Goal: Transaction & Acquisition: Download file/media

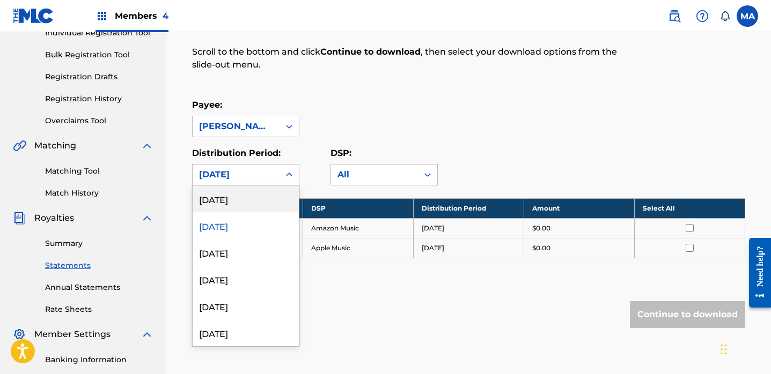
click at [290, 173] on icon at bounding box center [289, 174] width 11 height 11
click at [235, 255] on div "[DATE]" at bounding box center [246, 252] width 106 height 27
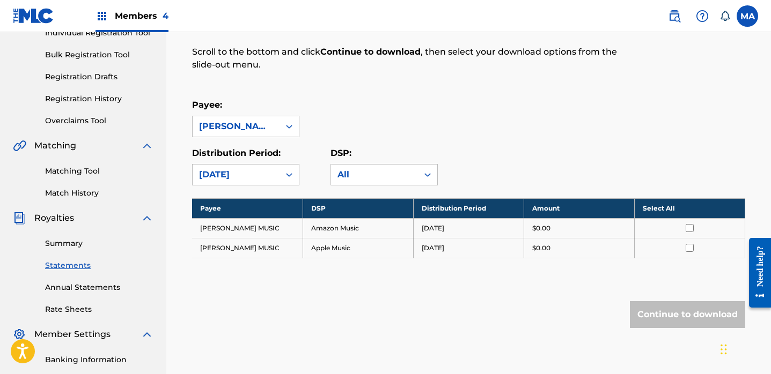
click at [665, 210] on th "Select All" at bounding box center [689, 208] width 110 height 20
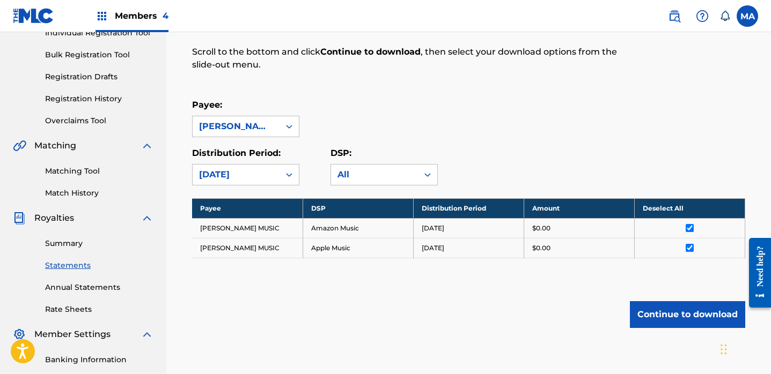
click at [651, 313] on button "Continue to download" at bounding box center [687, 314] width 115 height 27
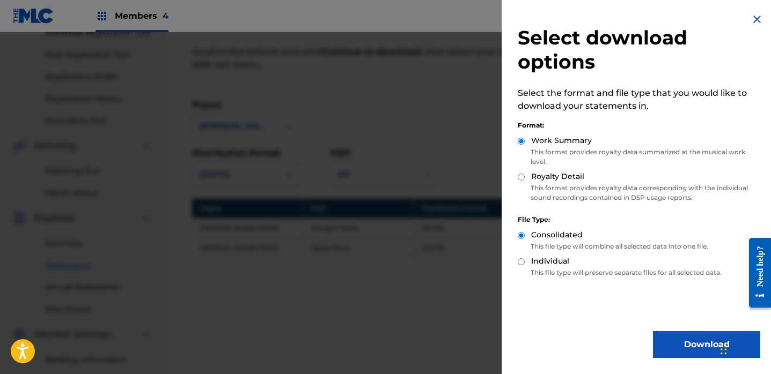
click at [520, 176] on input "Royalty Detail" at bounding box center [521, 177] width 7 height 7
radio input "true"
click at [686, 344] on button "Download" at bounding box center [706, 344] width 107 height 27
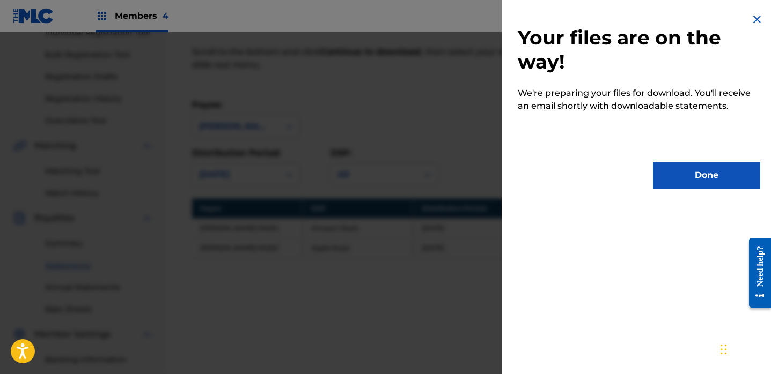
click at [711, 176] on button "Done" at bounding box center [706, 175] width 107 height 27
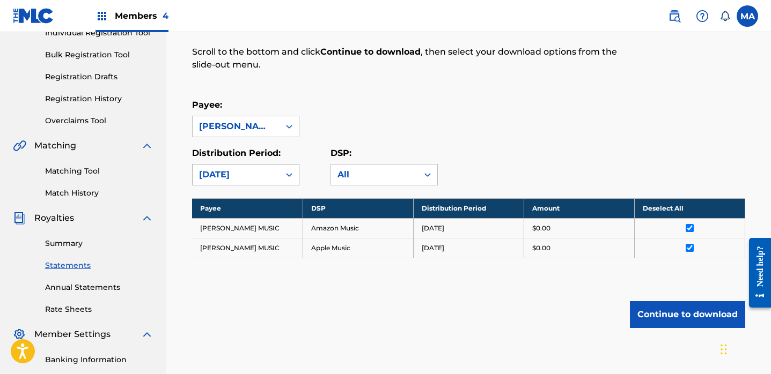
click at [290, 174] on icon at bounding box center [289, 174] width 11 height 11
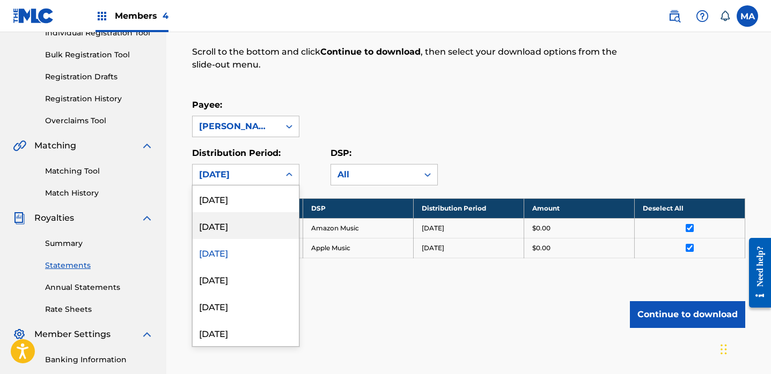
click at [217, 227] on div "[DATE]" at bounding box center [246, 225] width 106 height 27
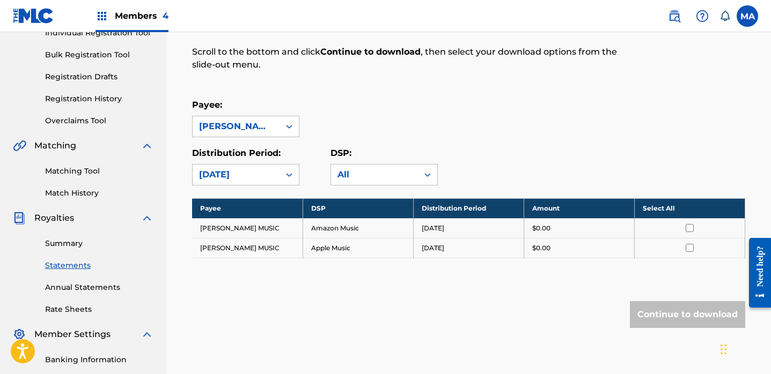
click at [654, 208] on th "Select All" at bounding box center [689, 208] width 110 height 20
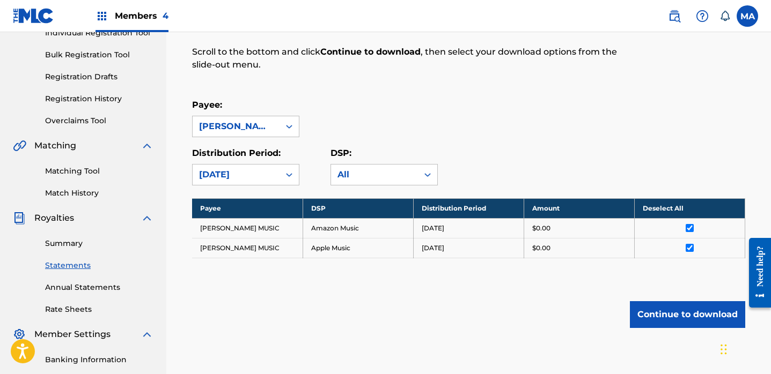
click at [673, 320] on button "Continue to download" at bounding box center [687, 314] width 115 height 27
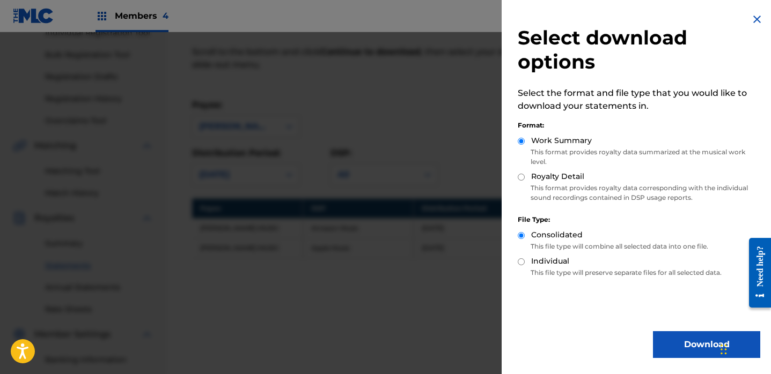
click at [518, 176] on input "Royalty Detail" at bounding box center [521, 177] width 7 height 7
radio input "true"
click at [683, 340] on button "Download" at bounding box center [706, 344] width 107 height 27
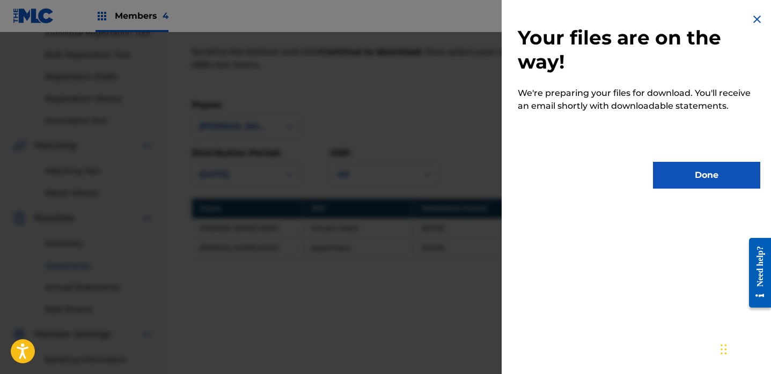
click at [671, 181] on button "Done" at bounding box center [706, 175] width 107 height 27
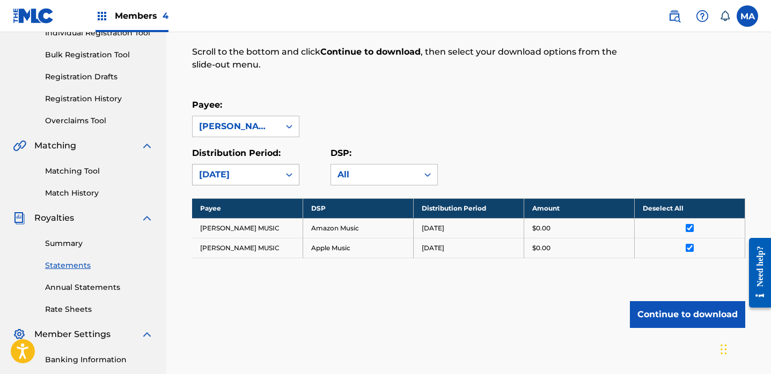
click at [289, 173] on icon at bounding box center [289, 174] width 11 height 11
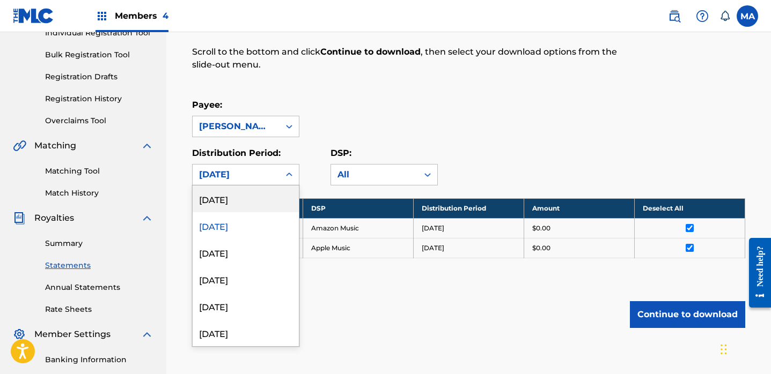
click at [249, 200] on div "[DATE]" at bounding box center [246, 199] width 106 height 27
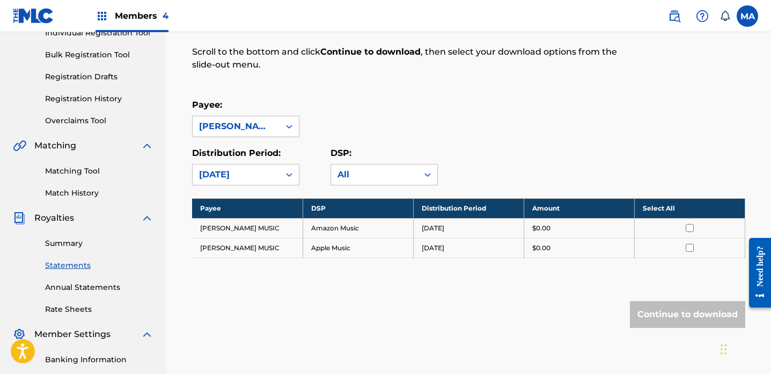
click at [660, 209] on th "Select All" at bounding box center [689, 208] width 110 height 20
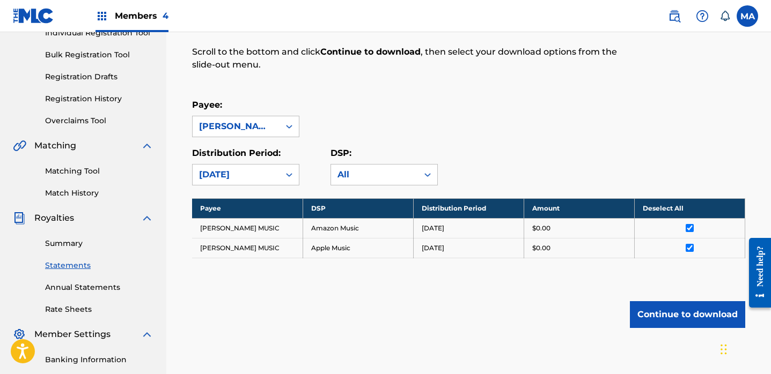
click at [687, 315] on button "Continue to download" at bounding box center [687, 314] width 115 height 27
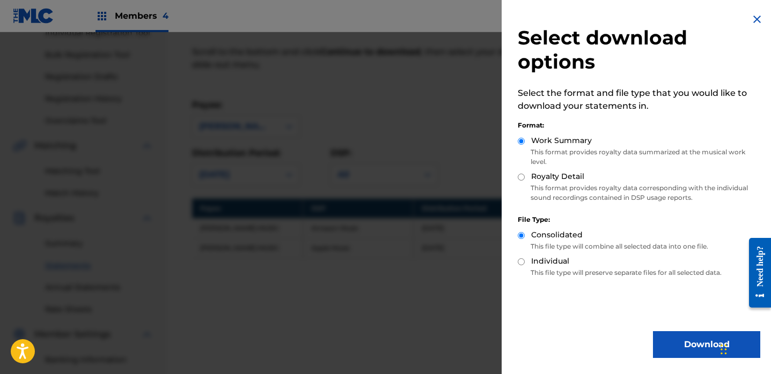
click at [521, 177] on input "Royalty Detail" at bounding box center [521, 177] width 7 height 7
radio input "true"
click at [696, 349] on button "Download" at bounding box center [706, 344] width 107 height 27
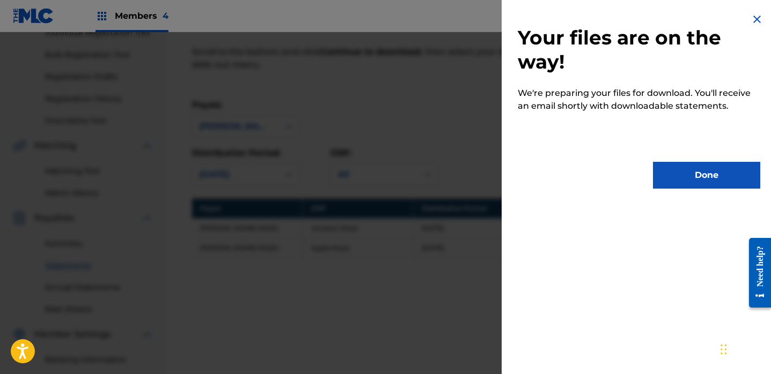
click at [701, 181] on button "Done" at bounding box center [706, 175] width 107 height 27
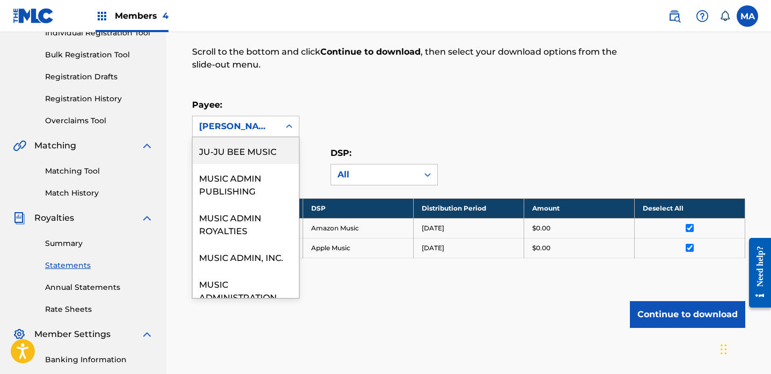
click at [288, 127] on icon at bounding box center [289, 126] width 6 height 4
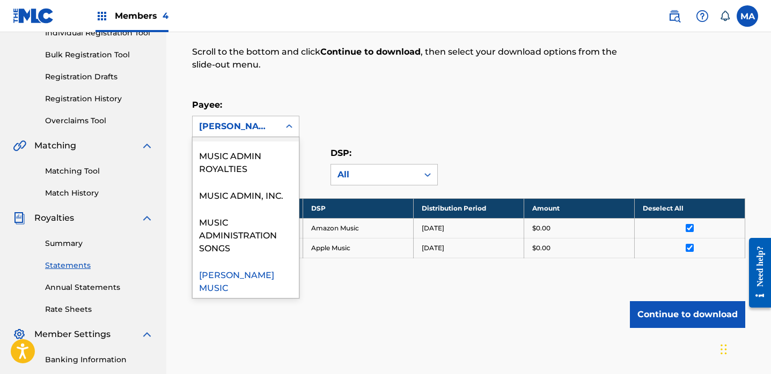
scroll to position [78, 0]
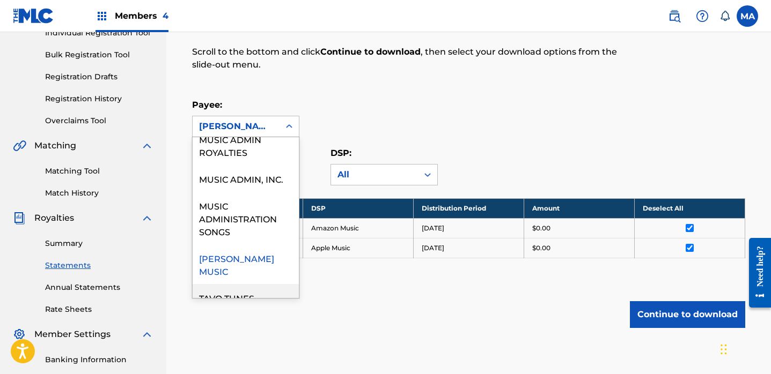
click at [231, 287] on div "TAVO TUNES" at bounding box center [246, 297] width 106 height 27
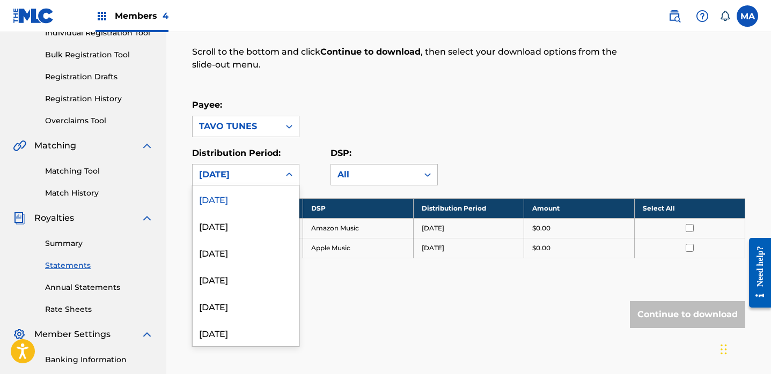
click at [289, 173] on icon at bounding box center [289, 174] width 11 height 11
click at [234, 336] on div "[DATE]" at bounding box center [246, 333] width 106 height 27
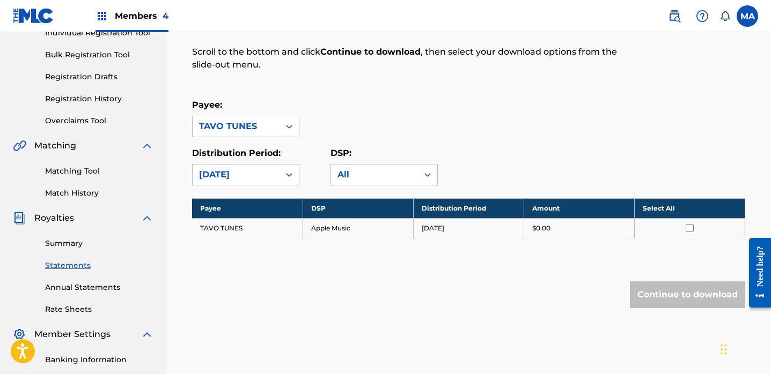
click at [659, 209] on th "Select All" at bounding box center [689, 208] width 110 height 20
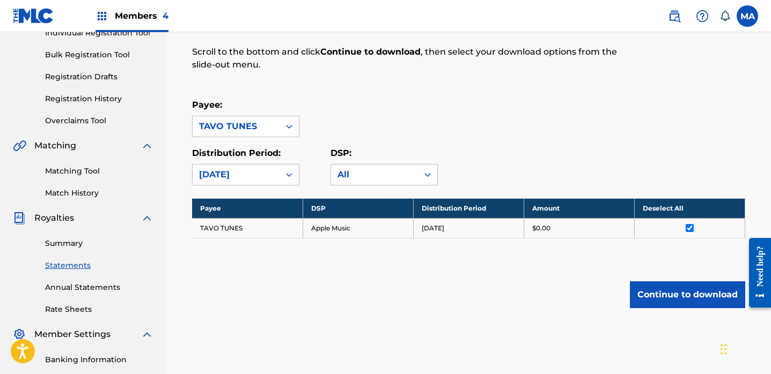
click at [678, 298] on button "Continue to download" at bounding box center [687, 295] width 115 height 27
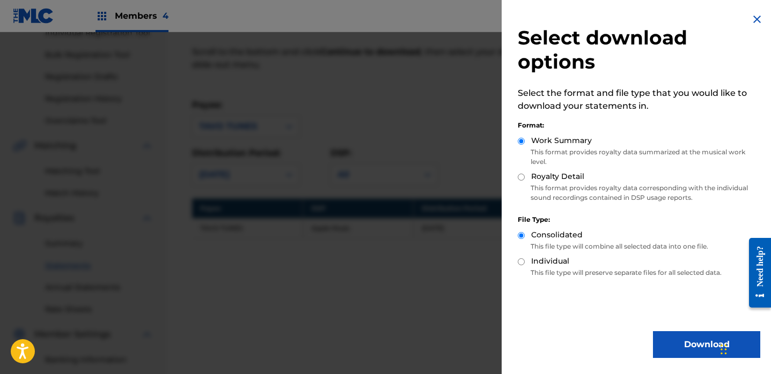
click at [520, 176] on input "Royalty Detail" at bounding box center [521, 177] width 7 height 7
radio input "true"
click at [667, 342] on button "Download" at bounding box center [706, 344] width 107 height 27
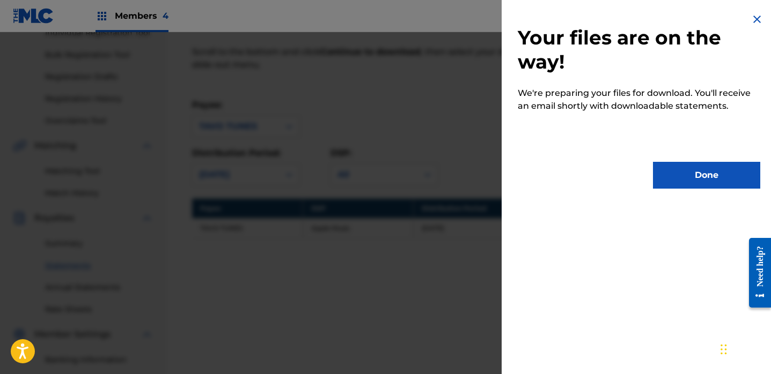
click at [720, 173] on button "Done" at bounding box center [706, 175] width 107 height 27
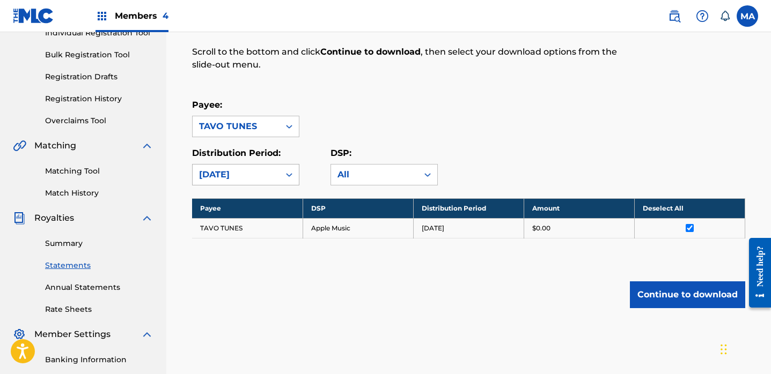
click at [290, 177] on icon at bounding box center [289, 174] width 11 height 11
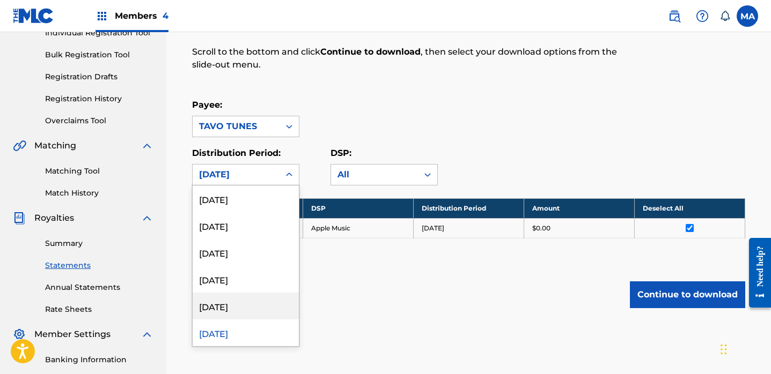
click at [224, 305] on div "[DATE]" at bounding box center [246, 306] width 106 height 27
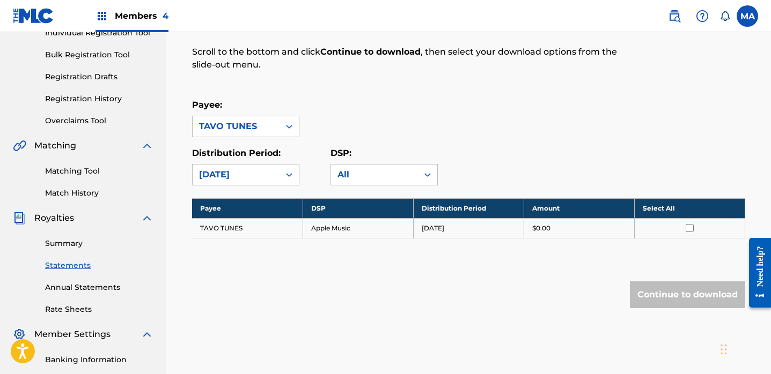
click at [659, 206] on th "Select All" at bounding box center [689, 208] width 110 height 20
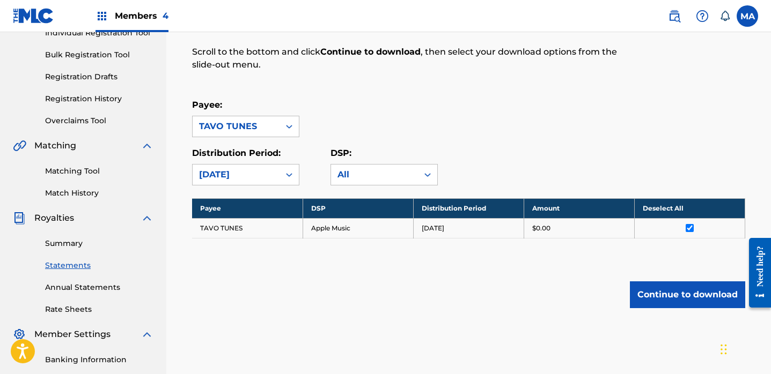
click at [682, 295] on button "Continue to download" at bounding box center [687, 295] width 115 height 27
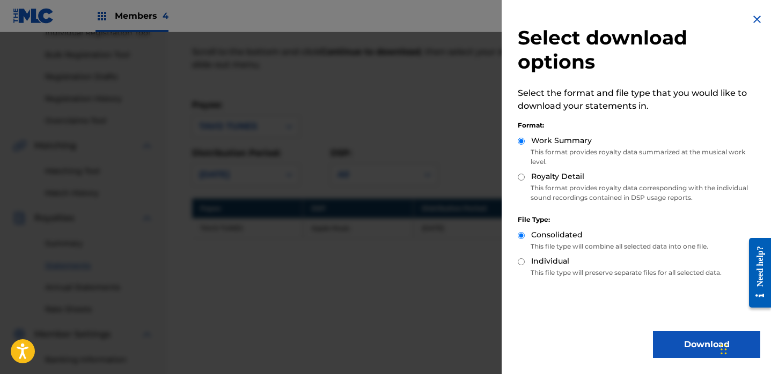
click at [521, 178] on input "Royalty Detail" at bounding box center [521, 177] width 7 height 7
radio input "true"
click at [692, 346] on button "Download" at bounding box center [706, 344] width 107 height 27
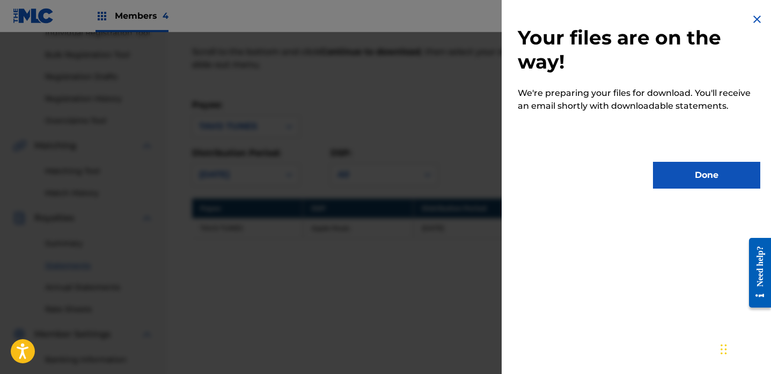
click at [685, 178] on button "Done" at bounding box center [706, 175] width 107 height 27
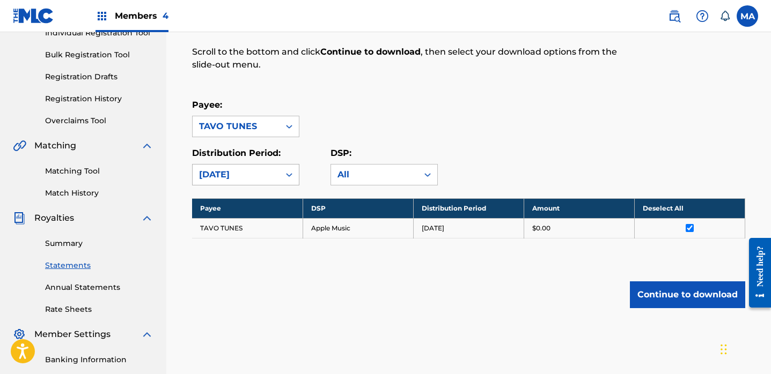
click at [292, 174] on icon at bounding box center [289, 174] width 11 height 11
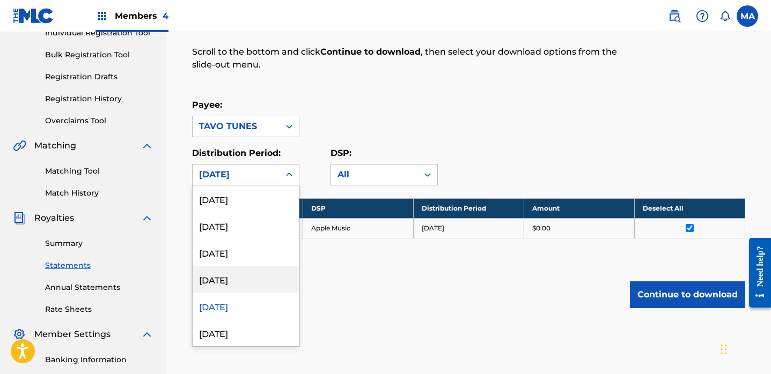
click at [222, 275] on div "[DATE]" at bounding box center [246, 279] width 106 height 27
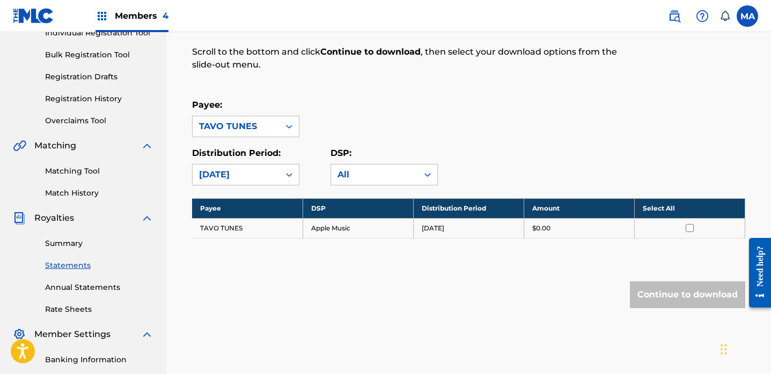
click at [645, 206] on th "Select All" at bounding box center [689, 208] width 110 height 20
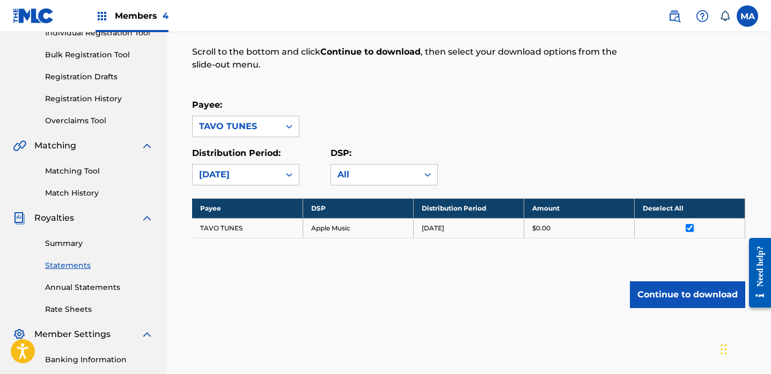
click at [670, 300] on button "Continue to download" at bounding box center [687, 295] width 115 height 27
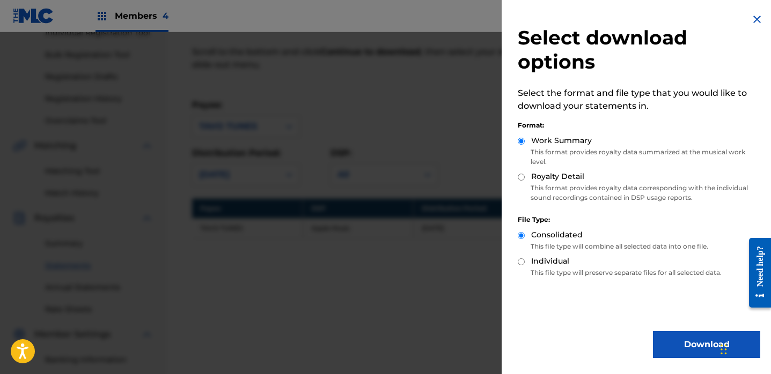
click at [521, 177] on input "Royalty Detail" at bounding box center [521, 177] width 7 height 7
radio input "true"
click at [689, 350] on button "Download" at bounding box center [706, 344] width 107 height 27
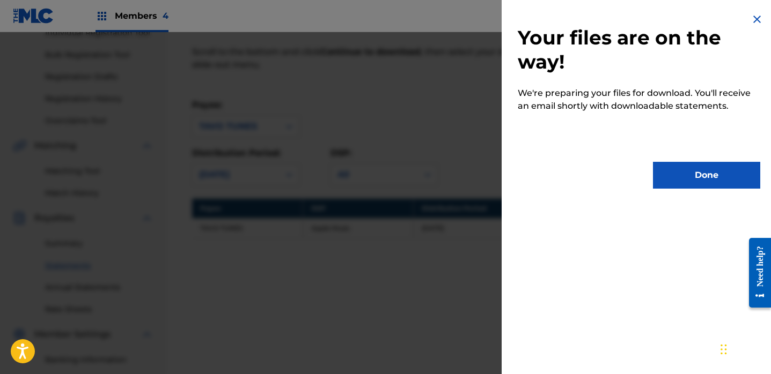
click at [702, 179] on button "Done" at bounding box center [706, 175] width 107 height 27
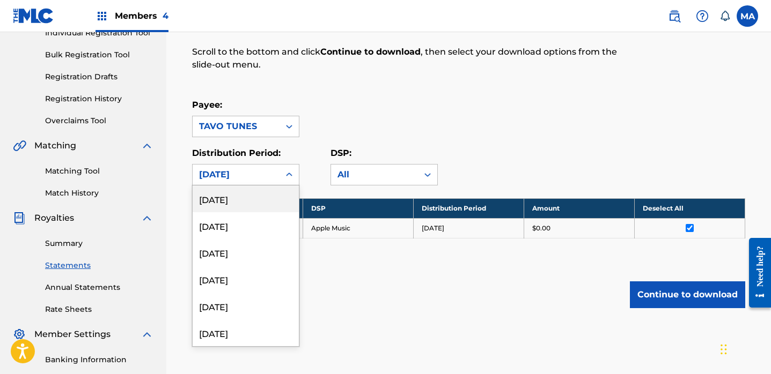
click at [291, 174] on icon at bounding box center [289, 175] width 6 height 4
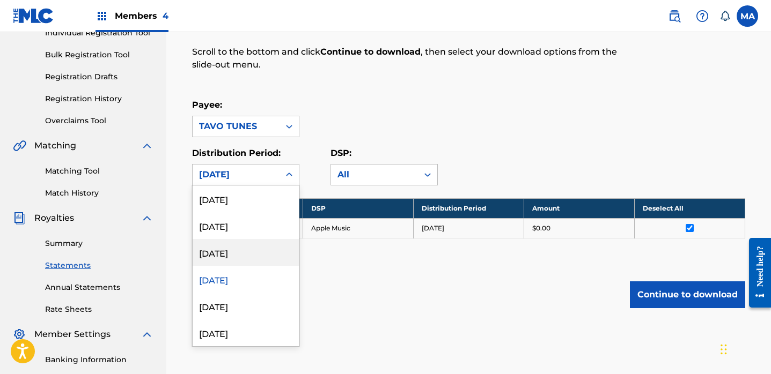
click at [225, 257] on div "[DATE]" at bounding box center [246, 252] width 106 height 27
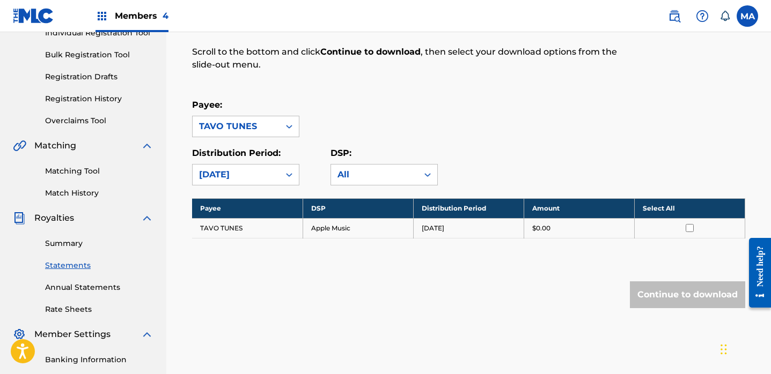
click at [662, 207] on th "Select All" at bounding box center [689, 208] width 110 height 20
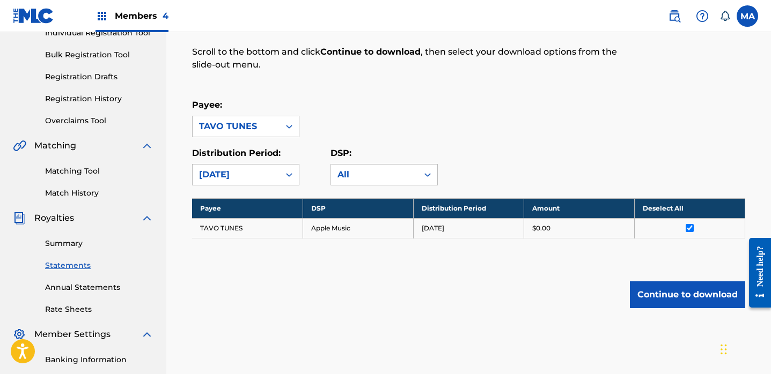
click at [675, 299] on button "Continue to download" at bounding box center [687, 295] width 115 height 27
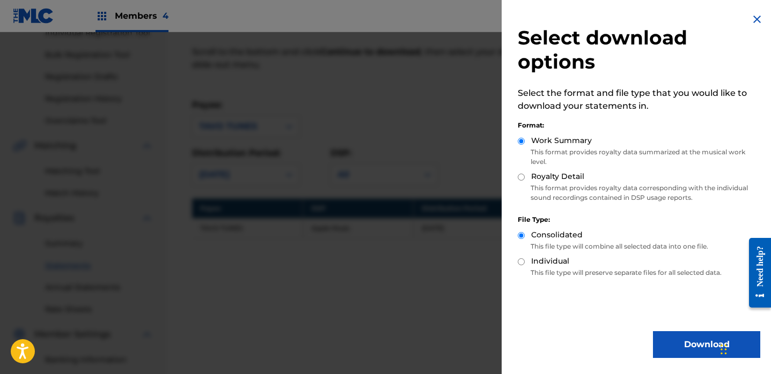
click at [520, 176] on input "Royalty Detail" at bounding box center [521, 177] width 7 height 7
radio input "true"
click at [687, 342] on button "Download" at bounding box center [706, 344] width 107 height 27
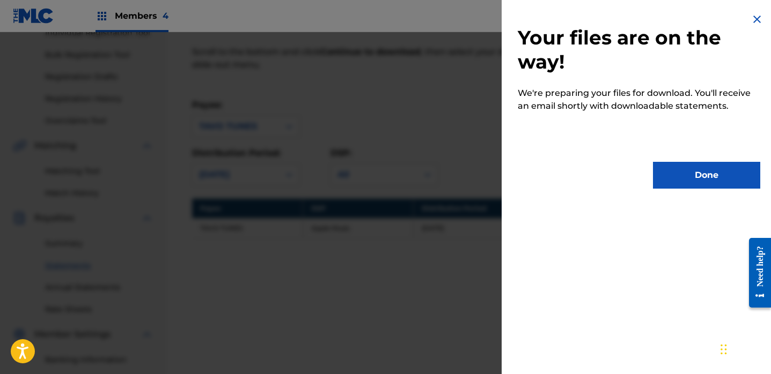
click at [708, 178] on button "Done" at bounding box center [706, 175] width 107 height 27
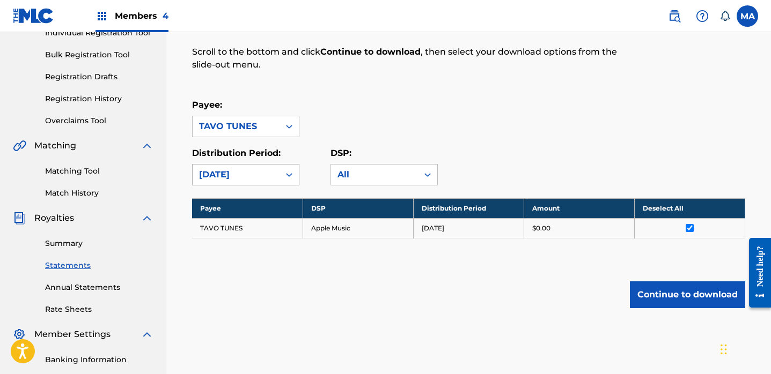
click at [287, 174] on icon at bounding box center [289, 175] width 6 height 4
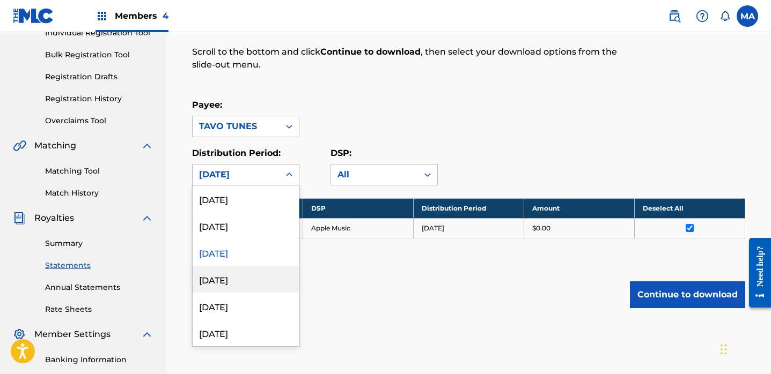
click at [234, 280] on div "[DATE]" at bounding box center [246, 279] width 106 height 27
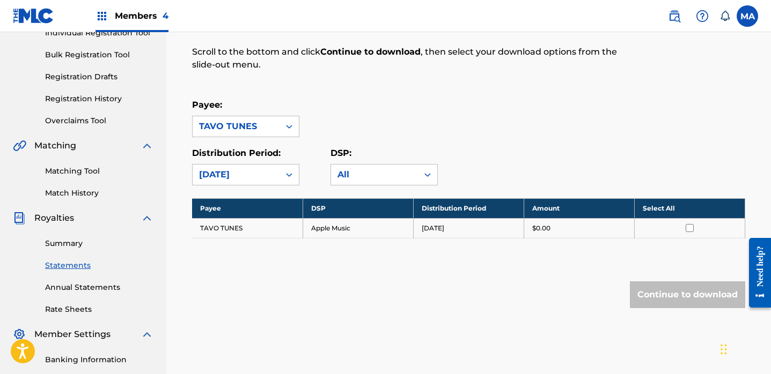
click at [662, 206] on th "Select All" at bounding box center [689, 208] width 110 height 20
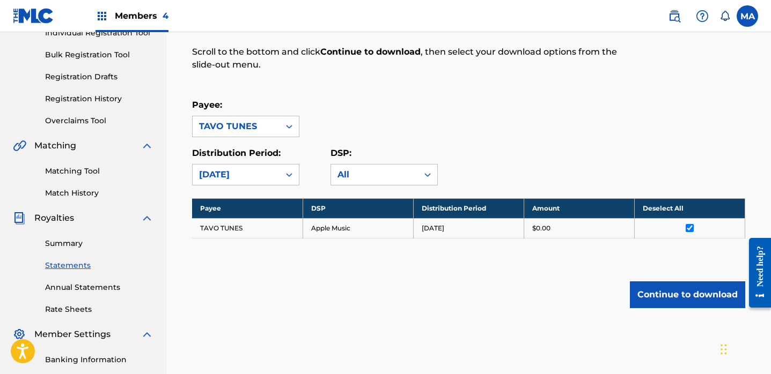
click at [689, 295] on button "Continue to download" at bounding box center [687, 295] width 115 height 27
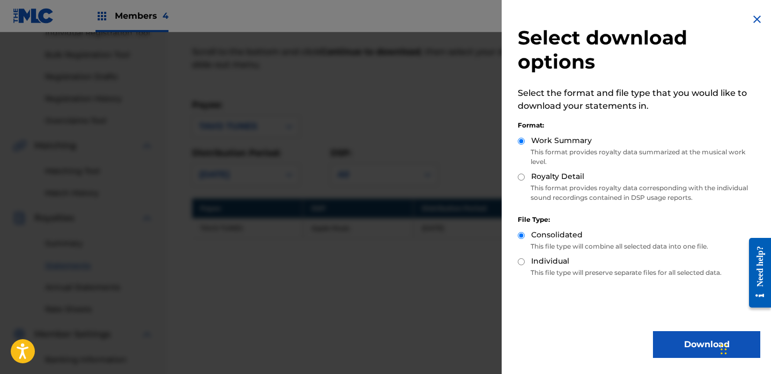
click at [520, 177] on input "Royalty Detail" at bounding box center [521, 177] width 7 height 7
radio input "true"
click at [682, 347] on button "Download" at bounding box center [706, 344] width 107 height 27
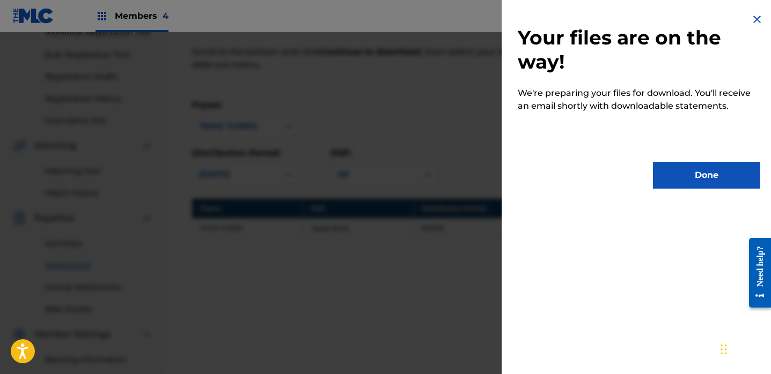
click at [697, 173] on button "Done" at bounding box center [706, 175] width 107 height 27
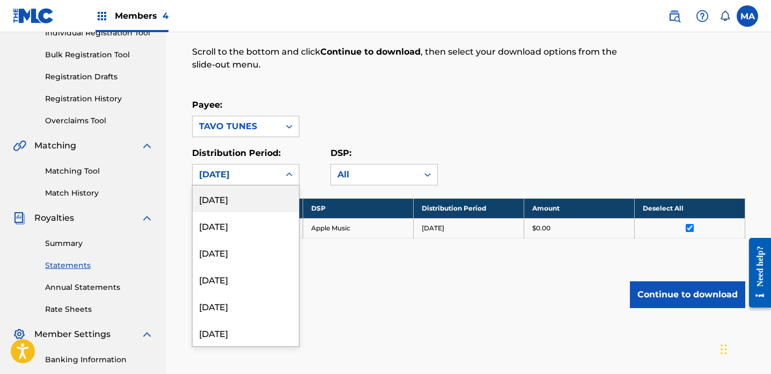
click at [290, 175] on icon at bounding box center [289, 175] width 6 height 4
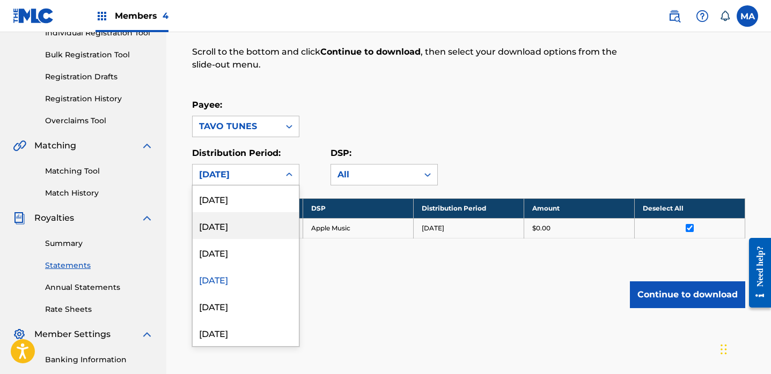
click at [240, 227] on div "[DATE]" at bounding box center [246, 225] width 106 height 27
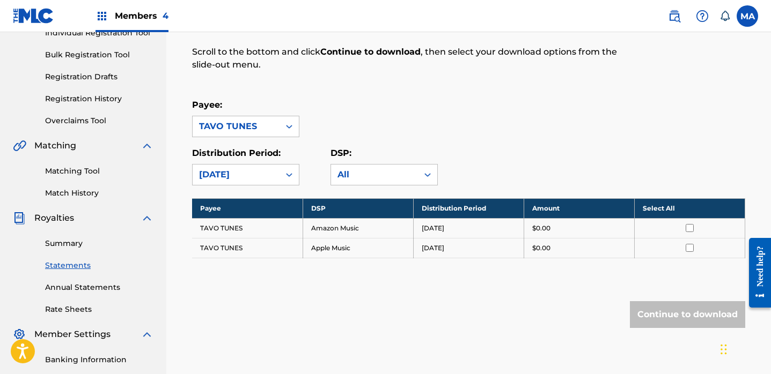
click at [657, 208] on th "Select All" at bounding box center [689, 208] width 110 height 20
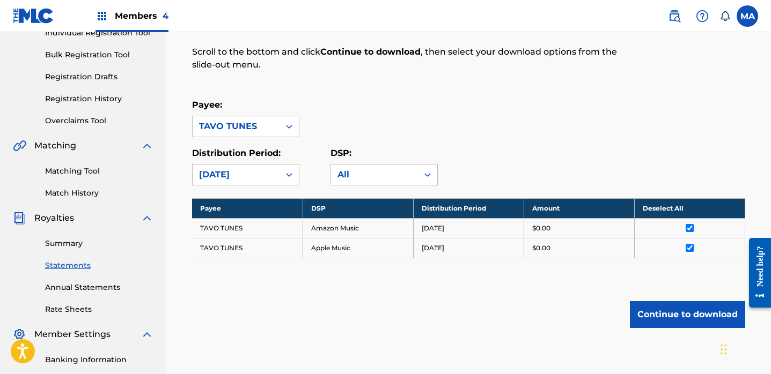
click at [681, 315] on button "Continue to download" at bounding box center [687, 314] width 115 height 27
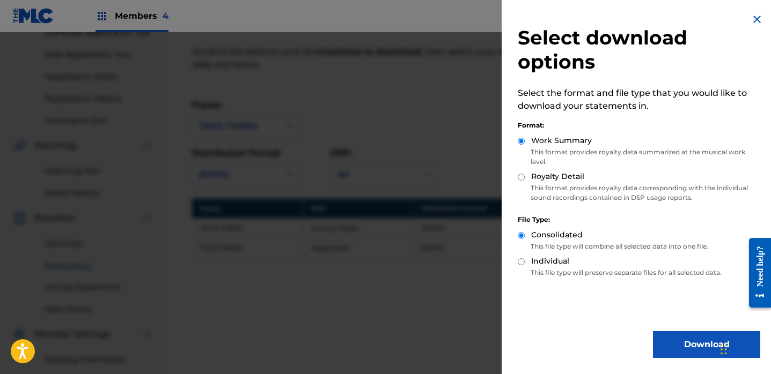
click at [520, 179] on input "Royalty Detail" at bounding box center [521, 177] width 7 height 7
radio input "true"
click at [685, 343] on button "Download" at bounding box center [706, 344] width 107 height 27
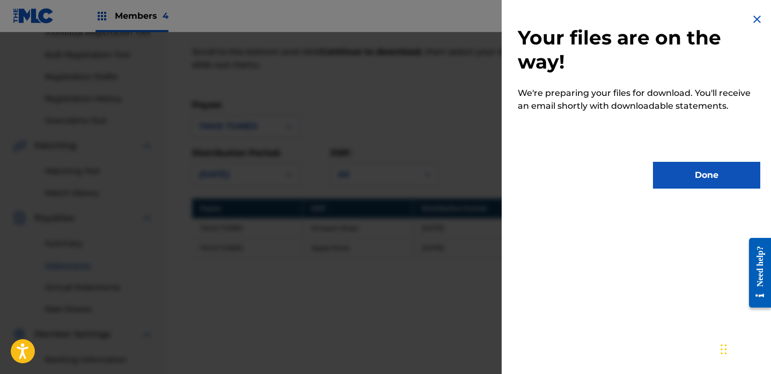
click at [691, 169] on button "Done" at bounding box center [706, 175] width 107 height 27
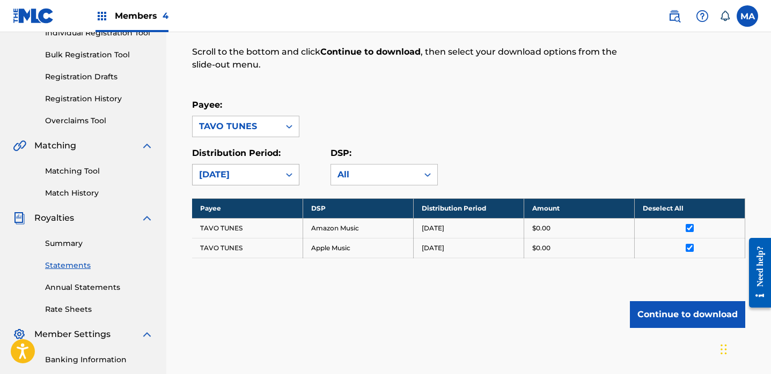
click at [290, 175] on icon at bounding box center [289, 174] width 11 height 11
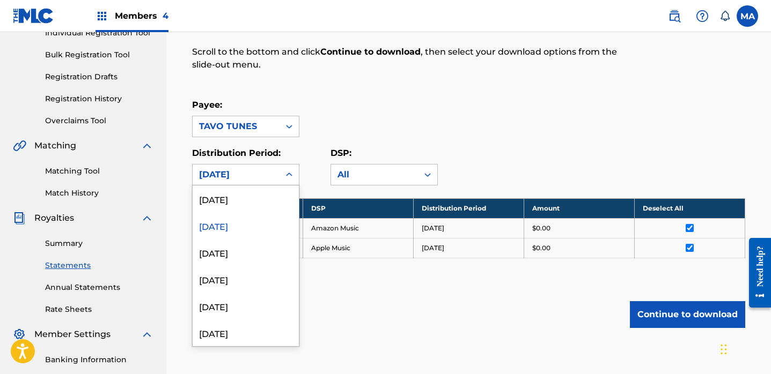
scroll to position [1201, 0]
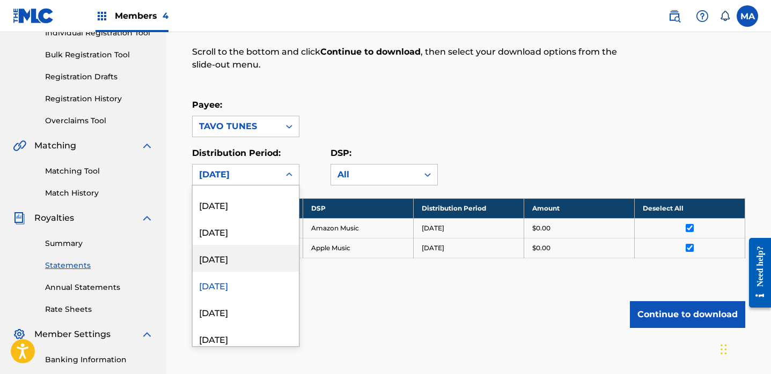
click at [229, 262] on div "[DATE]" at bounding box center [246, 258] width 106 height 27
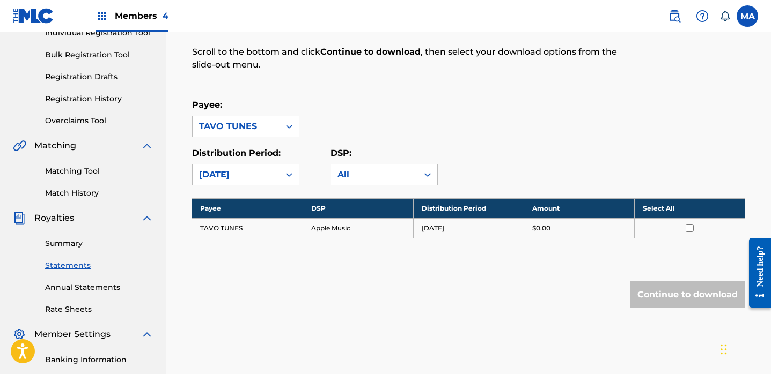
click at [654, 209] on th "Select All" at bounding box center [689, 208] width 110 height 20
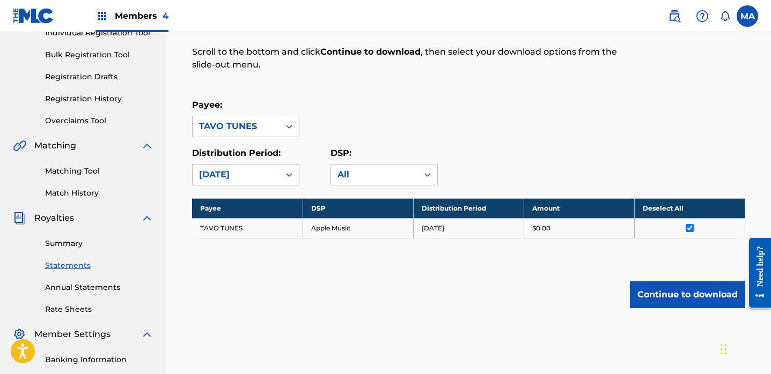
click at [675, 299] on button "Continue to download" at bounding box center [687, 295] width 115 height 27
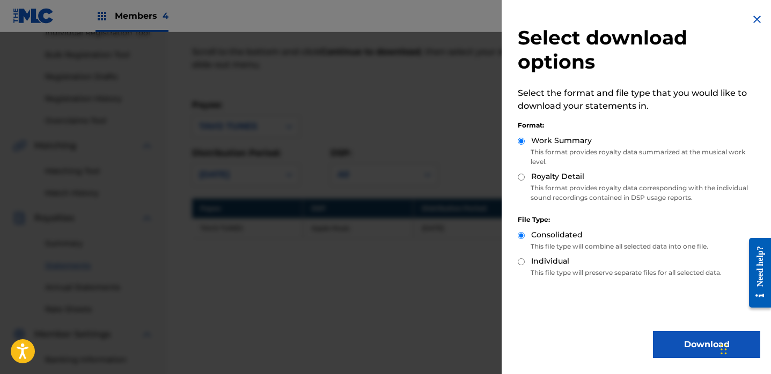
click at [520, 178] on input "Royalty Detail" at bounding box center [521, 177] width 7 height 7
radio input "true"
click at [684, 346] on button "Download" at bounding box center [706, 344] width 107 height 27
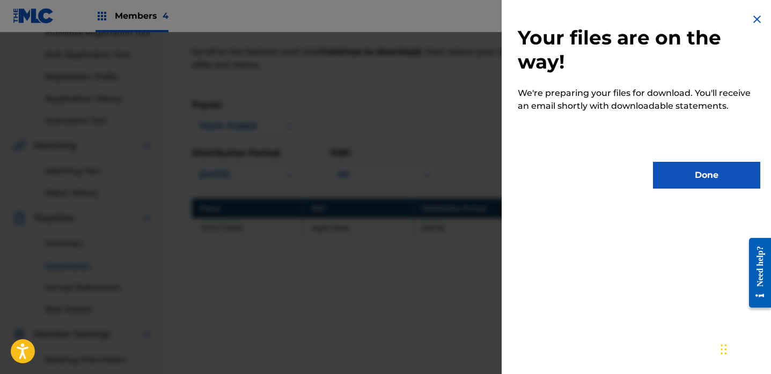
click at [688, 180] on button "Done" at bounding box center [706, 175] width 107 height 27
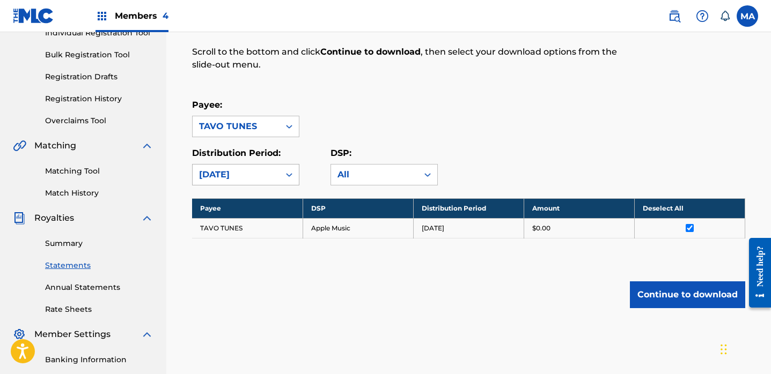
click at [290, 174] on icon at bounding box center [289, 175] width 6 height 4
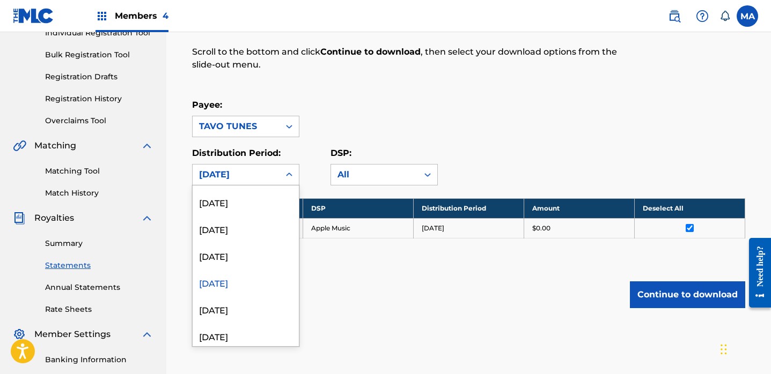
scroll to position [1172, 0]
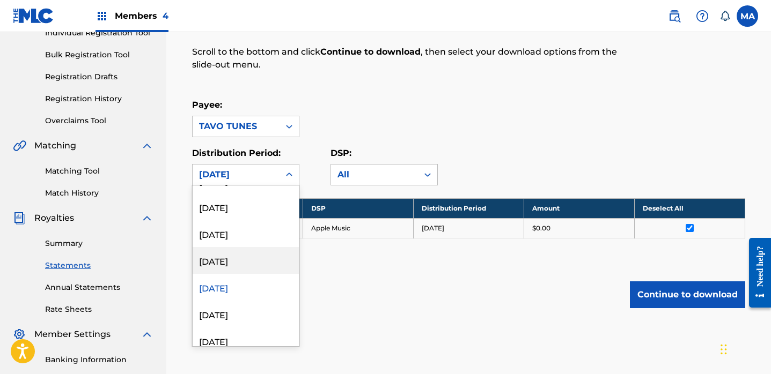
click at [223, 263] on div "[DATE]" at bounding box center [246, 260] width 106 height 27
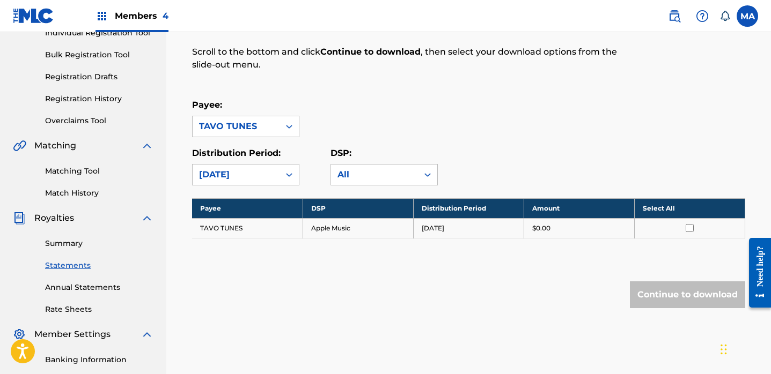
click at [658, 206] on th "Select All" at bounding box center [689, 208] width 110 height 20
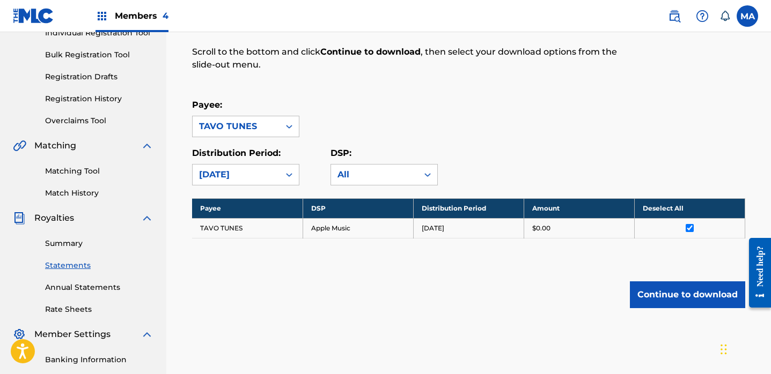
click at [696, 297] on button "Continue to download" at bounding box center [687, 295] width 115 height 27
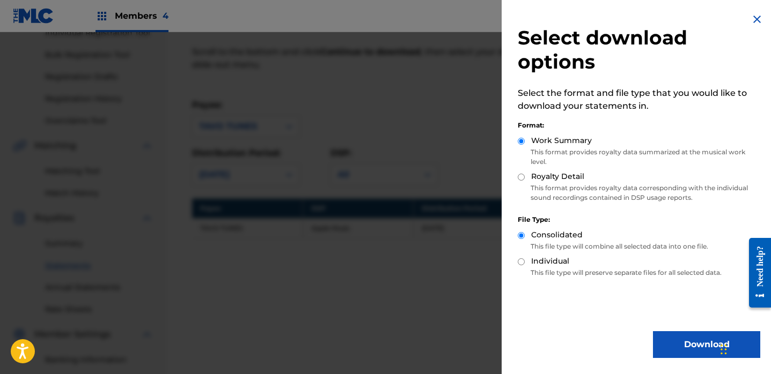
click at [521, 177] on input "Royalty Detail" at bounding box center [521, 177] width 7 height 7
radio input "true"
click at [695, 341] on button "Download" at bounding box center [706, 344] width 107 height 27
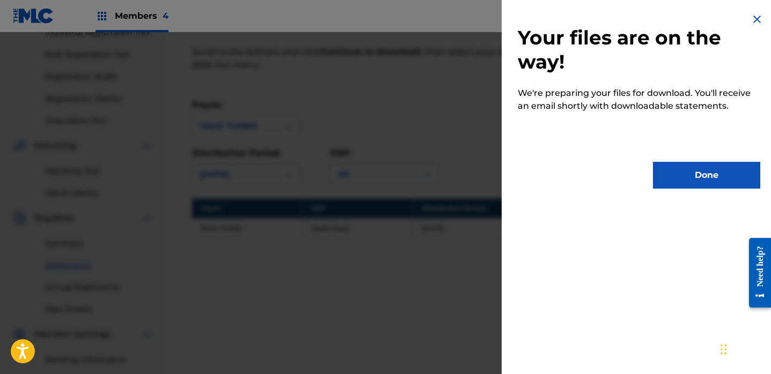
click at [722, 176] on button "Done" at bounding box center [706, 175] width 107 height 27
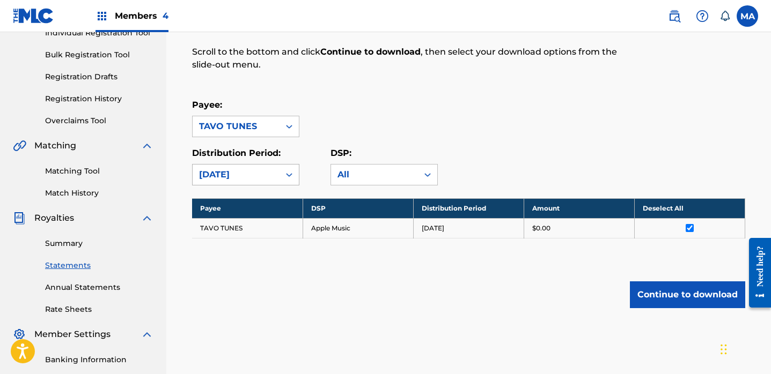
click at [286, 175] on icon at bounding box center [289, 174] width 11 height 11
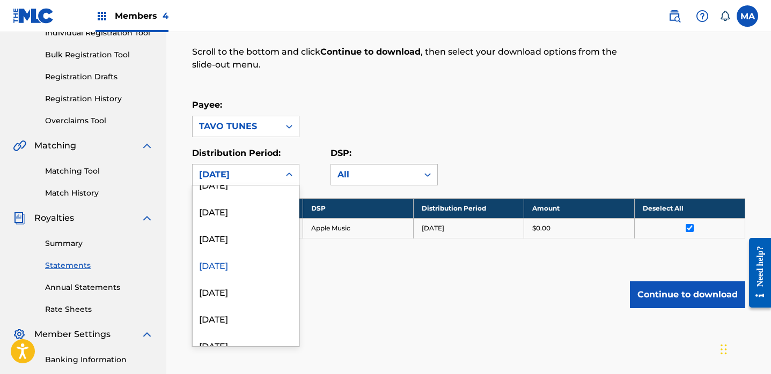
scroll to position [1151, 0]
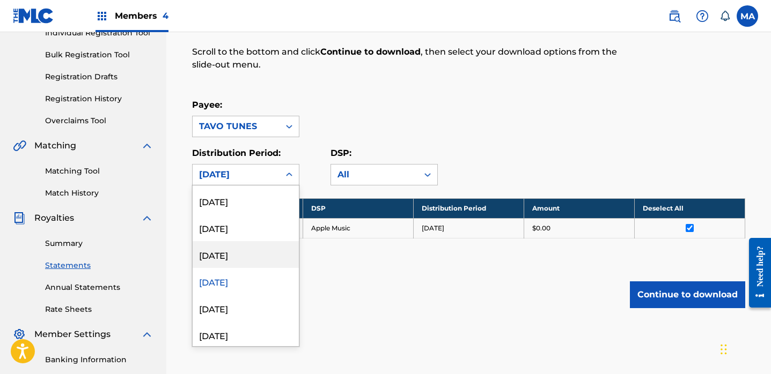
click at [234, 253] on div "[DATE]" at bounding box center [246, 254] width 106 height 27
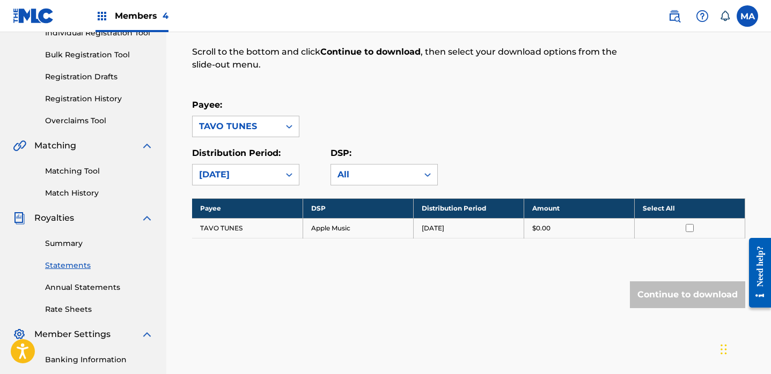
click at [655, 209] on th "Select All" at bounding box center [689, 208] width 110 height 20
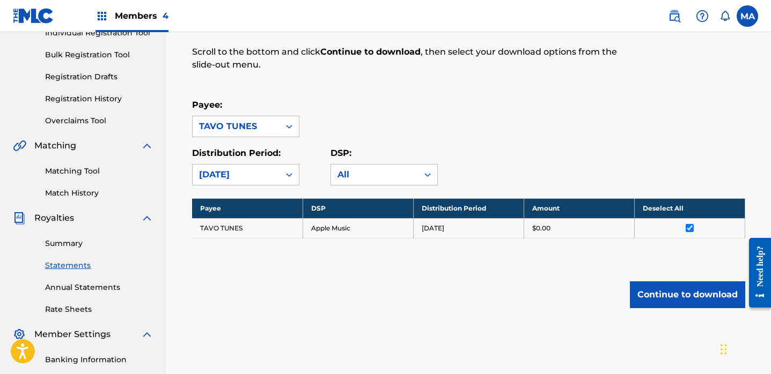
click at [691, 289] on button "Continue to download" at bounding box center [687, 295] width 115 height 27
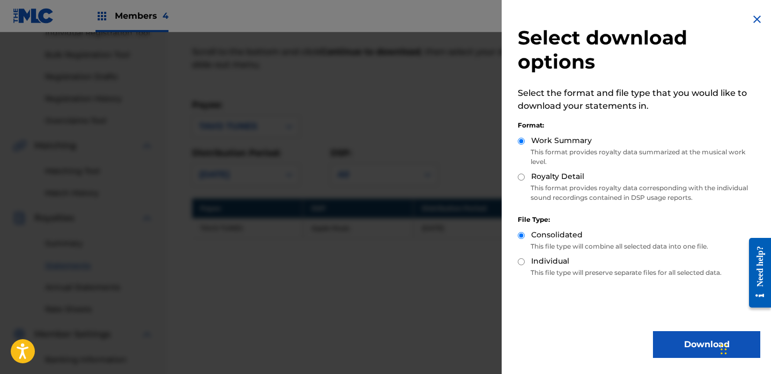
click at [522, 177] on input "Royalty Detail" at bounding box center [521, 177] width 7 height 7
radio input "true"
click at [695, 345] on button "Download" at bounding box center [706, 344] width 107 height 27
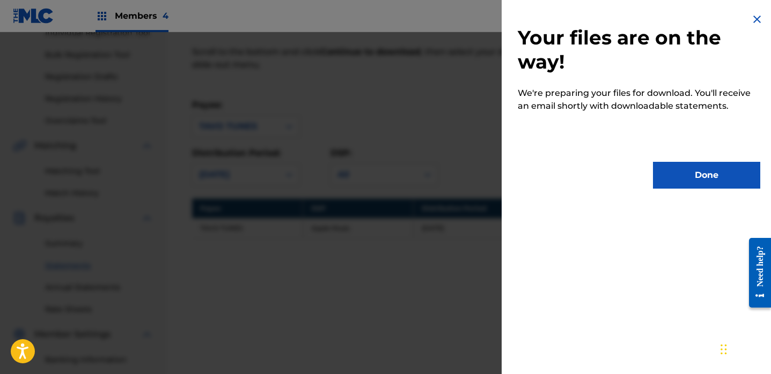
click at [674, 176] on button "Done" at bounding box center [706, 175] width 107 height 27
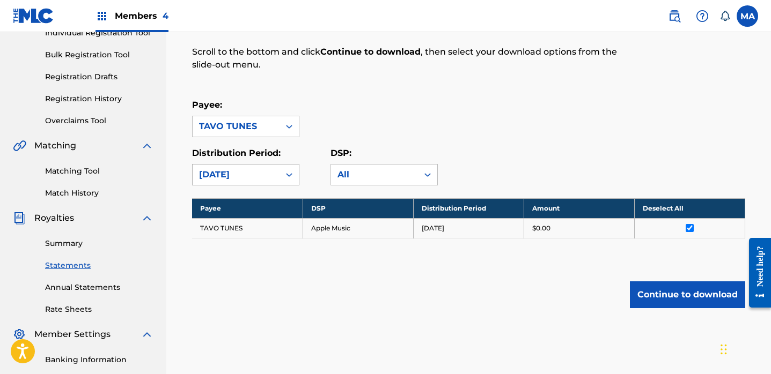
click at [287, 173] on icon at bounding box center [289, 175] width 6 height 4
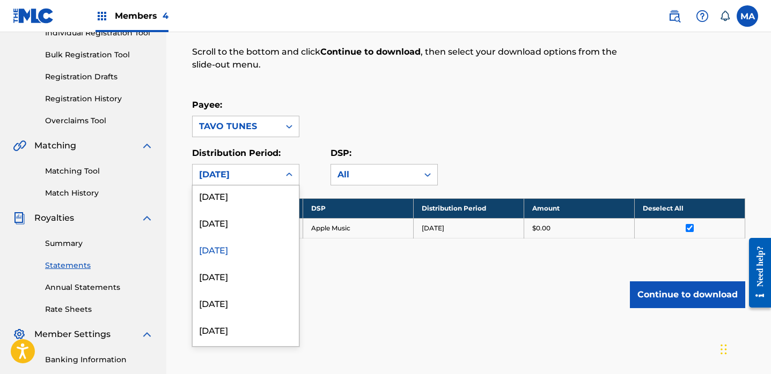
scroll to position [1137, 0]
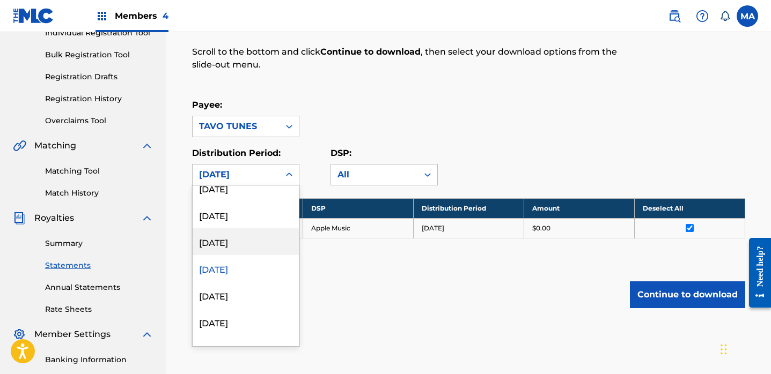
click at [238, 247] on div "[DATE]" at bounding box center [246, 241] width 106 height 27
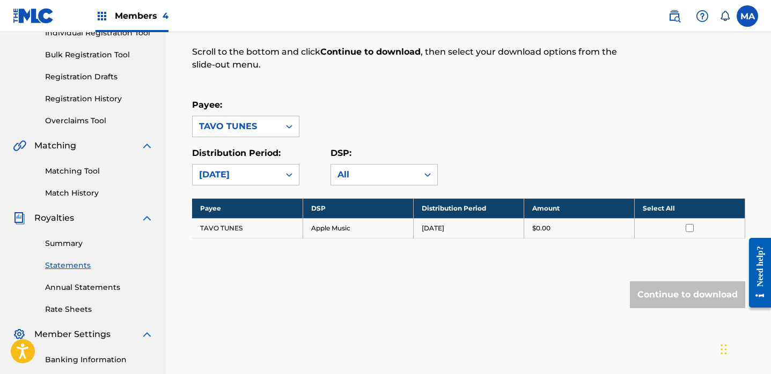
click at [656, 208] on th "Select All" at bounding box center [689, 208] width 110 height 20
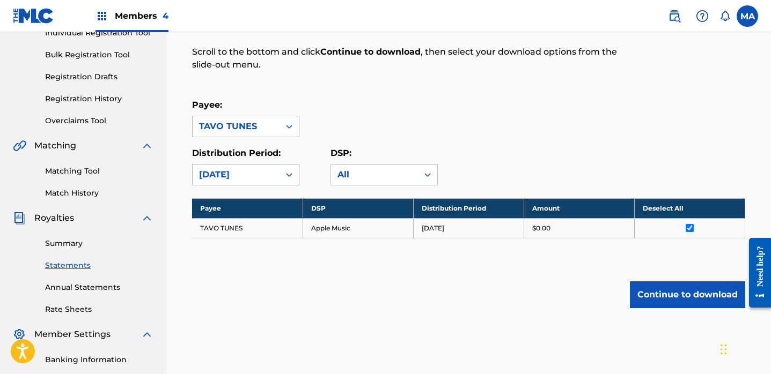
click at [682, 294] on button "Continue to download" at bounding box center [687, 295] width 115 height 27
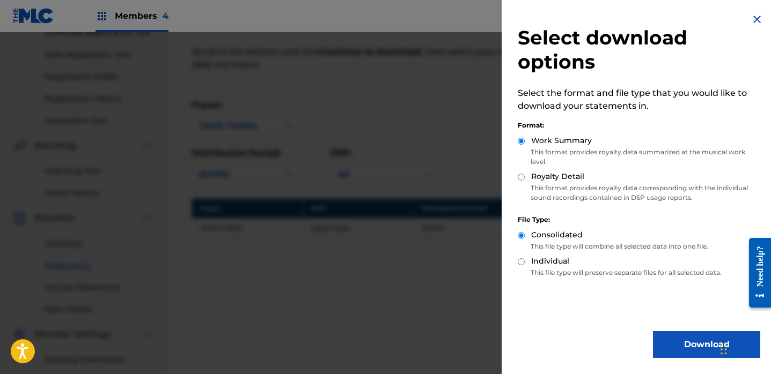
click at [523, 177] on input "Royalty Detail" at bounding box center [521, 177] width 7 height 7
radio input "true"
click at [700, 341] on button "Download" at bounding box center [706, 344] width 107 height 27
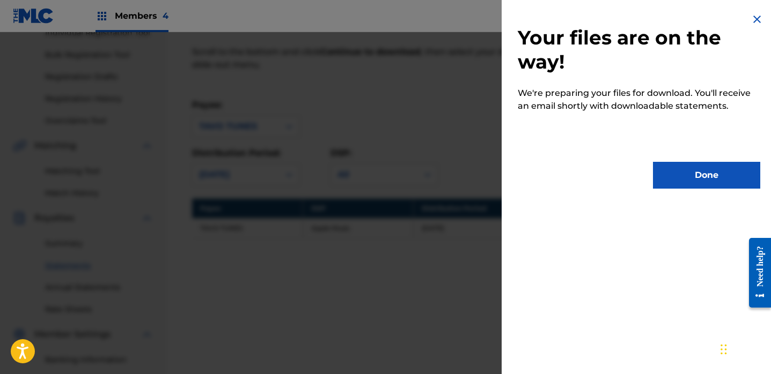
click at [706, 172] on button "Done" at bounding box center [706, 175] width 107 height 27
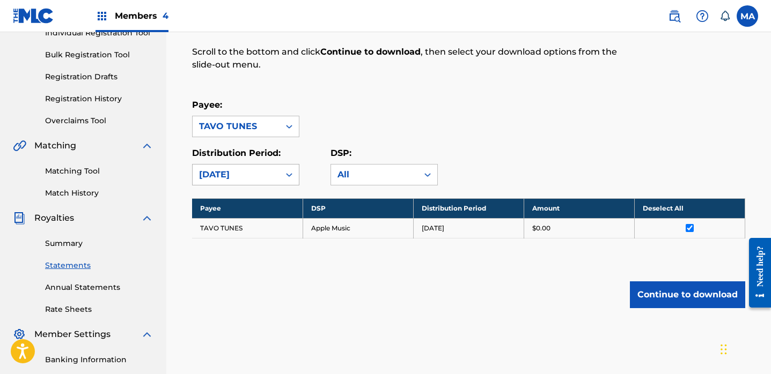
click at [290, 175] on icon at bounding box center [289, 174] width 11 height 11
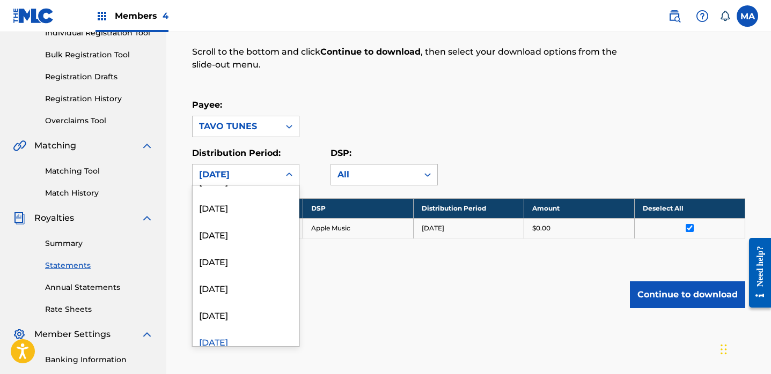
scroll to position [1032, 0]
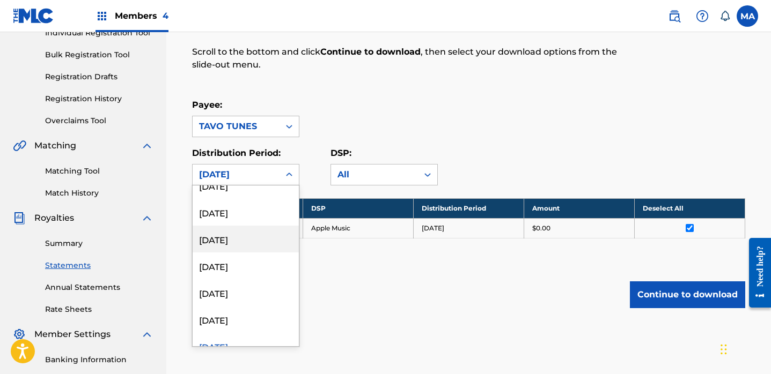
click at [232, 246] on div "[DATE]" at bounding box center [246, 239] width 106 height 27
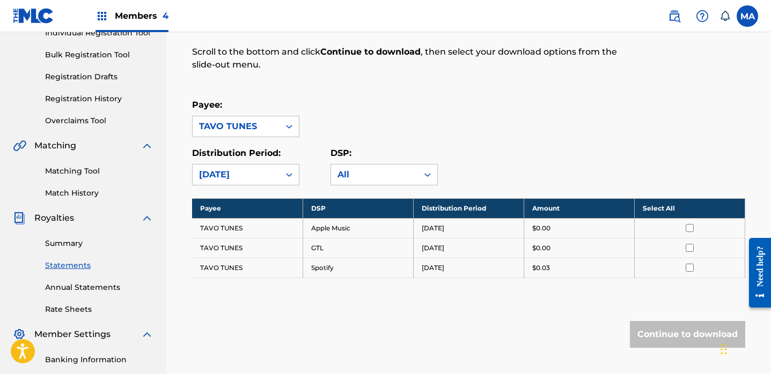
click at [659, 209] on th "Select All" at bounding box center [689, 208] width 110 height 20
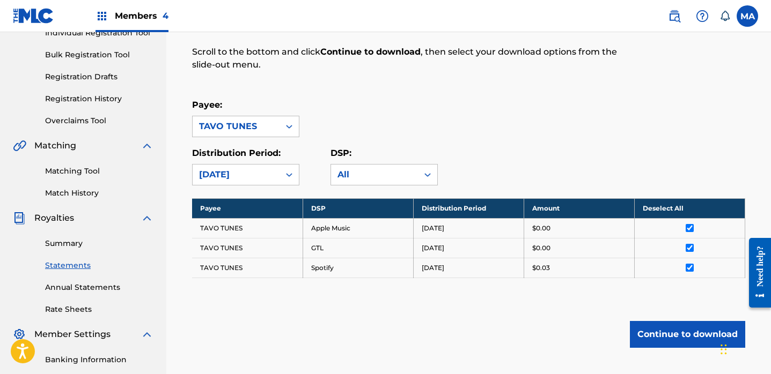
click at [681, 335] on button "Continue to download" at bounding box center [687, 334] width 115 height 27
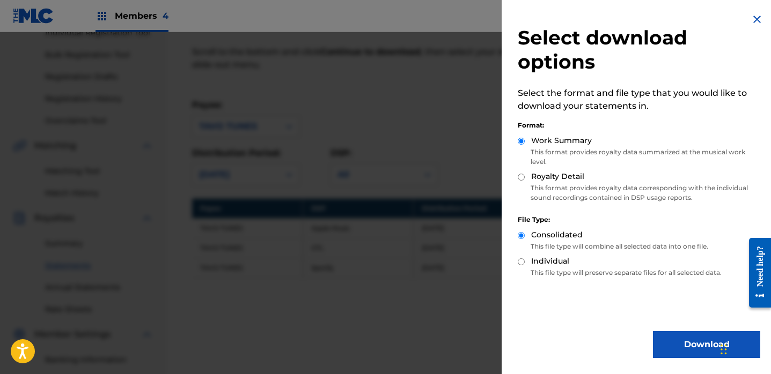
click at [520, 175] on input "Royalty Detail" at bounding box center [521, 177] width 7 height 7
radio input "true"
click at [683, 343] on button "Download" at bounding box center [706, 344] width 107 height 27
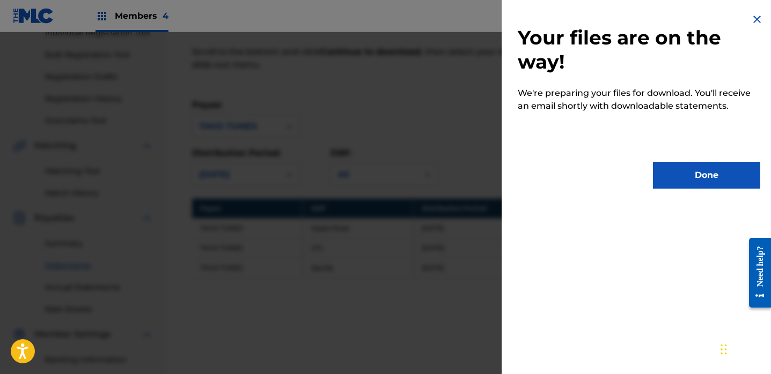
click at [714, 182] on button "Done" at bounding box center [706, 175] width 107 height 27
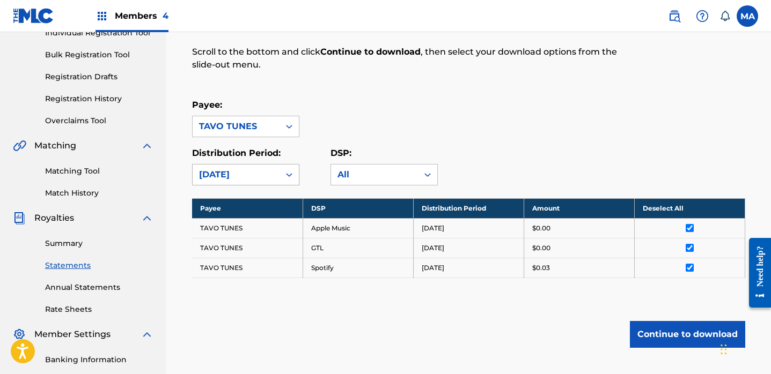
click at [287, 172] on icon at bounding box center [289, 174] width 11 height 11
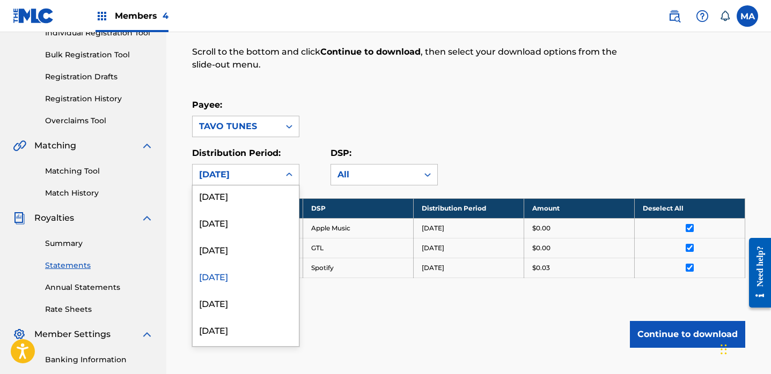
scroll to position [971, 0]
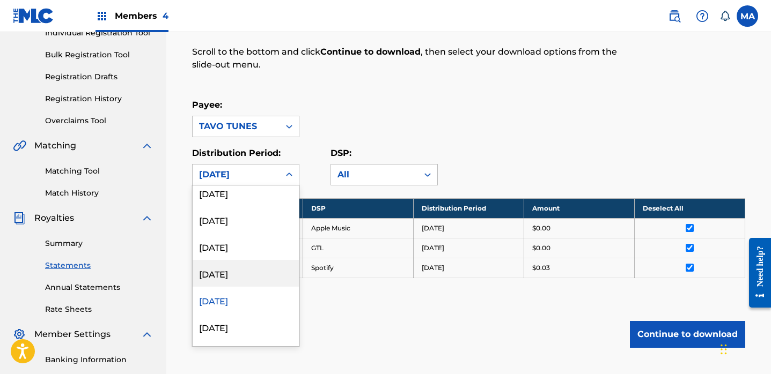
click at [238, 276] on div "[DATE]" at bounding box center [246, 273] width 106 height 27
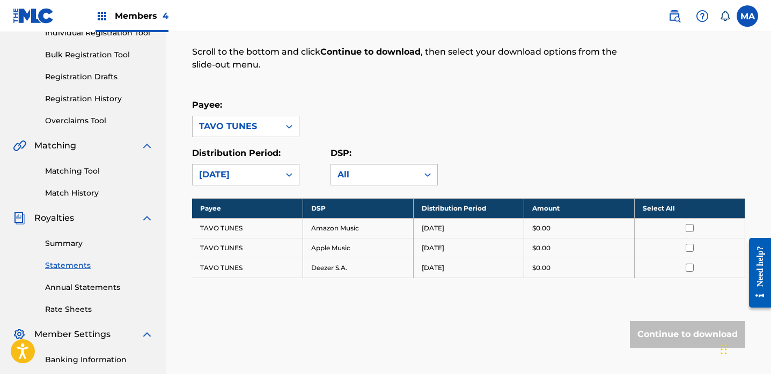
click at [651, 207] on th "Select All" at bounding box center [689, 208] width 110 height 20
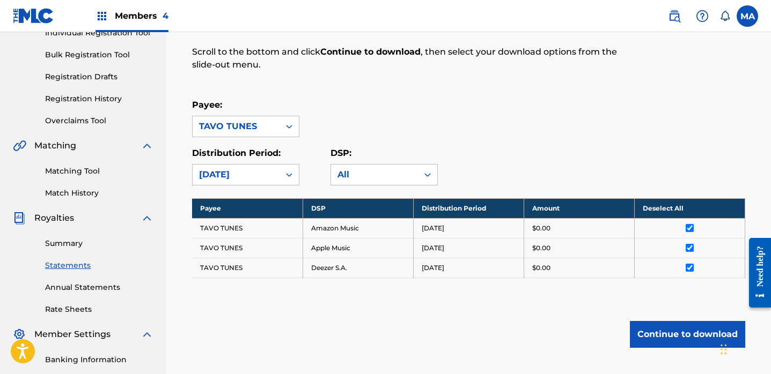
click at [673, 334] on button "Continue to download" at bounding box center [687, 334] width 115 height 27
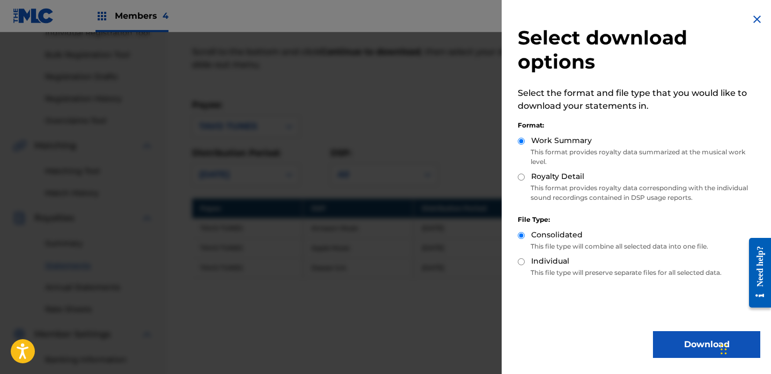
click at [520, 177] on input "Royalty Detail" at bounding box center [521, 177] width 7 height 7
radio input "true"
click at [681, 343] on button "Download" at bounding box center [706, 344] width 107 height 27
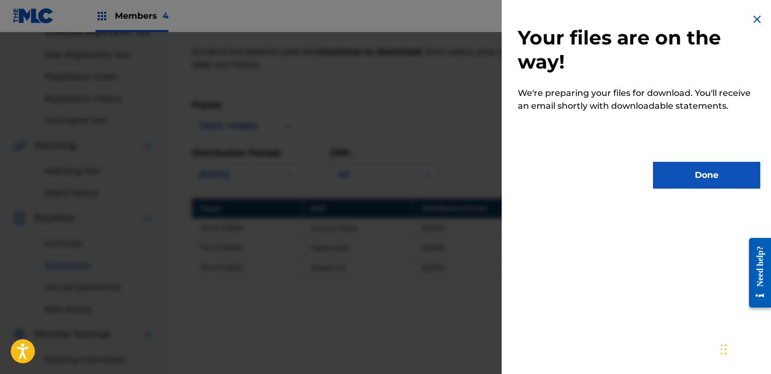
click at [685, 183] on button "Done" at bounding box center [706, 175] width 107 height 27
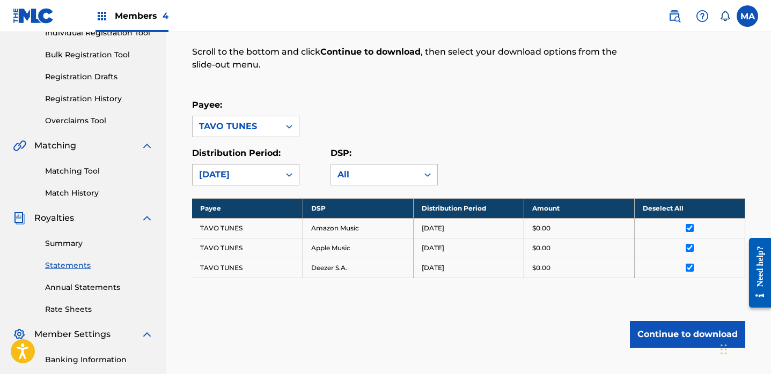
click at [290, 173] on icon at bounding box center [289, 174] width 11 height 11
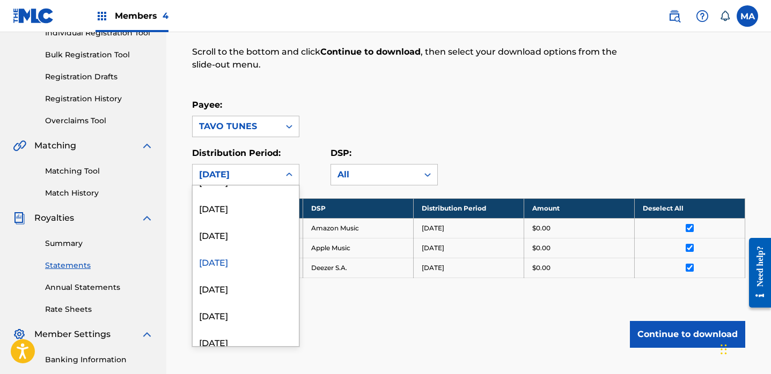
scroll to position [966, 0]
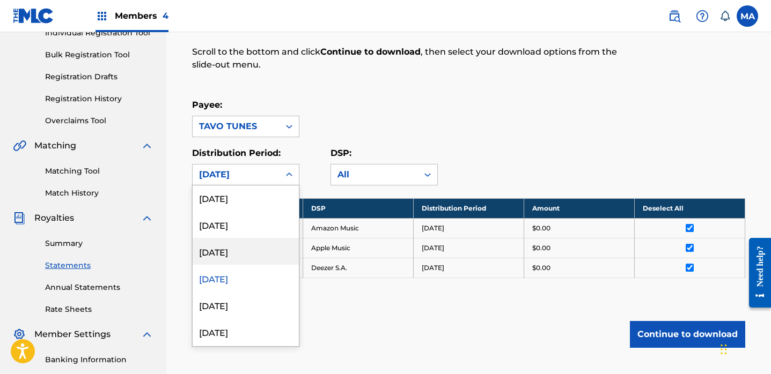
click at [234, 255] on div "[DATE]" at bounding box center [246, 251] width 106 height 27
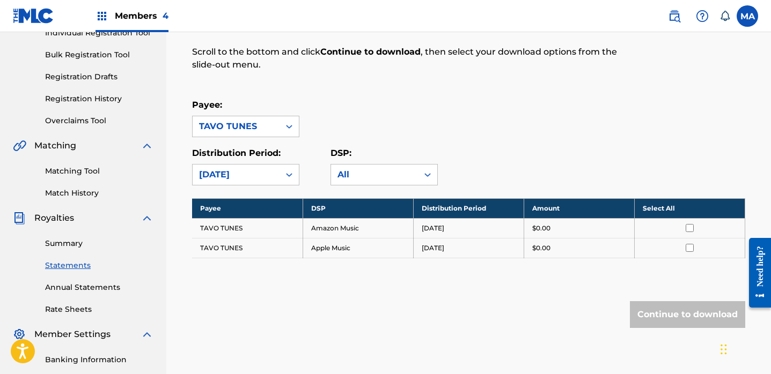
click at [660, 208] on th "Select All" at bounding box center [689, 208] width 110 height 20
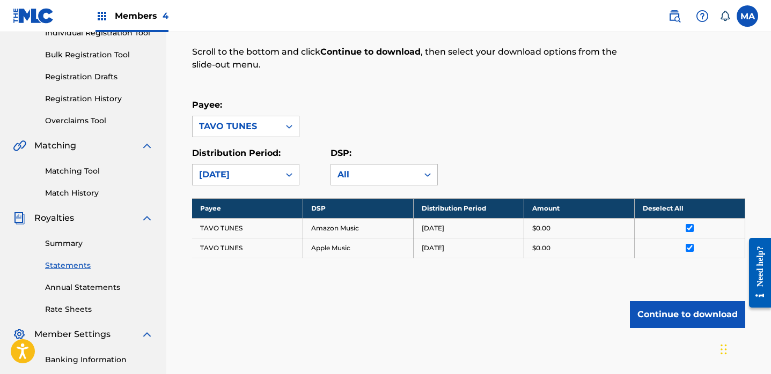
click at [672, 312] on button "Continue to download" at bounding box center [687, 314] width 115 height 27
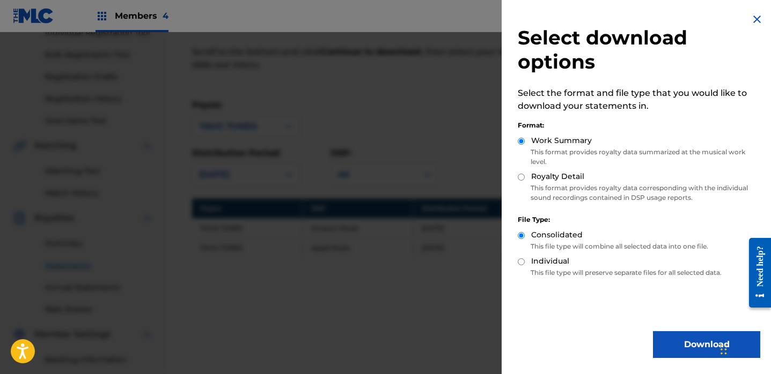
click at [520, 178] on input "Royalty Detail" at bounding box center [521, 177] width 7 height 7
radio input "true"
click at [697, 340] on button "Download" at bounding box center [706, 344] width 107 height 27
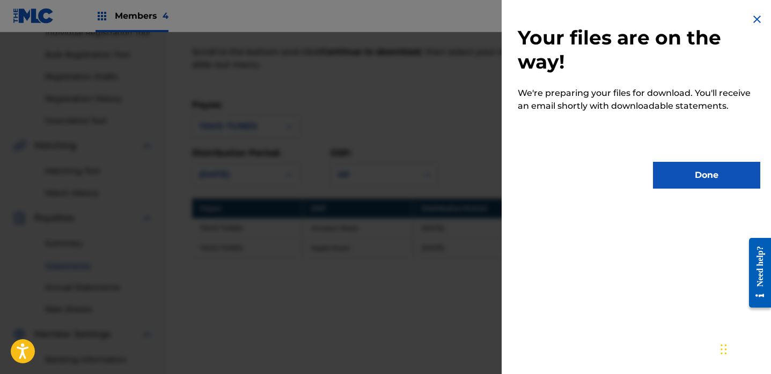
click at [690, 173] on button "Done" at bounding box center [706, 175] width 107 height 27
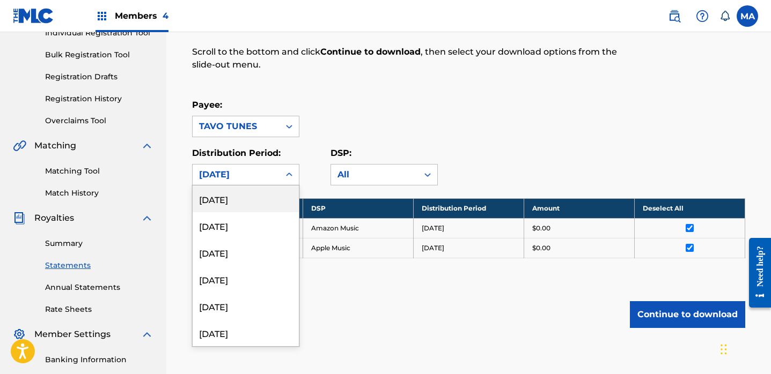
click at [290, 174] on icon at bounding box center [289, 175] width 6 height 4
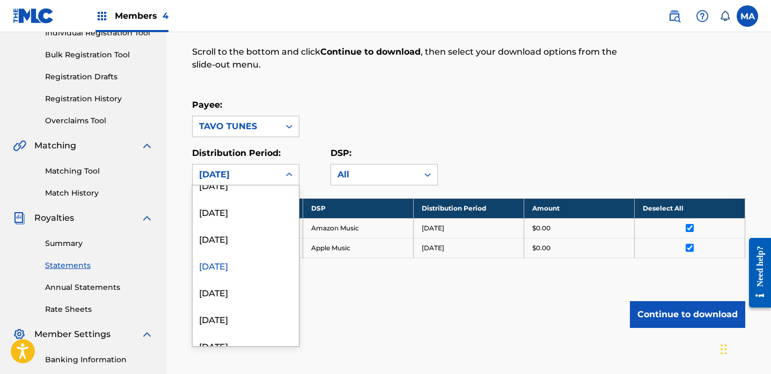
scroll to position [948, 0]
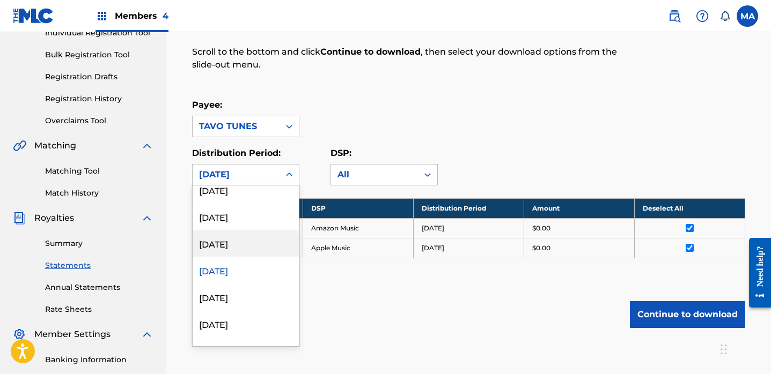
click at [234, 241] on div "[DATE]" at bounding box center [246, 243] width 106 height 27
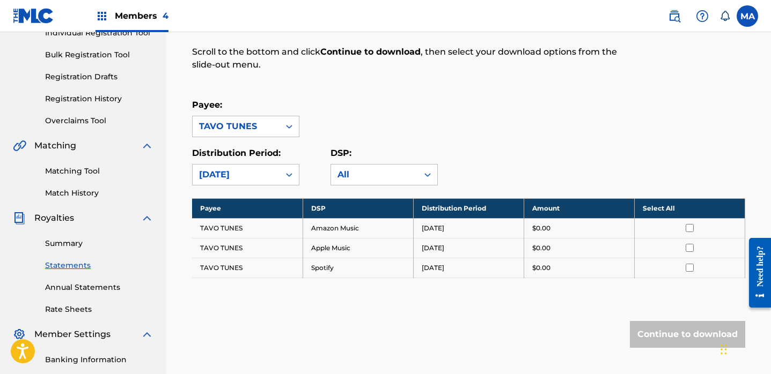
click at [660, 209] on th "Select All" at bounding box center [689, 208] width 110 height 20
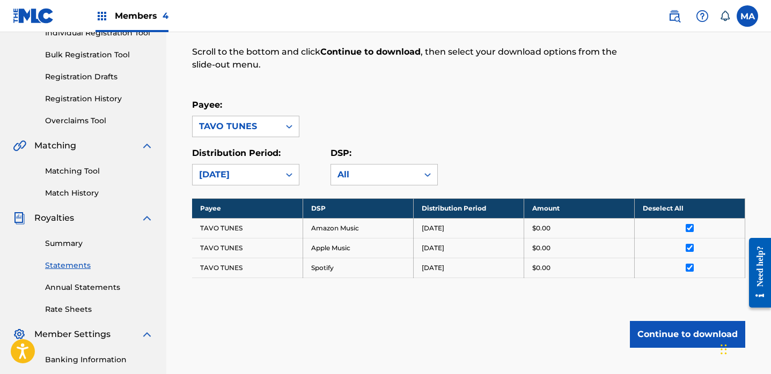
click at [668, 338] on button "Continue to download" at bounding box center [687, 334] width 115 height 27
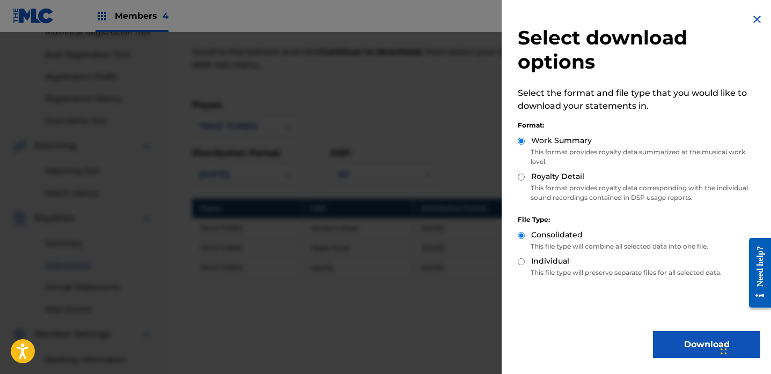
click at [523, 176] on input "Royalty Detail" at bounding box center [521, 177] width 7 height 7
radio input "true"
click at [669, 351] on button "Download" at bounding box center [706, 344] width 107 height 27
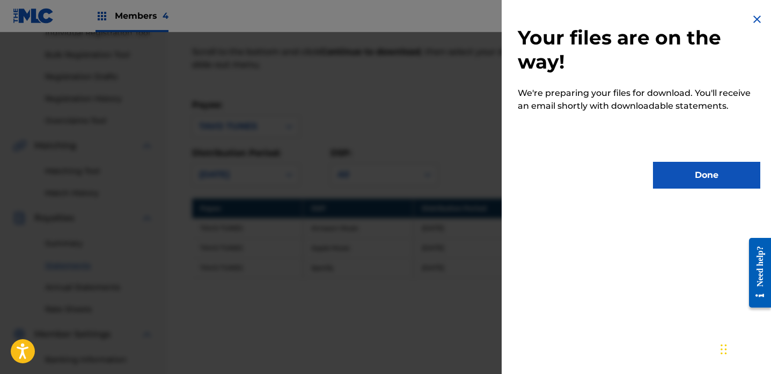
click at [717, 180] on button "Done" at bounding box center [706, 175] width 107 height 27
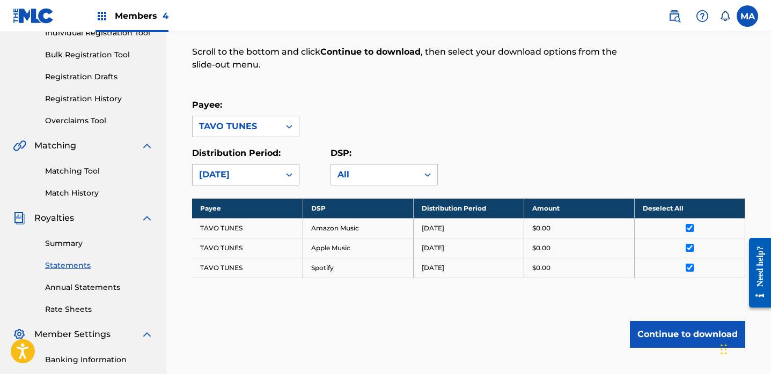
click at [289, 172] on icon at bounding box center [289, 174] width 11 height 11
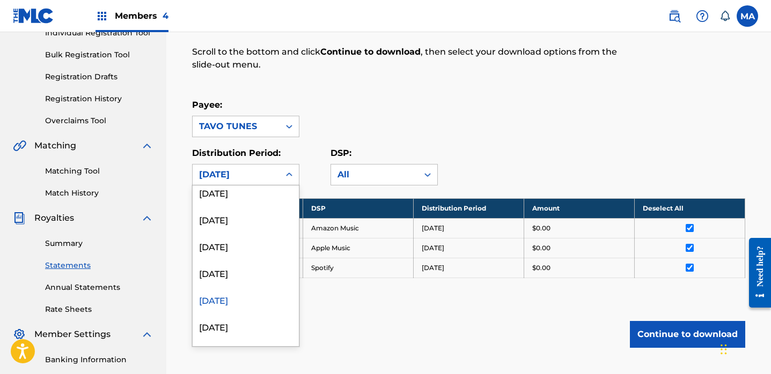
scroll to position [887, 0]
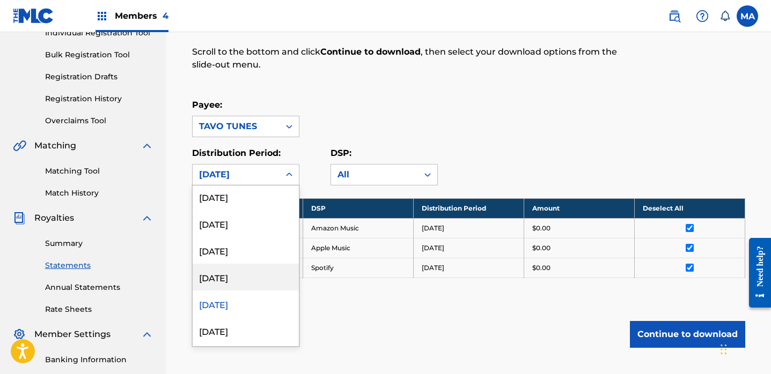
click at [231, 279] on div "[DATE]" at bounding box center [246, 277] width 106 height 27
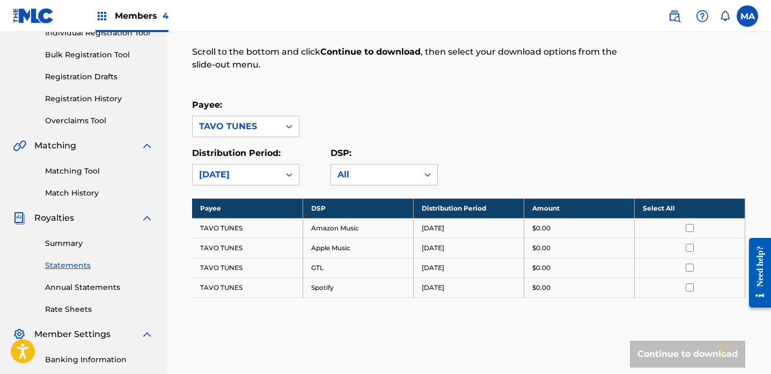
click at [662, 206] on th "Select All" at bounding box center [689, 208] width 110 height 20
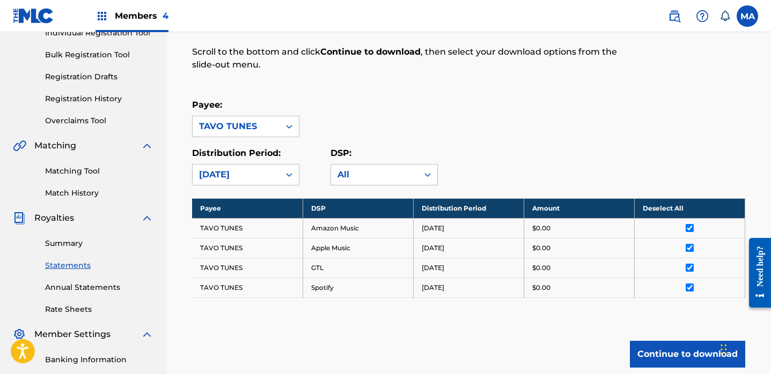
click at [668, 350] on button "Continue to download" at bounding box center [687, 354] width 115 height 27
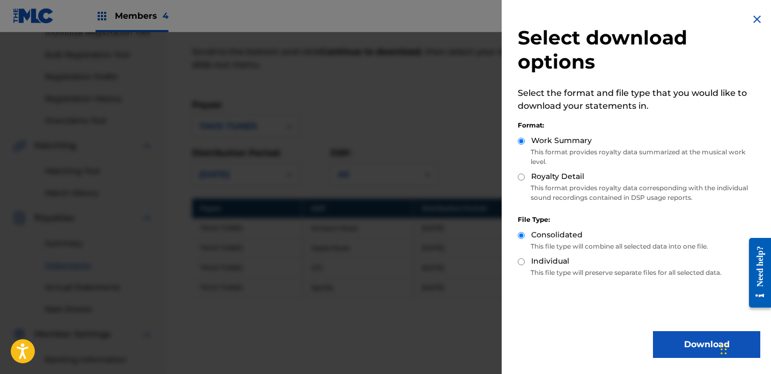
click at [522, 175] on input "Royalty Detail" at bounding box center [521, 177] width 7 height 7
radio input "true"
click at [689, 345] on button "Download" at bounding box center [706, 344] width 107 height 27
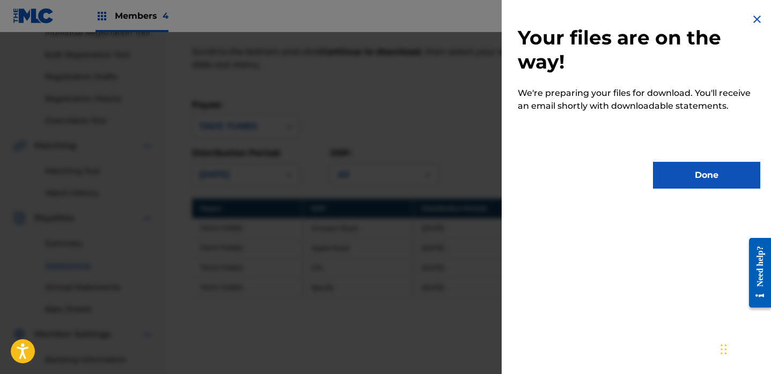
click at [695, 177] on button "Done" at bounding box center [706, 175] width 107 height 27
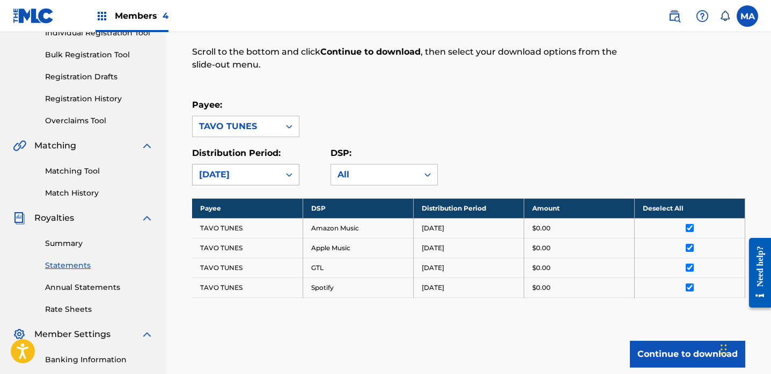
click at [290, 175] on icon at bounding box center [289, 174] width 11 height 11
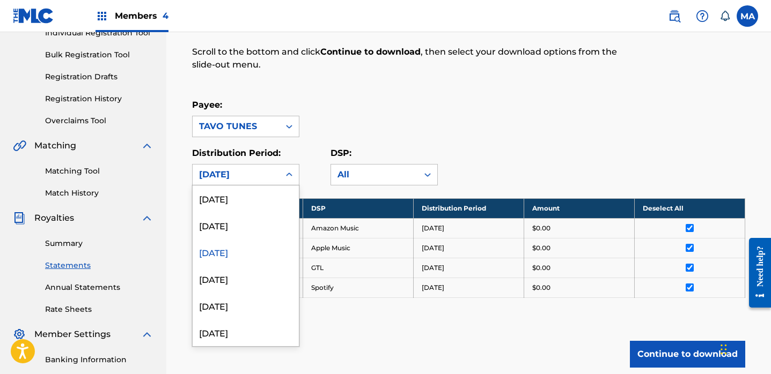
scroll to position [905, 0]
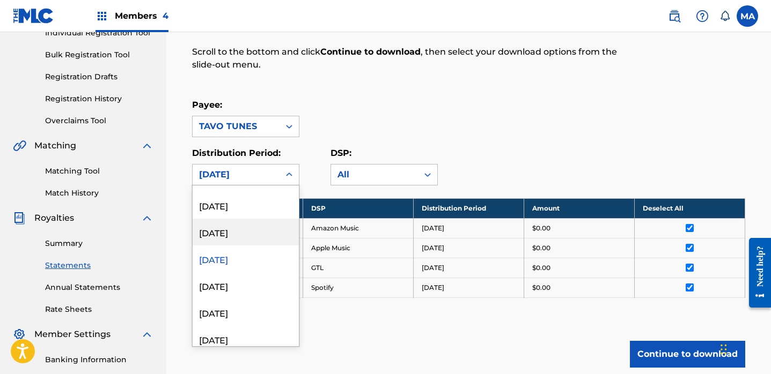
click at [253, 235] on div "[DATE]" at bounding box center [246, 232] width 106 height 27
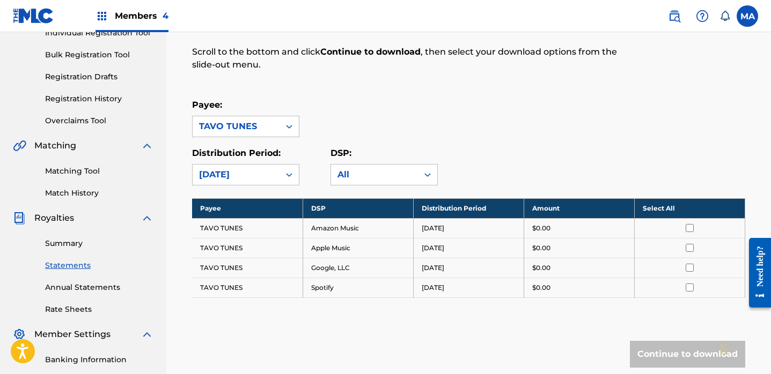
click at [661, 208] on th "Select All" at bounding box center [689, 208] width 110 height 20
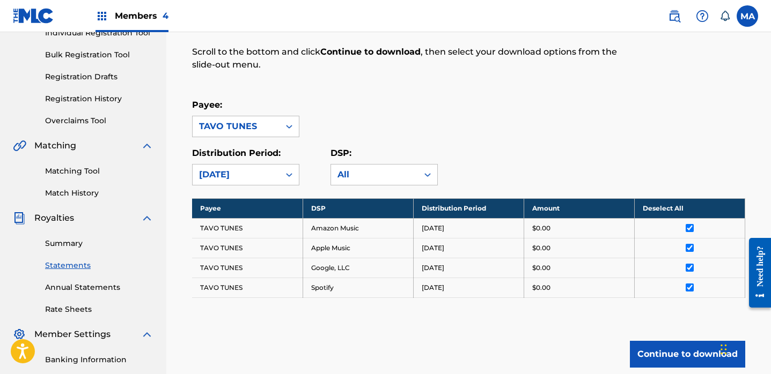
click at [683, 352] on button "Continue to download" at bounding box center [687, 354] width 115 height 27
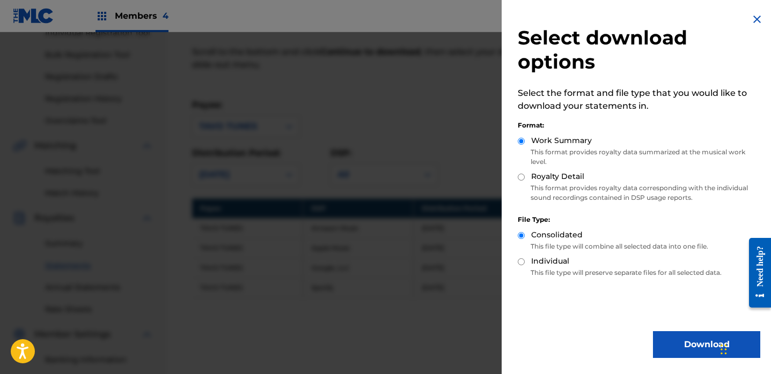
click at [523, 175] on input "Royalty Detail" at bounding box center [521, 177] width 7 height 7
radio input "true"
click at [688, 350] on button "Download" at bounding box center [706, 344] width 107 height 27
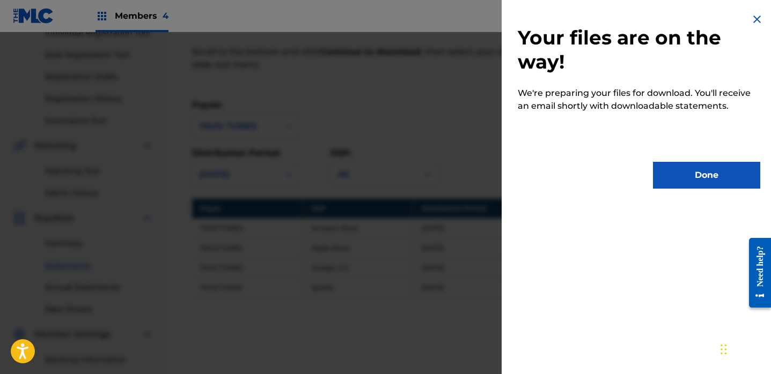
click at [683, 182] on button "Done" at bounding box center [706, 175] width 107 height 27
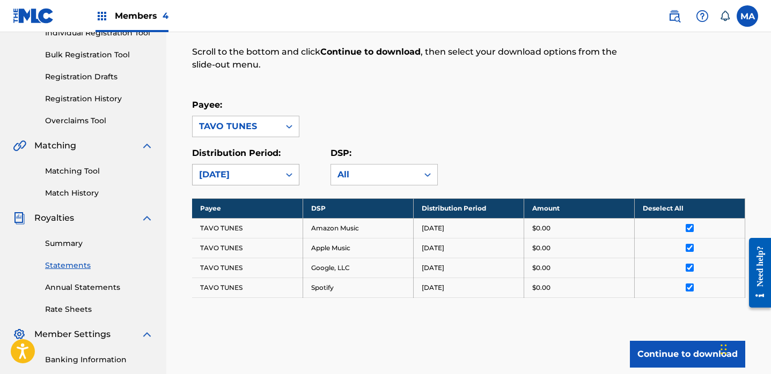
click at [286, 175] on icon at bounding box center [289, 174] width 11 height 11
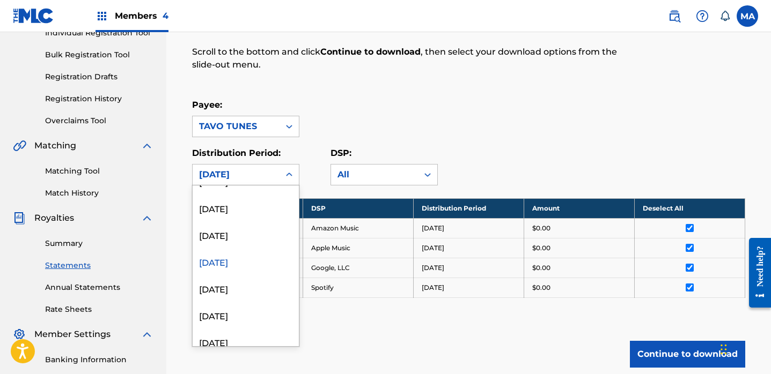
scroll to position [850, 0]
click at [244, 263] on div "[DATE]" at bounding box center [246, 260] width 106 height 27
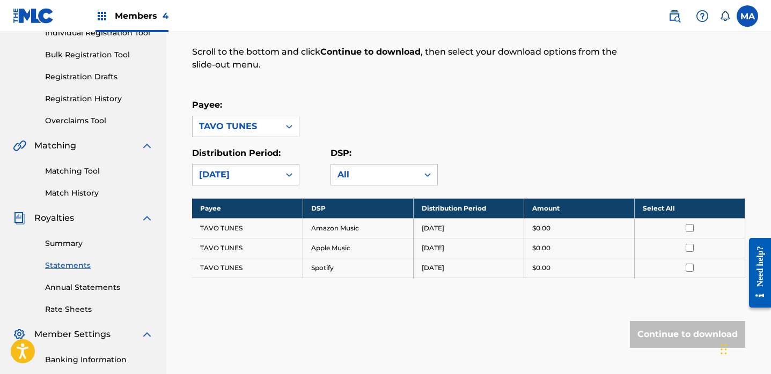
click at [662, 209] on th "Select All" at bounding box center [689, 208] width 110 height 20
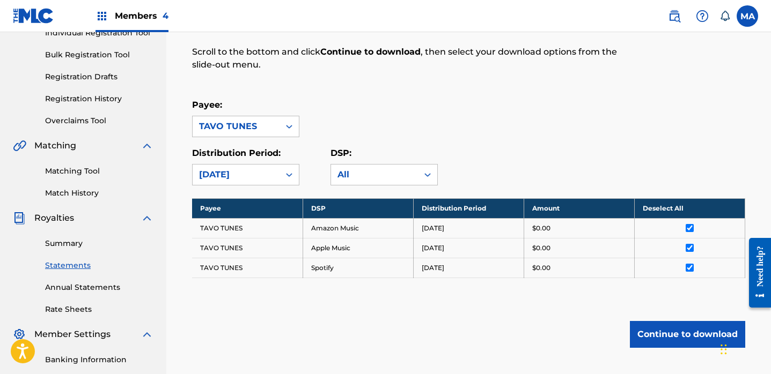
click at [678, 337] on button "Continue to download" at bounding box center [687, 334] width 115 height 27
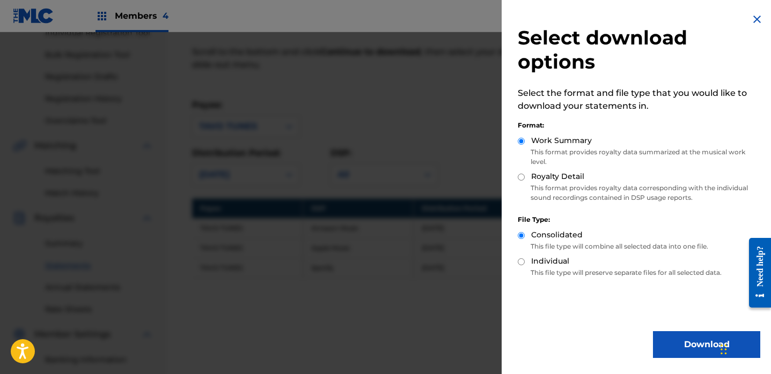
click at [521, 176] on input "Royalty Detail" at bounding box center [521, 177] width 7 height 7
radio input "true"
click at [684, 344] on button "Download" at bounding box center [706, 344] width 107 height 27
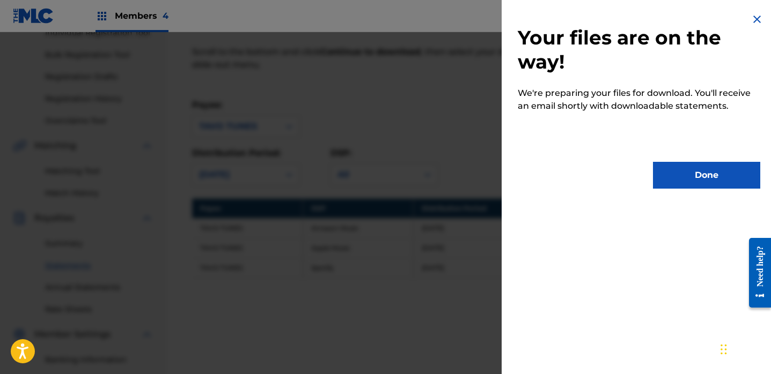
click at [694, 178] on button "Done" at bounding box center [706, 175] width 107 height 27
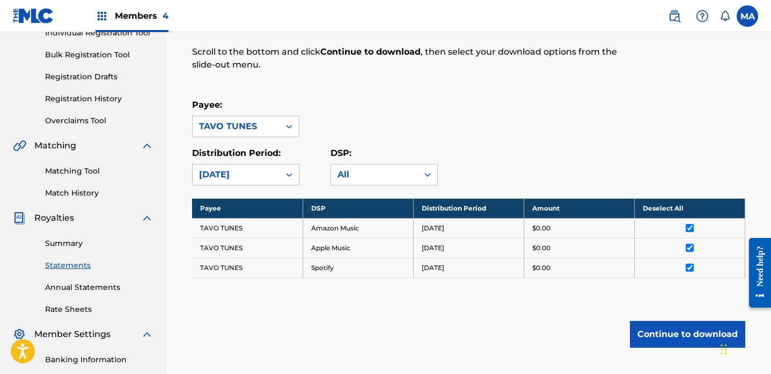
click at [290, 174] on icon at bounding box center [289, 175] width 6 height 4
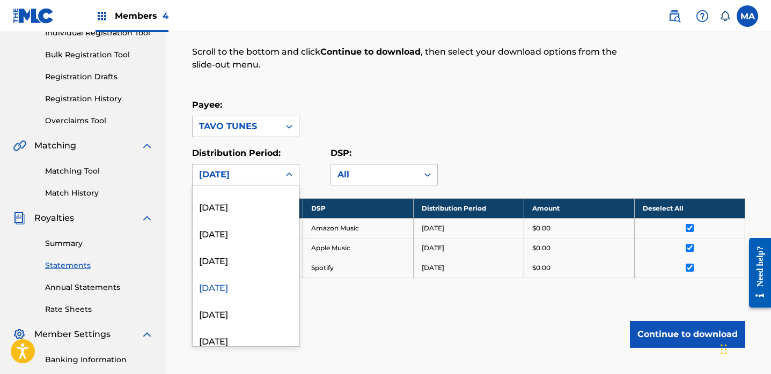
scroll to position [808, 0]
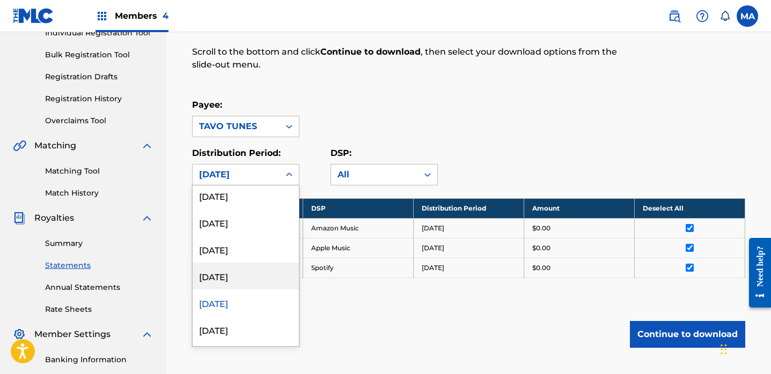
click at [233, 277] on div "[DATE]" at bounding box center [246, 276] width 106 height 27
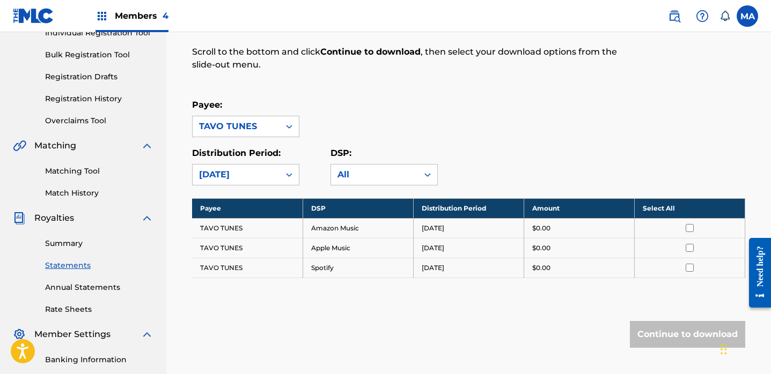
click at [662, 207] on th "Select All" at bounding box center [689, 208] width 110 height 20
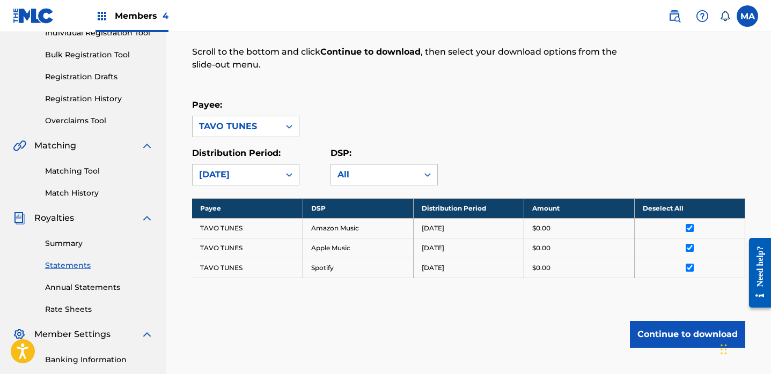
click at [675, 336] on button "Continue to download" at bounding box center [687, 334] width 115 height 27
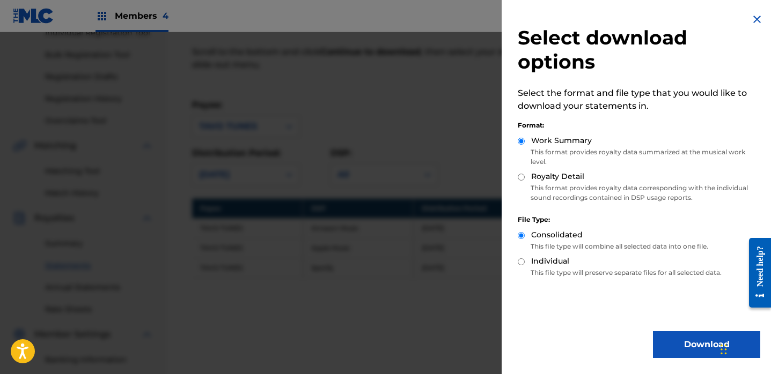
click at [519, 175] on input "Royalty Detail" at bounding box center [521, 177] width 7 height 7
radio input "true"
click at [677, 341] on button "Download" at bounding box center [706, 344] width 107 height 27
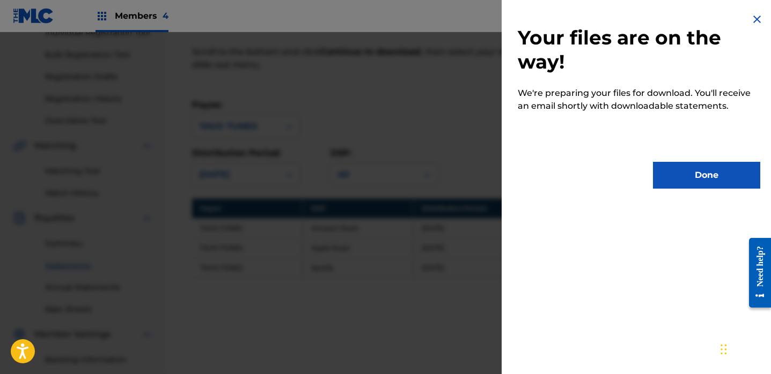
click at [694, 179] on button "Done" at bounding box center [706, 175] width 107 height 27
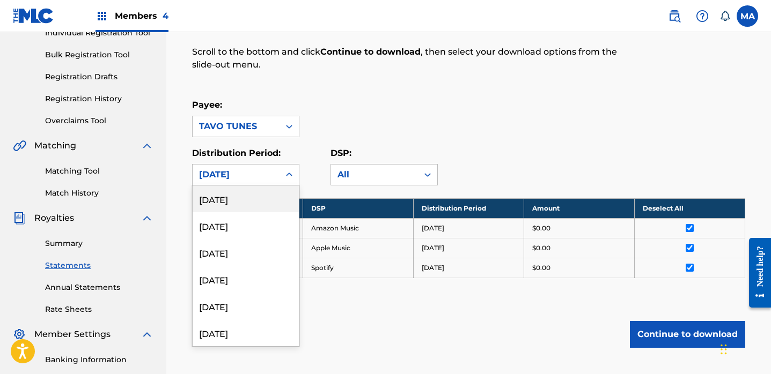
click at [289, 175] on icon at bounding box center [289, 174] width 11 height 11
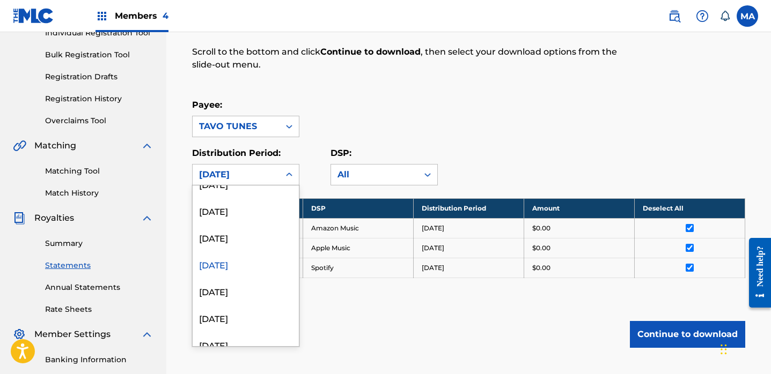
scroll to position [815, 0]
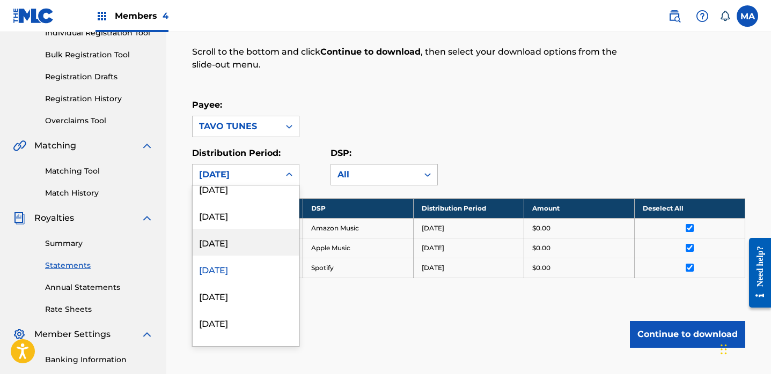
click at [252, 245] on div "[DATE]" at bounding box center [246, 242] width 106 height 27
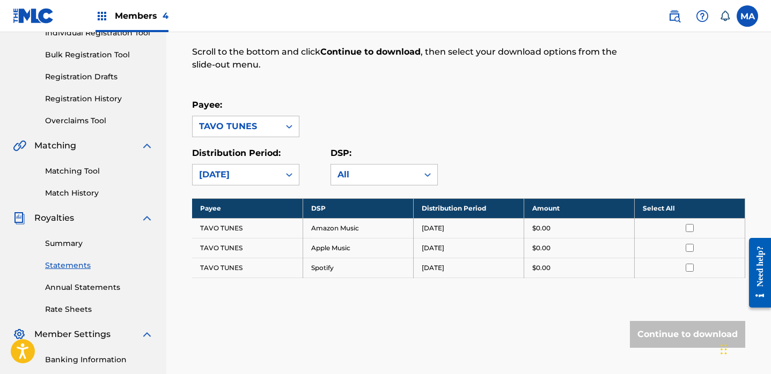
click at [658, 208] on th "Select All" at bounding box center [689, 208] width 110 height 20
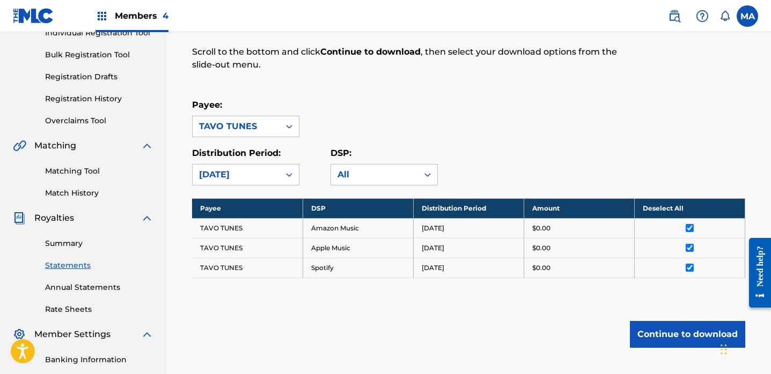
click at [673, 337] on button "Continue to download" at bounding box center [687, 334] width 115 height 27
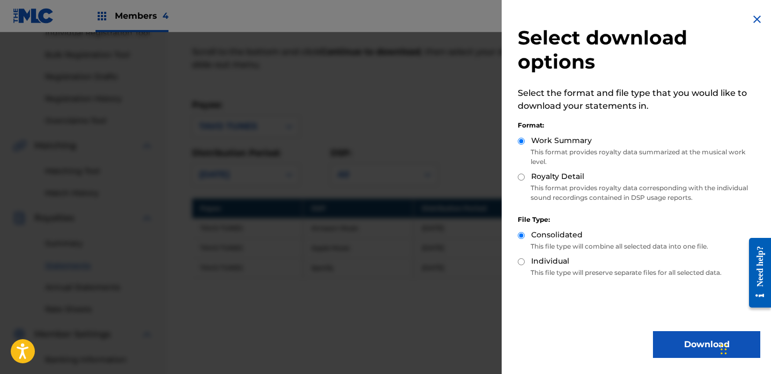
click at [520, 176] on input "Royalty Detail" at bounding box center [521, 177] width 7 height 7
radio input "true"
click at [685, 349] on button "Download" at bounding box center [706, 344] width 107 height 27
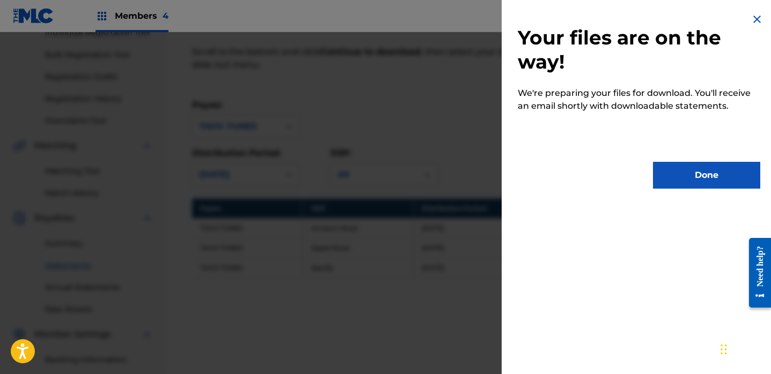
click at [684, 179] on button "Done" at bounding box center [706, 175] width 107 height 27
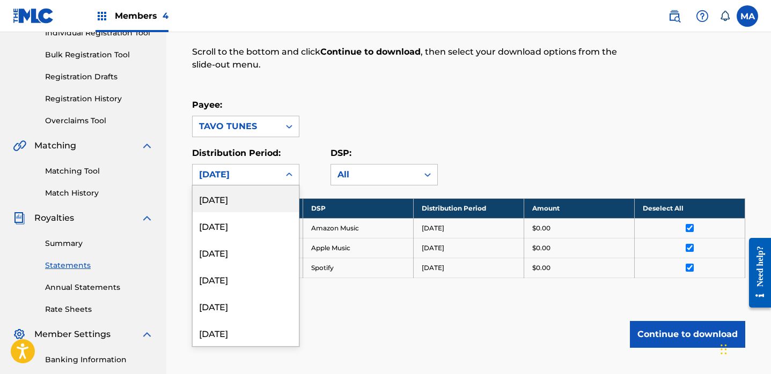
click at [290, 175] on icon at bounding box center [289, 174] width 11 height 11
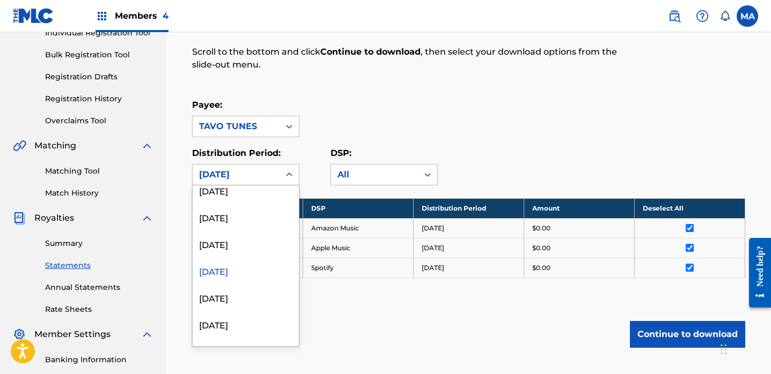
scroll to position [765, 0]
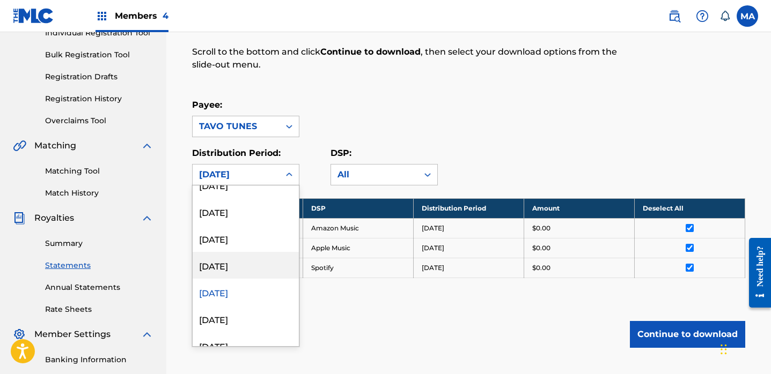
click at [229, 266] on div "[DATE]" at bounding box center [246, 265] width 106 height 27
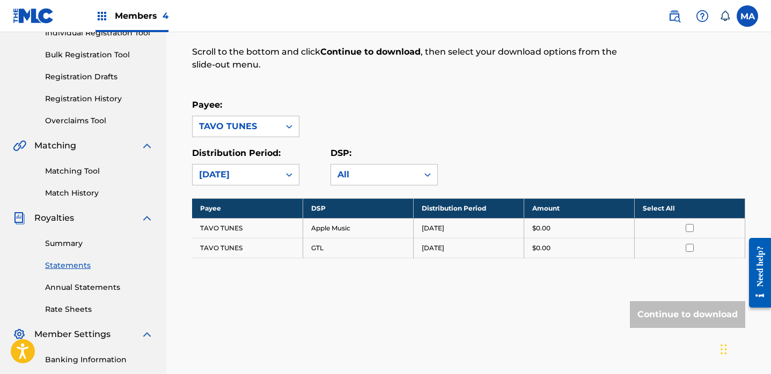
click at [659, 212] on th "Select All" at bounding box center [689, 208] width 110 height 20
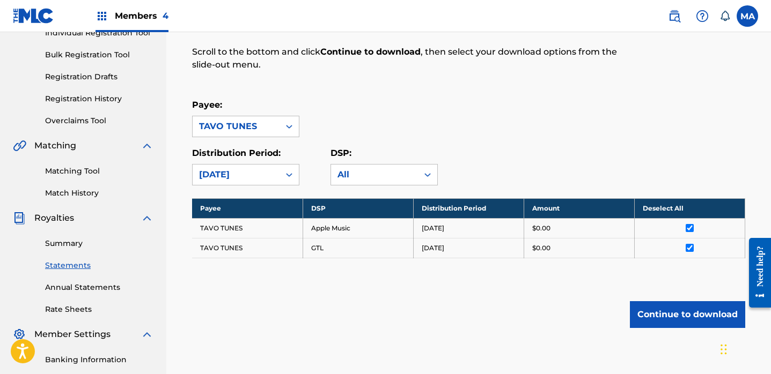
click at [675, 310] on button "Continue to download" at bounding box center [687, 314] width 115 height 27
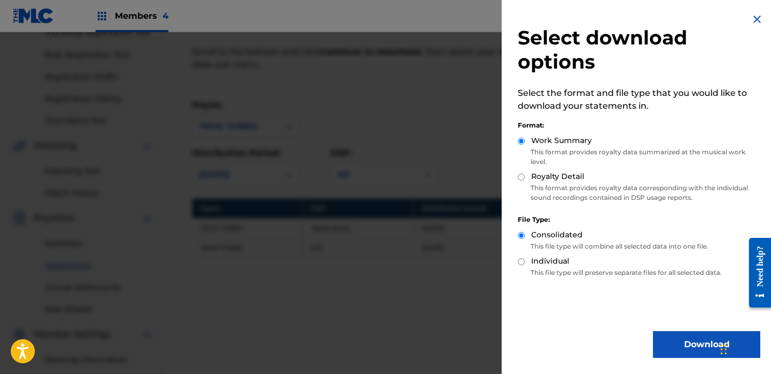
click at [521, 178] on input "Royalty Detail" at bounding box center [521, 177] width 7 height 7
radio input "true"
click at [667, 345] on button "Download" at bounding box center [706, 344] width 107 height 27
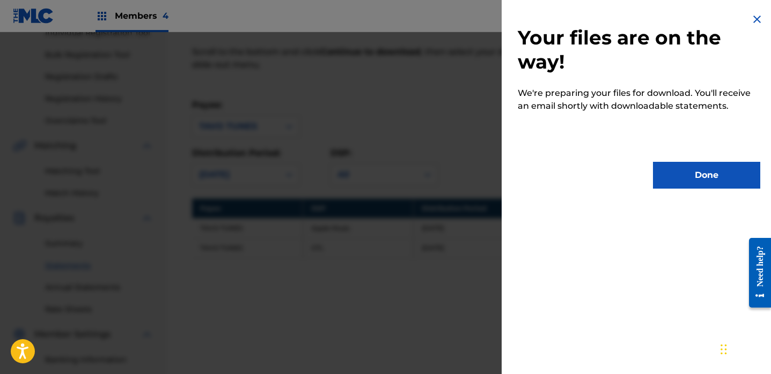
click at [688, 172] on button "Done" at bounding box center [706, 175] width 107 height 27
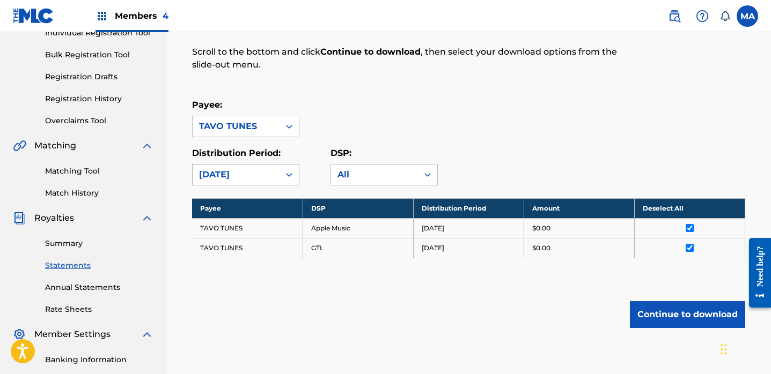
click at [290, 173] on icon at bounding box center [289, 174] width 11 height 11
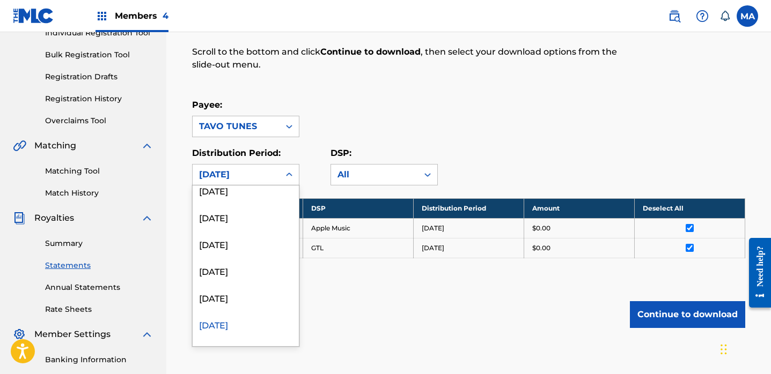
scroll to position [698, 0]
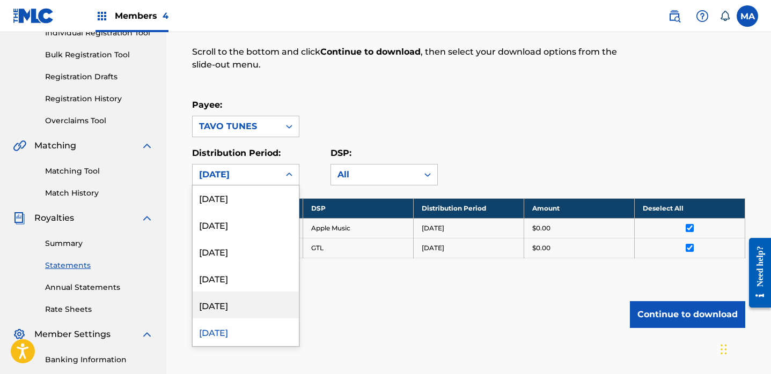
click at [250, 304] on div "[DATE]" at bounding box center [246, 305] width 106 height 27
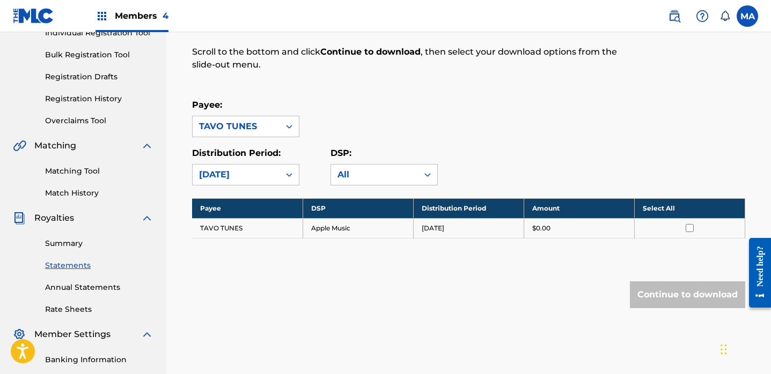
click at [651, 208] on th "Select All" at bounding box center [689, 208] width 110 height 20
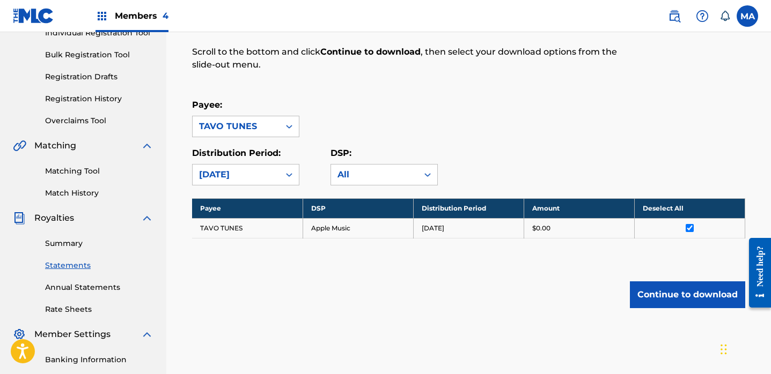
click at [665, 297] on button "Continue to download" at bounding box center [687, 295] width 115 height 27
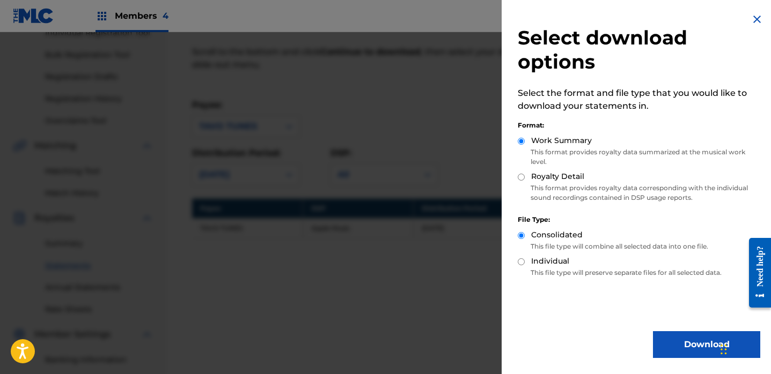
click at [521, 176] on input "Royalty Detail" at bounding box center [521, 177] width 7 height 7
radio input "true"
click at [674, 346] on button "Download" at bounding box center [706, 344] width 107 height 27
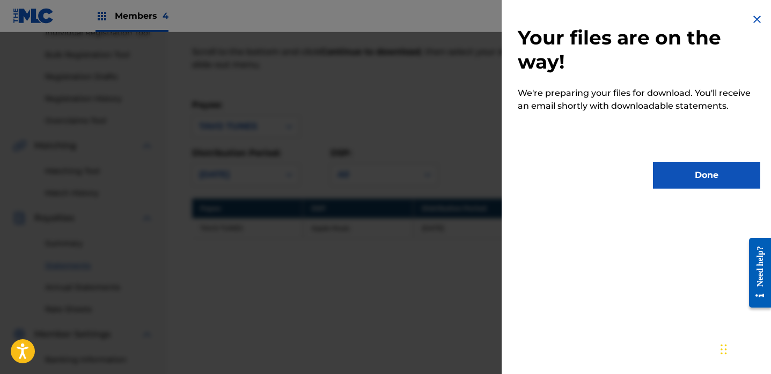
click at [715, 178] on button "Done" at bounding box center [706, 175] width 107 height 27
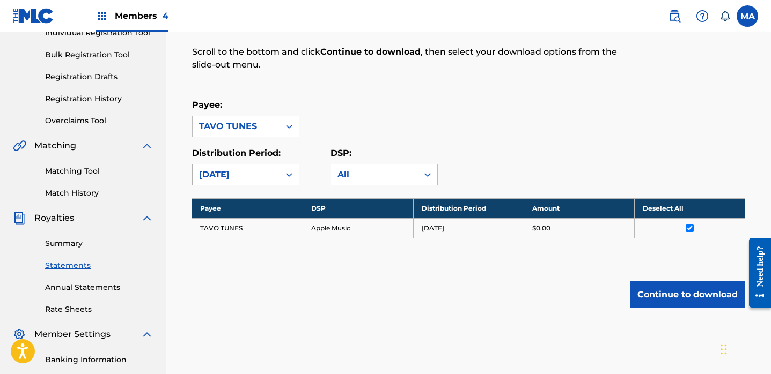
click at [291, 175] on icon at bounding box center [289, 174] width 11 height 11
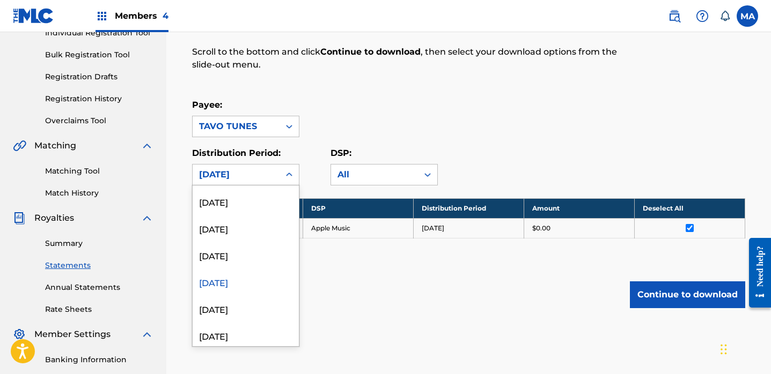
scroll to position [757, 0]
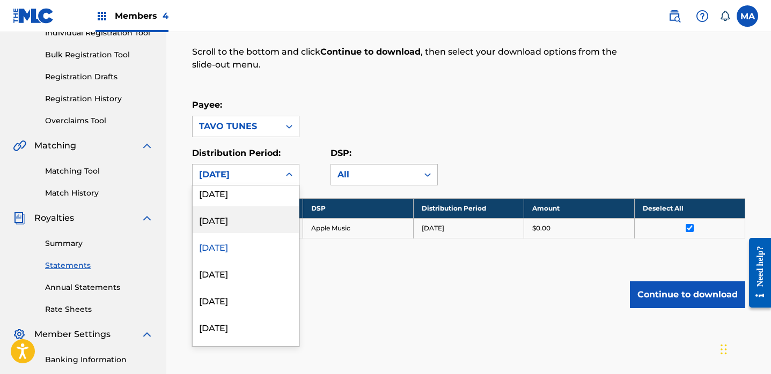
click at [225, 220] on div "[DATE]" at bounding box center [246, 219] width 106 height 27
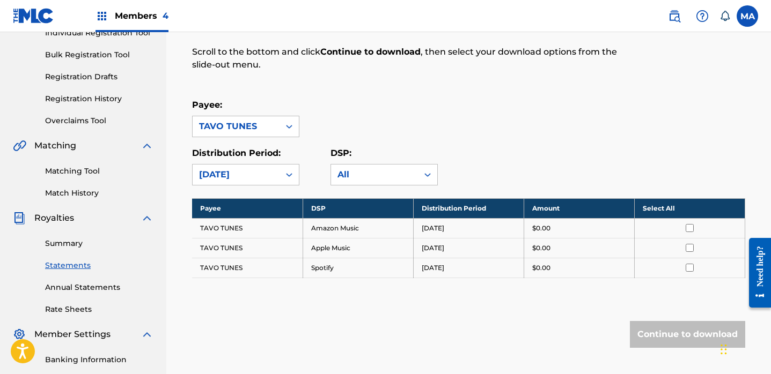
click at [654, 209] on th "Select All" at bounding box center [689, 208] width 110 height 20
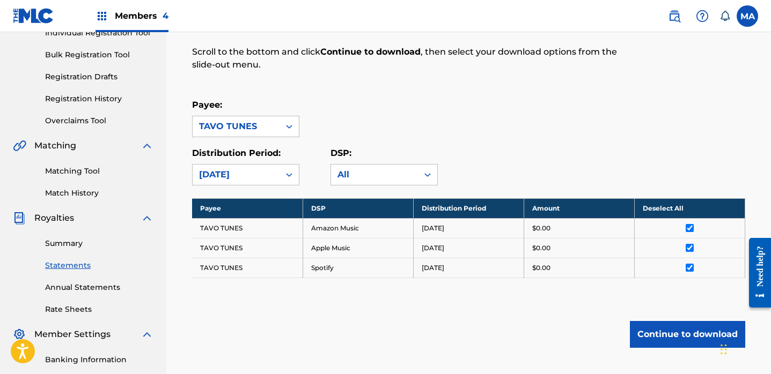
click at [668, 336] on button "Continue to download" at bounding box center [687, 334] width 115 height 27
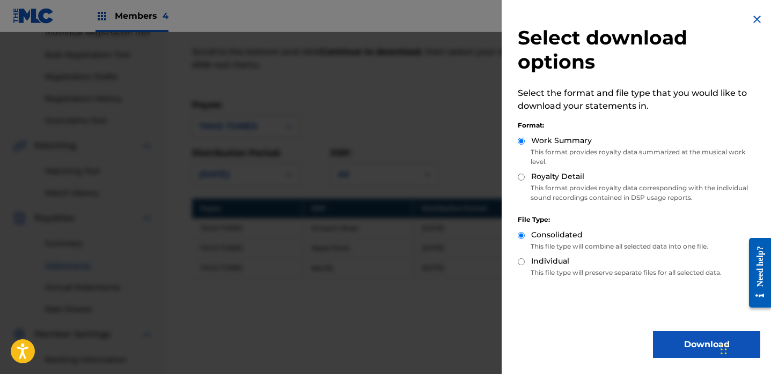
click at [520, 175] on input "Royalty Detail" at bounding box center [521, 177] width 7 height 7
radio input "true"
click at [682, 344] on button "Download" at bounding box center [706, 344] width 107 height 27
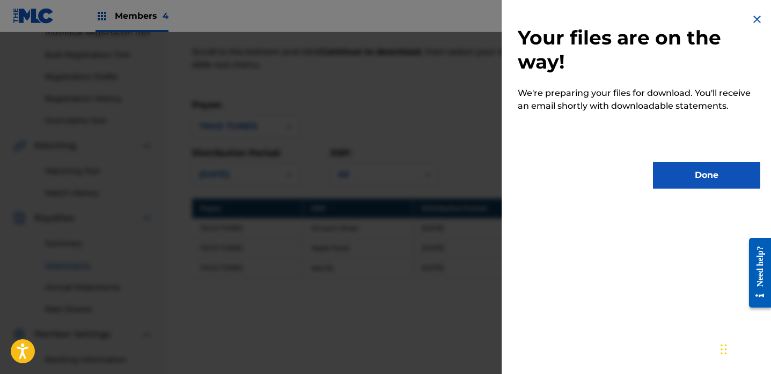
click at [701, 175] on button "Done" at bounding box center [706, 175] width 107 height 27
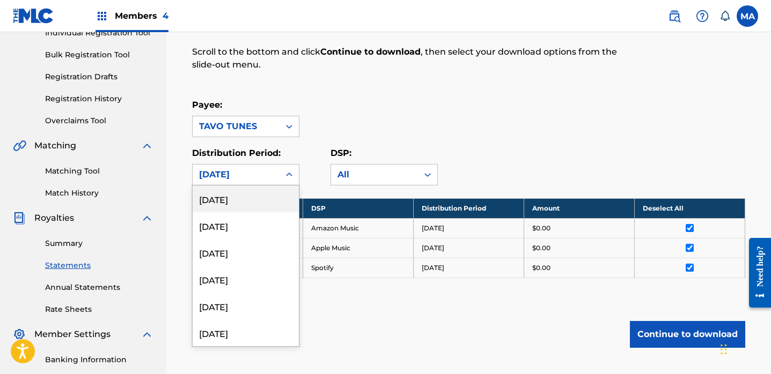
click at [289, 176] on icon at bounding box center [289, 174] width 11 height 11
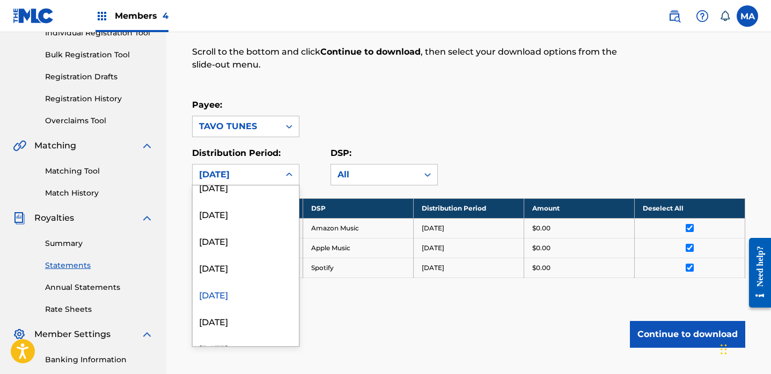
scroll to position [680, 0]
click at [230, 269] on div "[DATE]" at bounding box center [246, 269] width 106 height 27
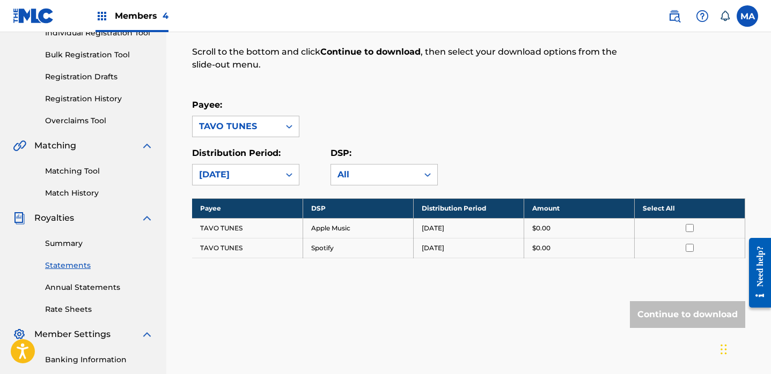
click at [649, 208] on th "Select All" at bounding box center [689, 208] width 110 height 20
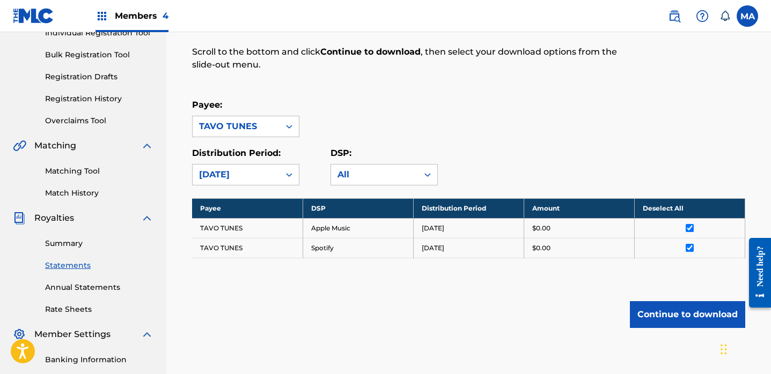
click at [674, 311] on button "Continue to download" at bounding box center [687, 314] width 115 height 27
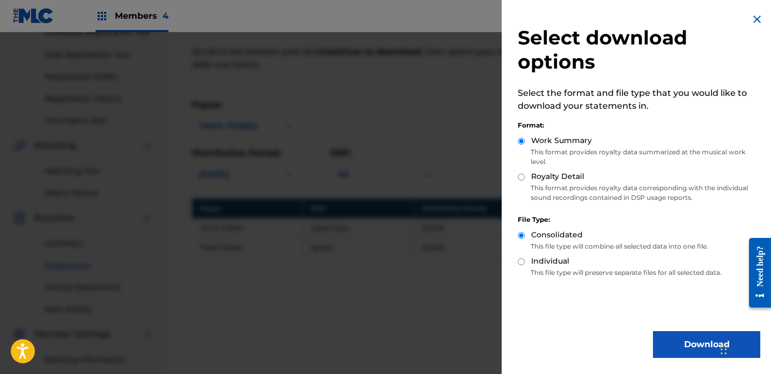
click at [521, 176] on input "Royalty Detail" at bounding box center [521, 177] width 7 height 7
radio input "true"
click at [691, 346] on button "Download" at bounding box center [706, 344] width 107 height 27
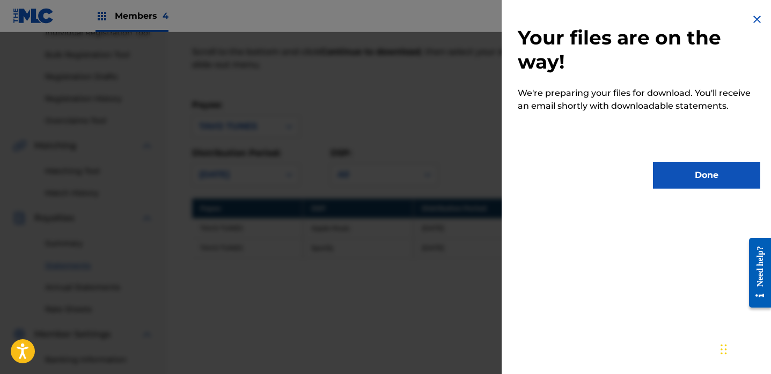
click at [707, 174] on button "Done" at bounding box center [706, 175] width 107 height 27
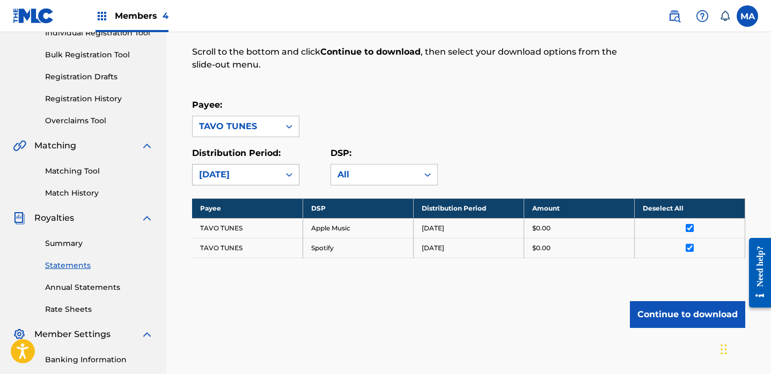
click at [287, 175] on icon at bounding box center [289, 174] width 11 height 11
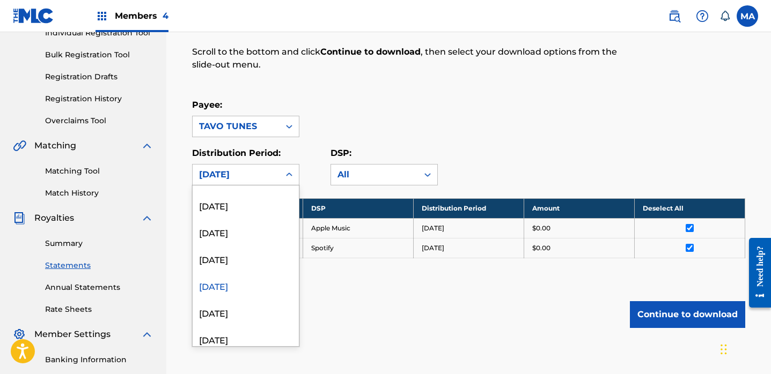
scroll to position [662, 0]
click at [212, 262] on div "[DATE]" at bounding box center [246, 261] width 106 height 27
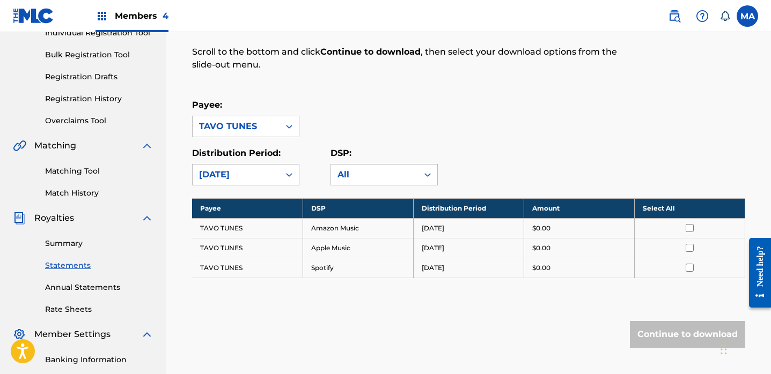
click at [660, 208] on th "Select All" at bounding box center [689, 208] width 110 height 20
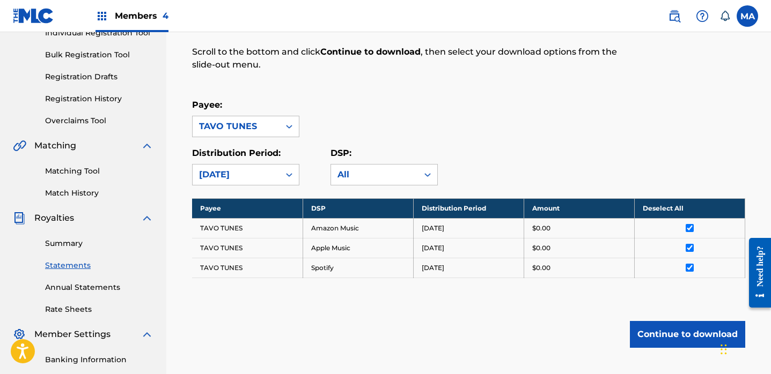
click at [675, 336] on button "Continue to download" at bounding box center [687, 334] width 115 height 27
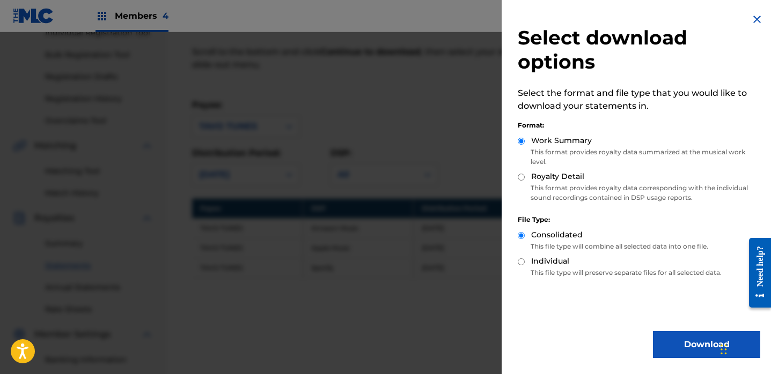
click at [521, 176] on input "Royalty Detail" at bounding box center [521, 177] width 7 height 7
radio input "true"
click at [683, 343] on button "Download" at bounding box center [706, 344] width 107 height 27
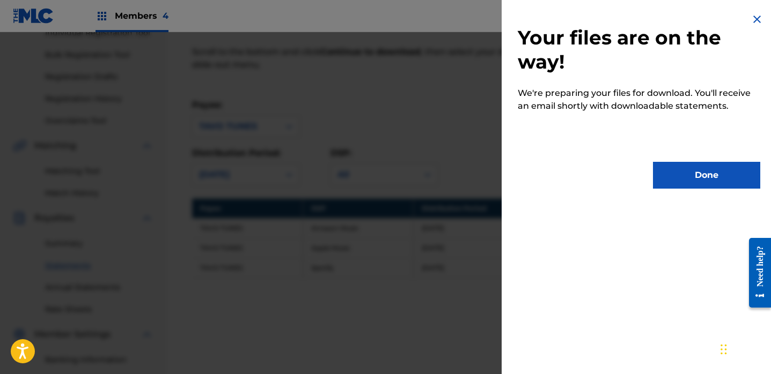
click at [718, 176] on button "Done" at bounding box center [706, 175] width 107 height 27
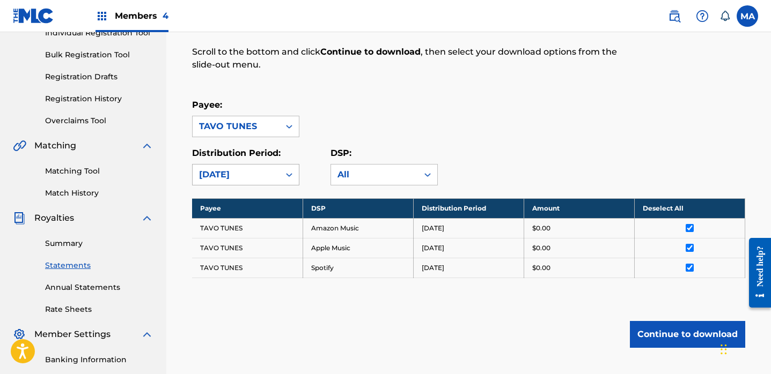
click at [291, 175] on icon at bounding box center [289, 175] width 6 height 4
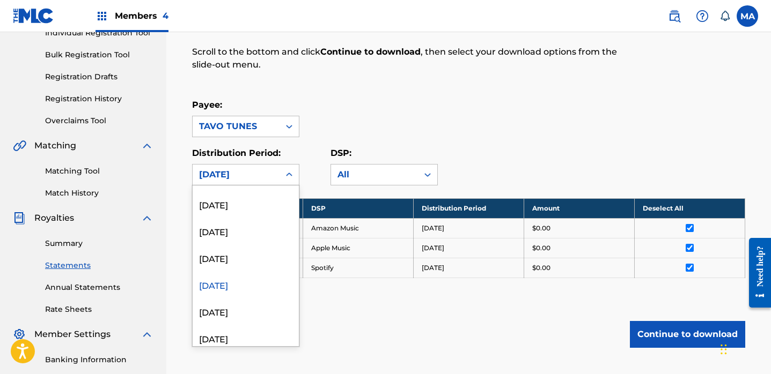
scroll to position [607, 0]
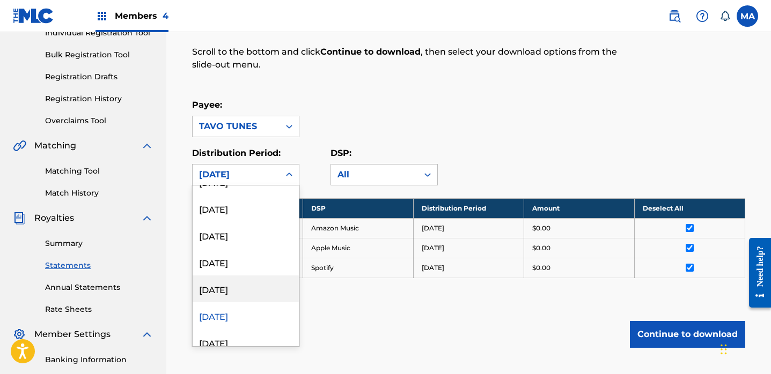
click at [230, 287] on div "[DATE]" at bounding box center [246, 289] width 106 height 27
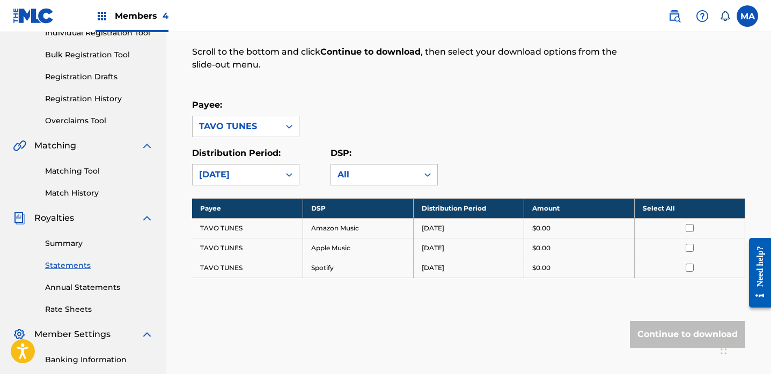
click at [649, 210] on th "Select All" at bounding box center [689, 208] width 110 height 20
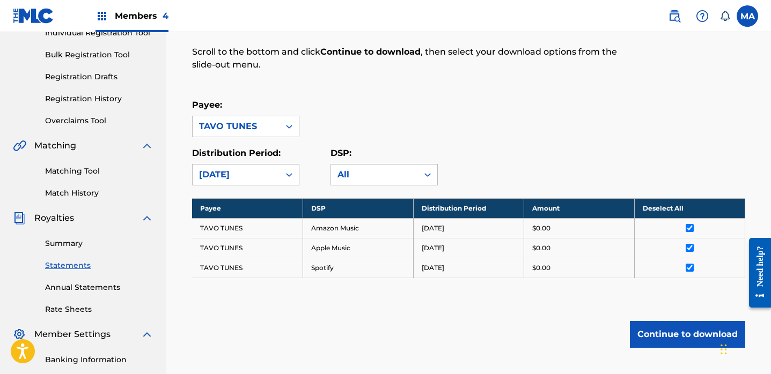
click at [667, 335] on button "Continue to download" at bounding box center [687, 334] width 115 height 27
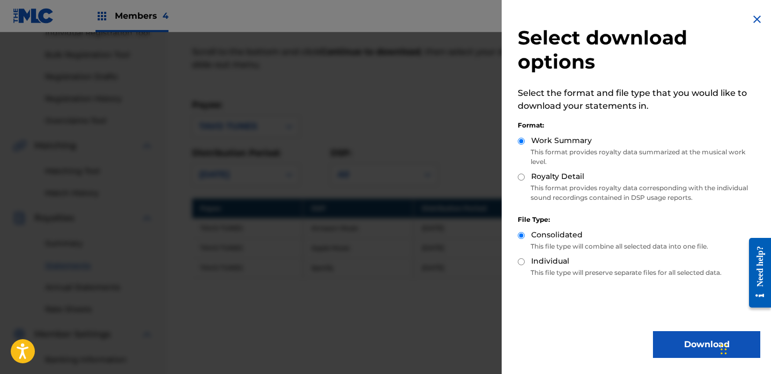
click at [520, 176] on input "Royalty Detail" at bounding box center [521, 177] width 7 height 7
radio input "true"
click at [687, 348] on button "Download" at bounding box center [706, 344] width 107 height 27
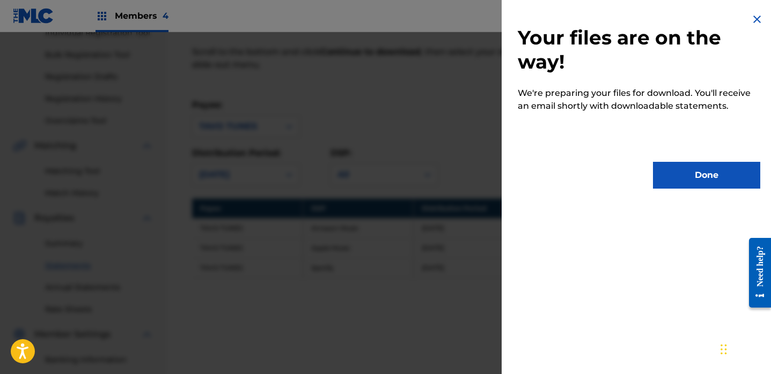
click at [716, 179] on button "Done" at bounding box center [706, 175] width 107 height 27
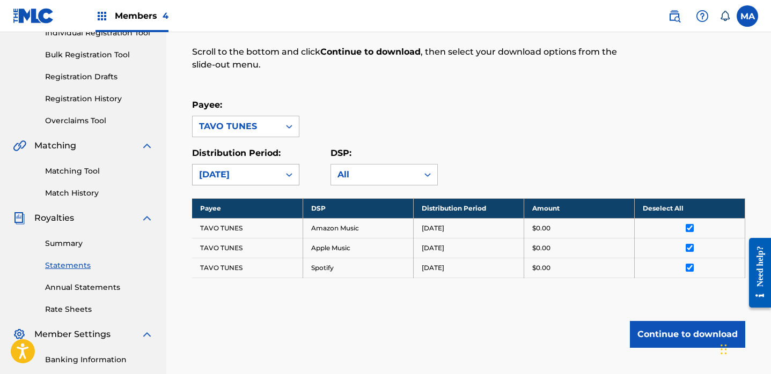
click at [290, 174] on icon at bounding box center [289, 175] width 6 height 4
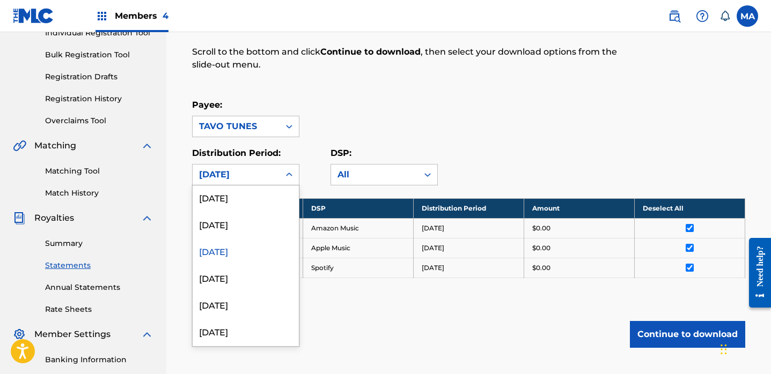
scroll to position [660, 0]
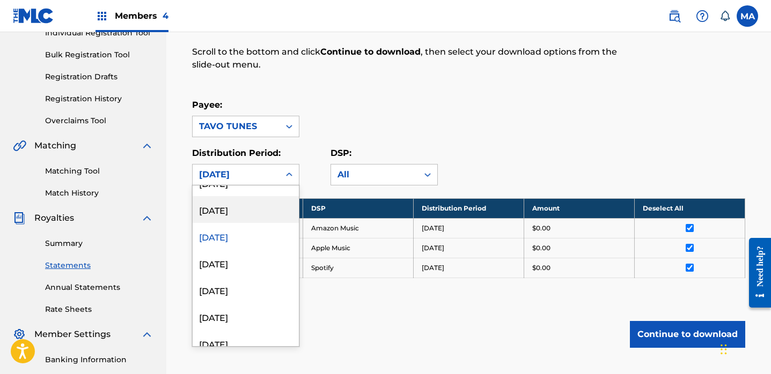
click at [244, 213] on div "[DATE]" at bounding box center [246, 209] width 106 height 27
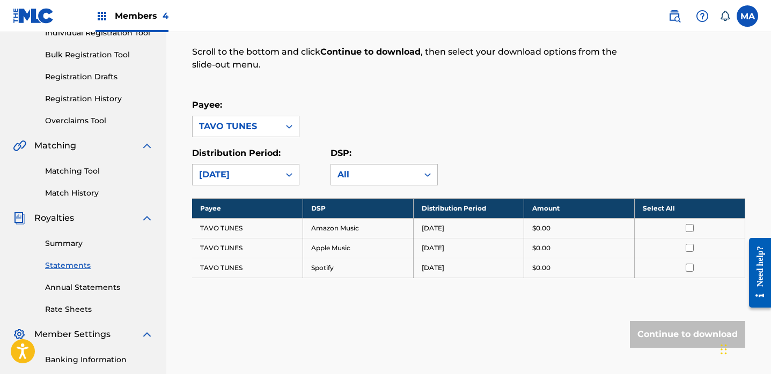
click at [659, 207] on th "Select All" at bounding box center [689, 208] width 110 height 20
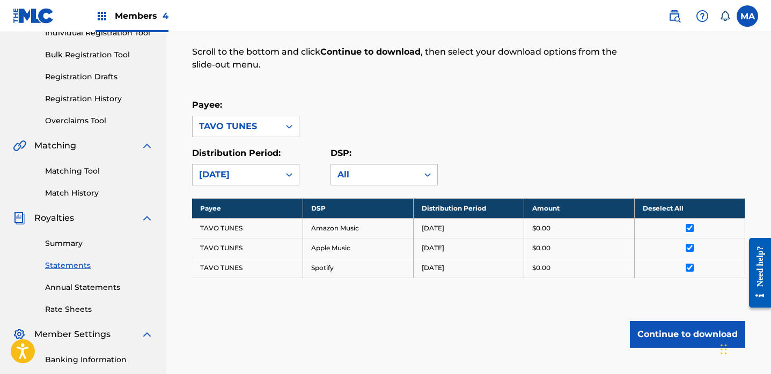
click at [676, 335] on button "Continue to download" at bounding box center [687, 334] width 115 height 27
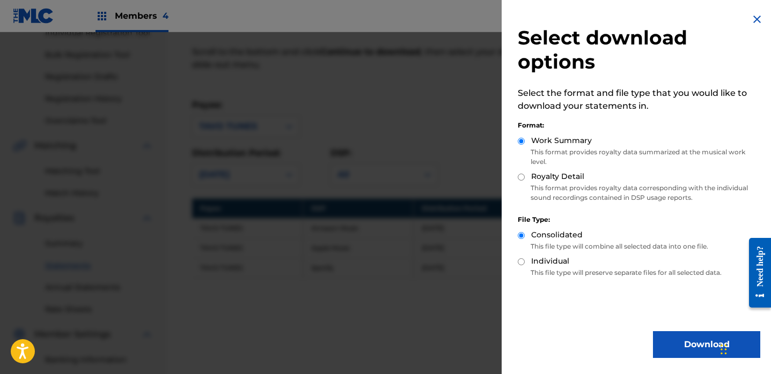
click at [520, 178] on input "Royalty Detail" at bounding box center [521, 177] width 7 height 7
radio input "true"
click at [686, 346] on button "Download" at bounding box center [706, 344] width 107 height 27
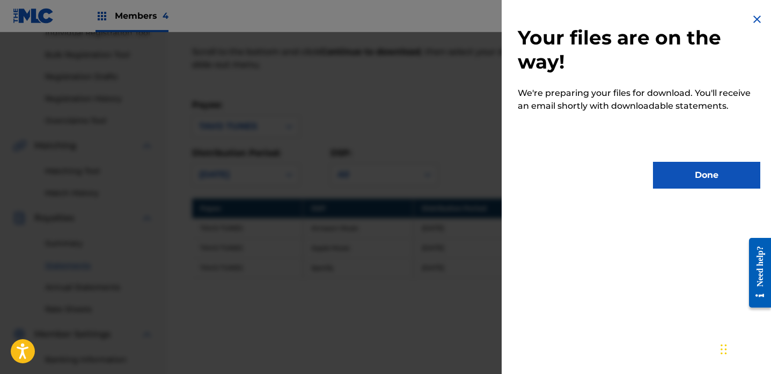
click at [709, 168] on button "Done" at bounding box center [706, 175] width 107 height 27
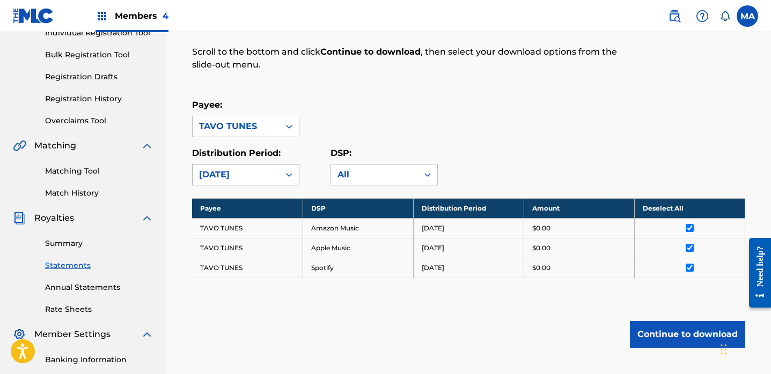
click at [288, 172] on icon at bounding box center [289, 174] width 11 height 11
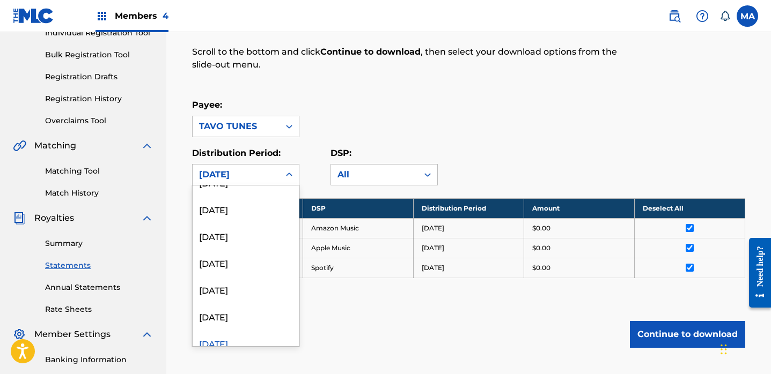
scroll to position [573, 0]
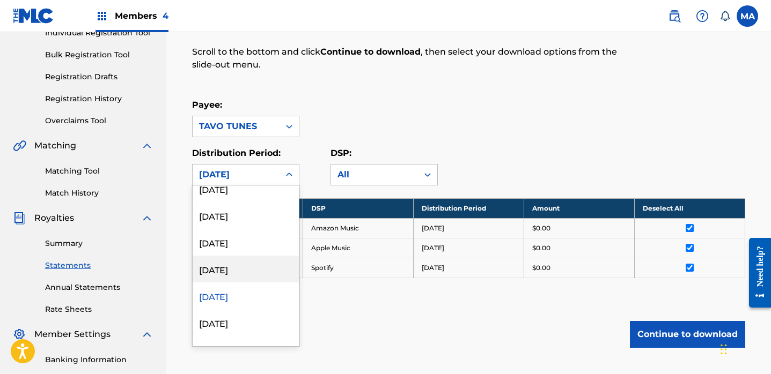
click at [245, 272] on div "[DATE]" at bounding box center [246, 269] width 106 height 27
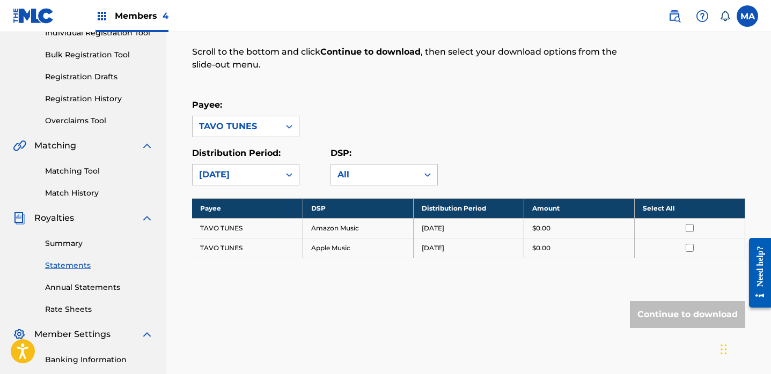
click at [658, 207] on th "Select All" at bounding box center [689, 208] width 110 height 20
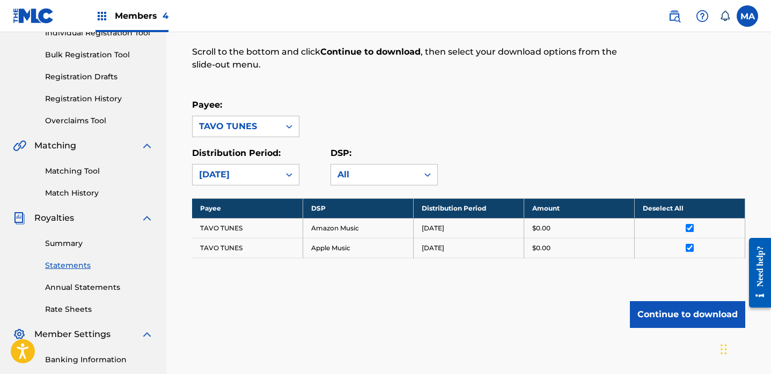
click at [675, 316] on button "Continue to download" at bounding box center [687, 314] width 115 height 27
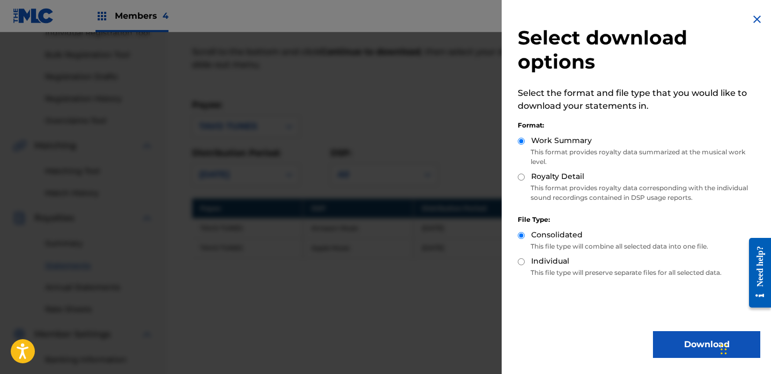
click at [519, 180] on input "Royalty Detail" at bounding box center [521, 177] width 7 height 7
radio input "true"
click at [682, 344] on button "Download" at bounding box center [706, 344] width 107 height 27
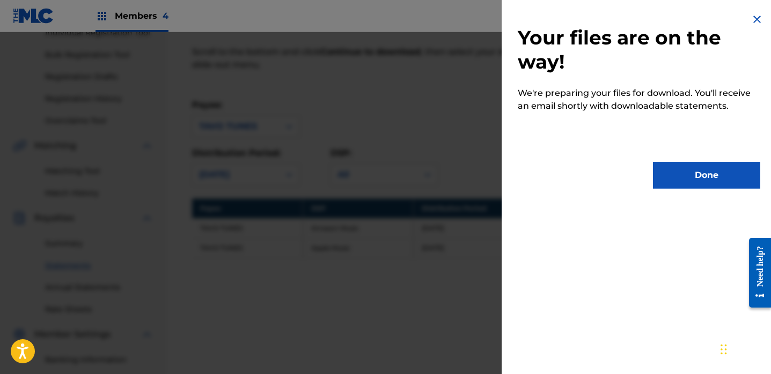
click at [718, 177] on button "Done" at bounding box center [706, 175] width 107 height 27
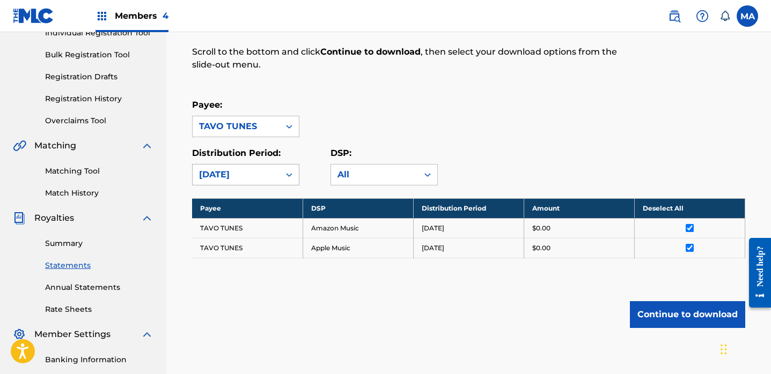
click at [289, 174] on icon at bounding box center [289, 174] width 11 height 11
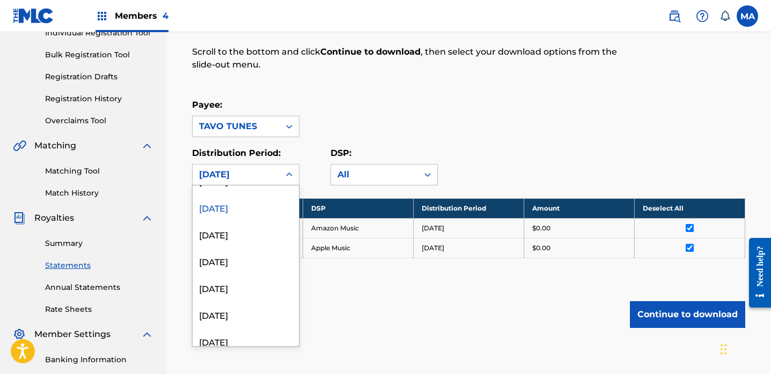
scroll to position [578, 0]
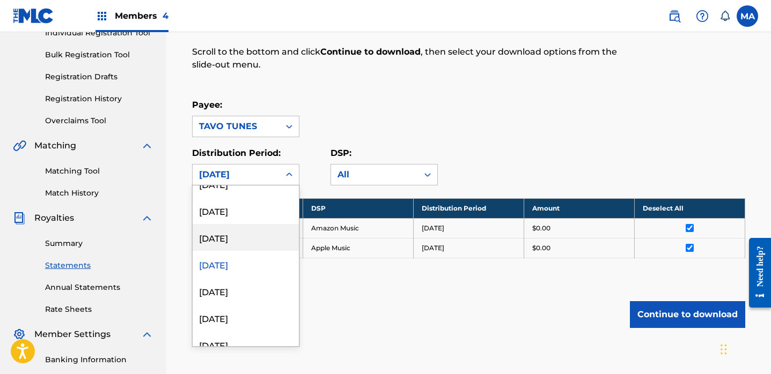
click at [252, 238] on div "[DATE]" at bounding box center [246, 237] width 106 height 27
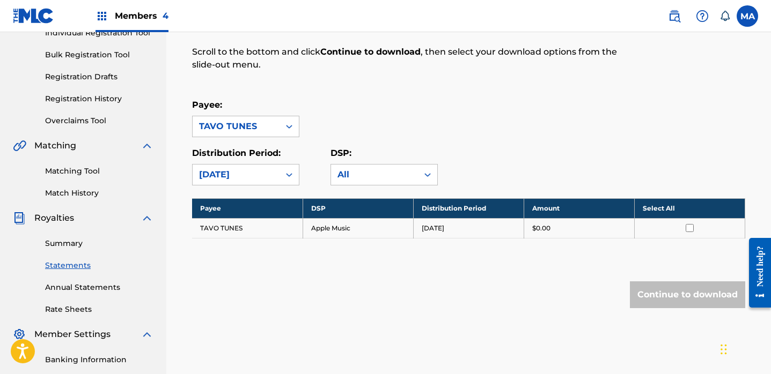
click at [660, 207] on th "Select All" at bounding box center [689, 208] width 110 height 20
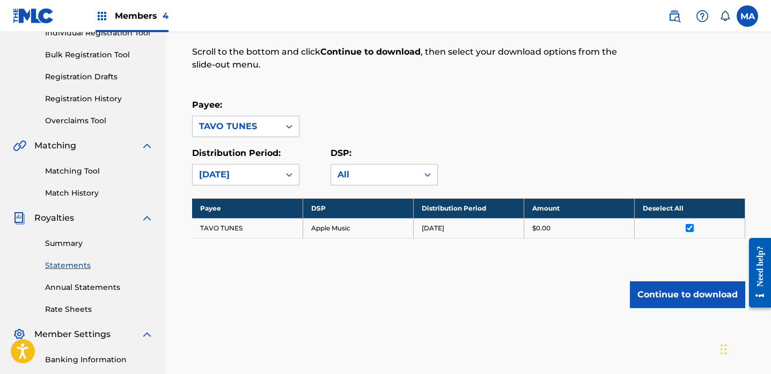
click at [664, 291] on button "Continue to download" at bounding box center [687, 295] width 115 height 27
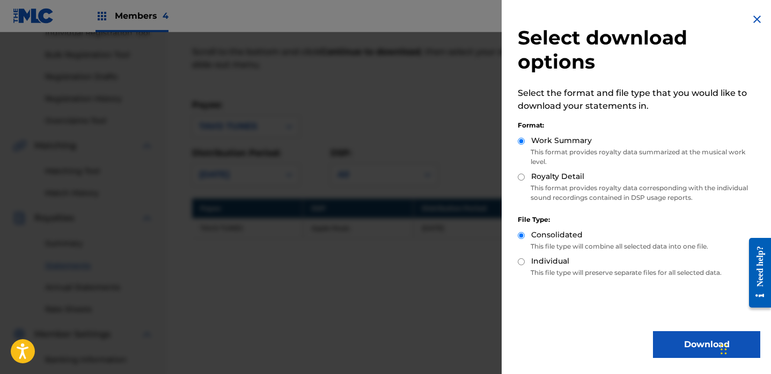
click at [519, 176] on input "Royalty Detail" at bounding box center [521, 177] width 7 height 7
radio input "true"
click at [676, 342] on button "Download" at bounding box center [706, 344] width 107 height 27
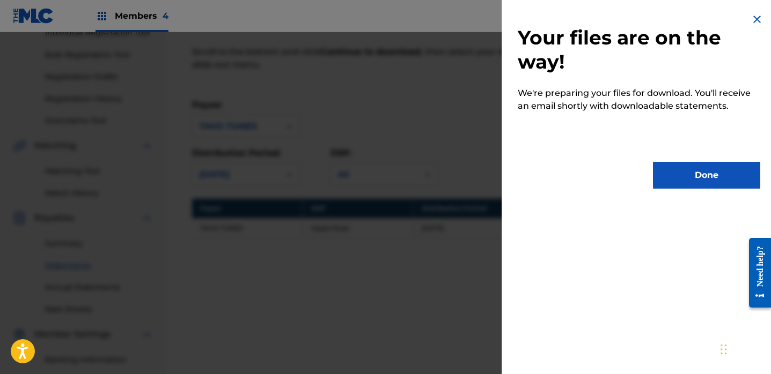
click at [707, 173] on button "Done" at bounding box center [706, 175] width 107 height 27
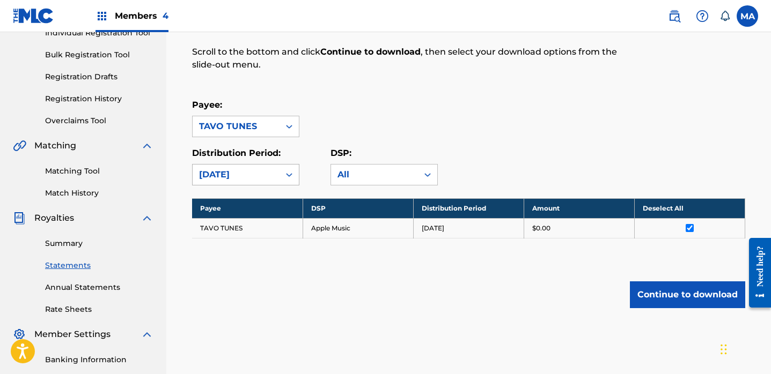
click at [288, 176] on icon at bounding box center [289, 174] width 11 height 11
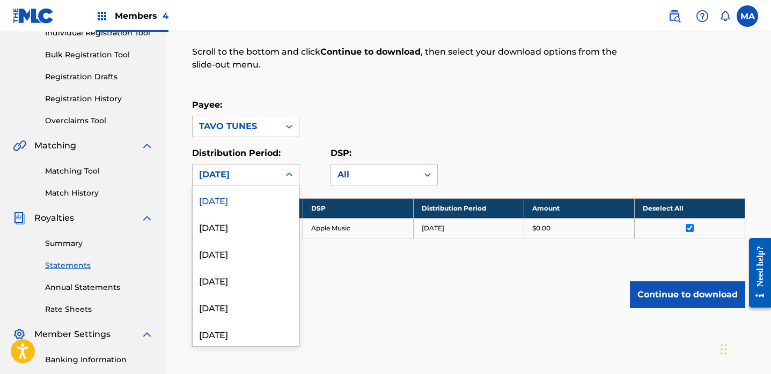
scroll to position [623, 0]
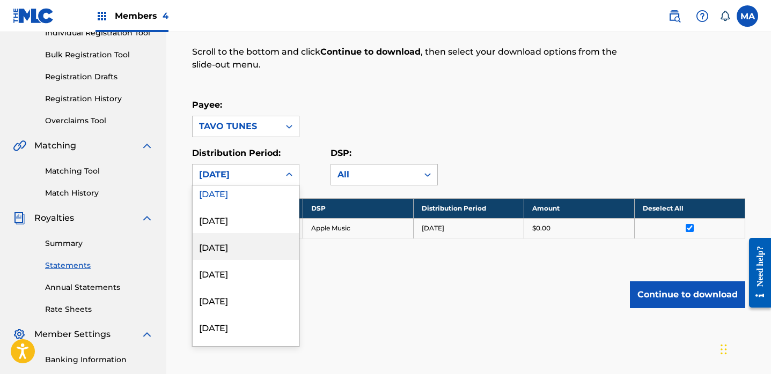
click at [227, 249] on div "[DATE]" at bounding box center [246, 246] width 106 height 27
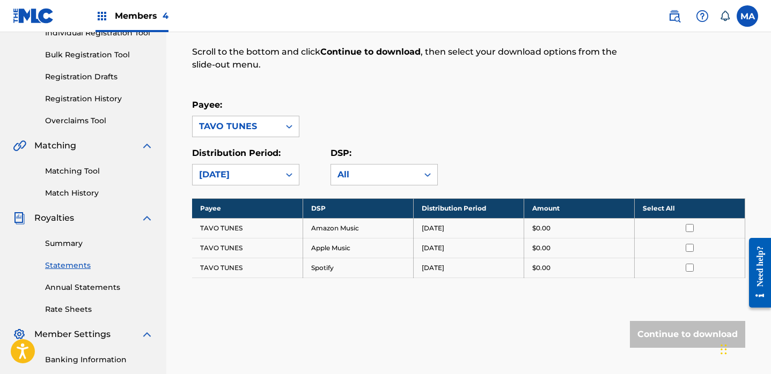
click at [650, 205] on th "Select All" at bounding box center [689, 208] width 110 height 20
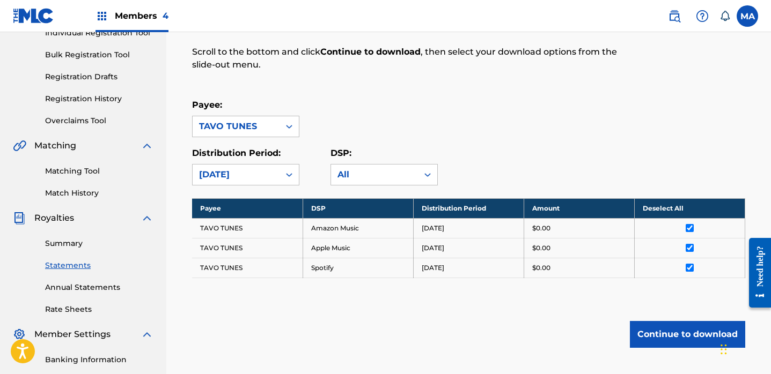
click at [650, 337] on button "Continue to download" at bounding box center [687, 334] width 115 height 27
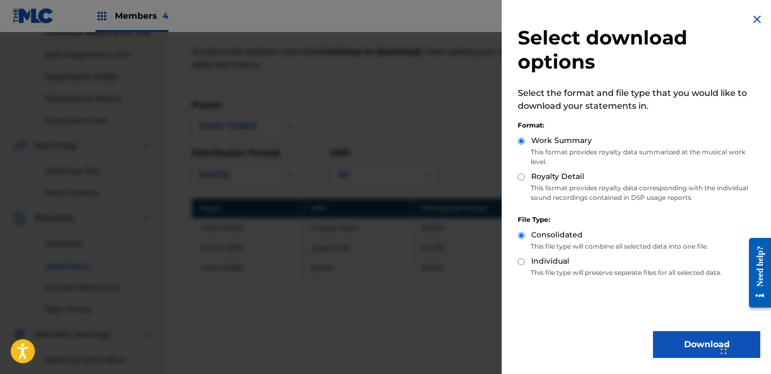
click at [520, 176] on input "Royalty Detail" at bounding box center [521, 177] width 7 height 7
radio input "true"
click at [669, 348] on button "Download" at bounding box center [706, 344] width 107 height 27
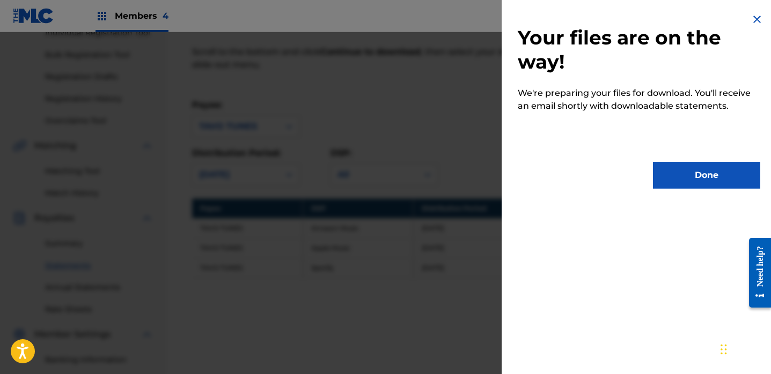
click at [715, 176] on button "Done" at bounding box center [706, 175] width 107 height 27
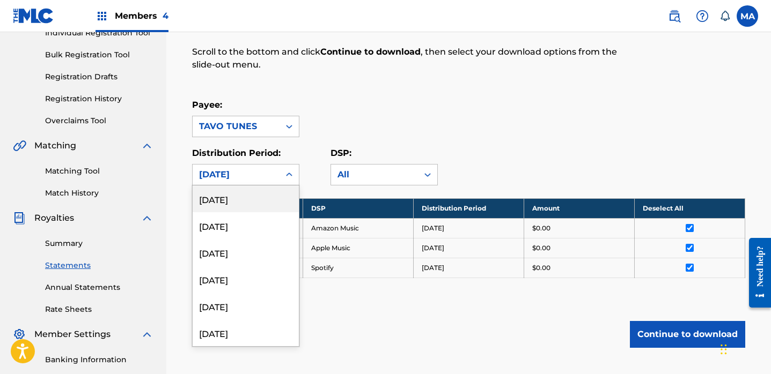
click at [291, 173] on icon at bounding box center [289, 174] width 11 height 11
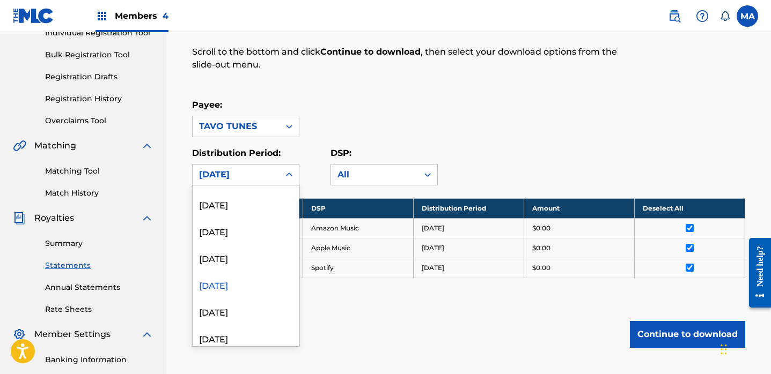
scroll to position [578, 0]
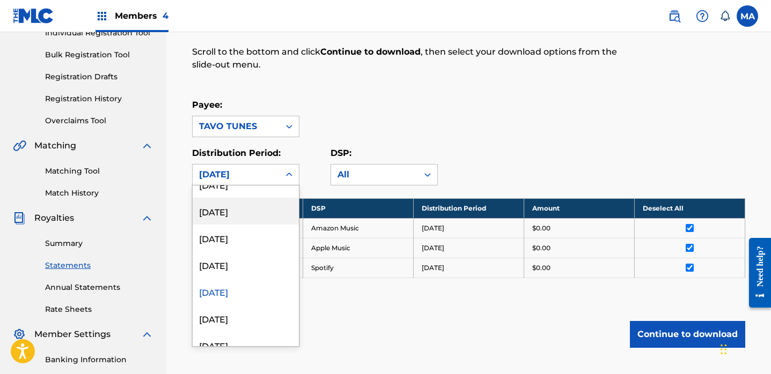
click at [234, 214] on div "[DATE]" at bounding box center [246, 211] width 106 height 27
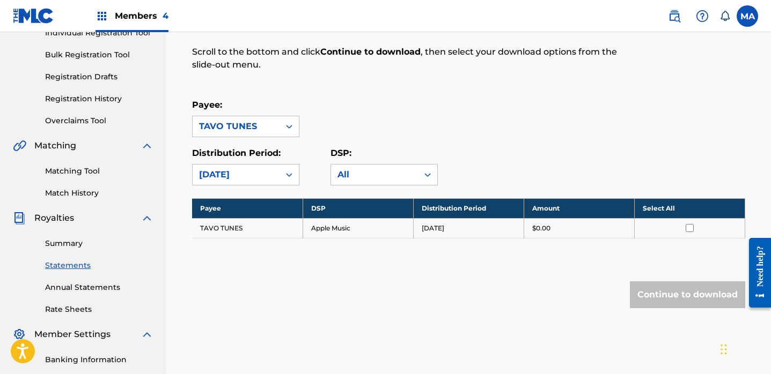
click at [649, 206] on th "Select All" at bounding box center [689, 208] width 110 height 20
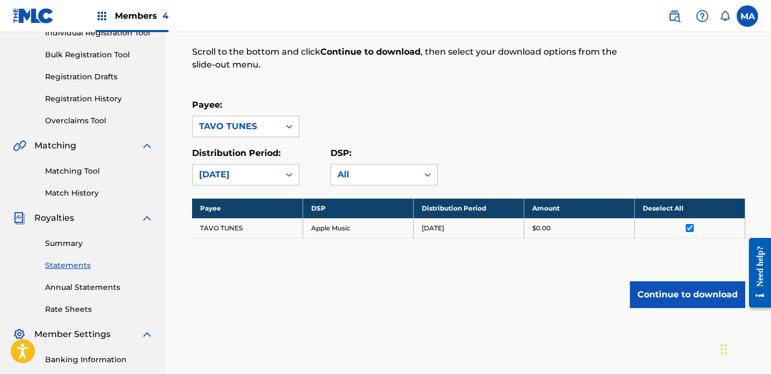
click at [681, 296] on button "Continue to download" at bounding box center [687, 295] width 115 height 27
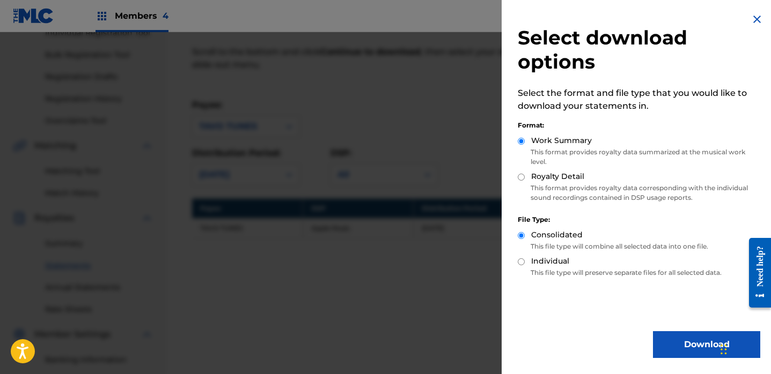
click at [519, 175] on input "Royalty Detail" at bounding box center [521, 177] width 7 height 7
radio input "true"
click at [676, 346] on button "Download" at bounding box center [706, 344] width 107 height 27
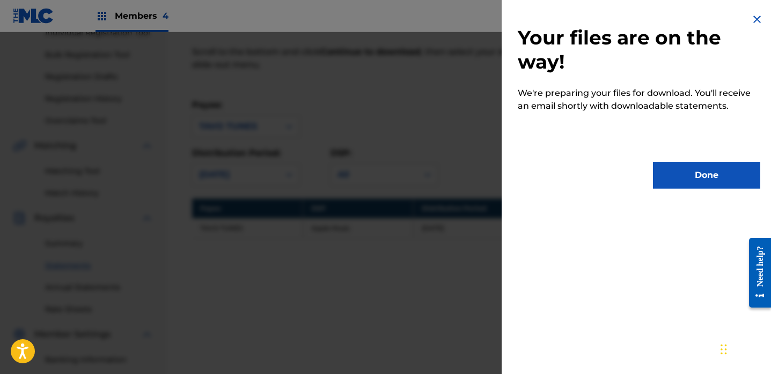
click at [684, 174] on button "Done" at bounding box center [706, 175] width 107 height 27
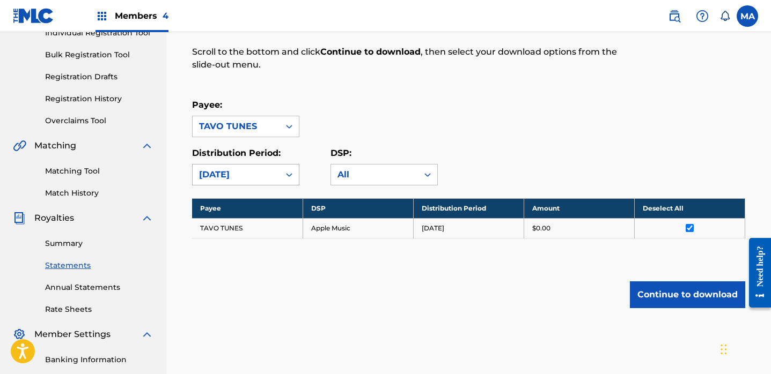
click at [289, 176] on icon at bounding box center [289, 174] width 11 height 11
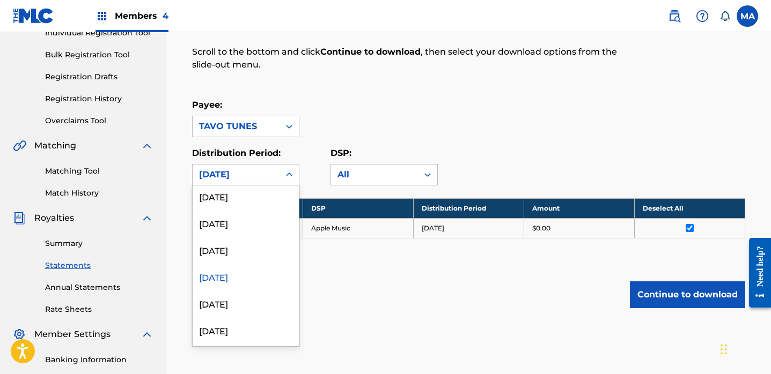
scroll to position [500, 0]
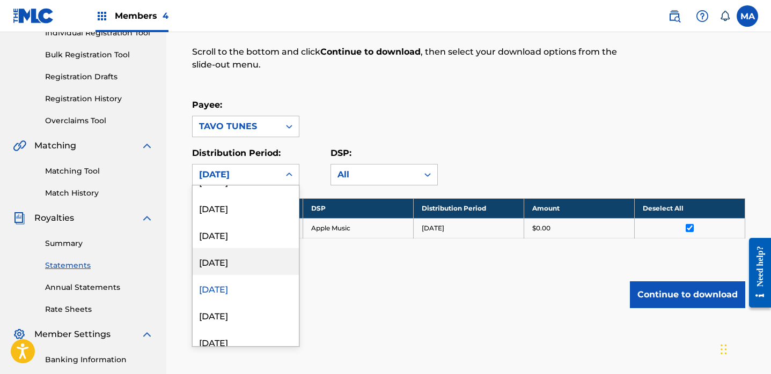
click at [235, 264] on div "[DATE]" at bounding box center [246, 261] width 106 height 27
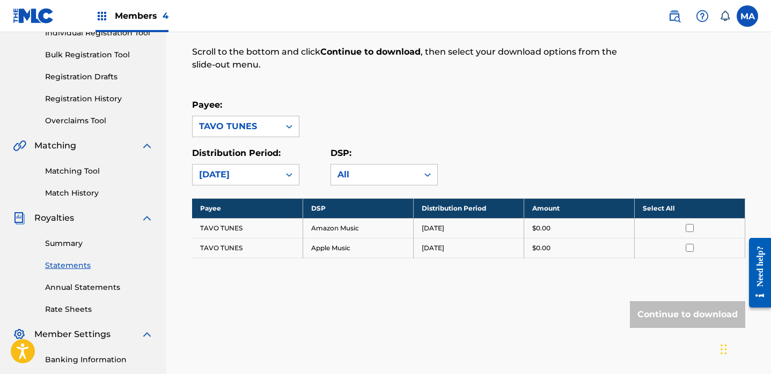
click at [658, 208] on th "Select All" at bounding box center [689, 208] width 110 height 20
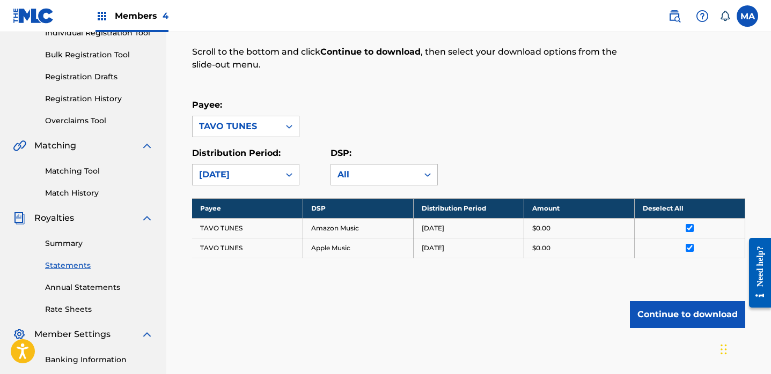
click at [669, 314] on button "Continue to download" at bounding box center [687, 314] width 115 height 27
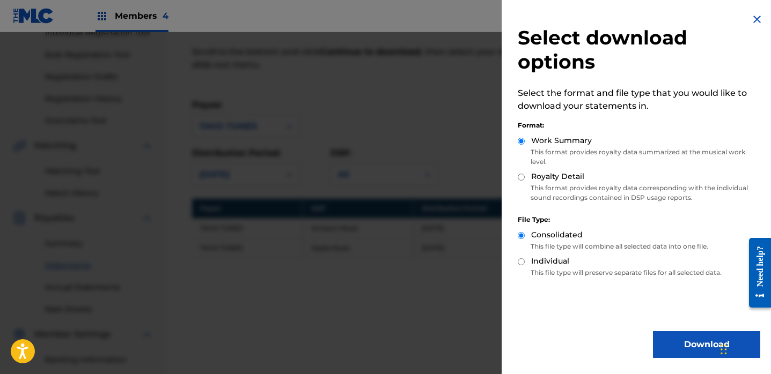
click at [521, 178] on input "Royalty Detail" at bounding box center [521, 177] width 7 height 7
radio input "true"
click at [681, 346] on button "Download" at bounding box center [706, 344] width 107 height 27
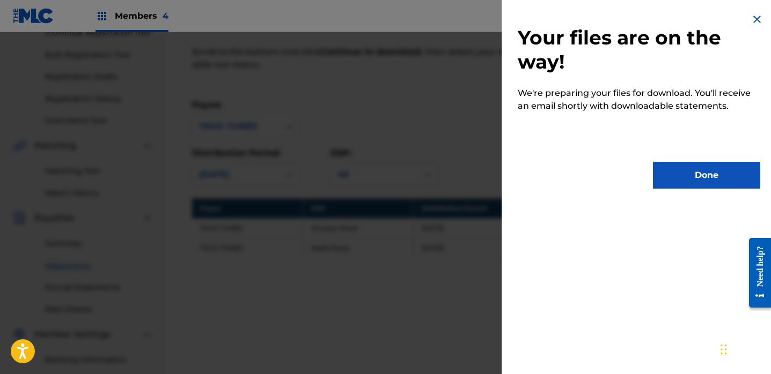
click at [683, 176] on button "Done" at bounding box center [706, 175] width 107 height 27
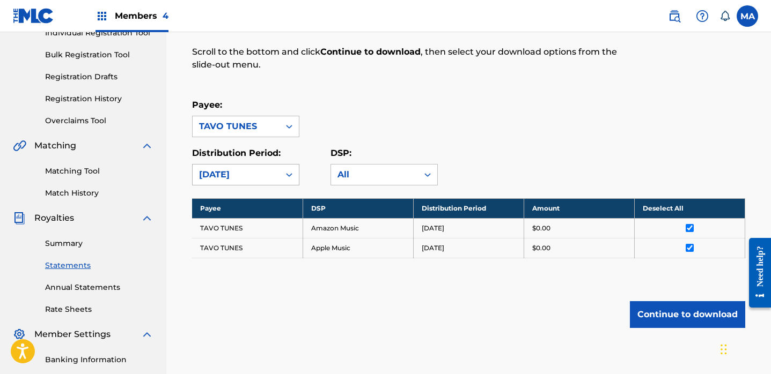
click at [286, 174] on icon at bounding box center [289, 175] width 6 height 4
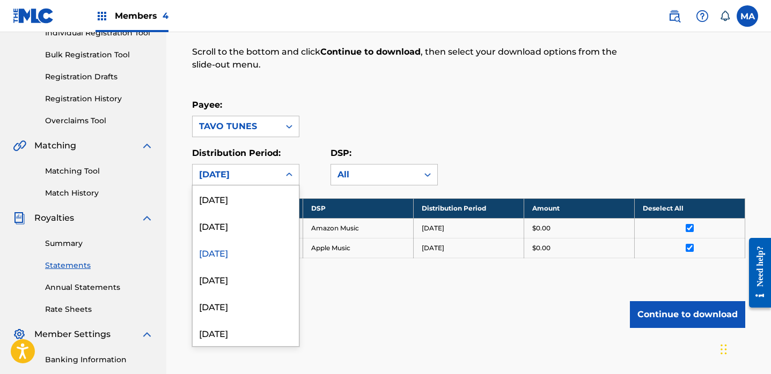
scroll to position [528, 0]
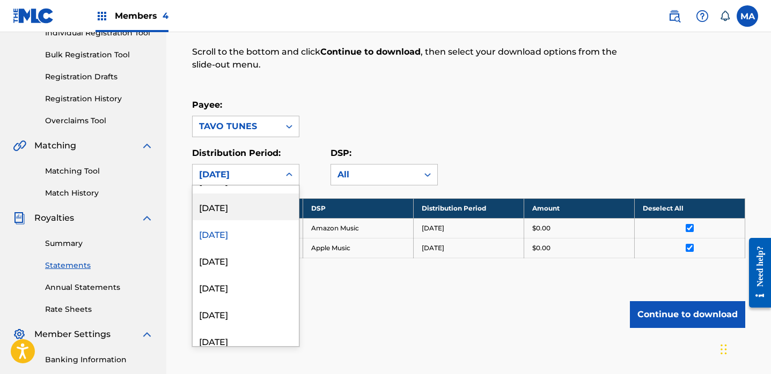
click at [241, 208] on div "[DATE]" at bounding box center [246, 207] width 106 height 27
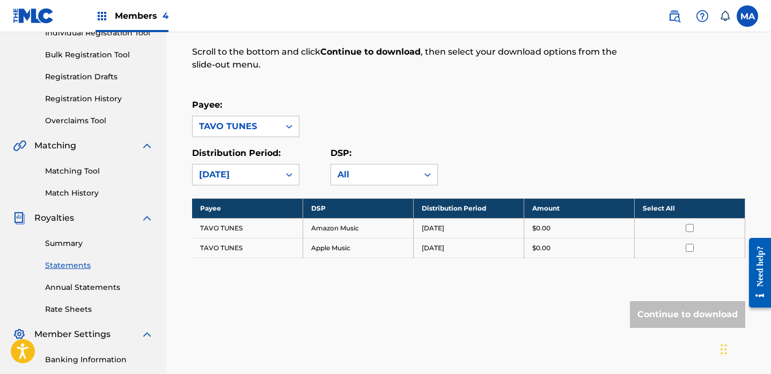
click at [660, 211] on th "Select All" at bounding box center [689, 208] width 110 height 20
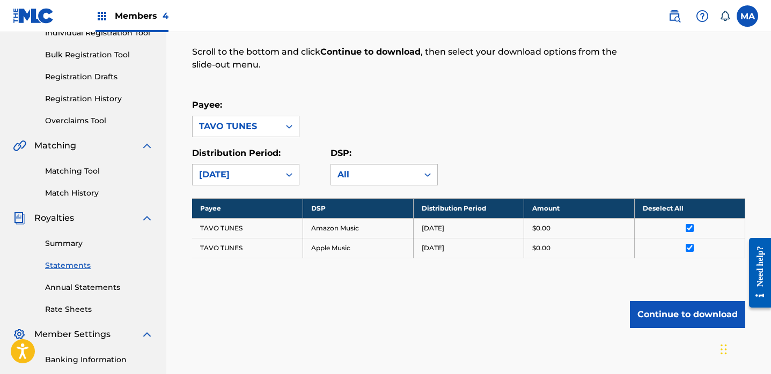
click at [684, 316] on button "Continue to download" at bounding box center [687, 314] width 115 height 27
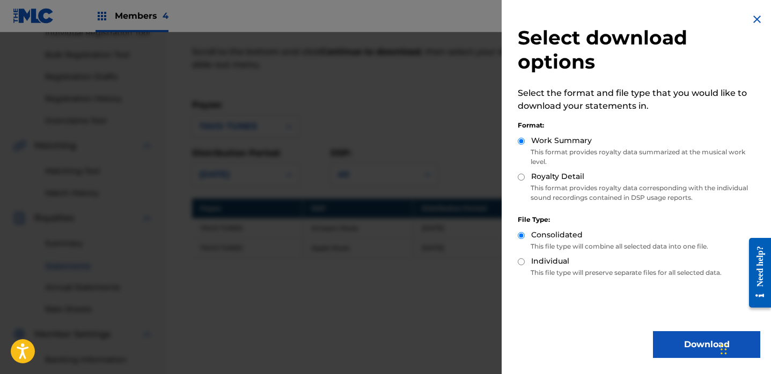
click at [521, 178] on input "Royalty Detail" at bounding box center [521, 177] width 7 height 7
radio input "true"
click at [688, 347] on button "Download" at bounding box center [706, 344] width 107 height 27
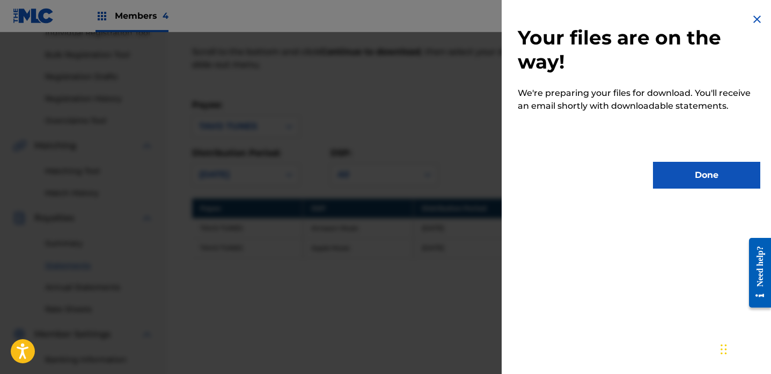
click at [718, 180] on button "Done" at bounding box center [706, 175] width 107 height 27
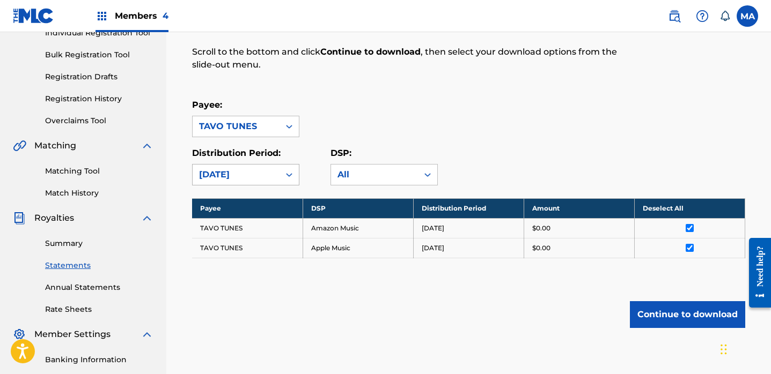
click at [287, 174] on icon at bounding box center [289, 175] width 6 height 4
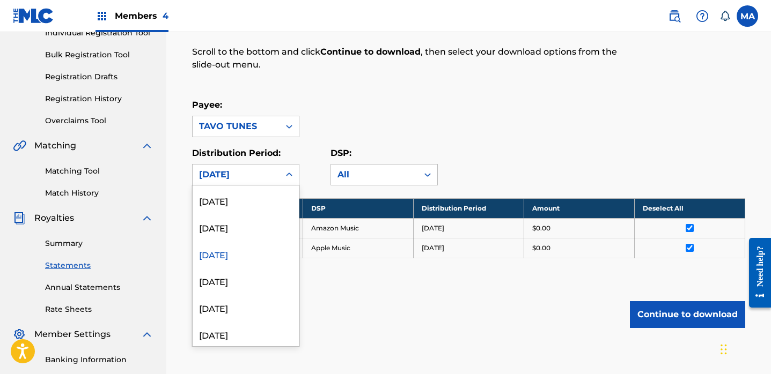
scroll to position [469, 0]
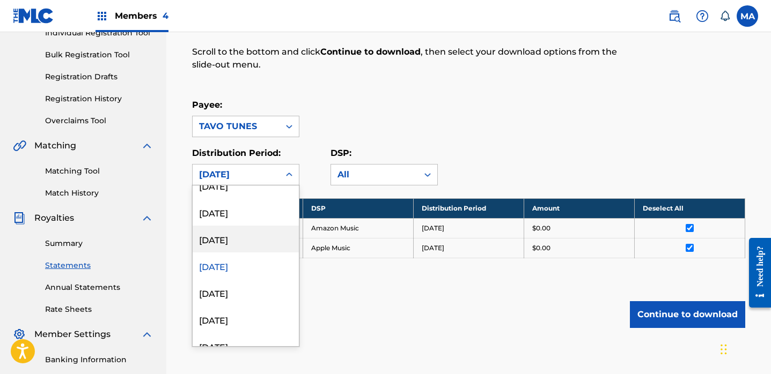
click at [244, 242] on div "[DATE]" at bounding box center [246, 239] width 106 height 27
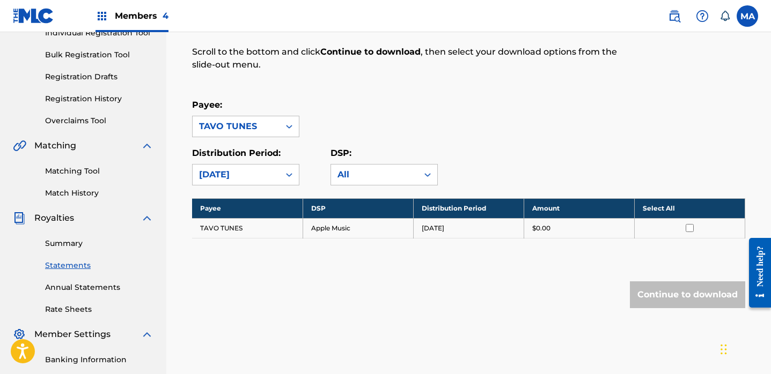
click at [652, 207] on th "Select All" at bounding box center [689, 208] width 110 height 20
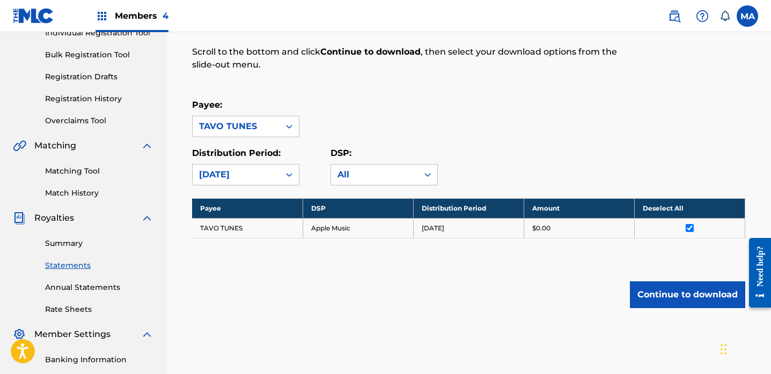
click at [686, 297] on button "Continue to download" at bounding box center [687, 295] width 115 height 27
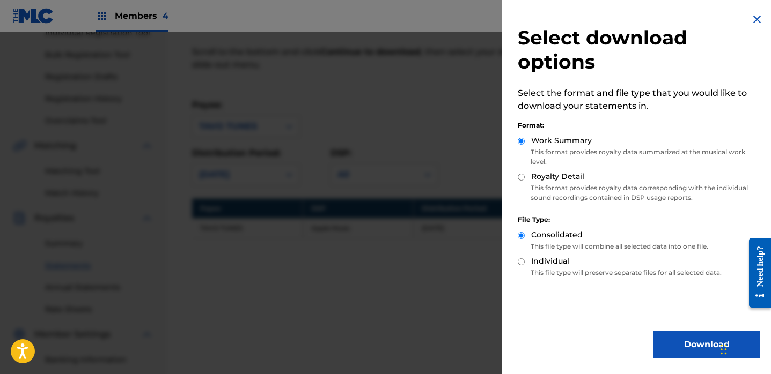
click at [521, 176] on input "Royalty Detail" at bounding box center [521, 177] width 7 height 7
radio input "true"
click at [695, 342] on button "Download" at bounding box center [706, 344] width 107 height 27
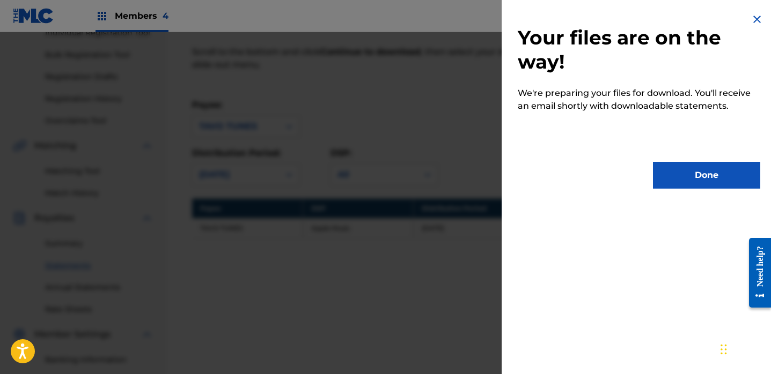
click at [710, 180] on button "Done" at bounding box center [706, 175] width 107 height 27
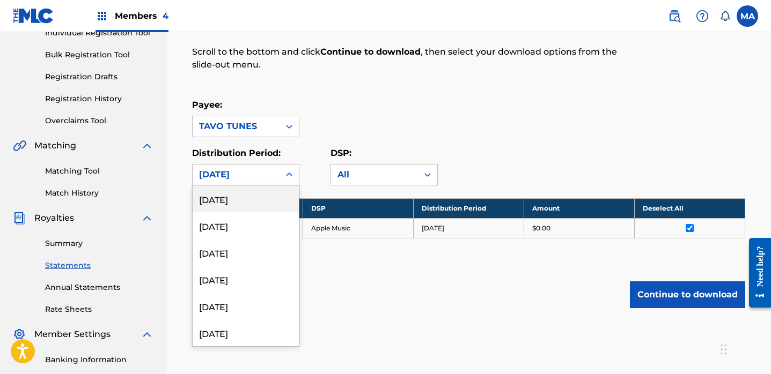
click at [291, 174] on icon at bounding box center [289, 175] width 6 height 4
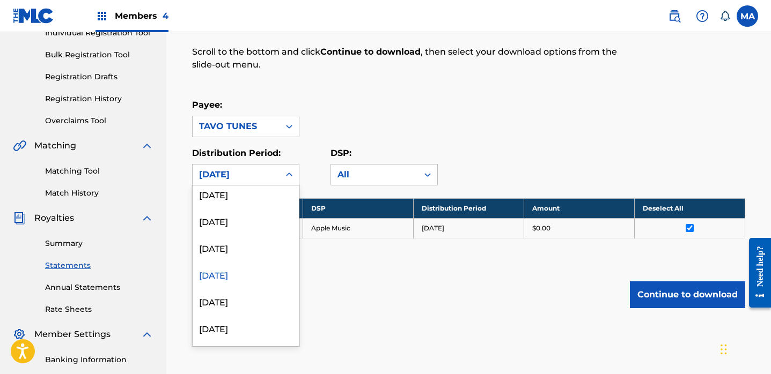
scroll to position [437, 0]
click at [254, 247] on div "[DATE]" at bounding box center [246, 245] width 106 height 27
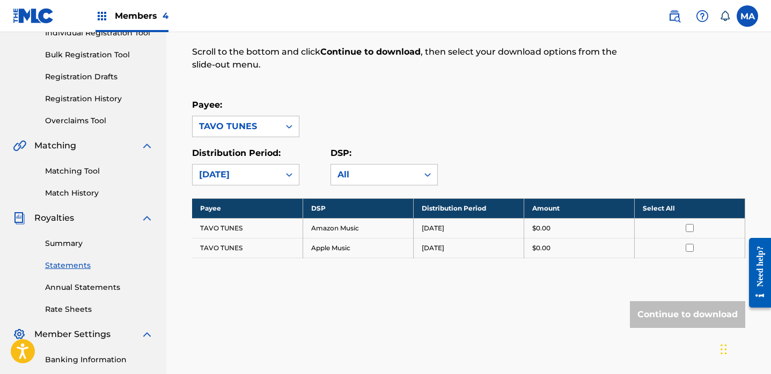
click at [652, 206] on th "Select All" at bounding box center [689, 208] width 110 height 20
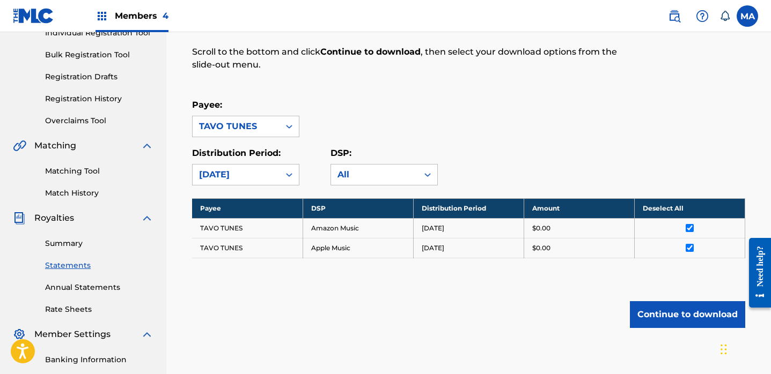
click at [677, 314] on button "Continue to download" at bounding box center [687, 314] width 115 height 27
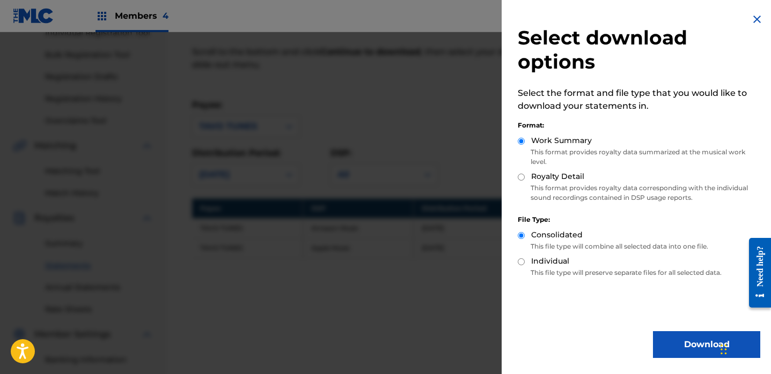
click at [522, 179] on input "Royalty Detail" at bounding box center [521, 177] width 7 height 7
radio input "true"
click at [688, 346] on button "Download" at bounding box center [706, 344] width 107 height 27
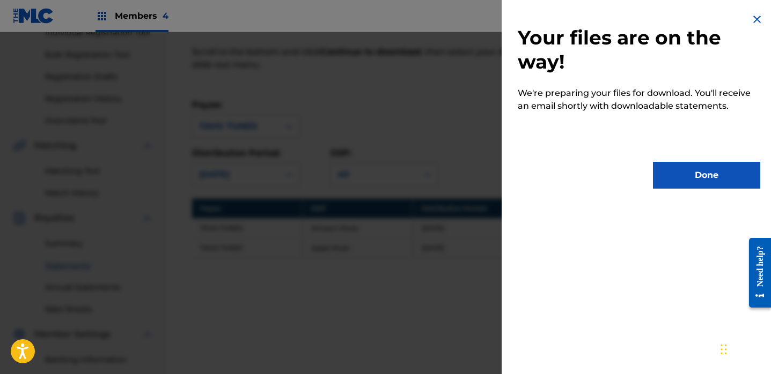
click at [708, 173] on button "Done" at bounding box center [706, 175] width 107 height 27
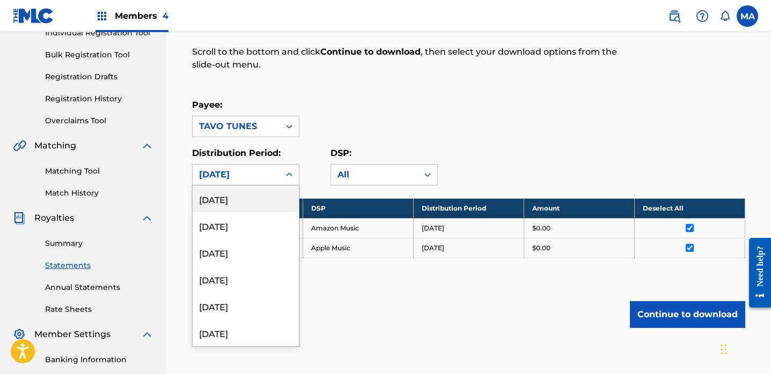
click at [286, 173] on icon at bounding box center [289, 174] width 11 height 11
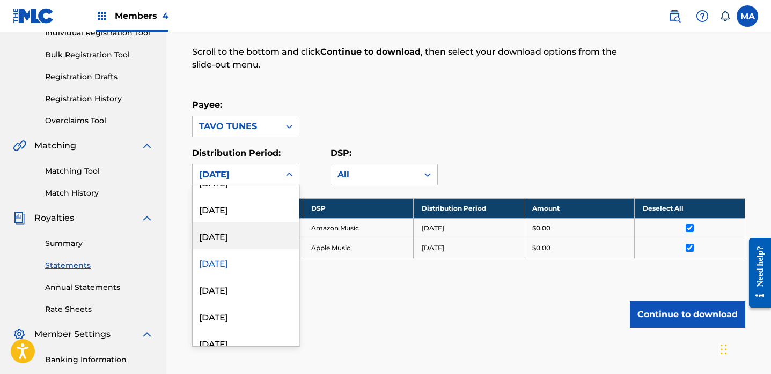
click at [212, 234] on div "[DATE]" at bounding box center [246, 236] width 106 height 27
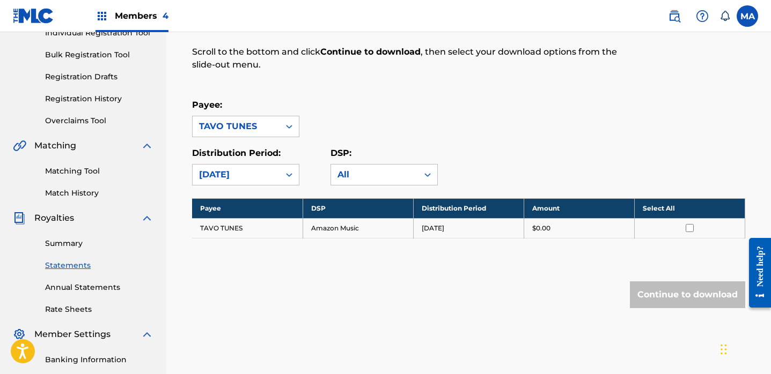
click at [656, 208] on th "Select All" at bounding box center [689, 208] width 110 height 20
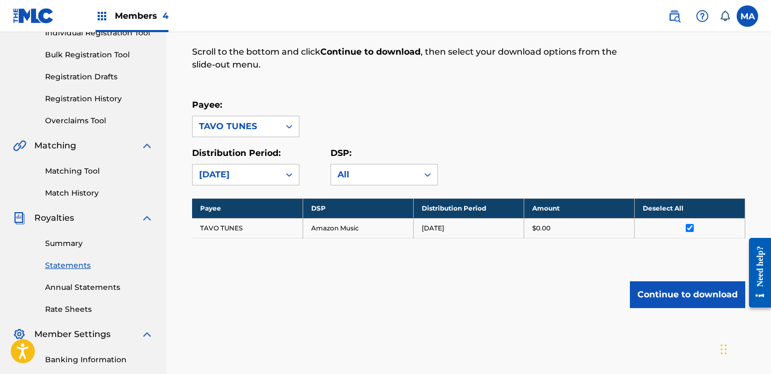
click at [676, 295] on button "Continue to download" at bounding box center [687, 295] width 115 height 27
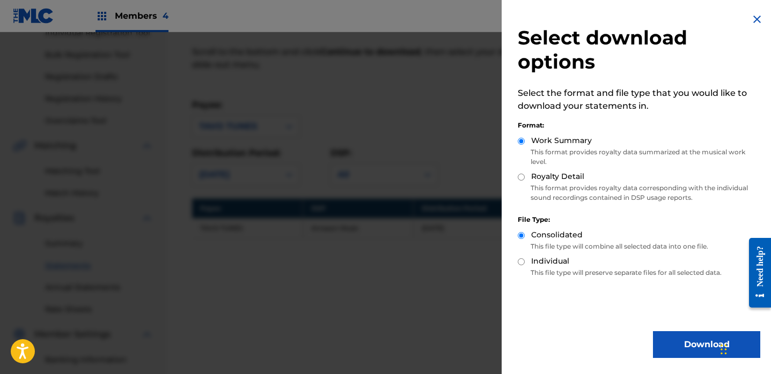
click at [521, 175] on input "Royalty Detail" at bounding box center [521, 177] width 7 height 7
radio input "true"
click at [685, 346] on button "Download" at bounding box center [706, 344] width 107 height 27
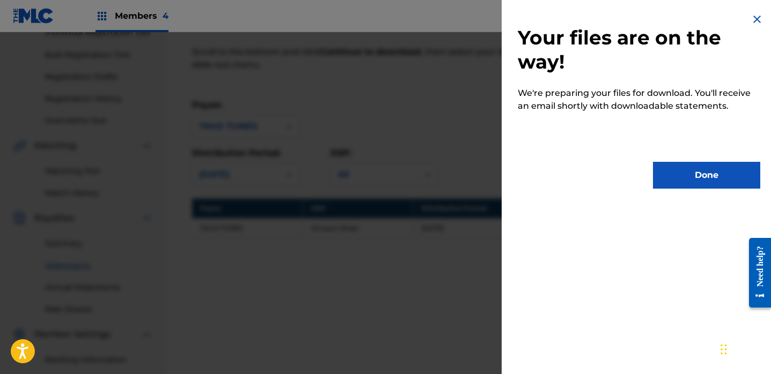
click at [713, 180] on button "Done" at bounding box center [706, 175] width 107 height 27
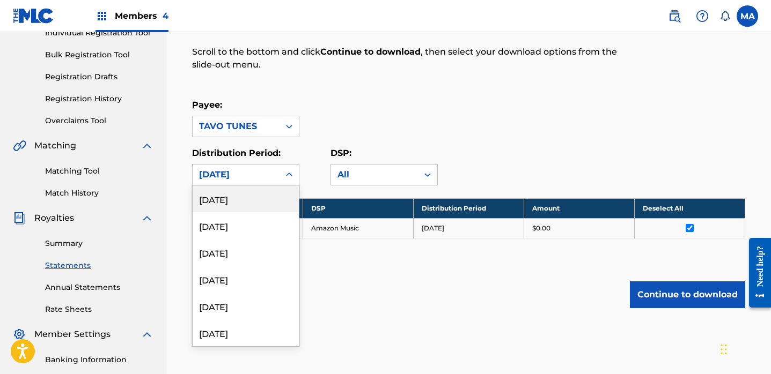
click at [291, 170] on icon at bounding box center [289, 174] width 11 height 11
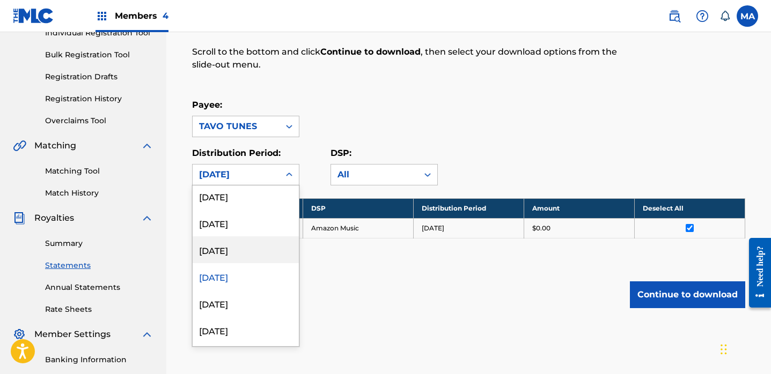
click at [233, 249] on div "[DATE]" at bounding box center [246, 250] width 106 height 27
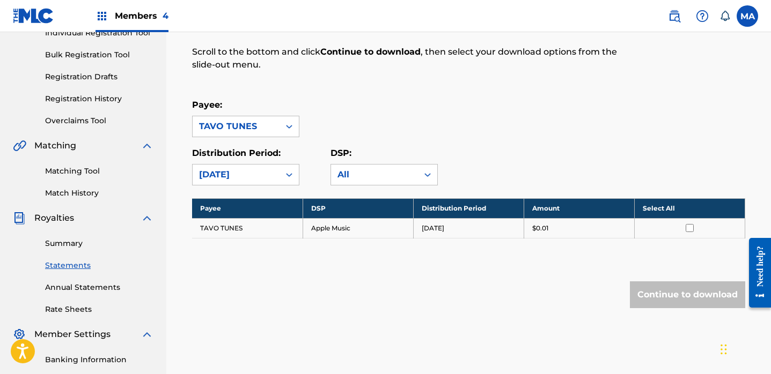
click at [652, 209] on th "Select All" at bounding box center [689, 208] width 110 height 20
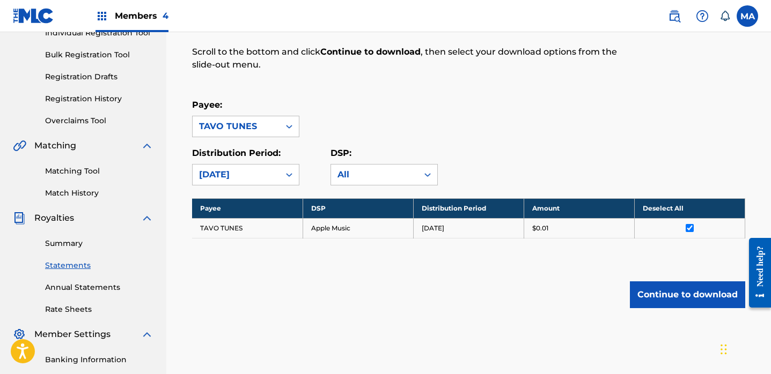
click at [676, 296] on button "Continue to download" at bounding box center [687, 295] width 115 height 27
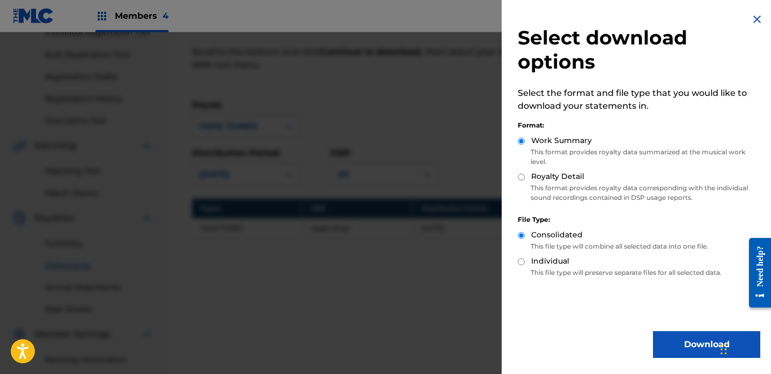
click at [522, 177] on input "Royalty Detail" at bounding box center [521, 177] width 7 height 7
radio input "true"
click at [693, 345] on button "Download" at bounding box center [706, 344] width 107 height 27
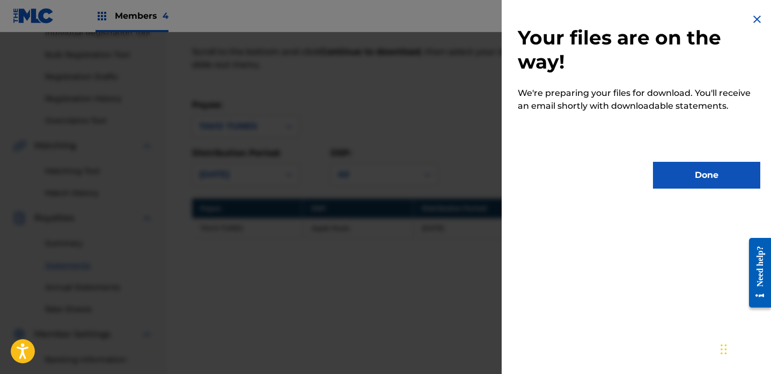
click at [700, 170] on button "Done" at bounding box center [706, 175] width 107 height 27
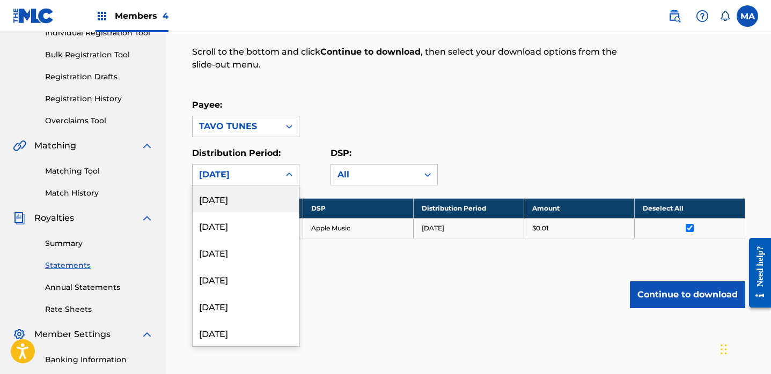
click at [289, 173] on icon at bounding box center [289, 174] width 11 height 11
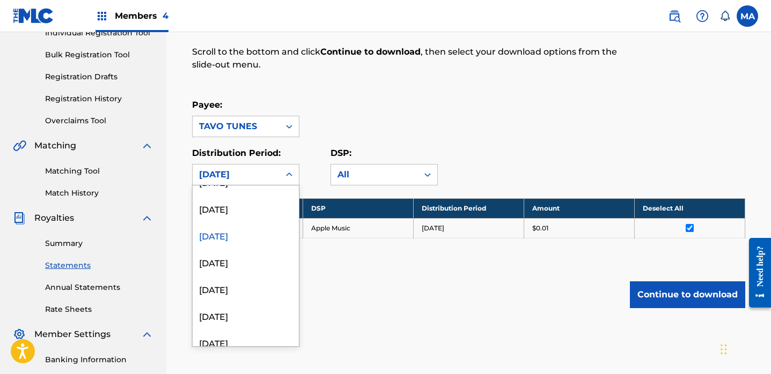
scroll to position [341, 0]
click at [225, 262] on div "[DATE]" at bounding box center [246, 260] width 106 height 27
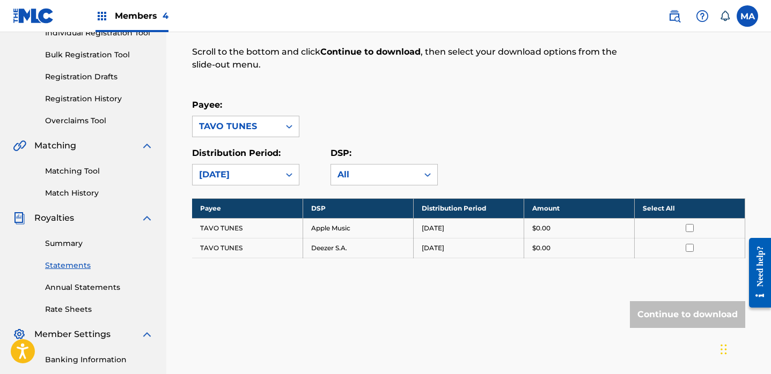
click at [653, 207] on th "Select All" at bounding box center [689, 208] width 110 height 20
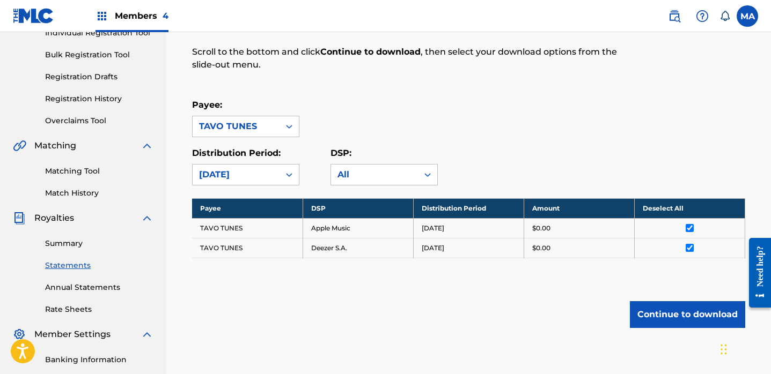
click at [674, 318] on button "Continue to download" at bounding box center [687, 314] width 115 height 27
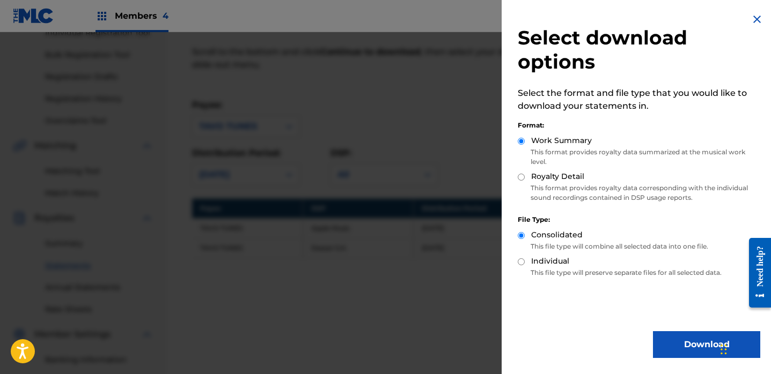
click at [520, 179] on input "Royalty Detail" at bounding box center [521, 177] width 7 height 7
radio input "true"
click at [689, 348] on button "Download" at bounding box center [706, 344] width 107 height 27
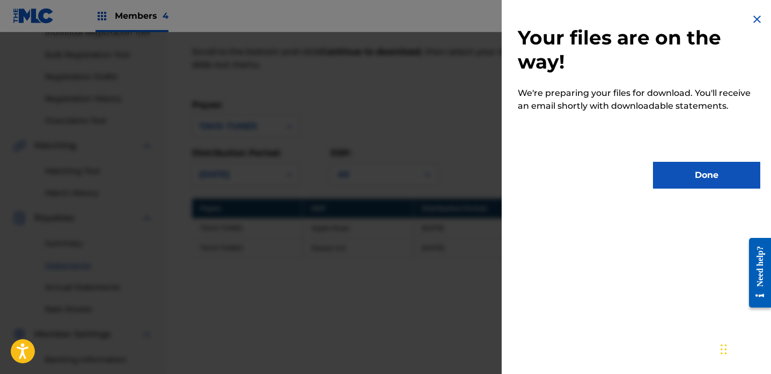
click at [725, 174] on button "Done" at bounding box center [706, 175] width 107 height 27
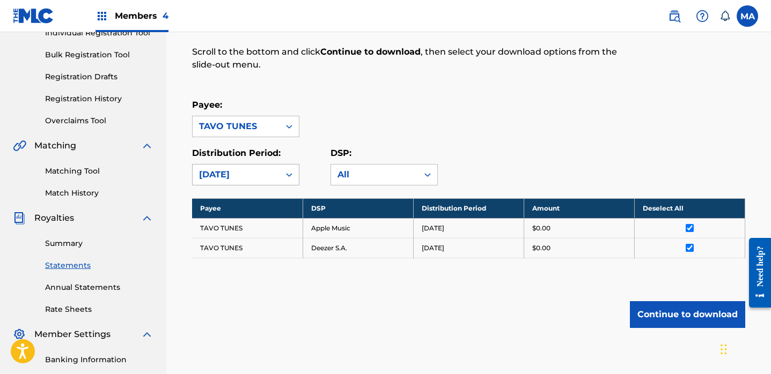
click at [287, 172] on icon at bounding box center [289, 174] width 11 height 11
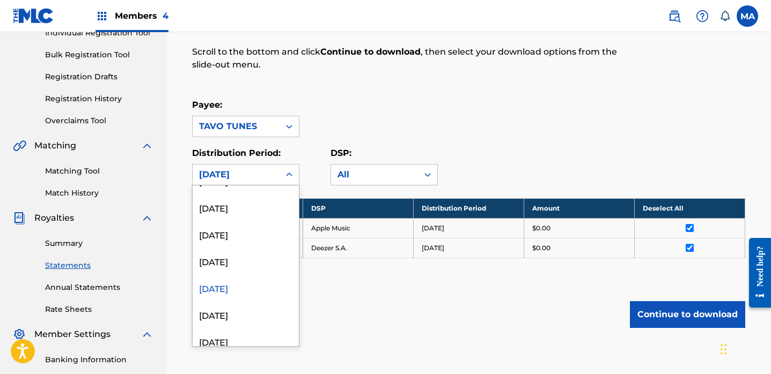
scroll to position [316, 0]
click at [235, 259] on div "[DATE]" at bounding box center [246, 258] width 106 height 27
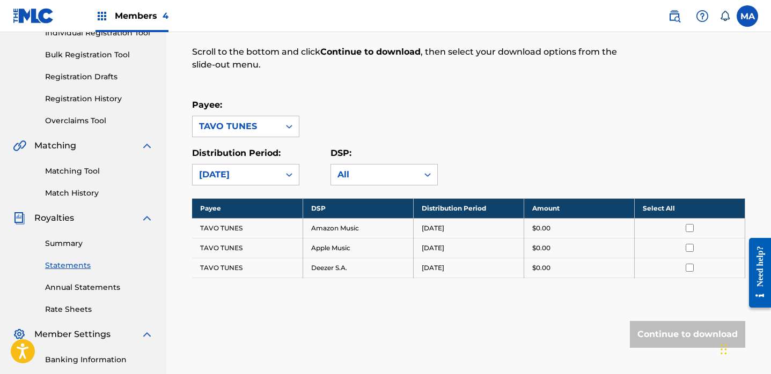
click at [648, 208] on th "Select All" at bounding box center [689, 208] width 110 height 20
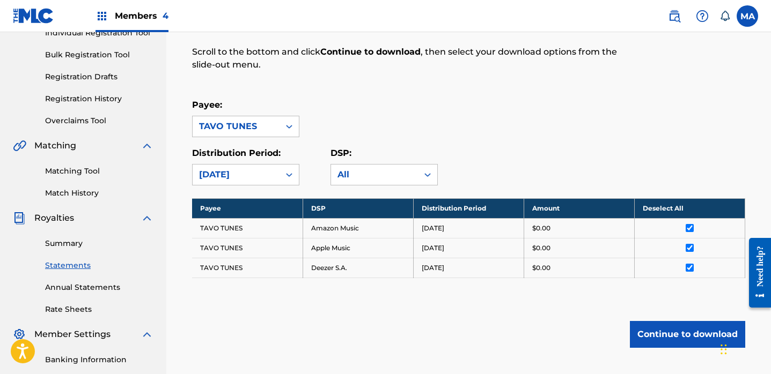
click at [663, 337] on button "Continue to download" at bounding box center [687, 334] width 115 height 27
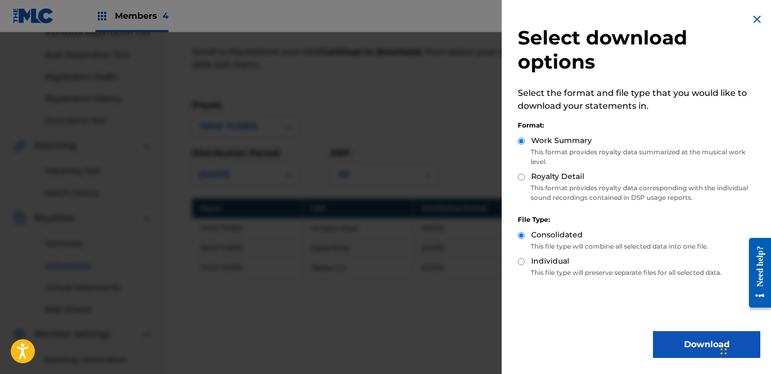
click at [520, 179] on input "Royalty Detail" at bounding box center [521, 177] width 7 height 7
radio input "true"
click at [696, 346] on button "Download" at bounding box center [706, 344] width 107 height 27
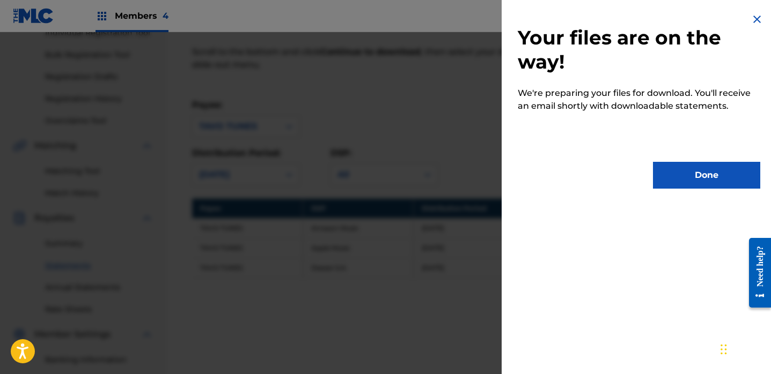
click at [696, 173] on button "Done" at bounding box center [706, 175] width 107 height 27
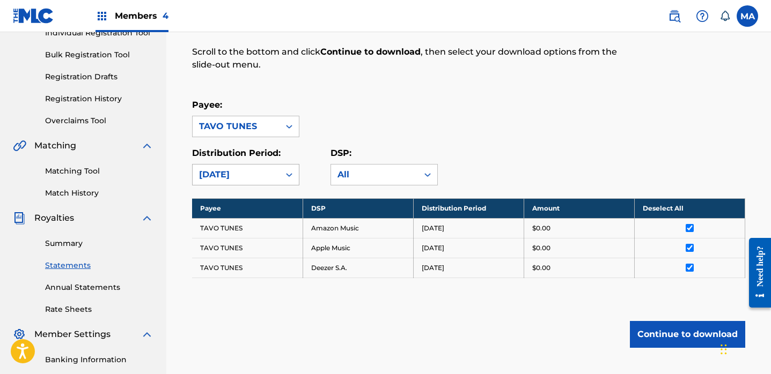
click at [290, 172] on icon at bounding box center [289, 174] width 11 height 11
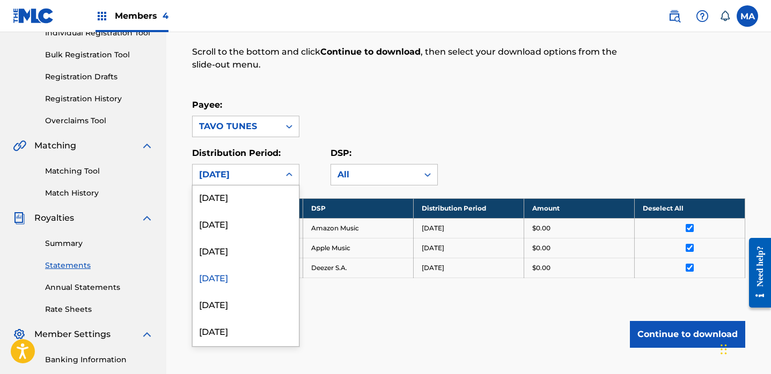
scroll to position [302, 0]
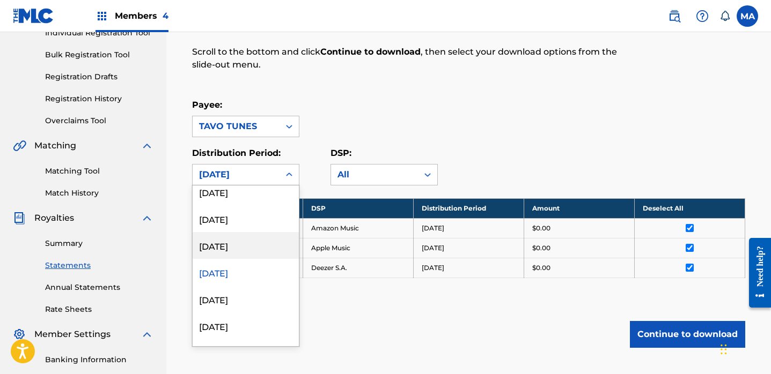
click at [226, 247] on div "[DATE]" at bounding box center [246, 245] width 106 height 27
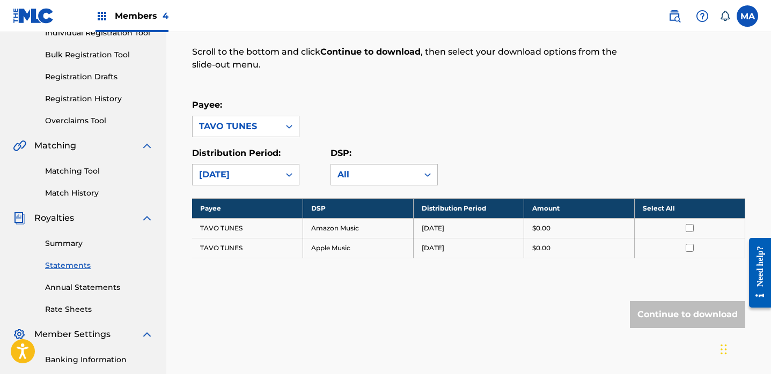
click at [658, 208] on th "Select All" at bounding box center [689, 208] width 110 height 20
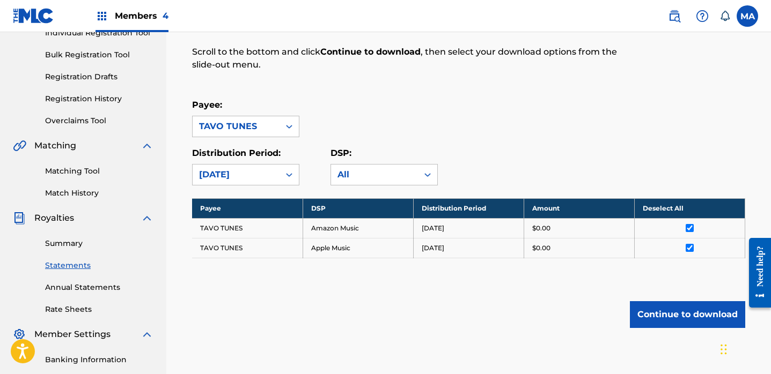
click at [664, 311] on button "Continue to download" at bounding box center [687, 314] width 115 height 27
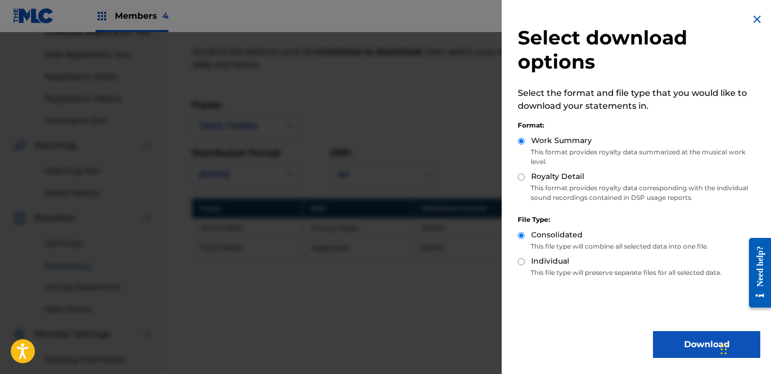
click at [520, 175] on input "Royalty Detail" at bounding box center [521, 177] width 7 height 7
radio input "true"
click at [687, 346] on button "Download" at bounding box center [706, 344] width 107 height 27
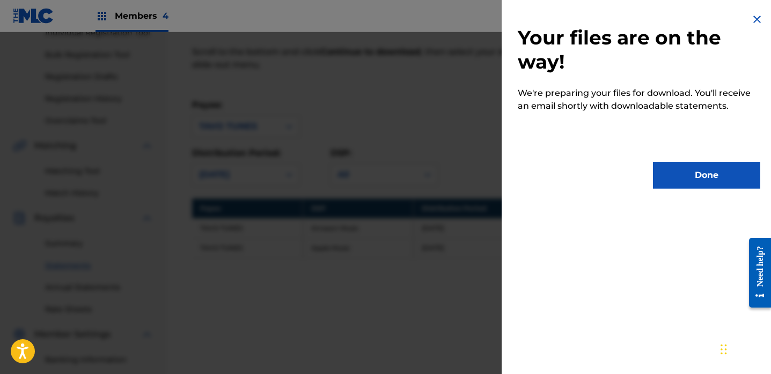
click at [718, 174] on button "Done" at bounding box center [706, 175] width 107 height 27
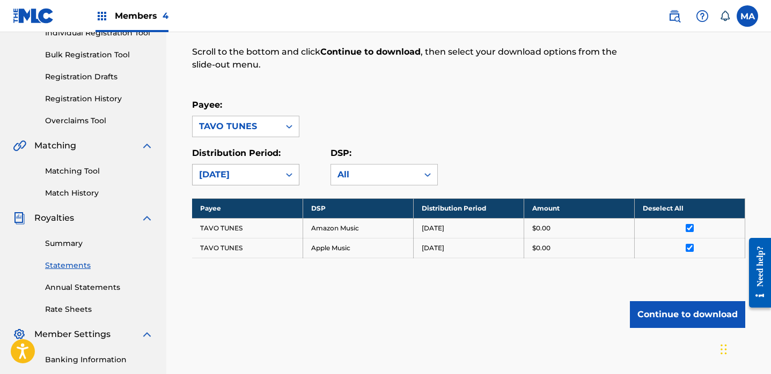
click at [291, 175] on icon at bounding box center [289, 174] width 11 height 11
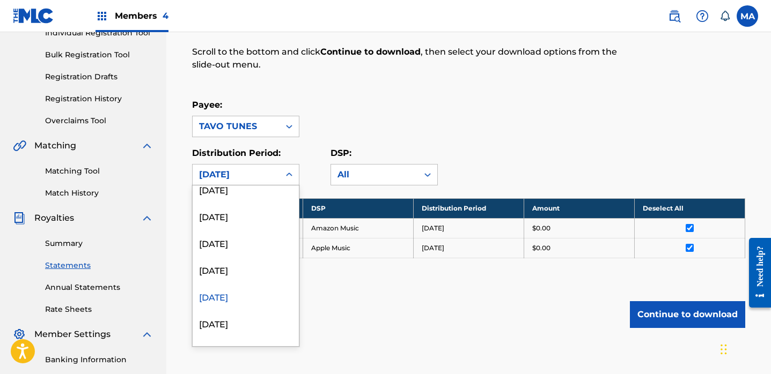
scroll to position [298, 0]
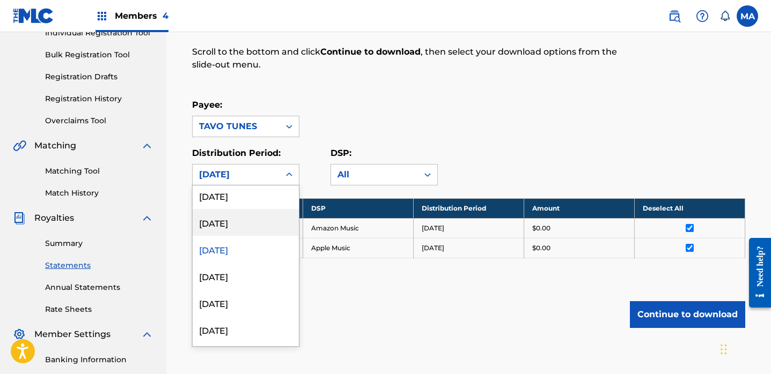
click at [237, 225] on div "[DATE]" at bounding box center [246, 222] width 106 height 27
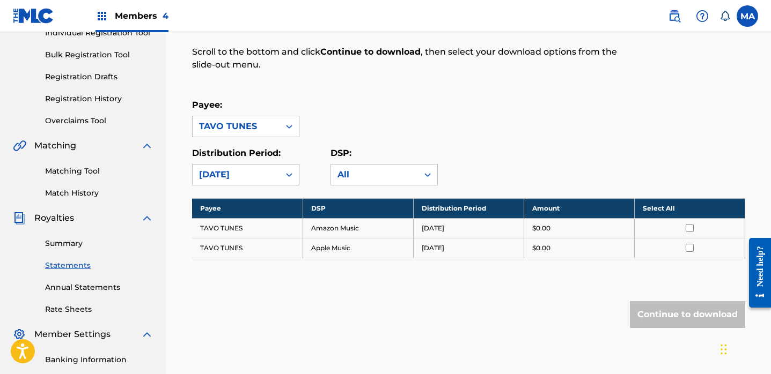
click at [659, 210] on th "Select All" at bounding box center [689, 208] width 110 height 20
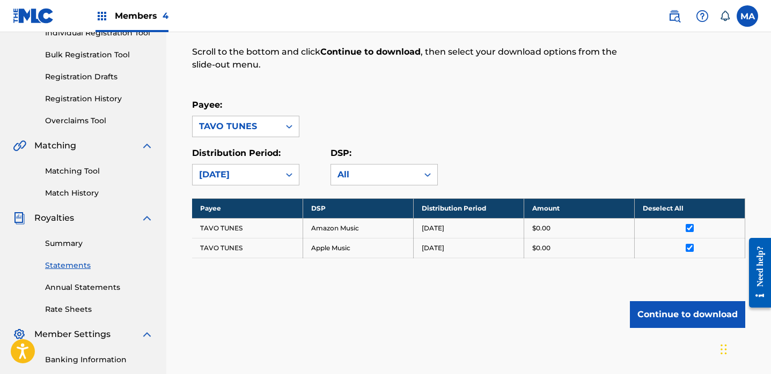
click at [670, 319] on button "Continue to download" at bounding box center [687, 314] width 115 height 27
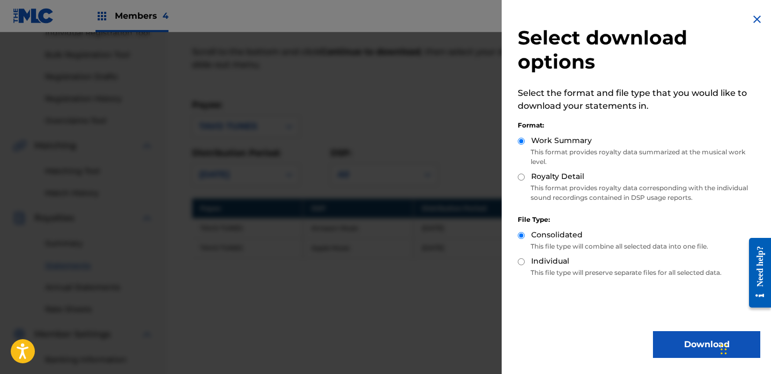
click at [523, 177] on input "Royalty Detail" at bounding box center [521, 177] width 7 height 7
radio input "true"
click at [684, 348] on button "Download" at bounding box center [706, 344] width 107 height 27
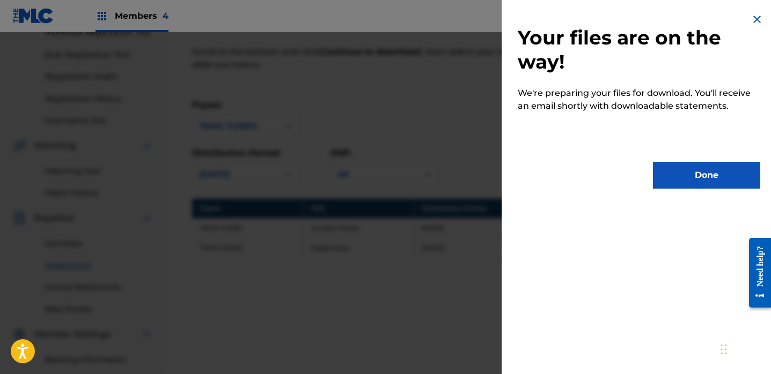
click at [699, 178] on button "Done" at bounding box center [706, 175] width 107 height 27
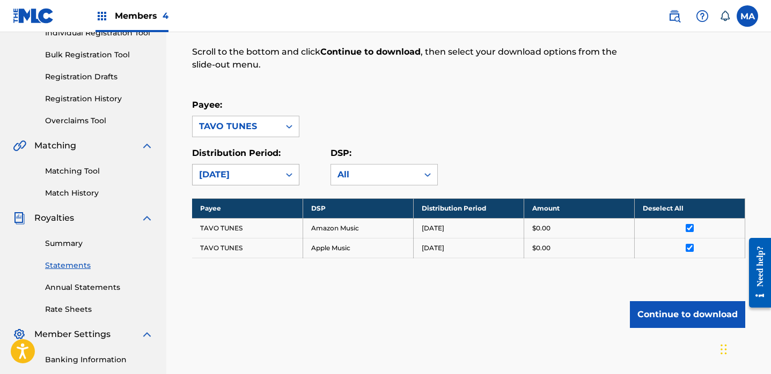
click at [289, 174] on icon at bounding box center [289, 174] width 11 height 11
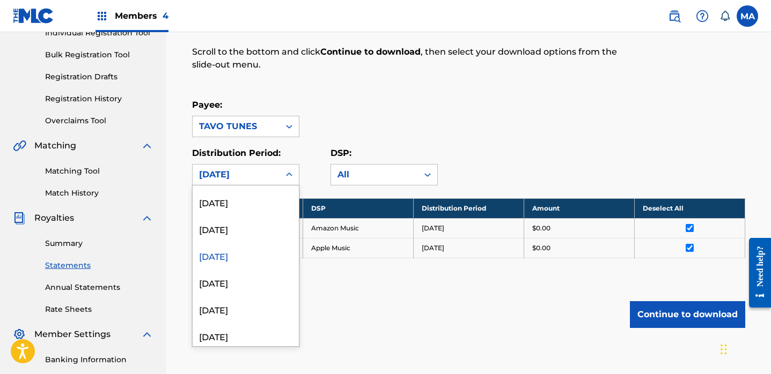
scroll to position [270, 0]
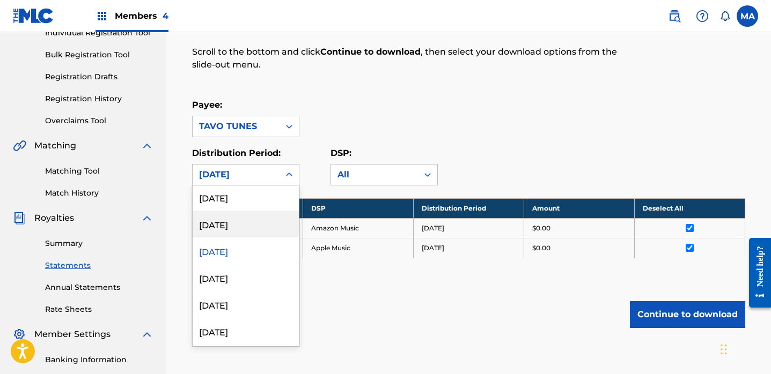
click at [246, 227] on div "[DATE]" at bounding box center [246, 224] width 106 height 27
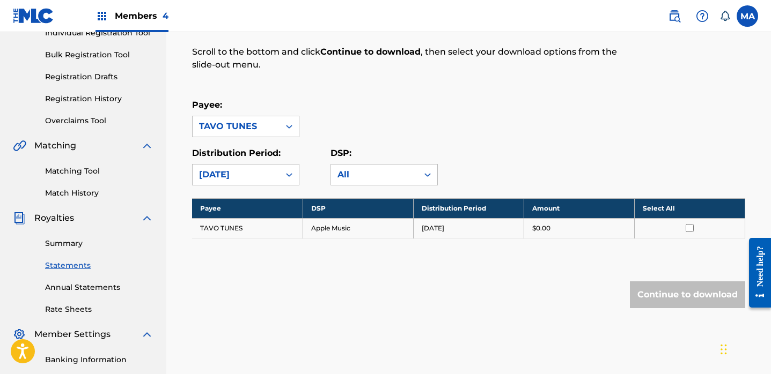
click at [654, 208] on th "Select All" at bounding box center [689, 208] width 110 height 20
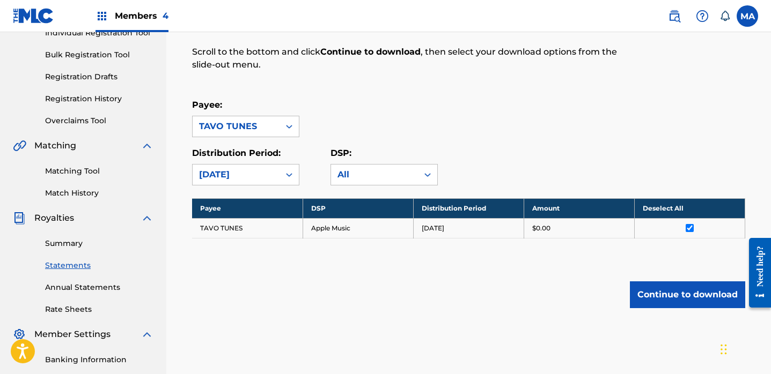
click at [683, 293] on button "Continue to download" at bounding box center [687, 295] width 115 height 27
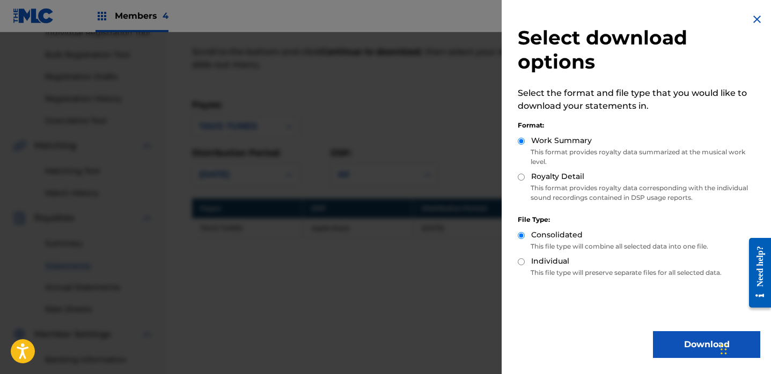
click at [520, 175] on input "Royalty Detail" at bounding box center [521, 177] width 7 height 7
radio input "true"
click at [681, 344] on button "Download" at bounding box center [706, 344] width 107 height 27
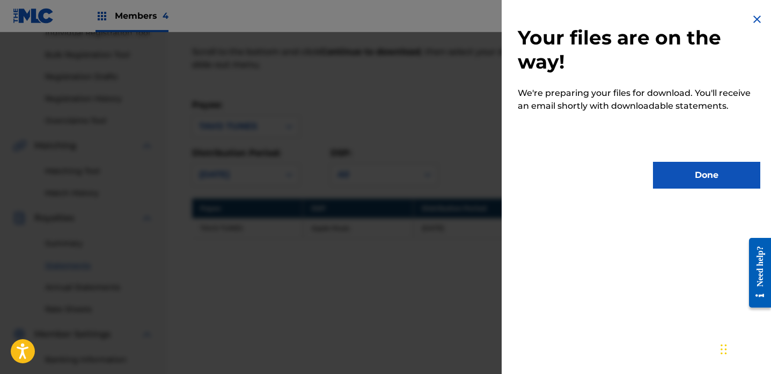
click at [703, 174] on button "Done" at bounding box center [706, 175] width 107 height 27
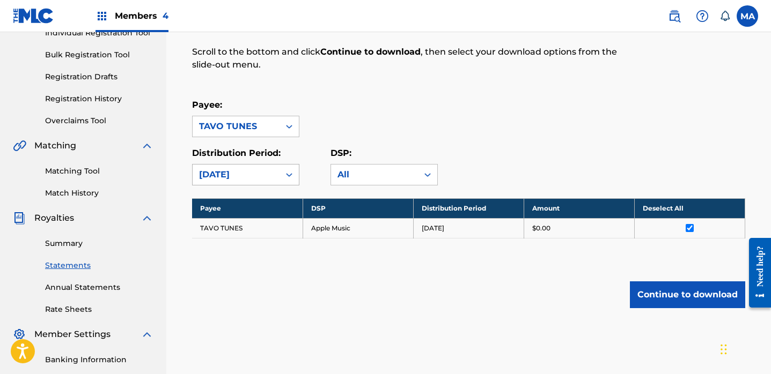
click at [291, 174] on icon at bounding box center [289, 175] width 6 height 4
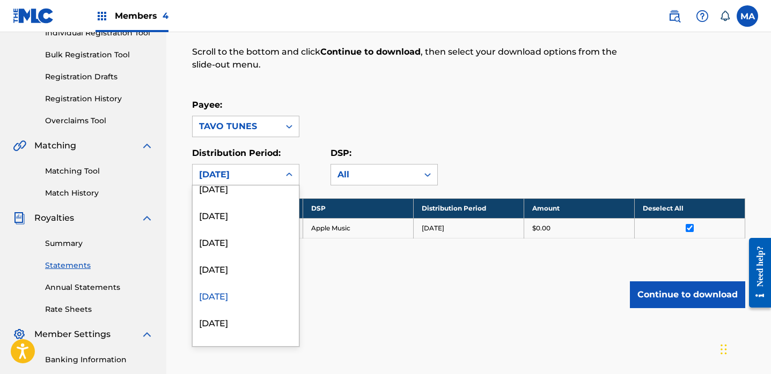
scroll to position [237, 0]
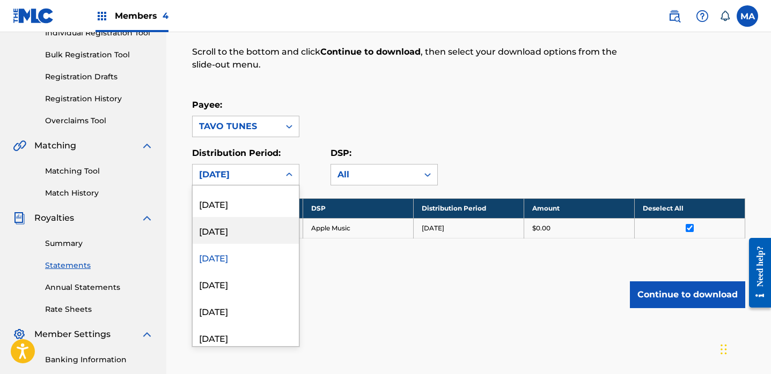
click at [228, 228] on div "[DATE]" at bounding box center [246, 230] width 106 height 27
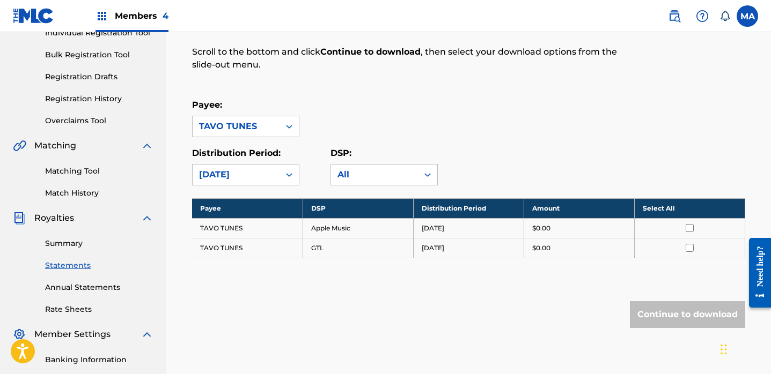
click at [661, 210] on th "Select All" at bounding box center [689, 208] width 110 height 20
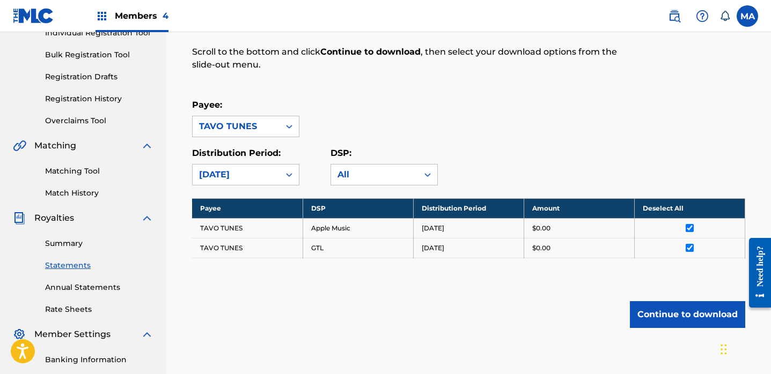
click at [665, 316] on button "Continue to download" at bounding box center [687, 314] width 115 height 27
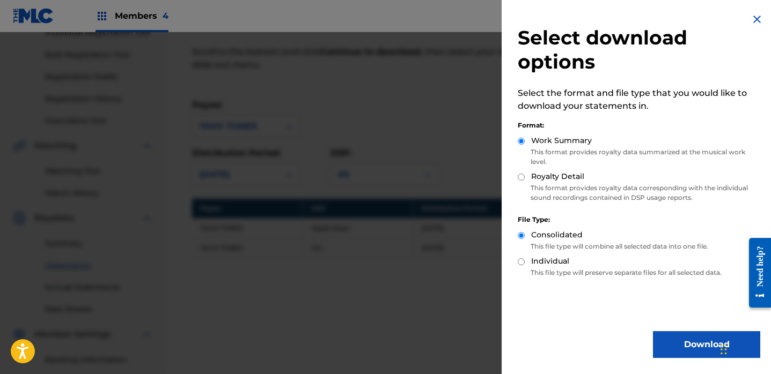
click at [522, 179] on input "Royalty Detail" at bounding box center [521, 177] width 7 height 7
radio input "true"
click at [684, 346] on button "Download" at bounding box center [706, 344] width 107 height 27
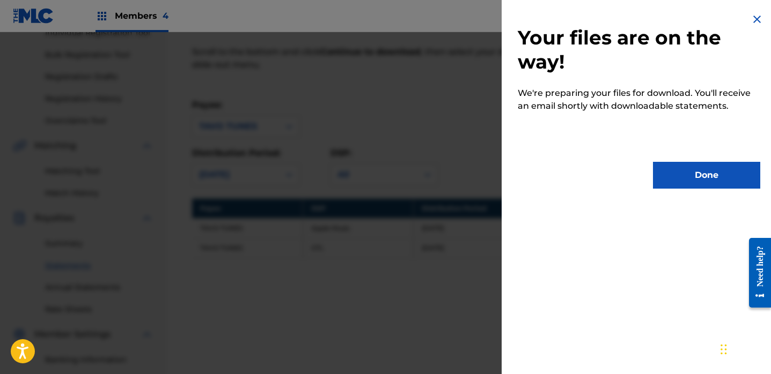
click at [717, 175] on button "Done" at bounding box center [706, 175] width 107 height 27
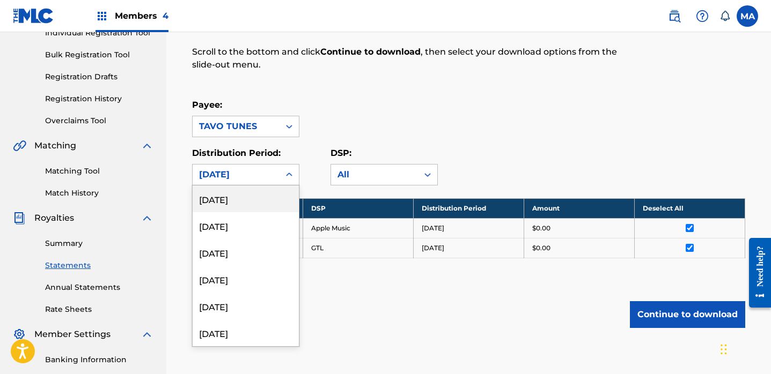
click at [288, 174] on icon at bounding box center [289, 175] width 6 height 4
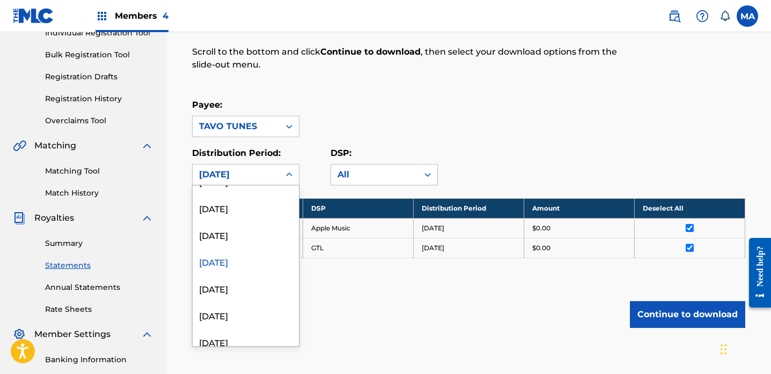
scroll to position [215, 0]
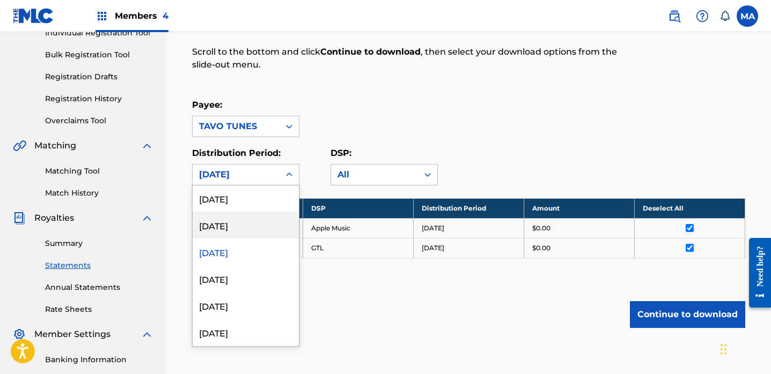
click at [250, 219] on div "[DATE]" at bounding box center [246, 225] width 106 height 27
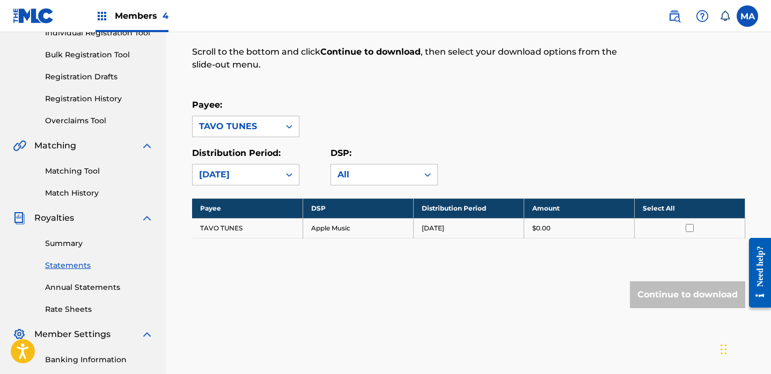
drag, startPoint x: 653, startPoint y: 207, endPoint x: 702, endPoint y: 302, distance: 107.2
click at [654, 208] on th "Select All" at bounding box center [689, 208] width 110 height 20
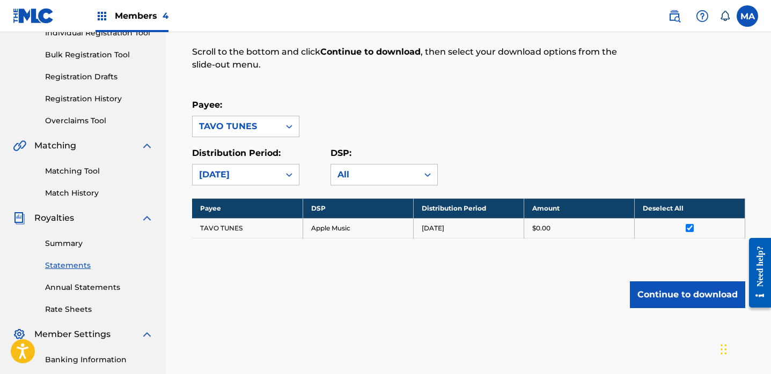
click at [684, 295] on button "Continue to download" at bounding box center [687, 295] width 115 height 27
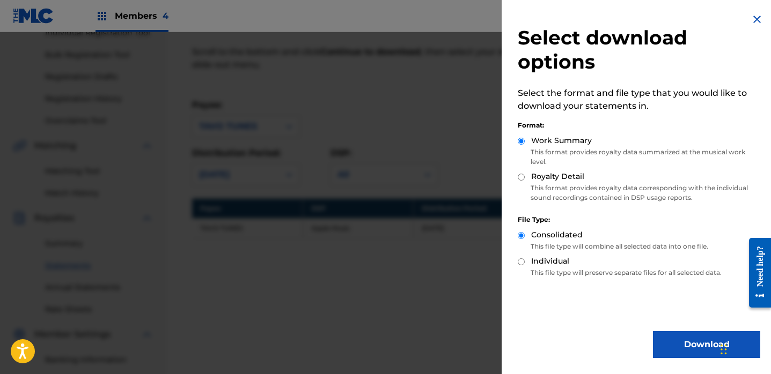
click at [519, 176] on input "Royalty Detail" at bounding box center [521, 177] width 7 height 7
radio input "true"
click at [689, 343] on button "Download" at bounding box center [706, 344] width 107 height 27
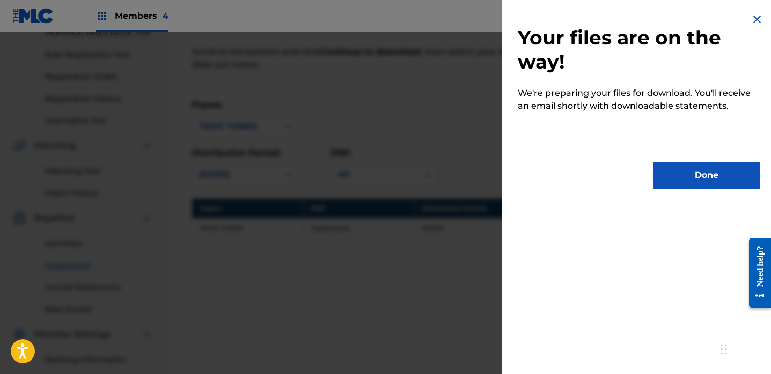
click at [683, 180] on button "Done" at bounding box center [706, 175] width 107 height 27
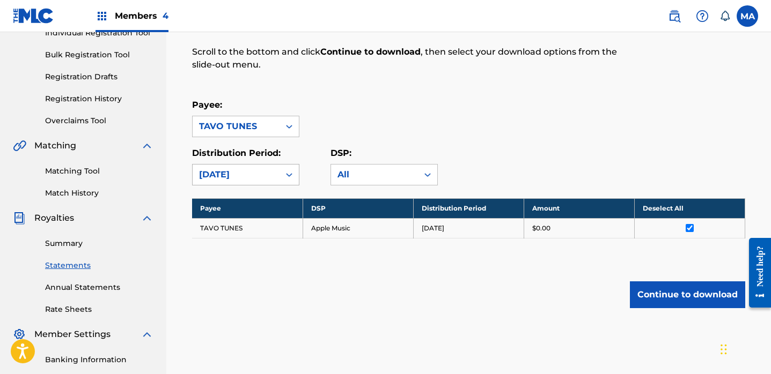
click at [291, 172] on icon at bounding box center [289, 174] width 11 height 11
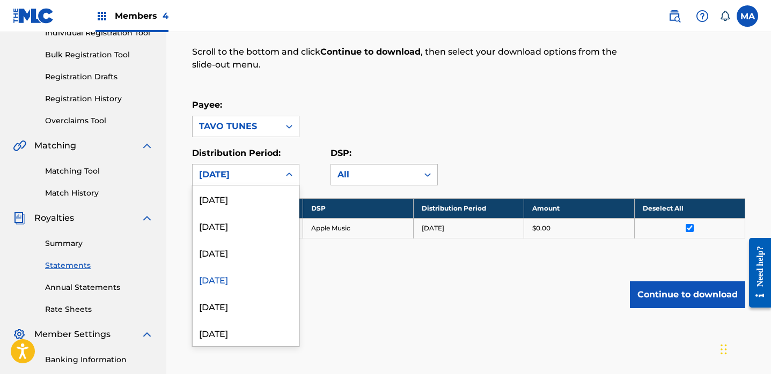
scroll to position [171, 0]
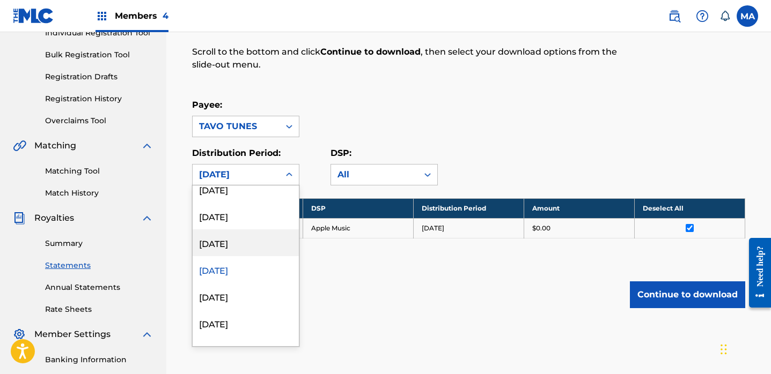
click at [254, 243] on div "[DATE]" at bounding box center [246, 243] width 106 height 27
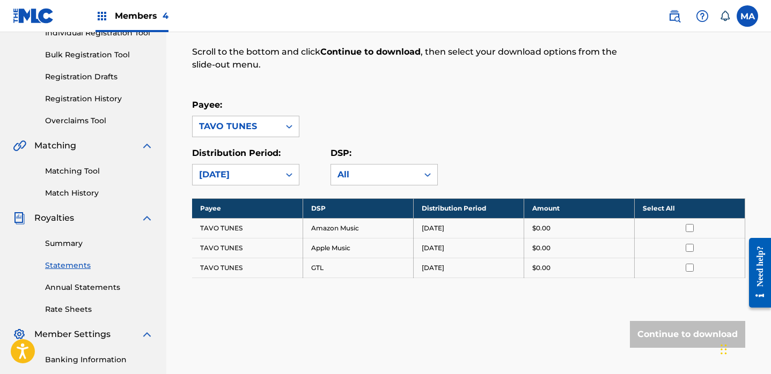
click at [663, 209] on th "Select All" at bounding box center [689, 208] width 110 height 20
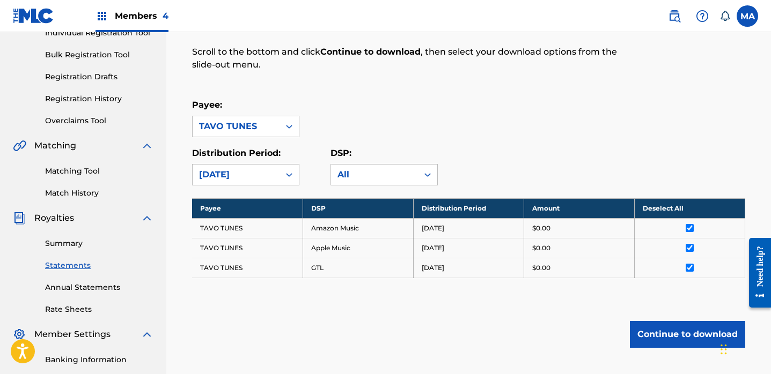
click at [663, 336] on button "Continue to download" at bounding box center [687, 334] width 115 height 27
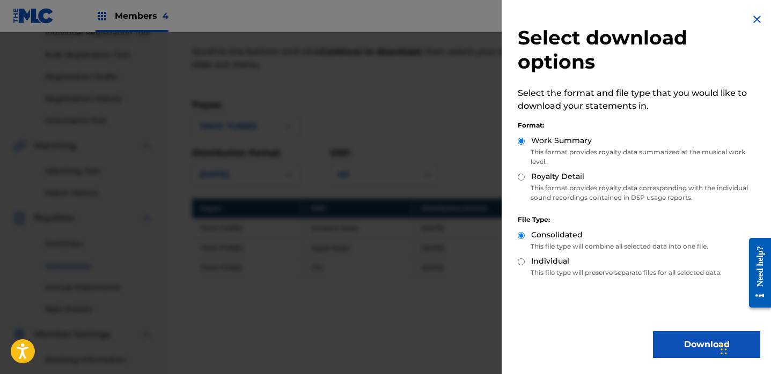
click at [518, 175] on input "Royalty Detail" at bounding box center [521, 177] width 7 height 7
radio input "true"
click at [687, 344] on button "Download" at bounding box center [706, 344] width 107 height 27
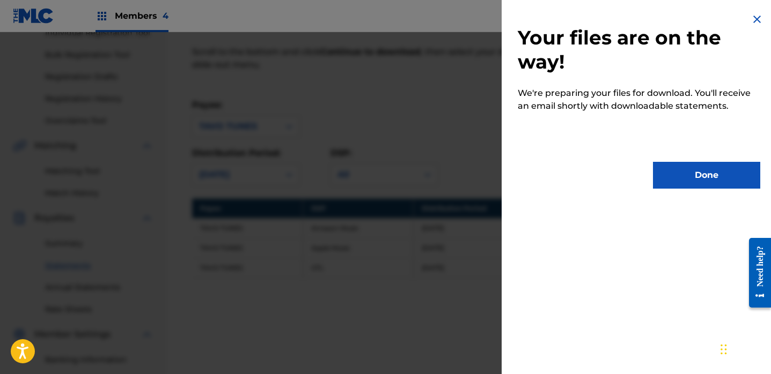
click at [722, 178] on button "Done" at bounding box center [706, 175] width 107 height 27
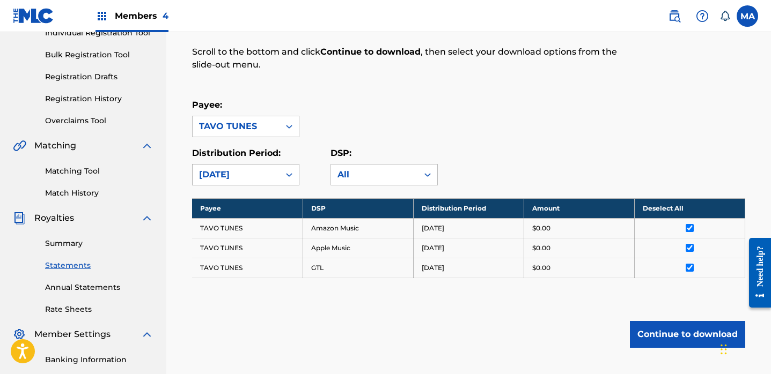
click at [291, 174] on icon at bounding box center [289, 175] width 6 height 4
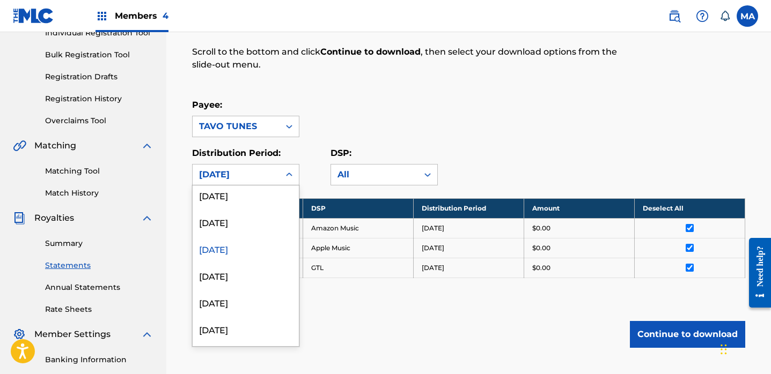
scroll to position [167, 0]
click at [242, 220] on div "[DATE]" at bounding box center [246, 219] width 106 height 27
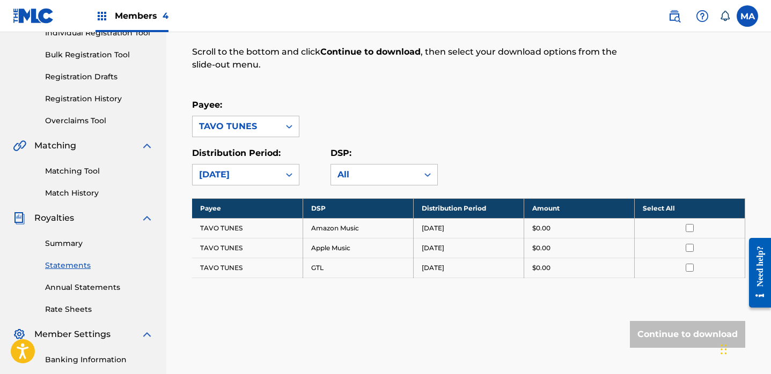
click at [651, 207] on th "Select All" at bounding box center [689, 208] width 110 height 20
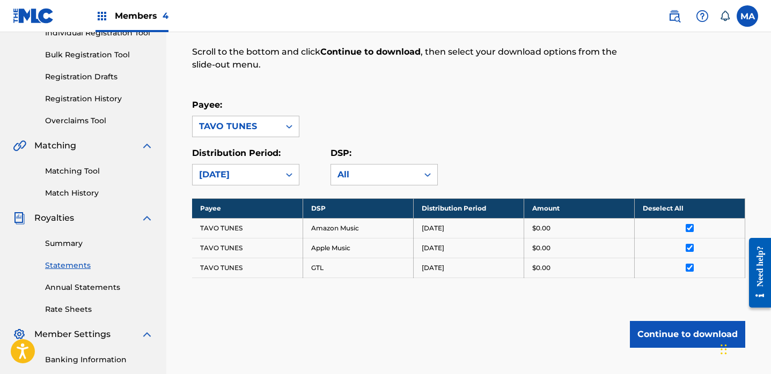
click at [678, 338] on button "Continue to download" at bounding box center [687, 334] width 115 height 27
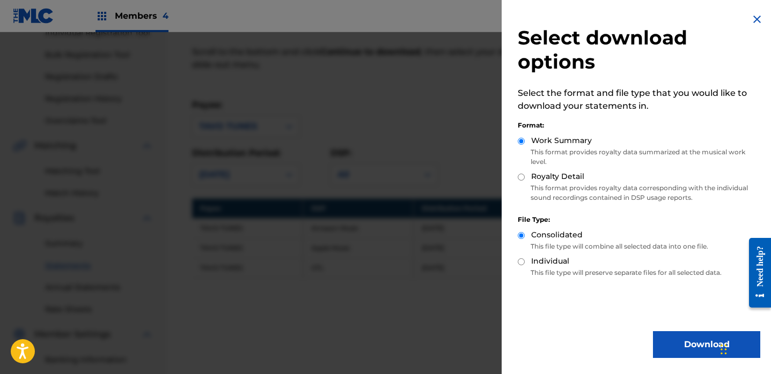
click at [520, 176] on input "Royalty Detail" at bounding box center [521, 177] width 7 height 7
radio input "true"
click at [684, 351] on button "Download" at bounding box center [706, 344] width 107 height 27
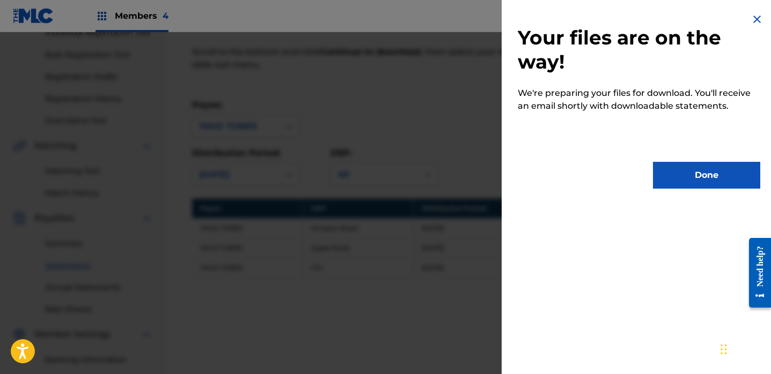
click at [698, 180] on button "Done" at bounding box center [706, 175] width 107 height 27
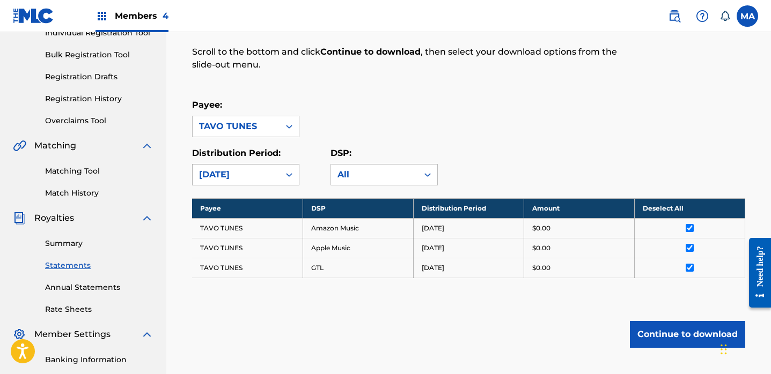
click at [287, 175] on icon at bounding box center [289, 175] width 6 height 4
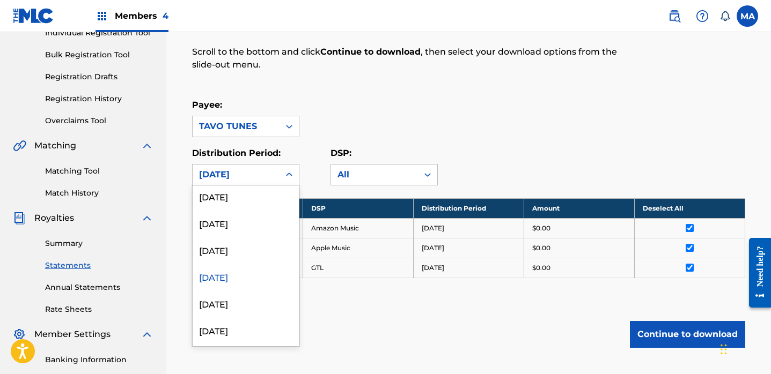
scroll to position [124, 0]
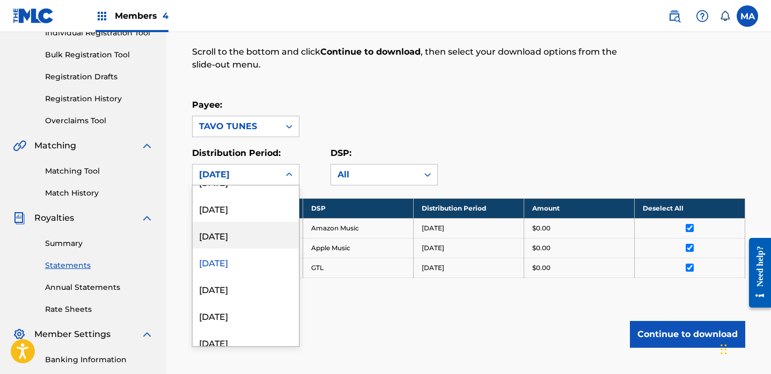
click at [242, 240] on div "[DATE]" at bounding box center [246, 235] width 106 height 27
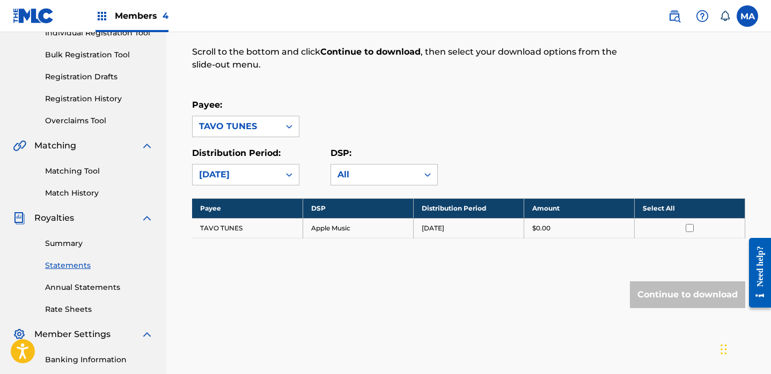
click at [652, 208] on th "Select All" at bounding box center [689, 208] width 110 height 20
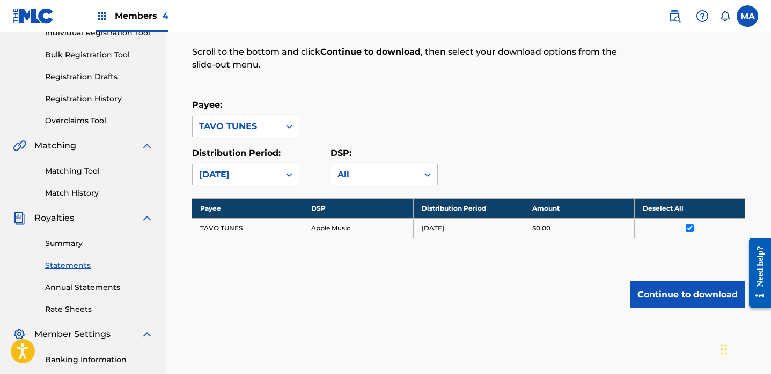
click at [669, 294] on button "Continue to download" at bounding box center [687, 295] width 115 height 27
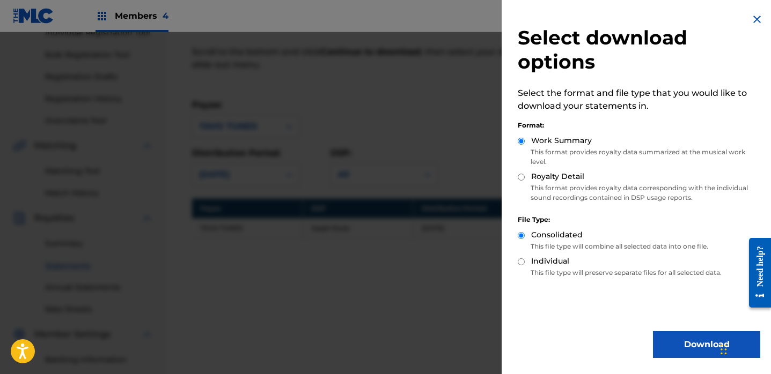
click at [520, 176] on input "Royalty Detail" at bounding box center [521, 177] width 7 height 7
radio input "true"
click at [693, 347] on button "Download" at bounding box center [706, 344] width 107 height 27
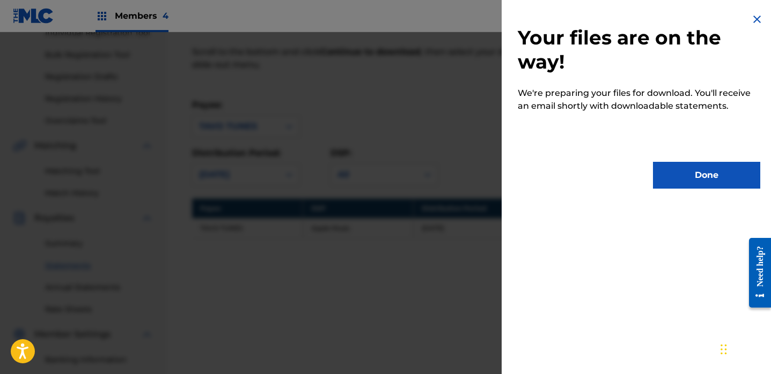
click at [715, 180] on button "Done" at bounding box center [706, 175] width 107 height 27
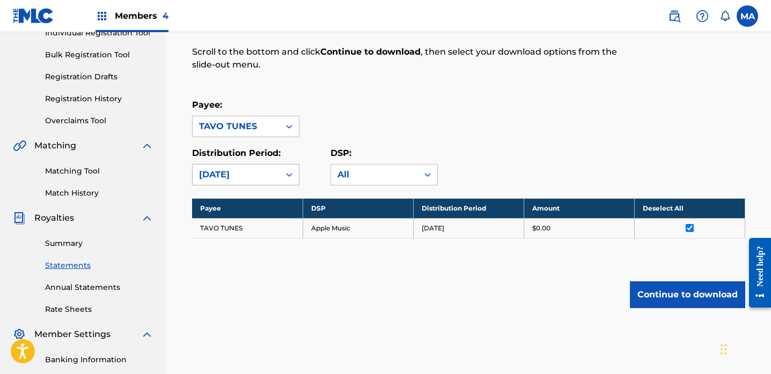
click at [291, 174] on icon at bounding box center [289, 174] width 11 height 11
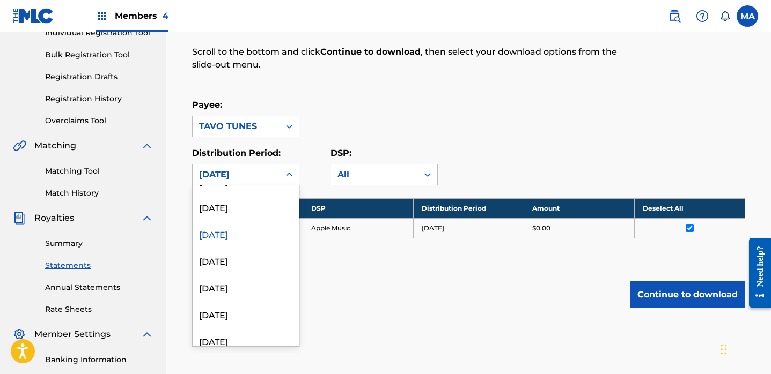
scroll to position [107, 0]
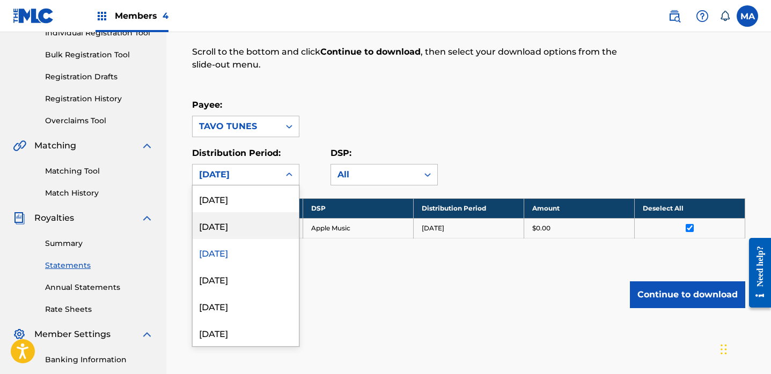
click at [238, 227] on div "[DATE]" at bounding box center [246, 225] width 106 height 27
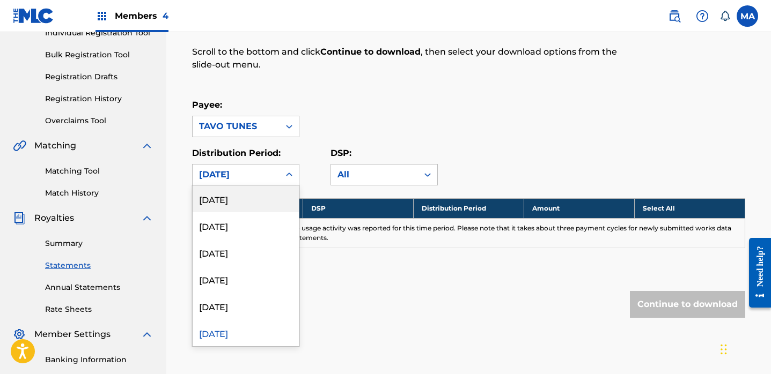
click at [291, 174] on icon at bounding box center [289, 175] width 6 height 4
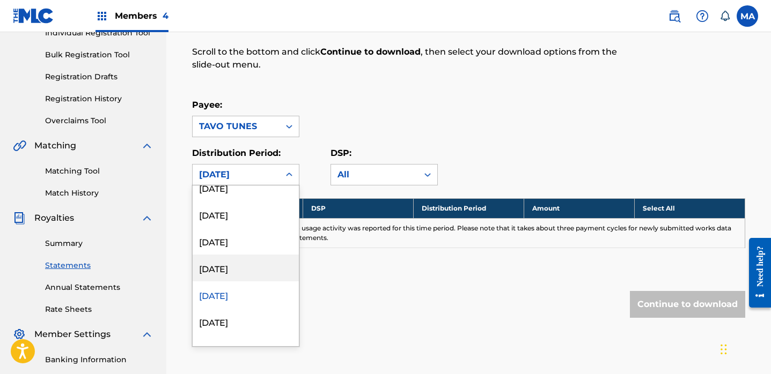
click at [235, 270] on div "[DATE]" at bounding box center [246, 268] width 106 height 27
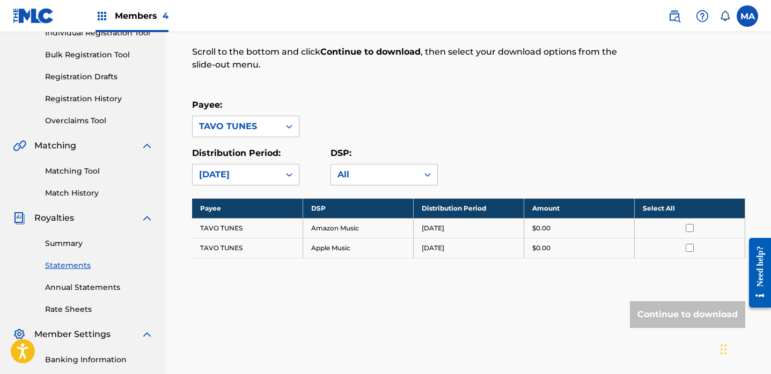
click at [652, 210] on th "Select All" at bounding box center [689, 208] width 110 height 20
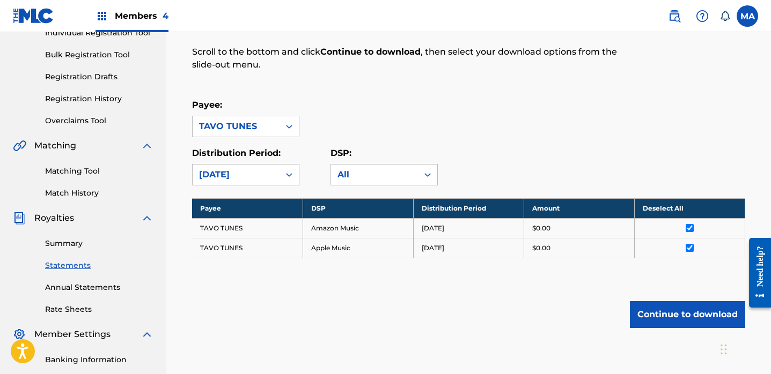
click at [661, 313] on button "Continue to download" at bounding box center [687, 314] width 115 height 27
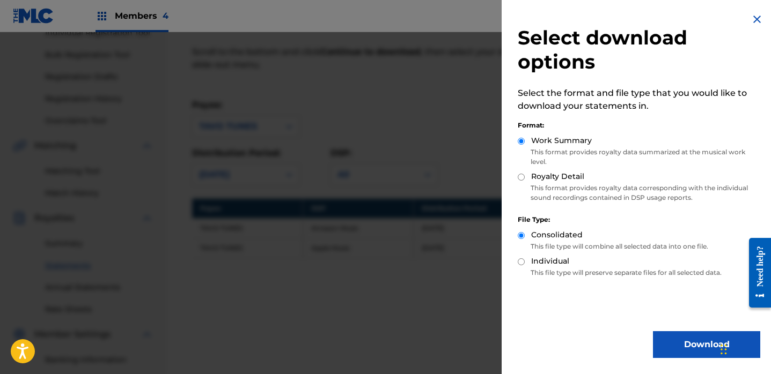
click at [520, 176] on input "Royalty Detail" at bounding box center [521, 177] width 7 height 7
radio input "true"
click at [693, 343] on button "Download" at bounding box center [706, 344] width 107 height 27
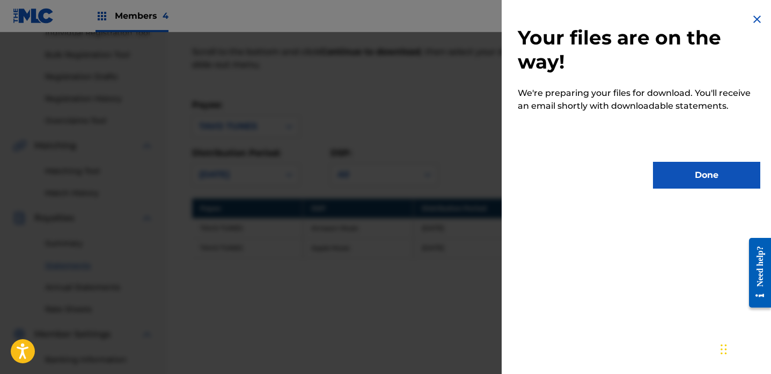
click at [724, 178] on button "Done" at bounding box center [706, 175] width 107 height 27
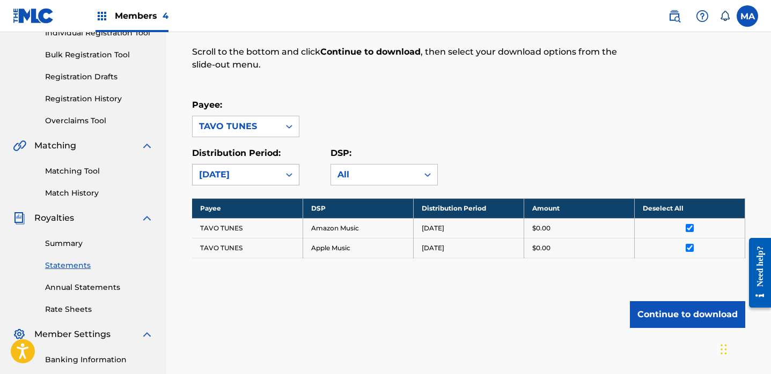
click at [287, 174] on icon at bounding box center [289, 175] width 6 height 4
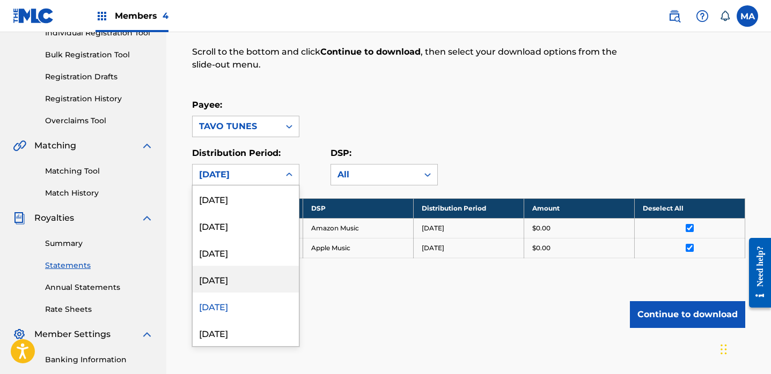
click at [213, 279] on div "[DATE]" at bounding box center [246, 279] width 106 height 27
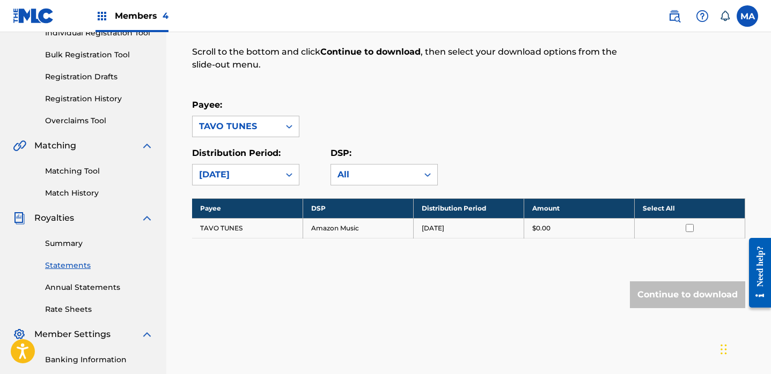
click at [659, 207] on th "Select All" at bounding box center [689, 208] width 110 height 20
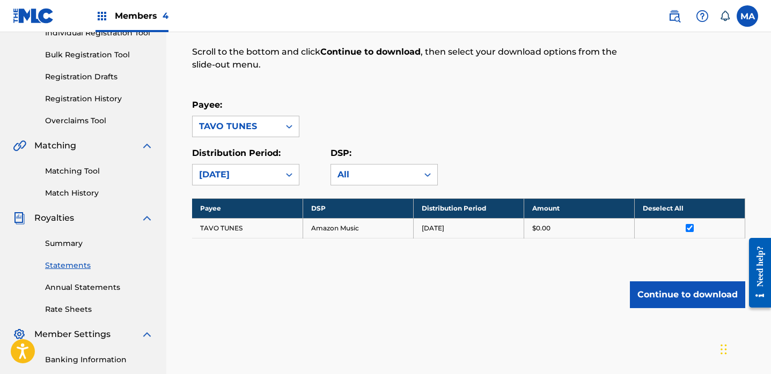
click at [661, 297] on button "Continue to download" at bounding box center [687, 295] width 115 height 27
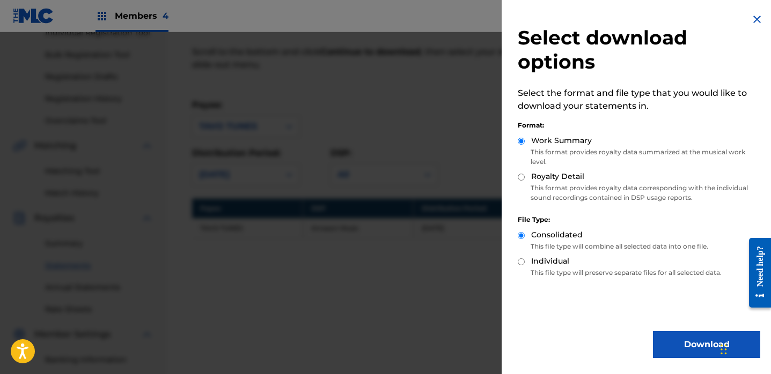
click at [521, 179] on input "Royalty Detail" at bounding box center [521, 177] width 7 height 7
radio input "true"
click at [683, 346] on button "Download" at bounding box center [706, 344] width 107 height 27
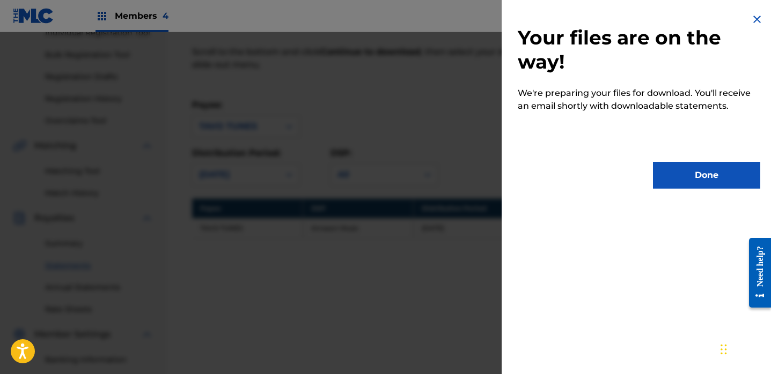
click at [729, 175] on button "Done" at bounding box center [706, 175] width 107 height 27
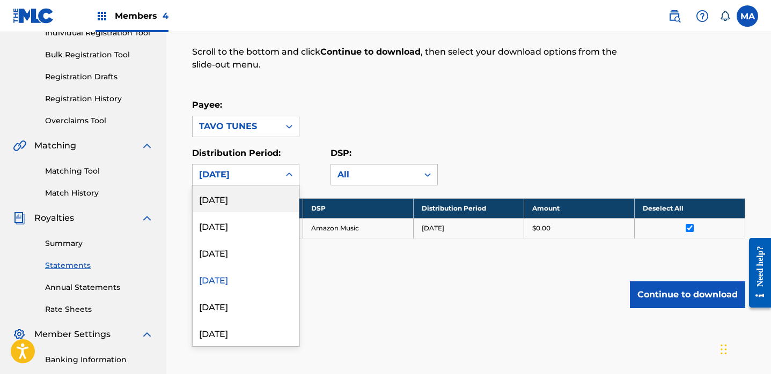
click at [287, 174] on icon at bounding box center [289, 175] width 6 height 4
click at [222, 255] on div "[DATE]" at bounding box center [246, 252] width 106 height 27
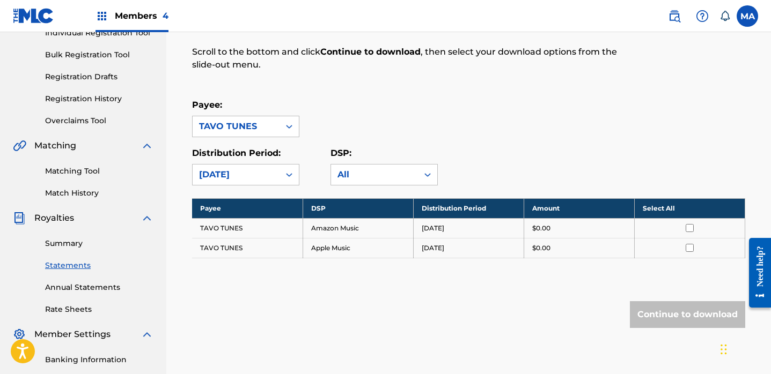
click at [654, 210] on th "Select All" at bounding box center [689, 208] width 110 height 20
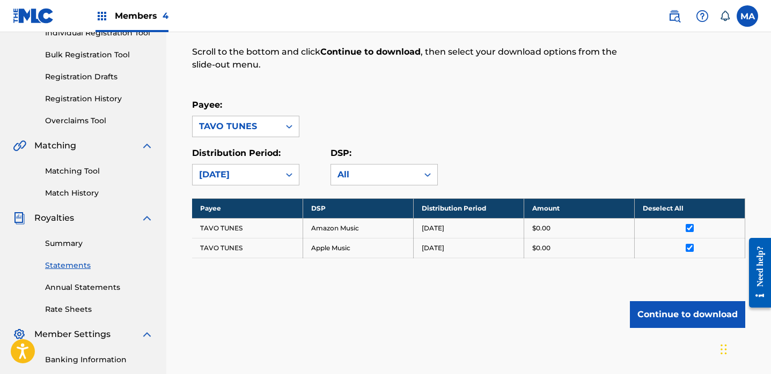
click at [674, 316] on button "Continue to download" at bounding box center [687, 314] width 115 height 27
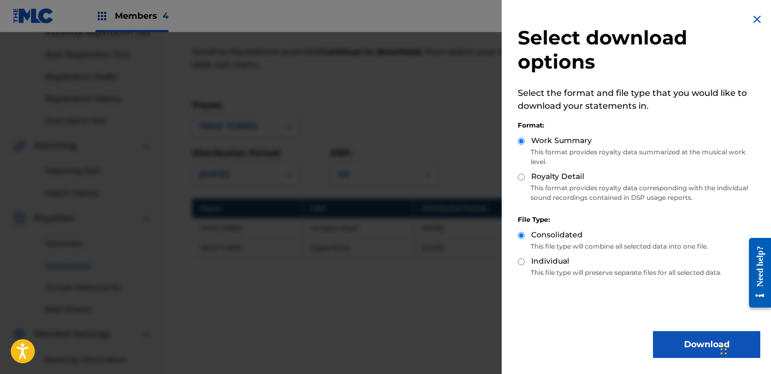
click at [520, 176] on input "Royalty Detail" at bounding box center [521, 177] width 7 height 7
radio input "true"
click at [684, 343] on button "Download" at bounding box center [706, 344] width 107 height 27
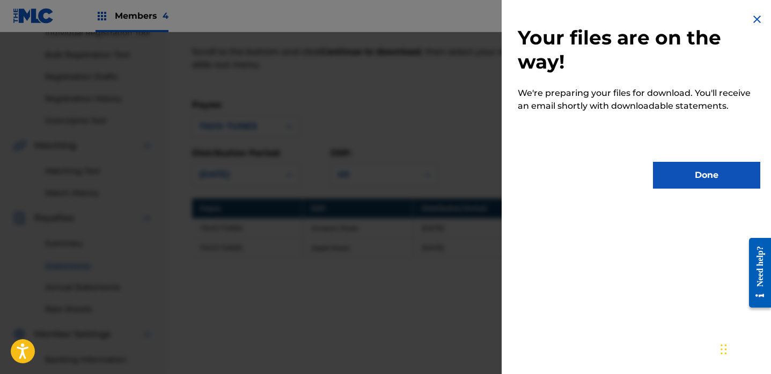
click at [715, 174] on button "Done" at bounding box center [706, 175] width 107 height 27
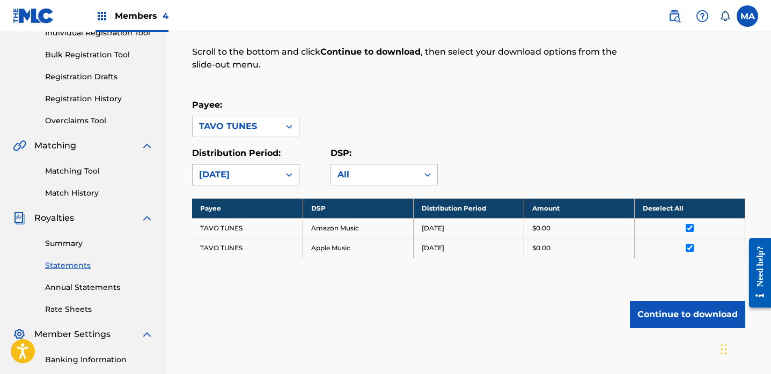
click at [286, 174] on icon at bounding box center [289, 175] width 6 height 4
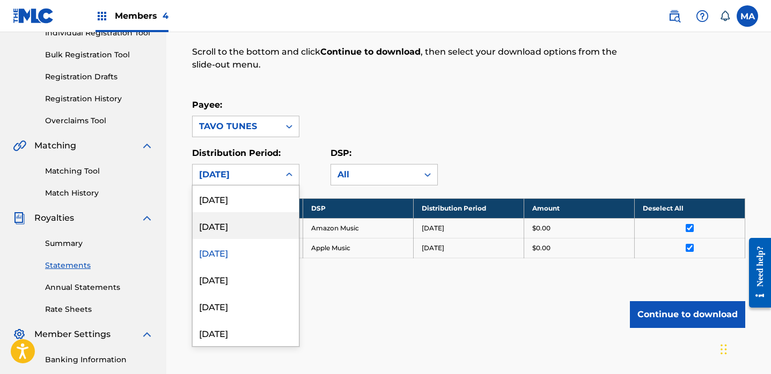
click at [225, 227] on div "[DATE]" at bounding box center [246, 225] width 106 height 27
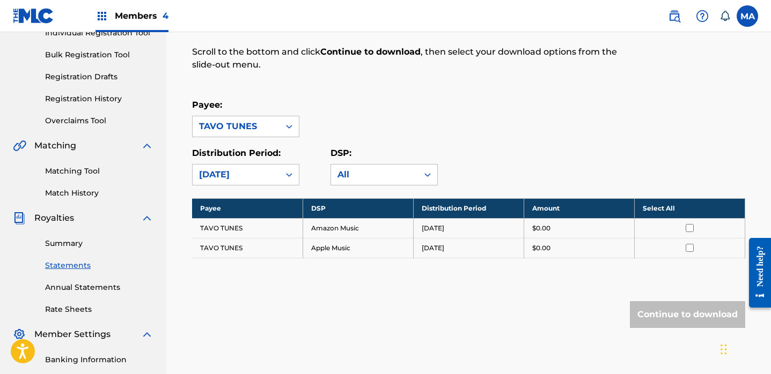
click at [663, 208] on th "Select All" at bounding box center [689, 208] width 110 height 20
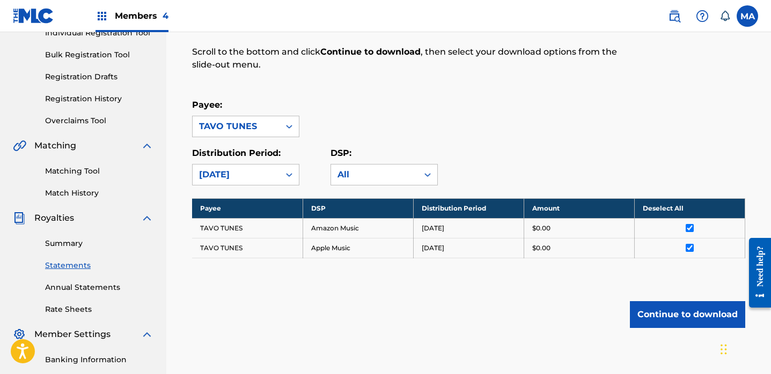
click at [678, 315] on button "Continue to download" at bounding box center [687, 314] width 115 height 27
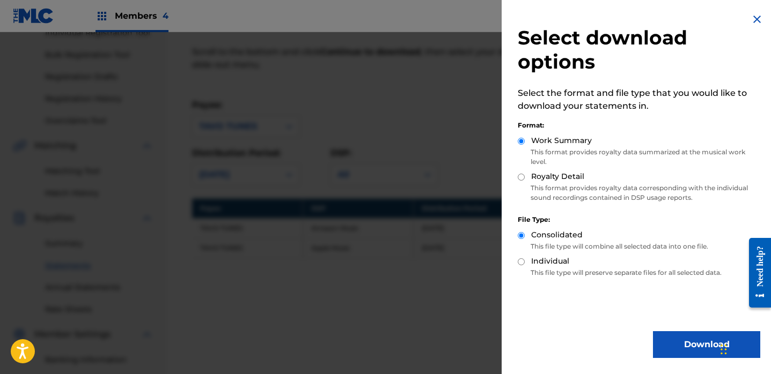
click at [520, 175] on input "Royalty Detail" at bounding box center [521, 177] width 7 height 7
radio input "true"
click at [680, 343] on button "Download" at bounding box center [706, 344] width 107 height 27
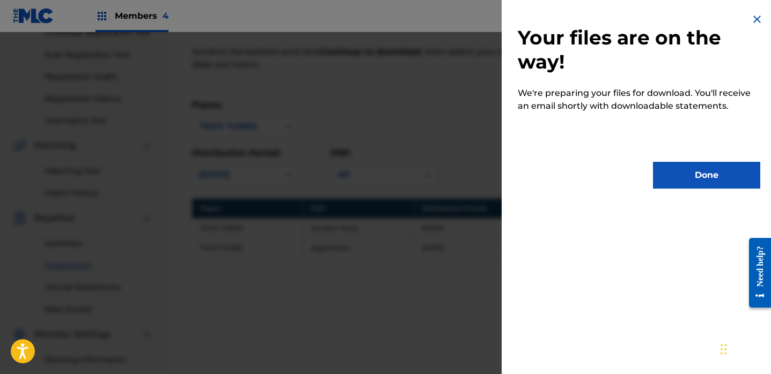
click at [705, 178] on button "Done" at bounding box center [706, 175] width 107 height 27
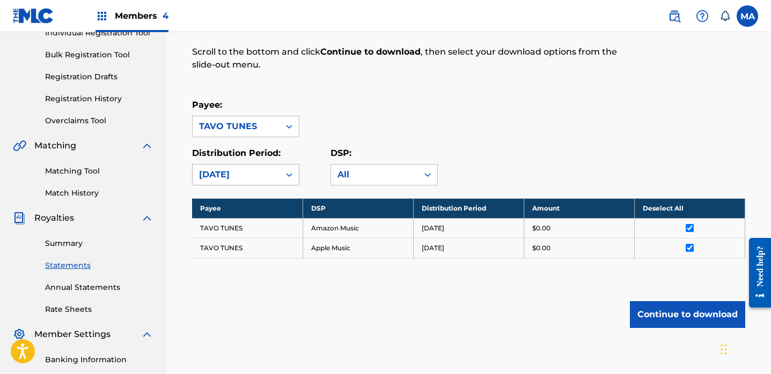
click at [289, 173] on icon at bounding box center [289, 174] width 11 height 11
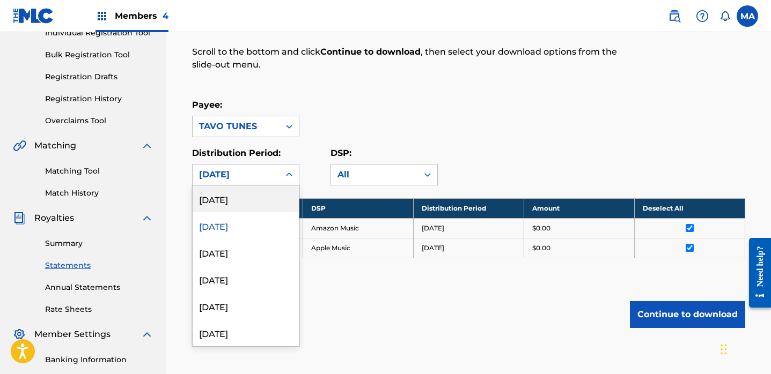
click at [239, 202] on div "[DATE]" at bounding box center [246, 199] width 106 height 27
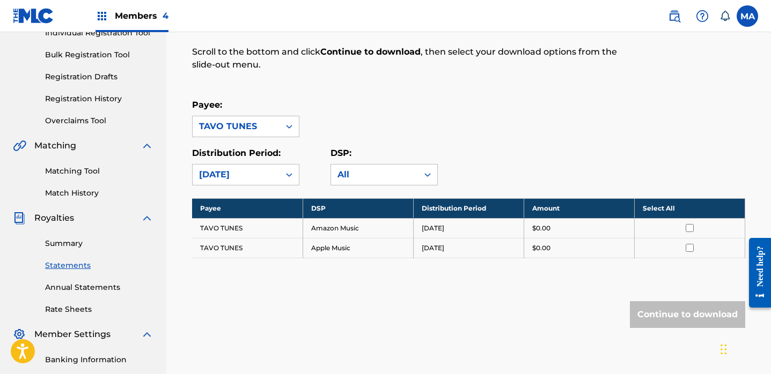
click at [659, 209] on th "Select All" at bounding box center [689, 208] width 110 height 20
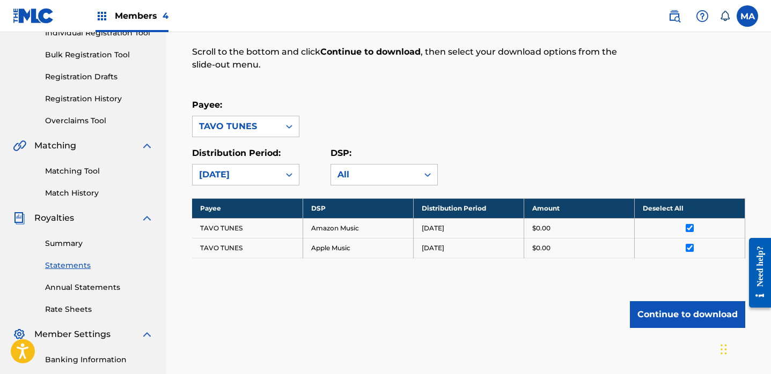
click at [662, 316] on button "Continue to download" at bounding box center [687, 314] width 115 height 27
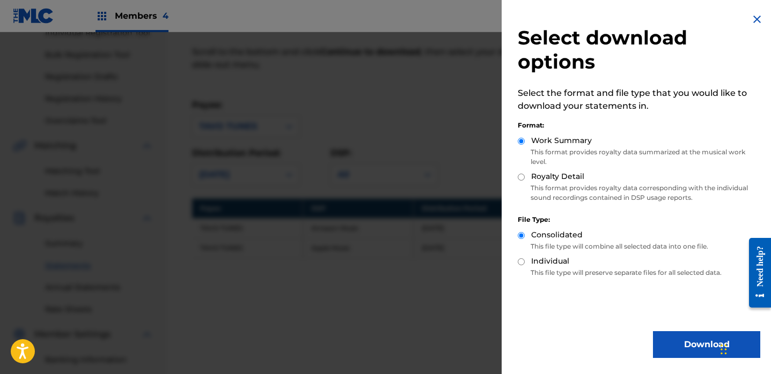
click at [521, 177] on input "Royalty Detail" at bounding box center [521, 177] width 7 height 7
radio input "true"
click at [698, 345] on button "Download" at bounding box center [706, 344] width 107 height 27
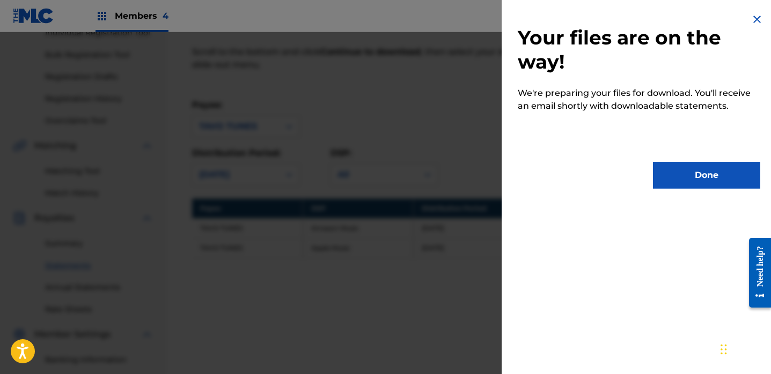
click at [713, 175] on button "Done" at bounding box center [706, 175] width 107 height 27
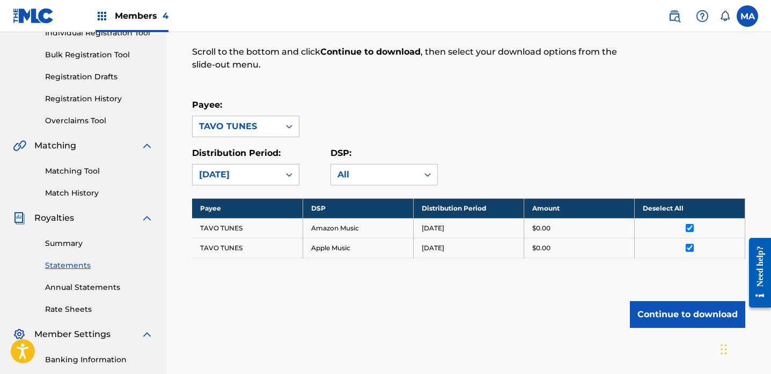
scroll to position [70, 0]
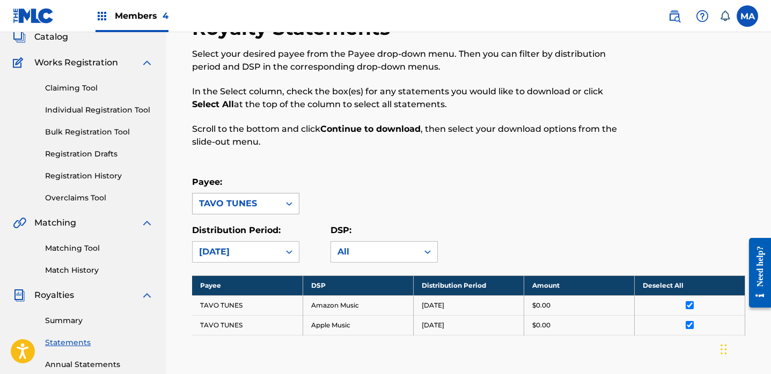
click at [290, 203] on icon at bounding box center [289, 204] width 6 height 4
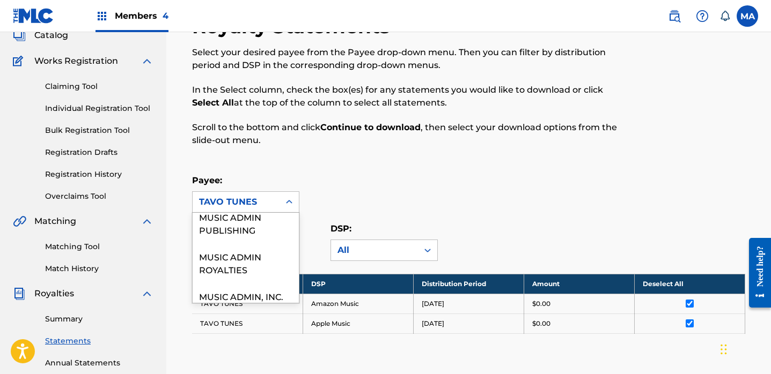
scroll to position [51, 0]
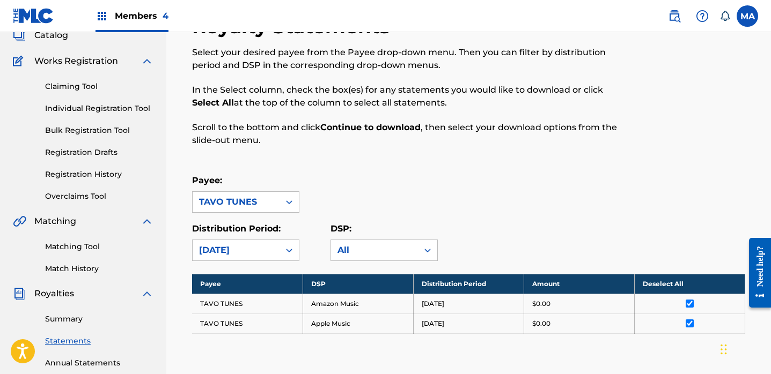
click at [288, 200] on icon at bounding box center [289, 202] width 11 height 11
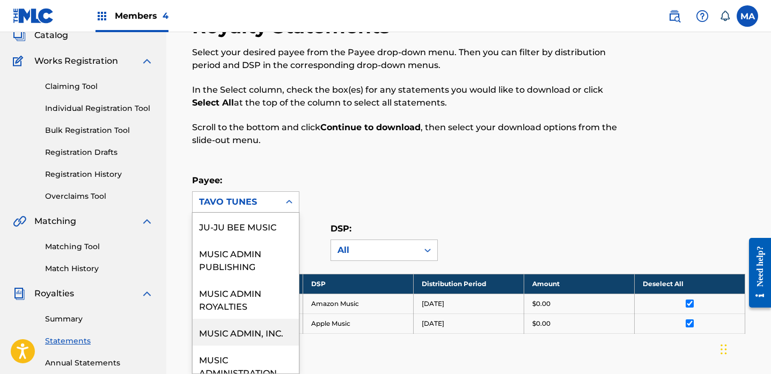
click at [256, 336] on div "MUSIC ADMIN, INC." at bounding box center [246, 332] width 106 height 27
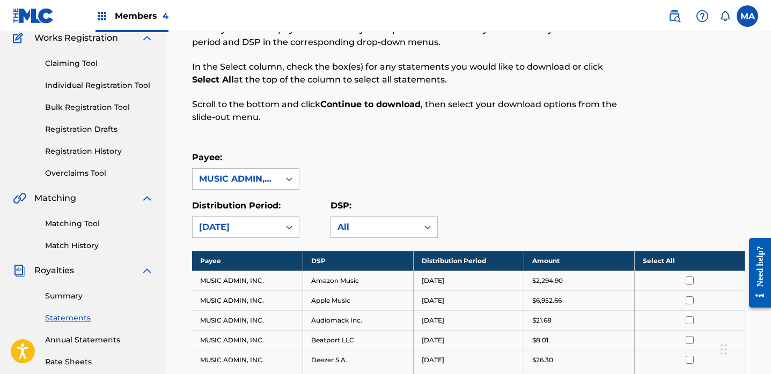
scroll to position [113, 0]
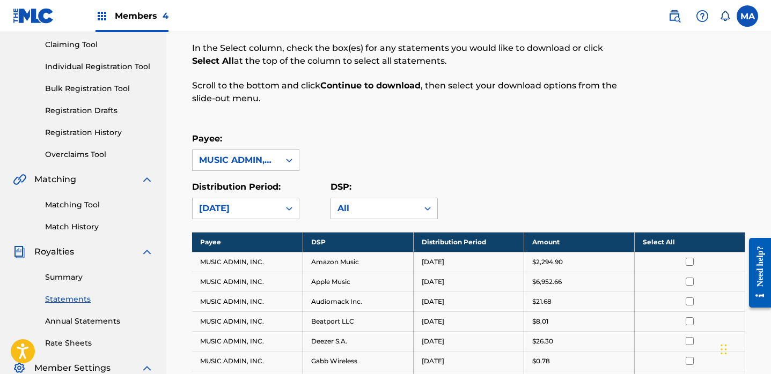
click at [662, 244] on th "Select All" at bounding box center [689, 242] width 110 height 20
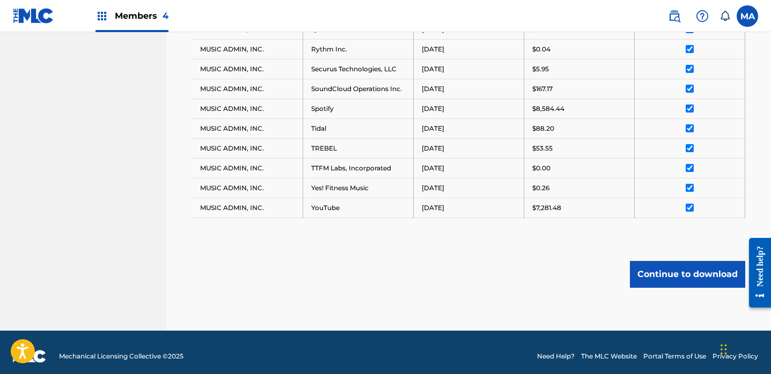
scroll to position [711, 0]
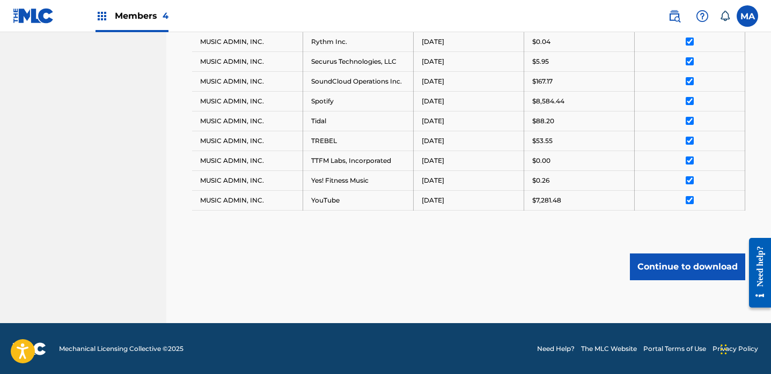
click at [684, 268] on button "Continue to download" at bounding box center [687, 267] width 115 height 27
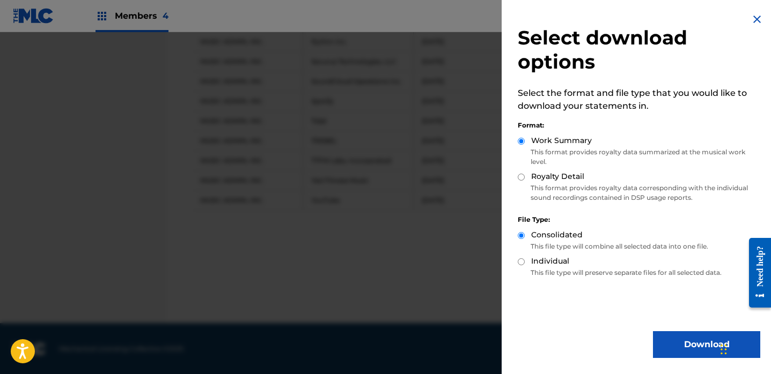
click at [520, 177] on input "Royalty Detail" at bounding box center [521, 177] width 7 height 7
radio input "true"
click at [692, 346] on button "Download" at bounding box center [706, 344] width 107 height 27
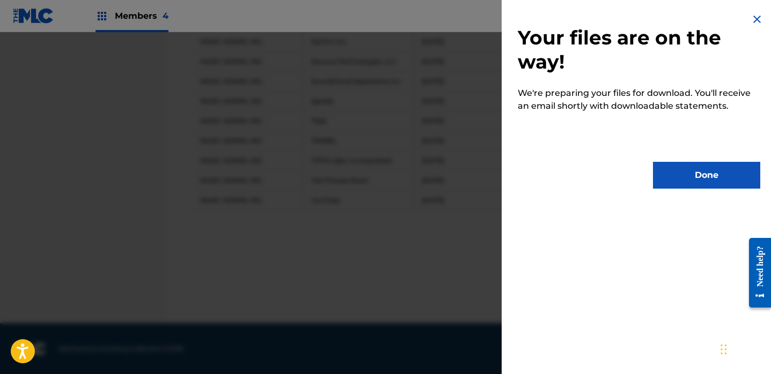
click at [724, 178] on button "Done" at bounding box center [706, 175] width 107 height 27
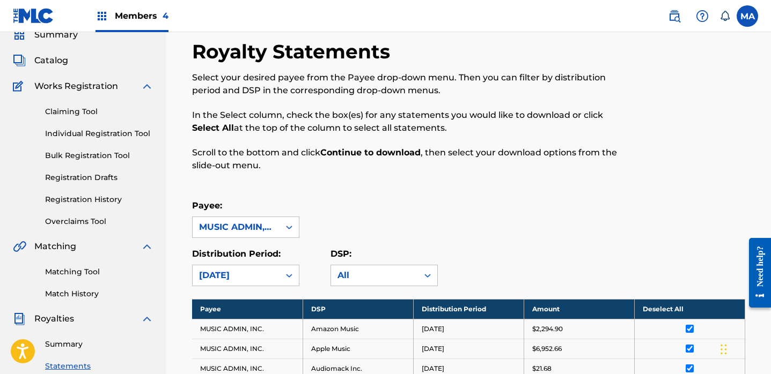
scroll to position [0, 0]
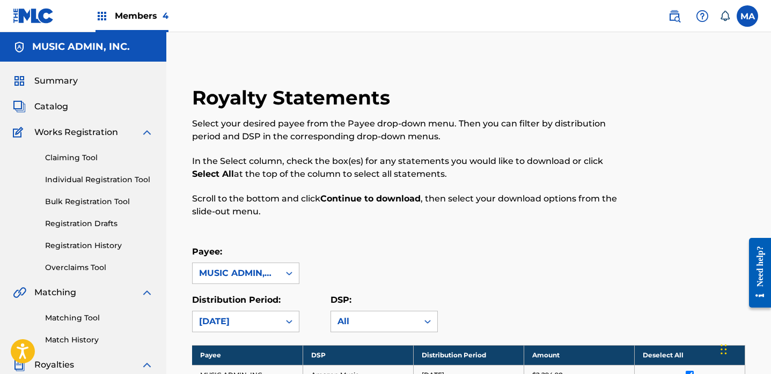
click at [102, 12] on img at bounding box center [101, 16] width 13 height 13
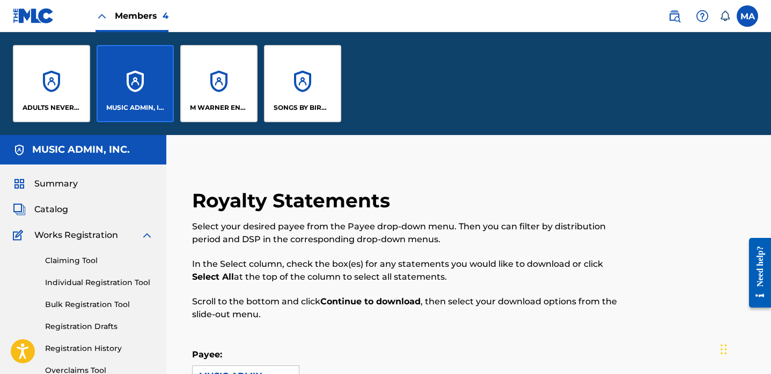
click at [211, 94] on div "M WARNER ENTERPRISES INC" at bounding box center [218, 83] width 77 height 77
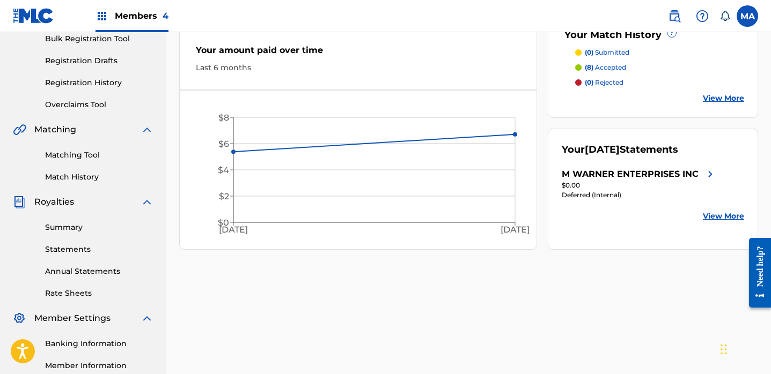
scroll to position [206, 0]
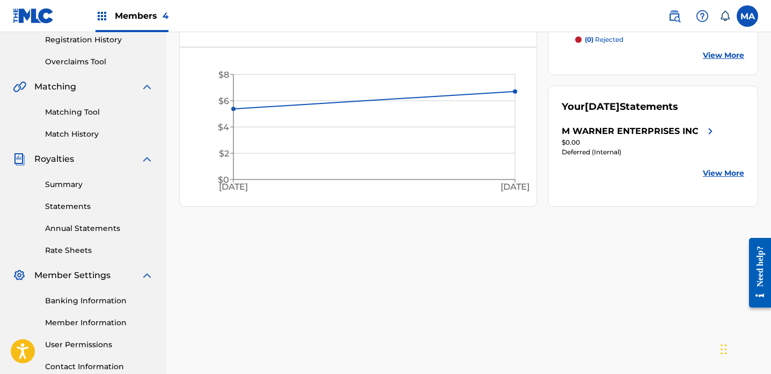
click at [78, 207] on link "Statements" at bounding box center [99, 206] width 108 height 11
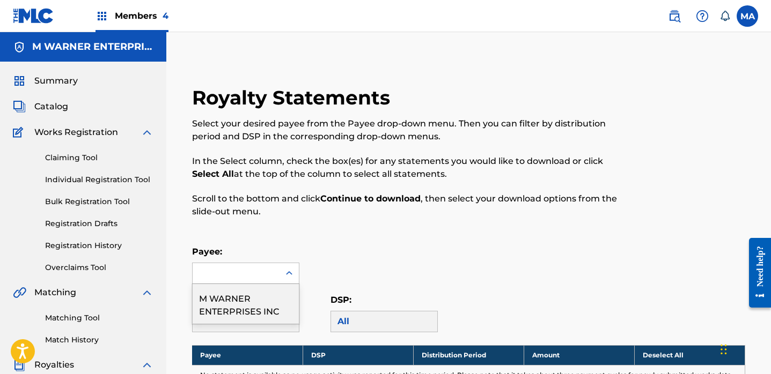
click at [289, 274] on icon at bounding box center [289, 273] width 11 height 11
click at [261, 301] on div "M WARNER ENTERPRISES INC" at bounding box center [246, 304] width 106 height 40
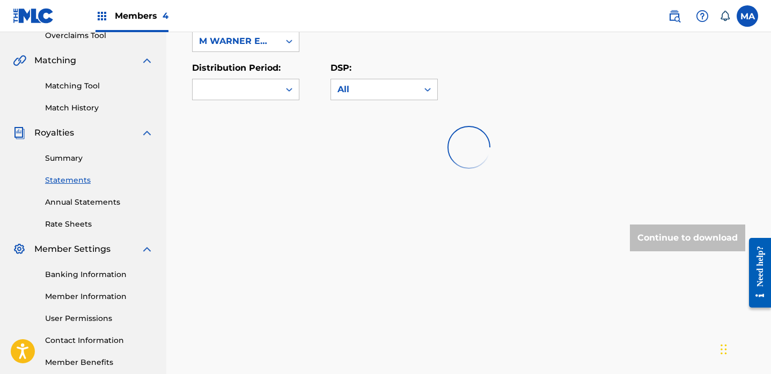
scroll to position [187, 0]
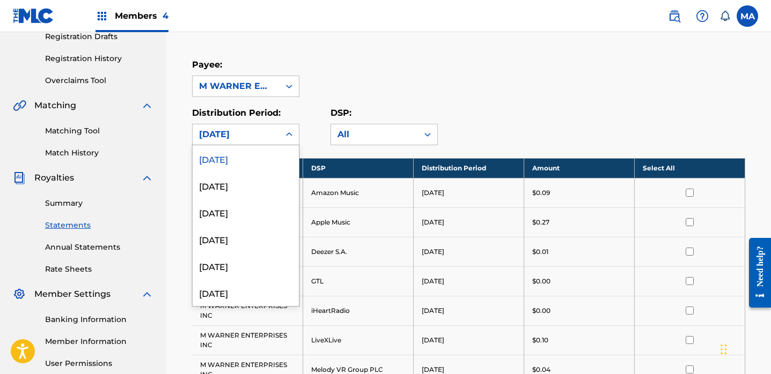
click at [287, 133] on icon at bounding box center [289, 134] width 11 height 11
click at [222, 184] on div "[DATE]" at bounding box center [246, 185] width 106 height 27
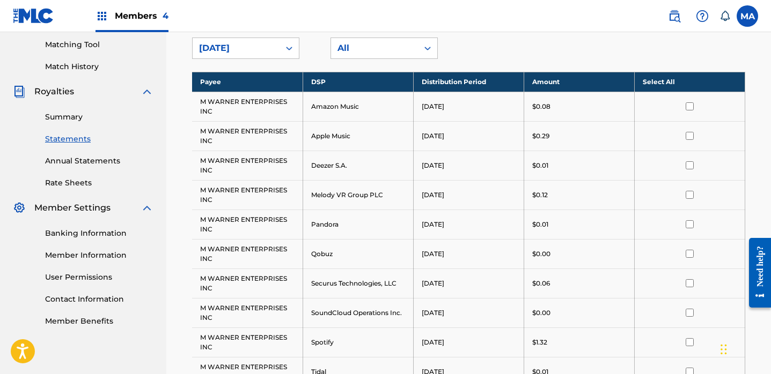
scroll to position [284, 0]
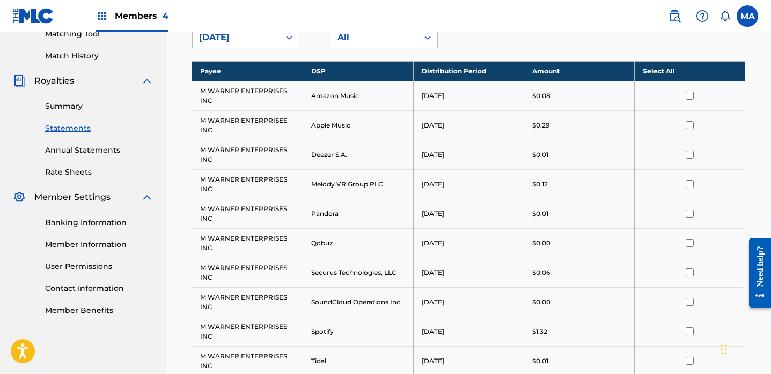
click at [656, 70] on th "Select All" at bounding box center [689, 71] width 110 height 20
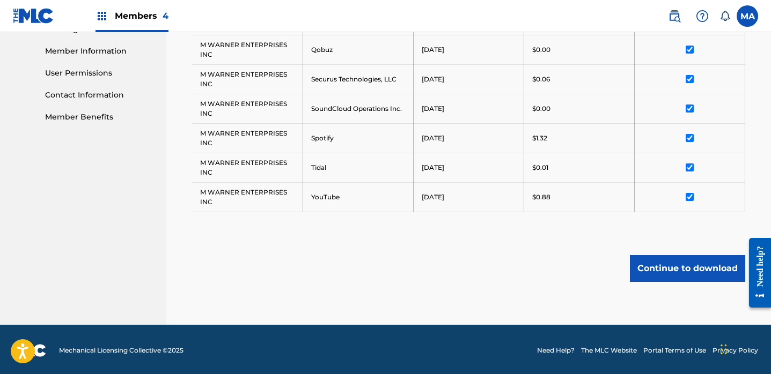
scroll to position [479, 0]
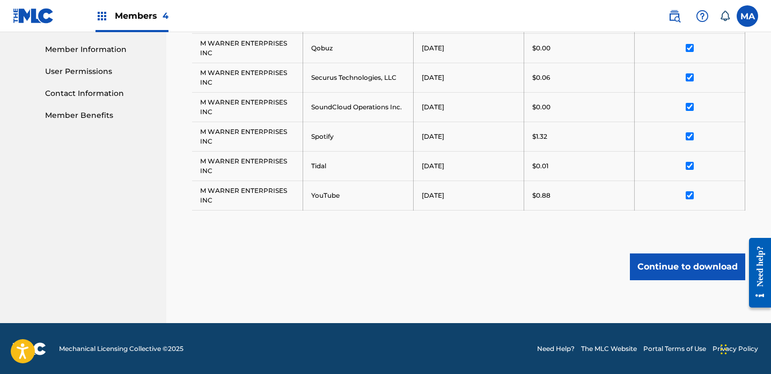
click at [668, 267] on button "Continue to download" at bounding box center [687, 267] width 115 height 27
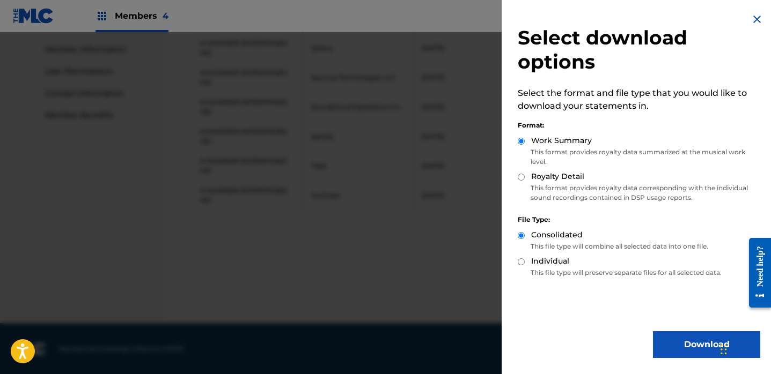
click at [522, 176] on input "Royalty Detail" at bounding box center [521, 177] width 7 height 7
radio input "true"
click at [683, 343] on button "Download" at bounding box center [706, 344] width 107 height 27
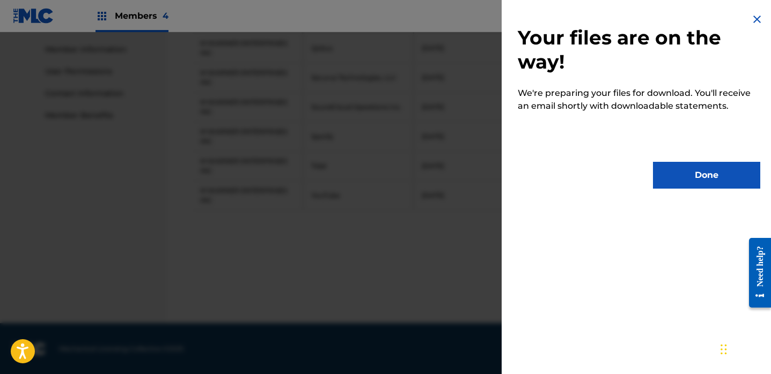
click at [703, 175] on button "Done" at bounding box center [706, 175] width 107 height 27
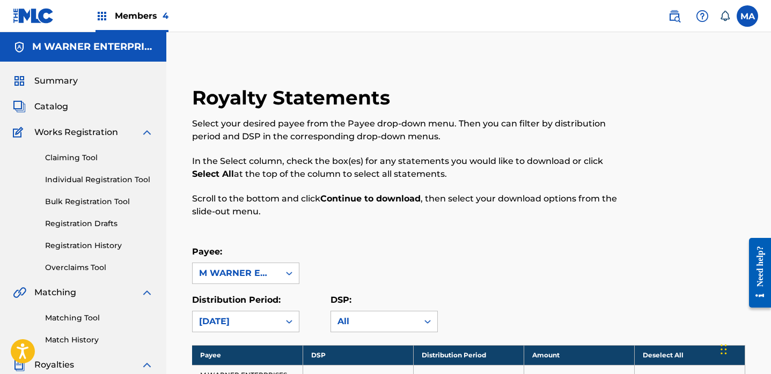
scroll to position [190, 0]
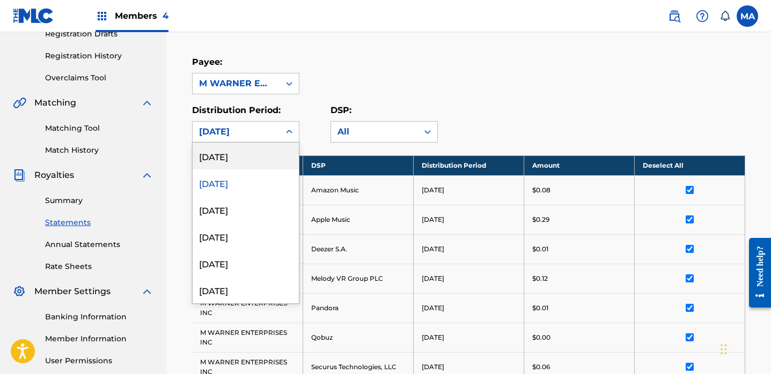
click at [290, 132] on icon at bounding box center [289, 132] width 11 height 11
click at [243, 157] on div "[DATE]" at bounding box center [246, 156] width 106 height 27
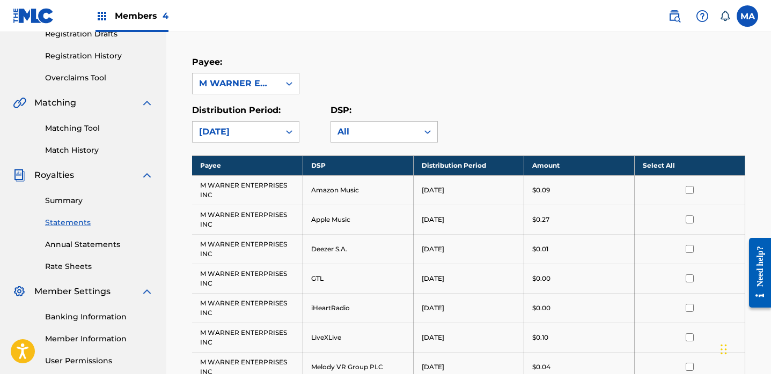
click at [661, 167] on th "Select All" at bounding box center [689, 166] width 110 height 20
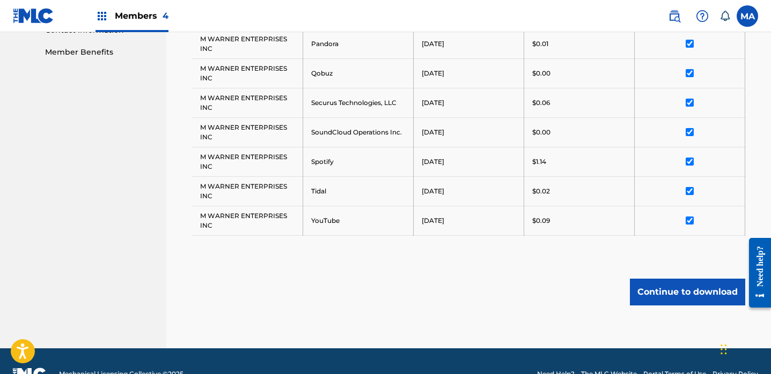
scroll to position [568, 0]
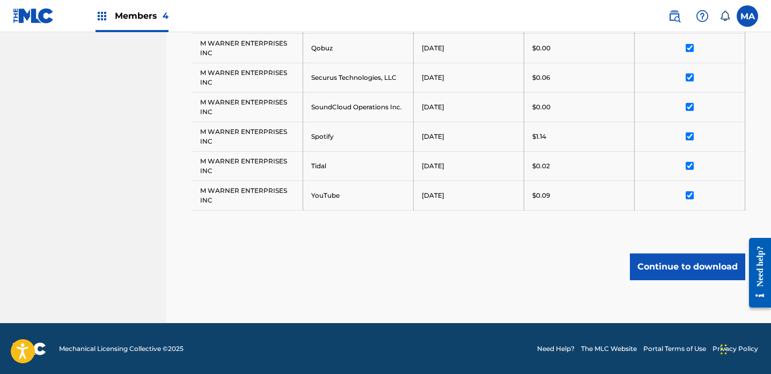
click at [697, 270] on button "Continue to download" at bounding box center [687, 267] width 115 height 27
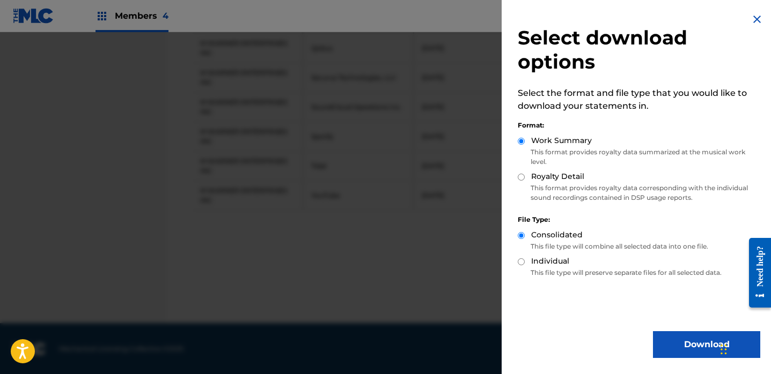
click at [521, 178] on input "Royalty Detail" at bounding box center [521, 177] width 7 height 7
radio input "true"
click at [684, 342] on button "Download" at bounding box center [706, 344] width 107 height 27
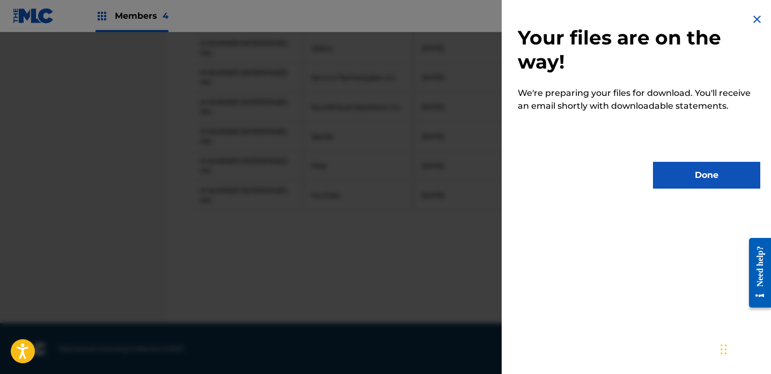
click at [698, 172] on button "Done" at bounding box center [706, 175] width 107 height 27
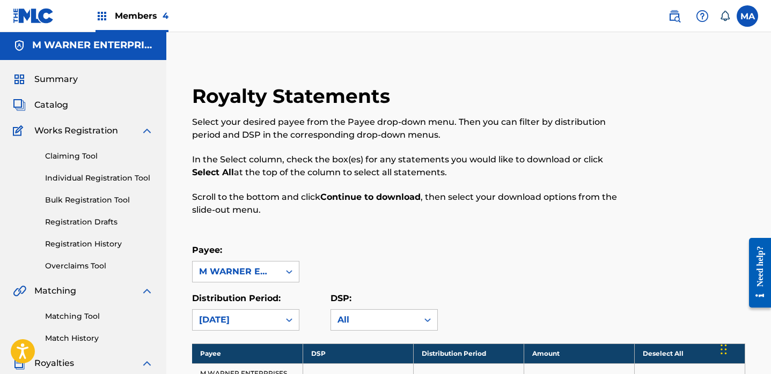
scroll to position [0, 0]
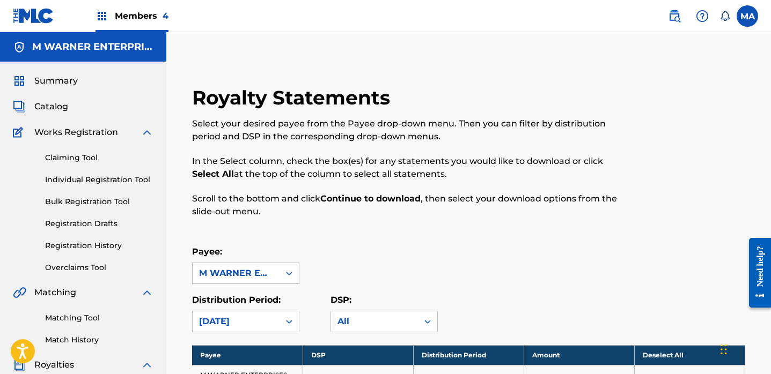
click at [290, 274] on icon at bounding box center [289, 274] width 6 height 4
click at [109, 15] on div "Members 4" at bounding box center [131, 16] width 73 height 32
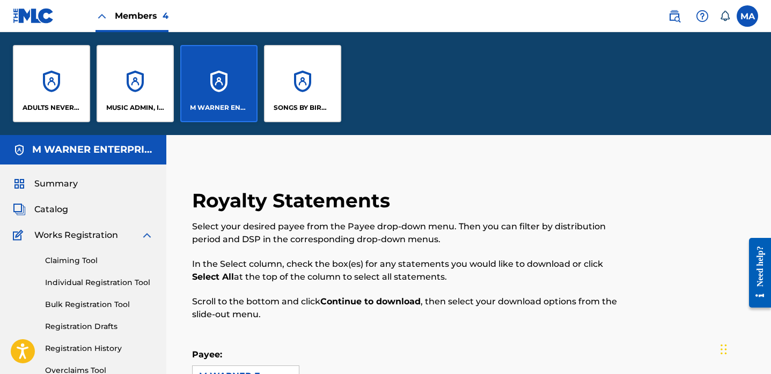
click at [300, 92] on div "SONGS BY BIRD PUBLISHING" at bounding box center [302, 83] width 77 height 77
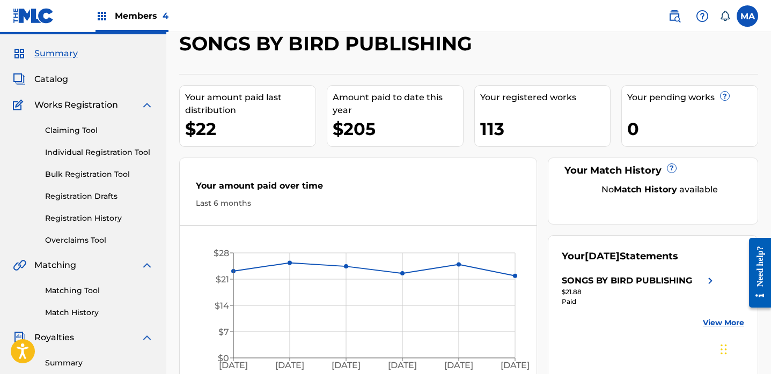
scroll to position [86, 0]
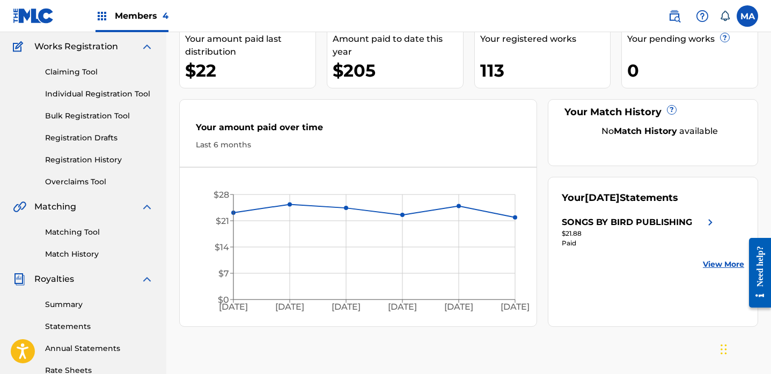
click at [70, 329] on link "Statements" at bounding box center [99, 326] width 108 height 11
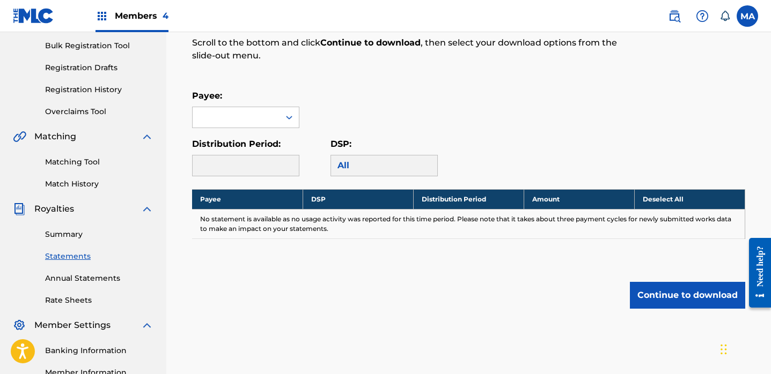
scroll to position [161, 0]
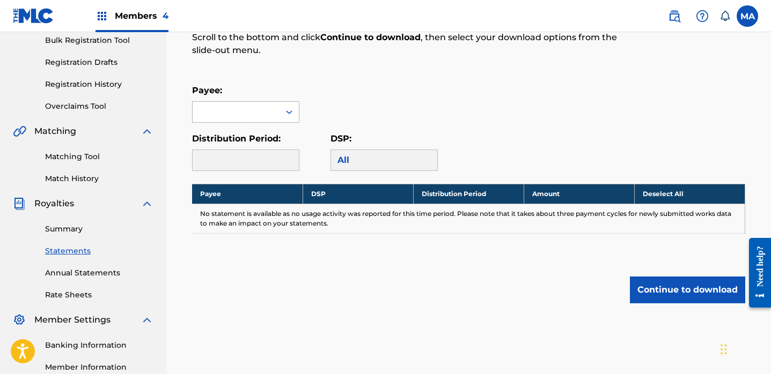
click at [286, 113] on icon at bounding box center [289, 112] width 11 height 11
click at [255, 143] on div "SONGS BY BIRD PUBLISHING" at bounding box center [246, 143] width 106 height 40
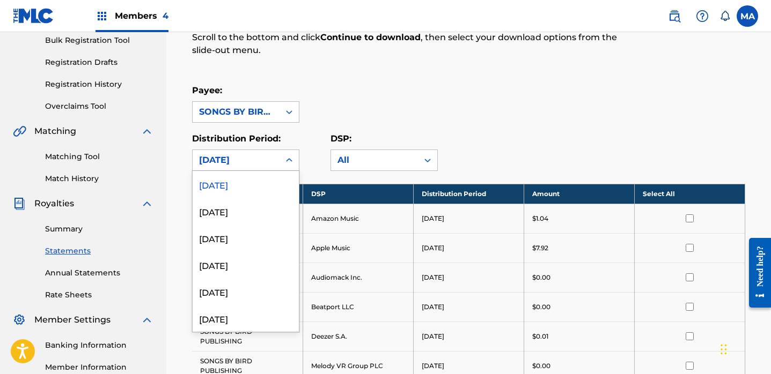
click at [294, 163] on icon at bounding box center [289, 160] width 11 height 11
click at [228, 215] on div "[DATE]" at bounding box center [246, 211] width 106 height 27
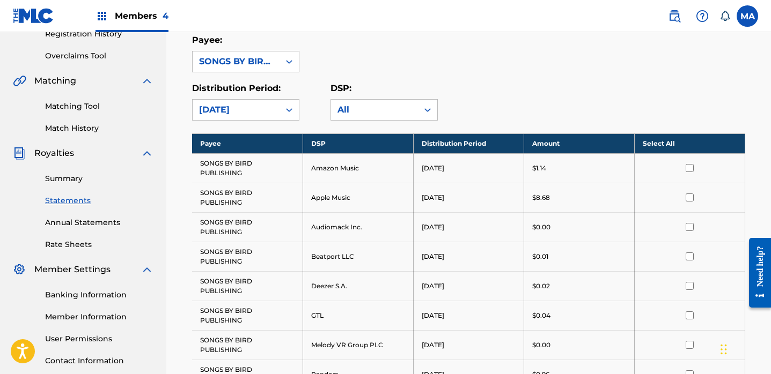
scroll to position [169, 0]
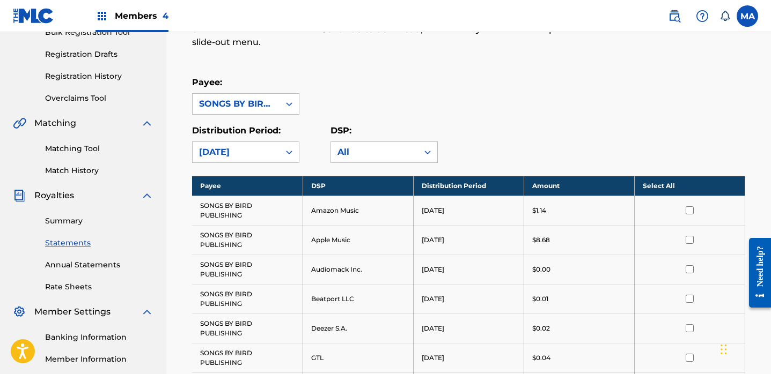
click at [654, 186] on th "Select All" at bounding box center [689, 186] width 110 height 20
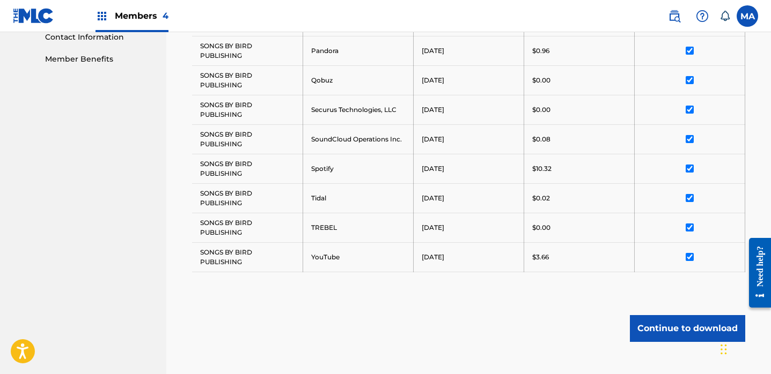
scroll to position [597, 0]
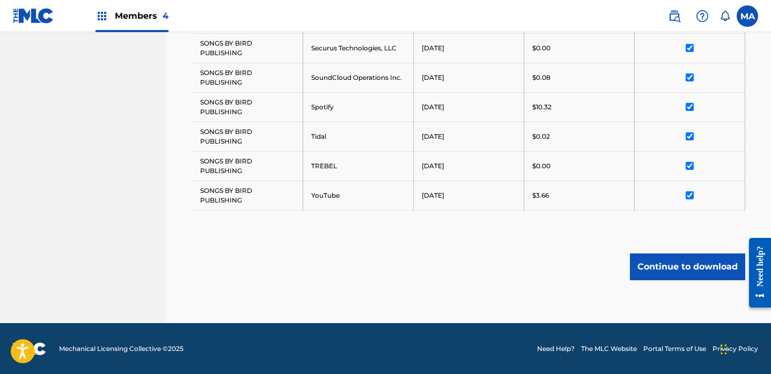
click at [686, 268] on button "Continue to download" at bounding box center [687, 267] width 115 height 27
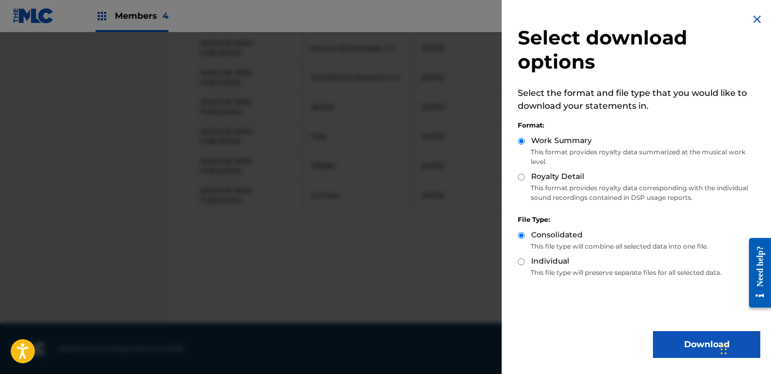
click at [518, 175] on input "Royalty Detail" at bounding box center [521, 177] width 7 height 7
radio input "true"
click at [681, 343] on button "Download" at bounding box center [706, 344] width 107 height 27
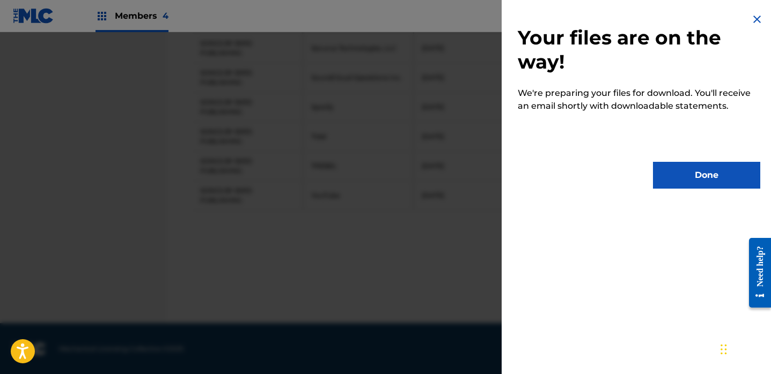
click at [697, 178] on button "Done" at bounding box center [706, 175] width 107 height 27
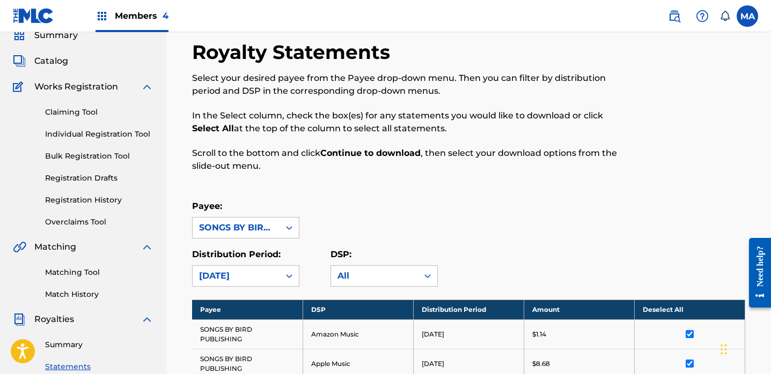
scroll to position [92, 0]
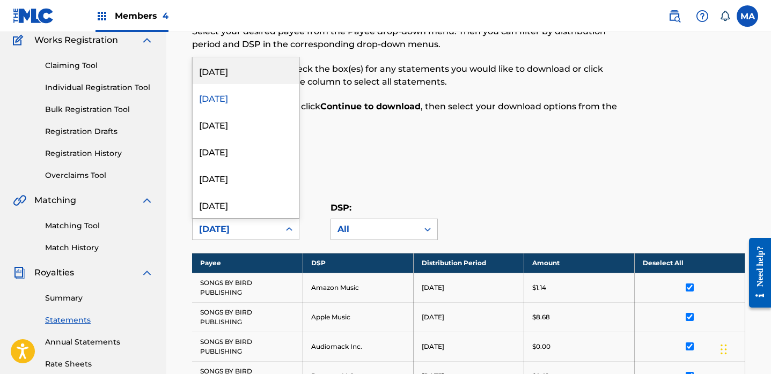
click at [287, 228] on icon at bounding box center [289, 229] width 6 height 4
click at [250, 74] on div "[DATE]" at bounding box center [246, 70] width 106 height 27
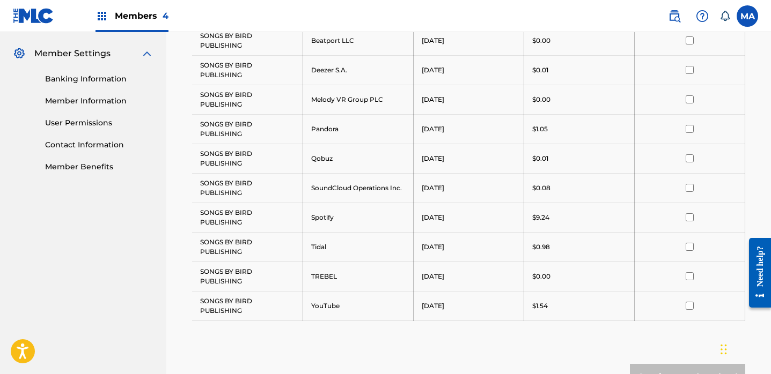
scroll to position [218, 0]
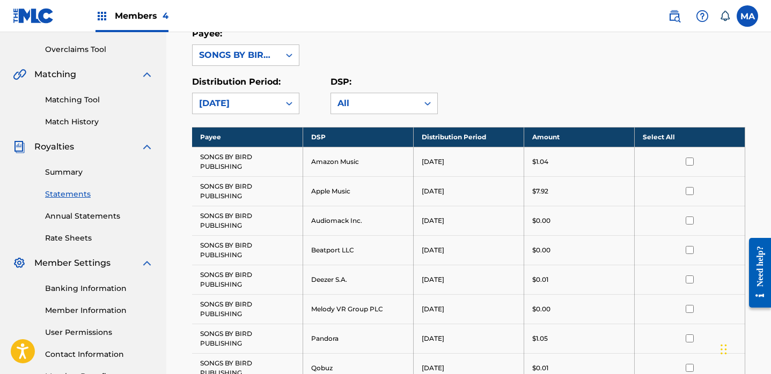
click at [660, 132] on th "Select All" at bounding box center [689, 137] width 110 height 20
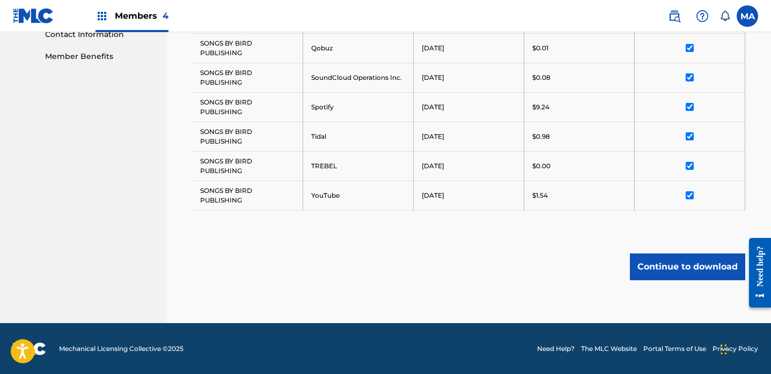
click at [698, 264] on button "Continue to download" at bounding box center [687, 267] width 115 height 27
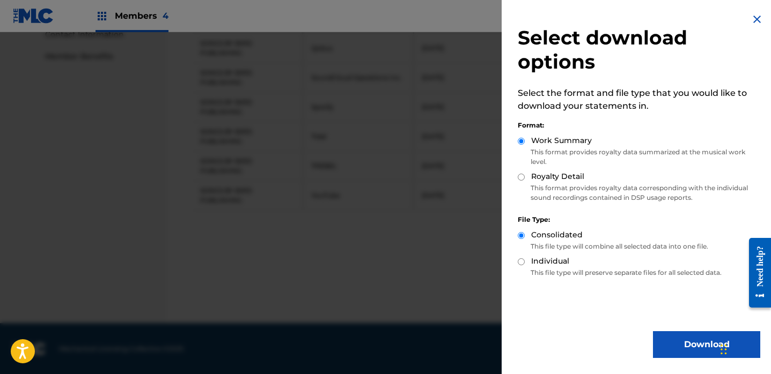
click at [520, 176] on input "Royalty Detail" at bounding box center [521, 177] width 7 height 7
radio input "true"
click at [687, 342] on button "Download" at bounding box center [706, 344] width 107 height 27
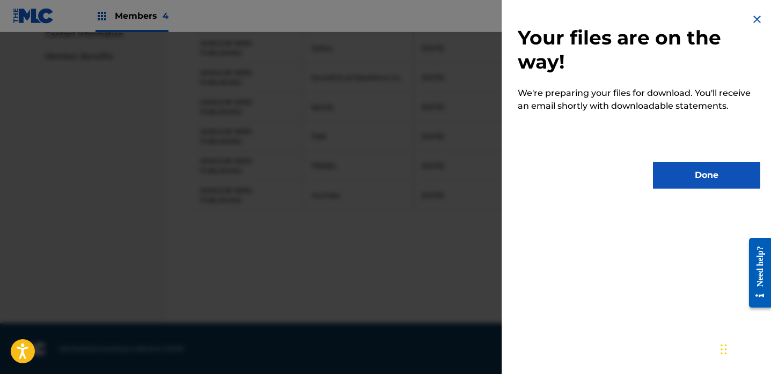
click at [698, 177] on button "Done" at bounding box center [706, 175] width 107 height 27
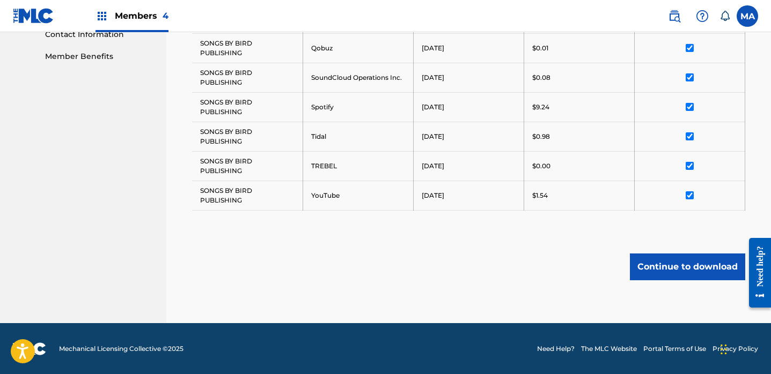
scroll to position [169, 0]
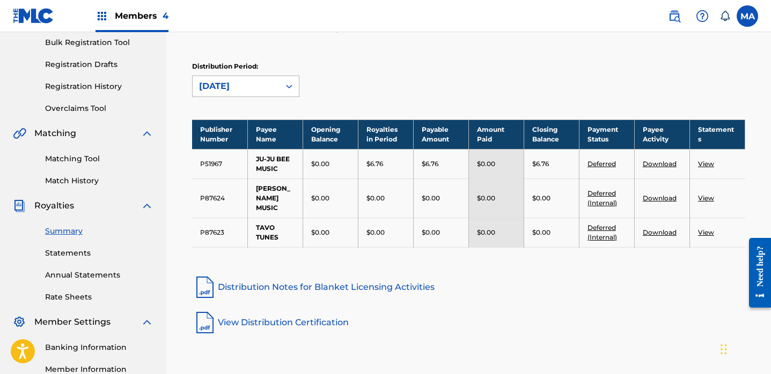
click at [284, 83] on icon at bounding box center [289, 86] width 11 height 11
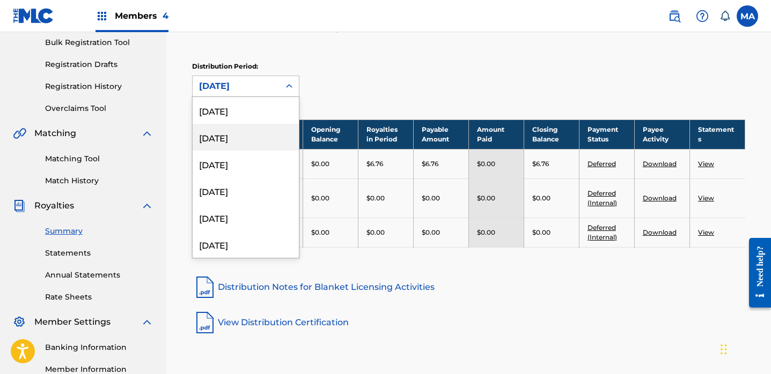
click at [230, 138] on div "[DATE]" at bounding box center [246, 137] width 106 height 27
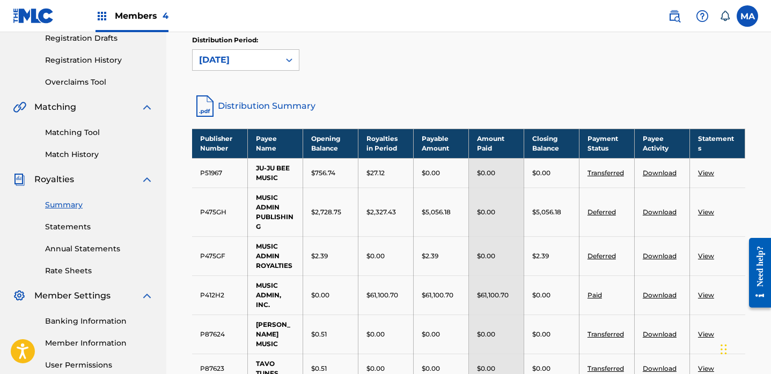
scroll to position [167, 0]
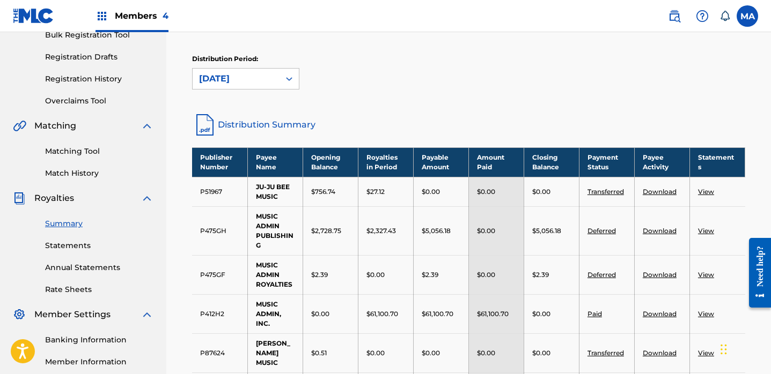
click at [293, 77] on icon at bounding box center [289, 78] width 11 height 11
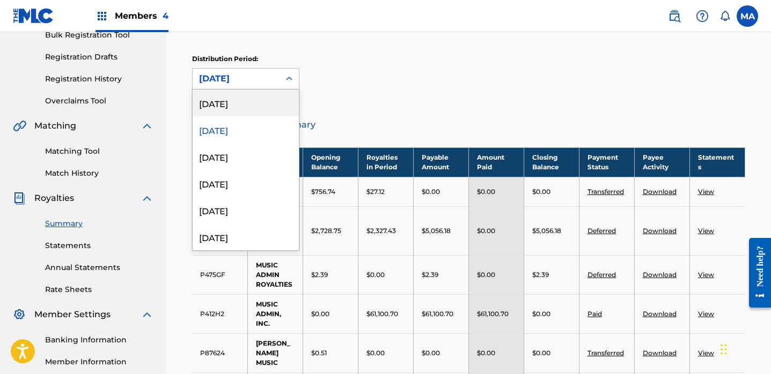
click at [254, 104] on div "[DATE]" at bounding box center [246, 103] width 106 height 27
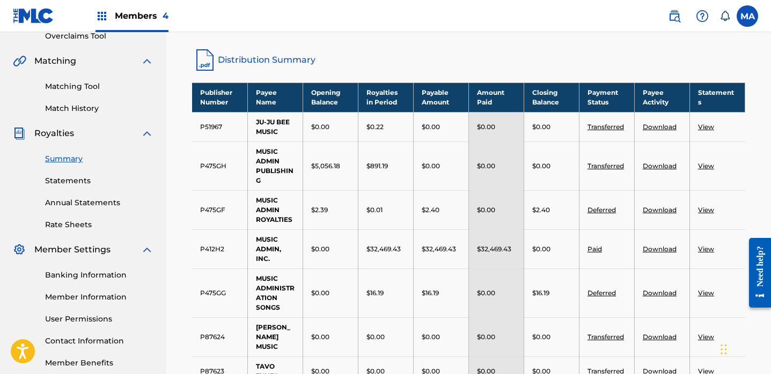
scroll to position [148, 0]
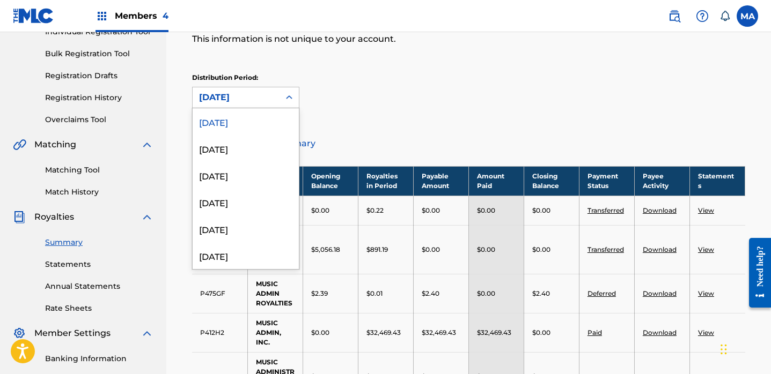
click at [291, 98] on icon at bounding box center [289, 97] width 11 height 11
click at [462, 104] on div "Distribution Period: August 2025 selected, 1 of 53. 53 results available. Use U…" at bounding box center [468, 90] width 553 height 35
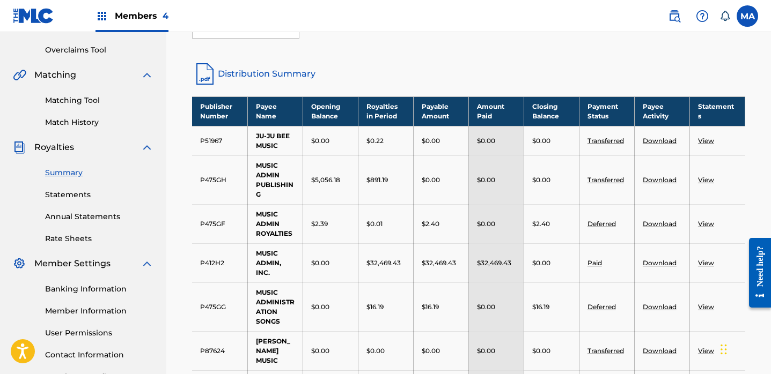
scroll to position [218, 0]
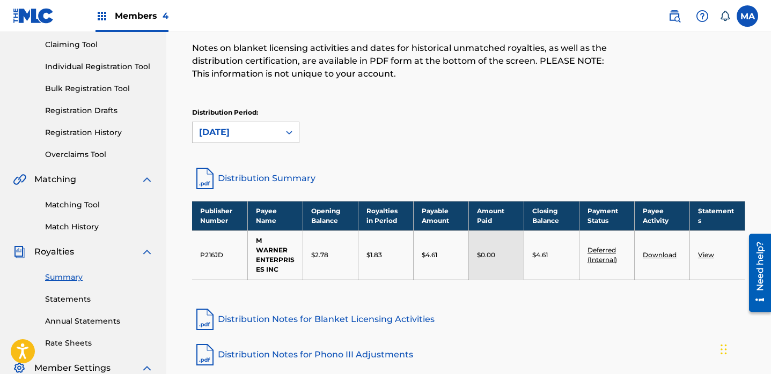
scroll to position [114, 0]
click at [292, 130] on icon at bounding box center [289, 132] width 11 height 11
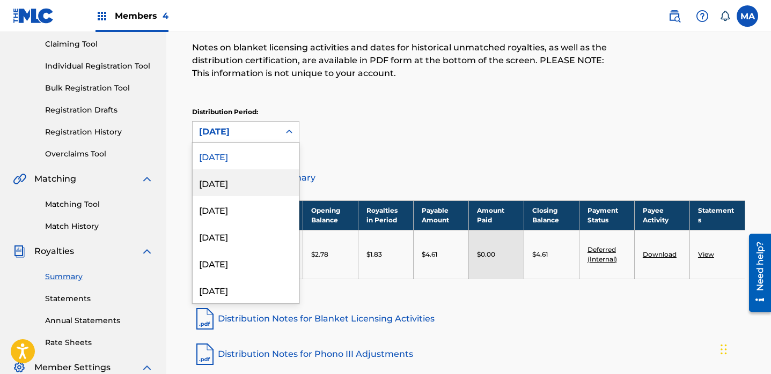
click at [239, 187] on div "July 2025" at bounding box center [246, 182] width 106 height 27
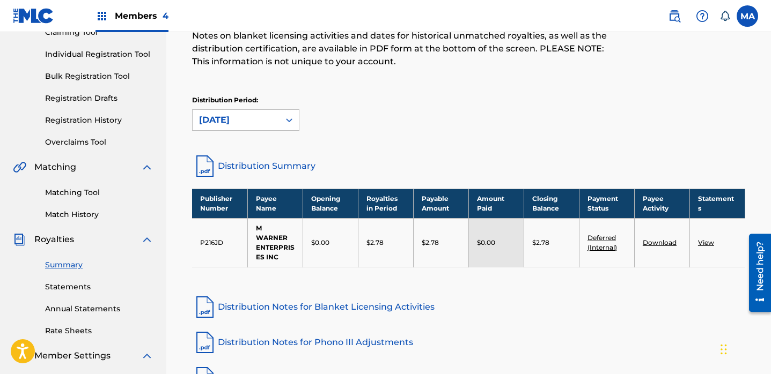
scroll to position [126, 0]
drag, startPoint x: 537, startPoint y: 241, endPoint x: 559, endPoint y: 242, distance: 21.5
click at [559, 242] on div "$2.78" at bounding box center [551, 243] width 39 height 10
copy p "2.78"
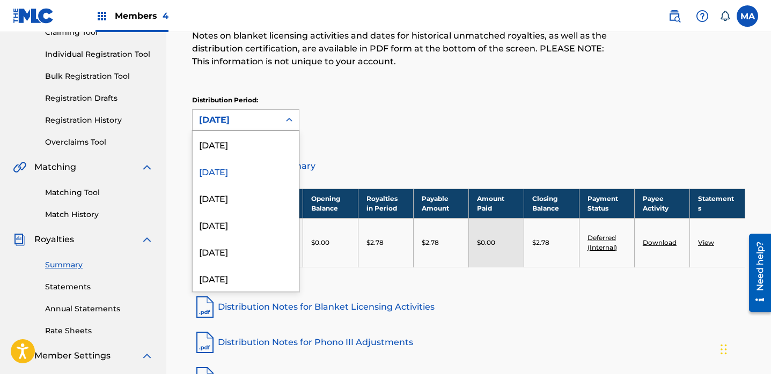
click at [287, 120] on icon at bounding box center [289, 120] width 6 height 4
click at [242, 144] on div "[DATE]" at bounding box center [246, 144] width 106 height 27
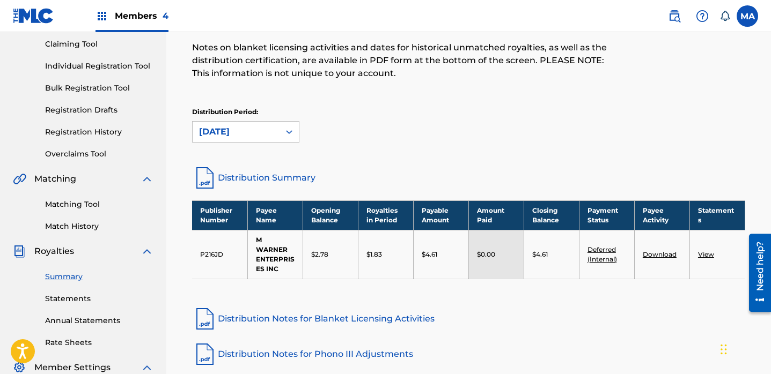
scroll to position [114, 0]
drag, startPoint x: 370, startPoint y: 254, endPoint x: 383, endPoint y: 256, distance: 13.5
click at [383, 256] on div "$1.83" at bounding box center [385, 255] width 39 height 10
copy p "1.83"
click at [592, 308] on link "Distribution Notes for Blanket Licensing Activities" at bounding box center [468, 319] width 553 height 26
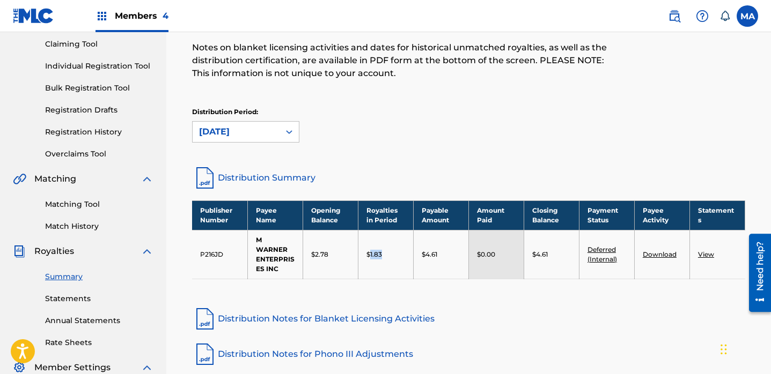
click at [107, 15] on img at bounding box center [101, 16] width 13 height 13
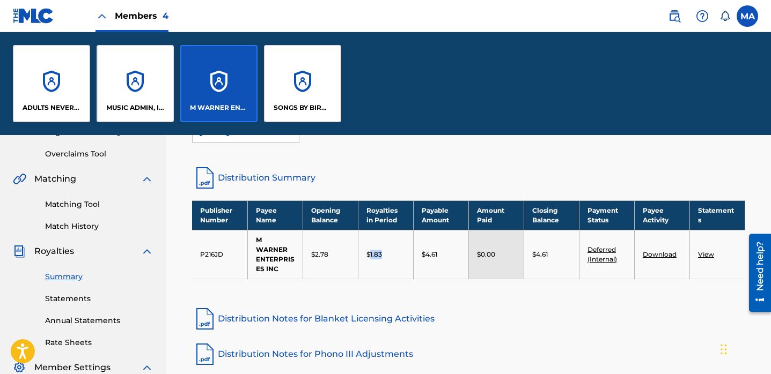
click at [285, 88] on div "SONGS BY BIRD PUBLISHING" at bounding box center [302, 83] width 77 height 77
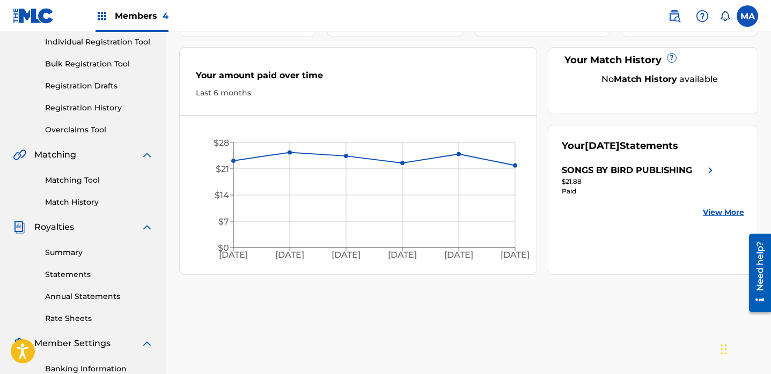
scroll to position [153, 0]
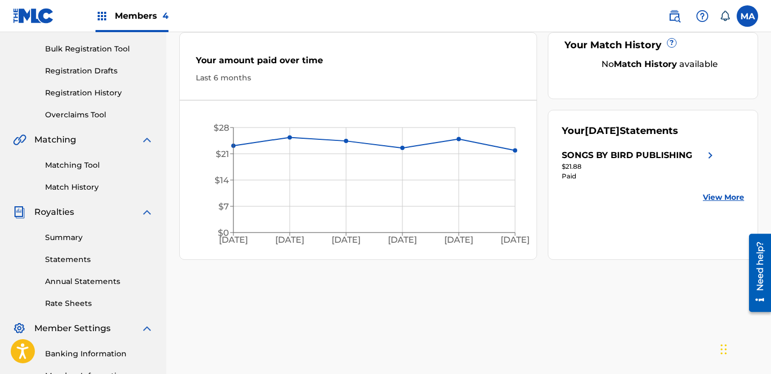
click at [70, 235] on link "Summary" at bounding box center [99, 237] width 108 height 11
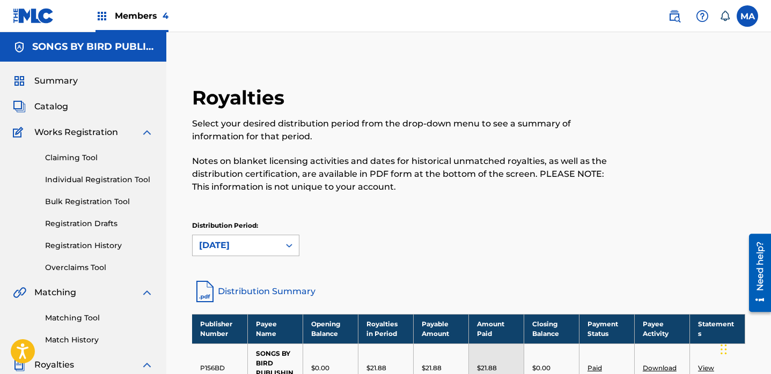
click at [286, 243] on div "[DATE]" at bounding box center [245, 245] width 107 height 21
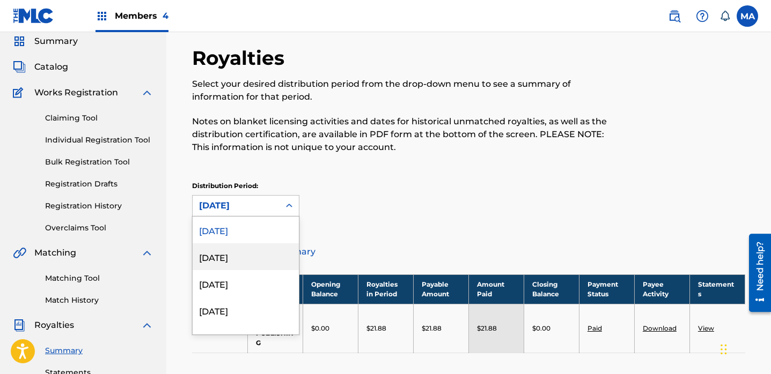
scroll to position [43, 0]
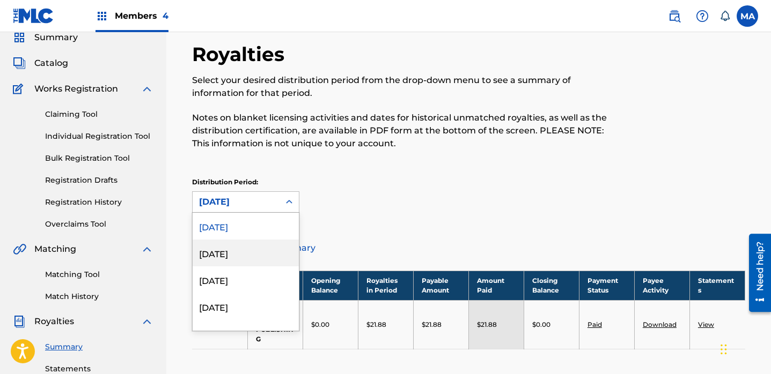
click at [249, 257] on div "[DATE]" at bounding box center [246, 253] width 106 height 27
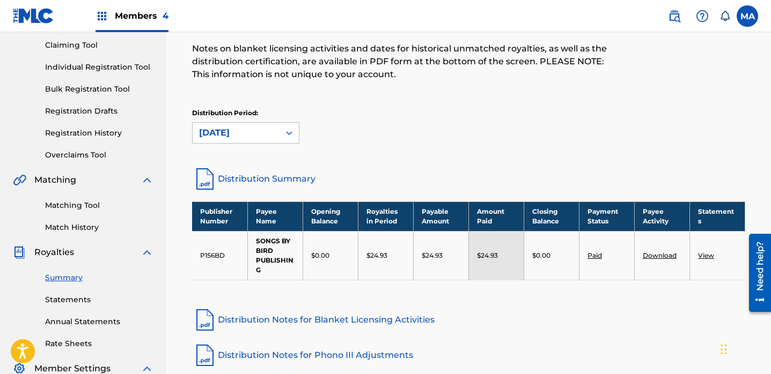
scroll to position [115, 0]
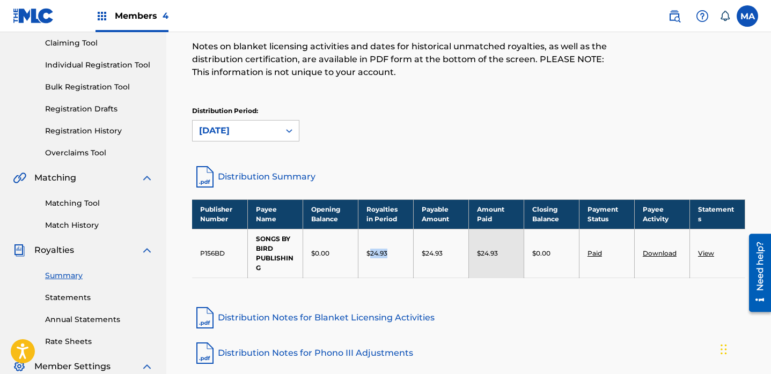
drag, startPoint x: 370, startPoint y: 252, endPoint x: 388, endPoint y: 252, distance: 17.7
click at [388, 252] on div "$24.93" at bounding box center [385, 254] width 39 height 10
copy p "24.93"
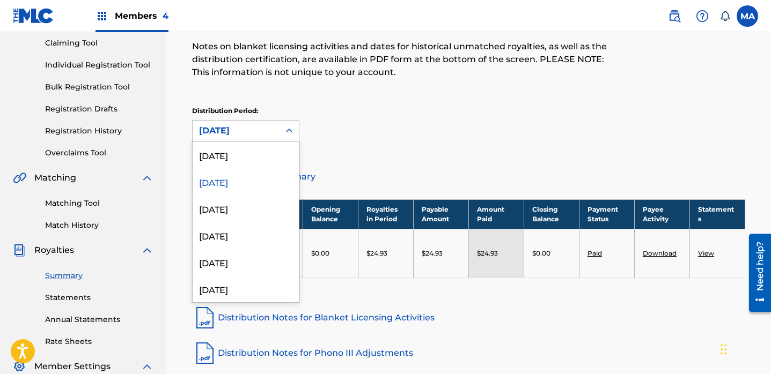
click at [285, 129] on icon at bounding box center [289, 131] width 11 height 11
click at [244, 161] on div "[DATE]" at bounding box center [246, 155] width 106 height 27
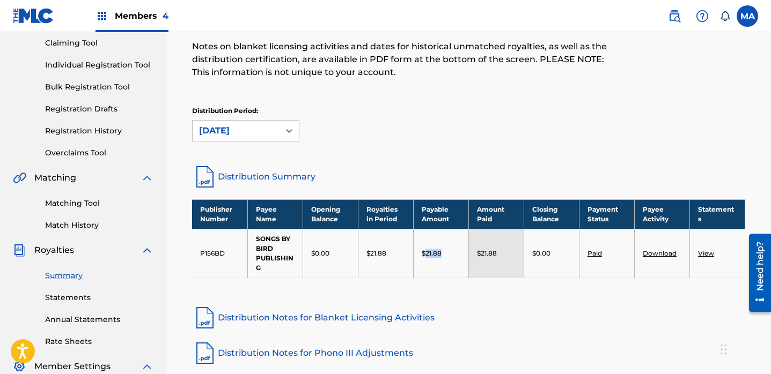
drag, startPoint x: 426, startPoint y: 252, endPoint x: 444, endPoint y: 252, distance: 17.2
click at [444, 252] on div "$21.88" at bounding box center [441, 254] width 39 height 10
copy p "21.88"
click at [102, 15] on img at bounding box center [101, 16] width 13 height 13
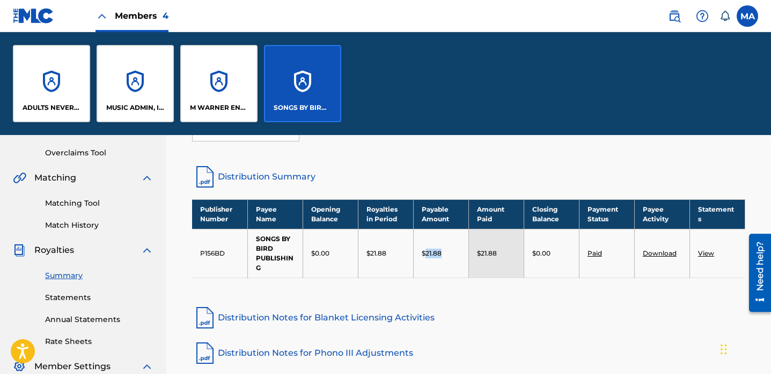
click at [214, 94] on div "M WARNER ENTERPRISES INC" at bounding box center [218, 83] width 77 height 77
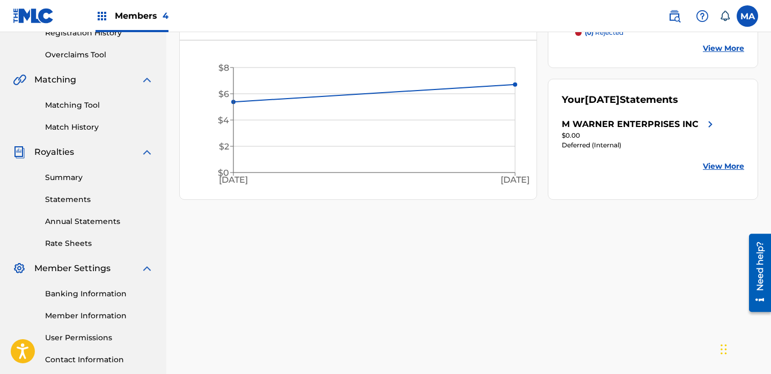
scroll to position [217, 0]
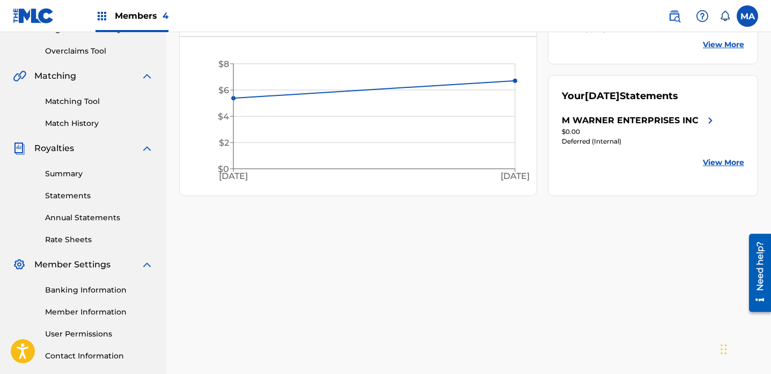
click at [63, 174] on link "Summary" at bounding box center [99, 173] width 108 height 11
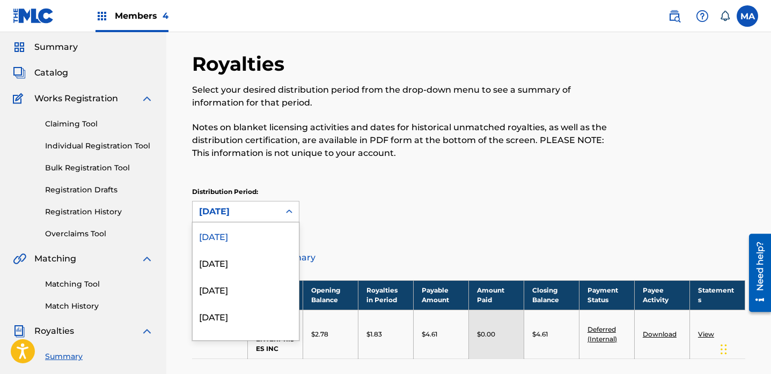
click at [289, 223] on div "August 2025 selected, 1 of 53. 53 results available. Use Up and Down to choose …" at bounding box center [245, 211] width 107 height 21
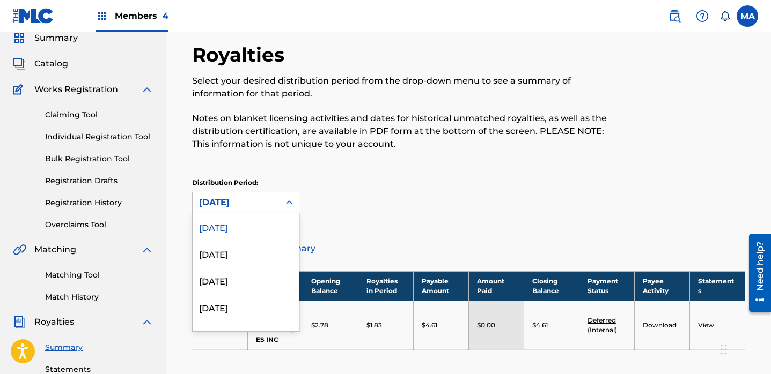
scroll to position [43, 0]
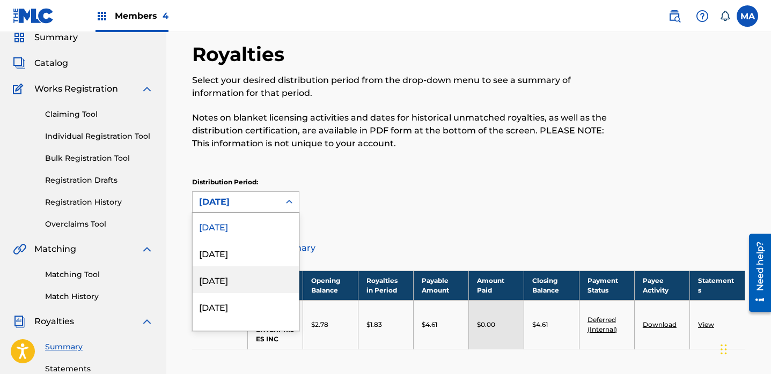
click at [228, 278] on div "[DATE]" at bounding box center [246, 280] width 106 height 27
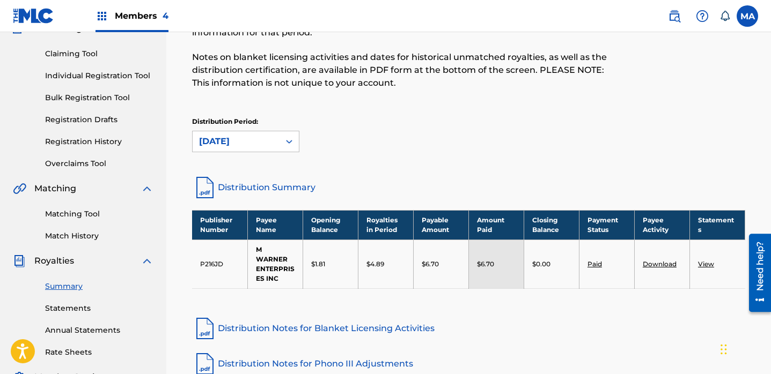
scroll to position [110, 0]
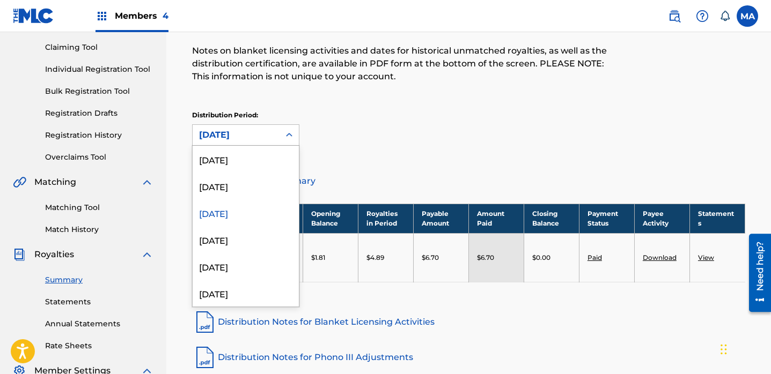
click at [292, 136] on icon at bounding box center [289, 135] width 11 height 11
click at [225, 243] on div "[DATE]" at bounding box center [246, 239] width 106 height 27
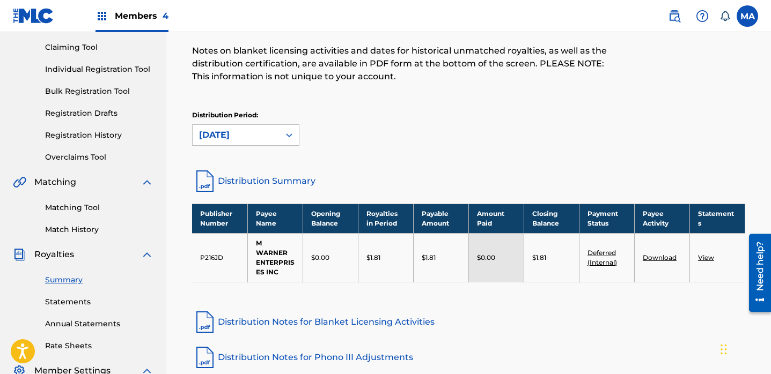
click at [285, 136] on icon at bounding box center [289, 135] width 11 height 11
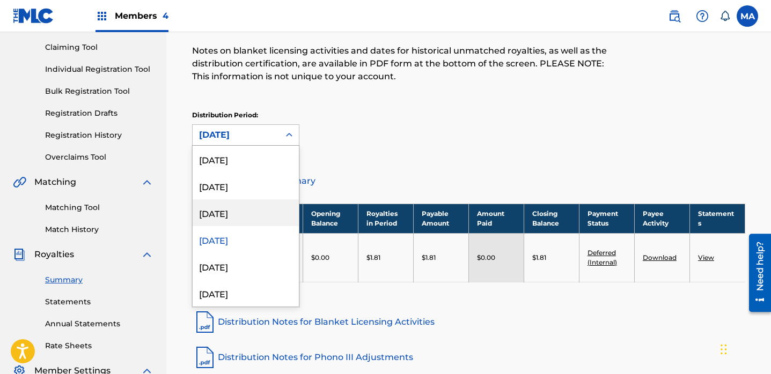
click at [229, 218] on div "[DATE]" at bounding box center [246, 213] width 106 height 27
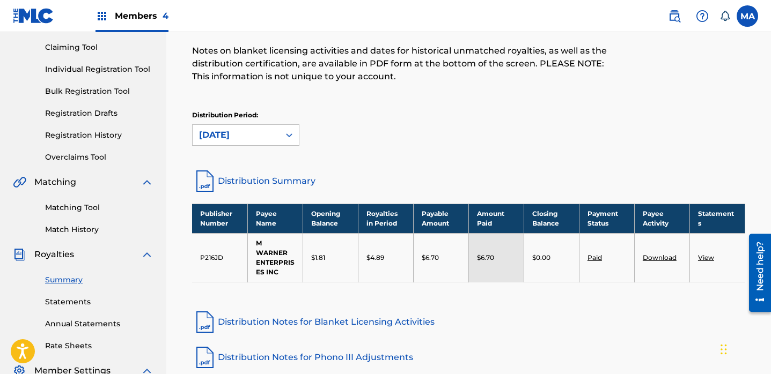
click at [383, 256] on p "$4.89" at bounding box center [375, 258] width 18 height 10
